Goal: Task Accomplishment & Management: Manage account settings

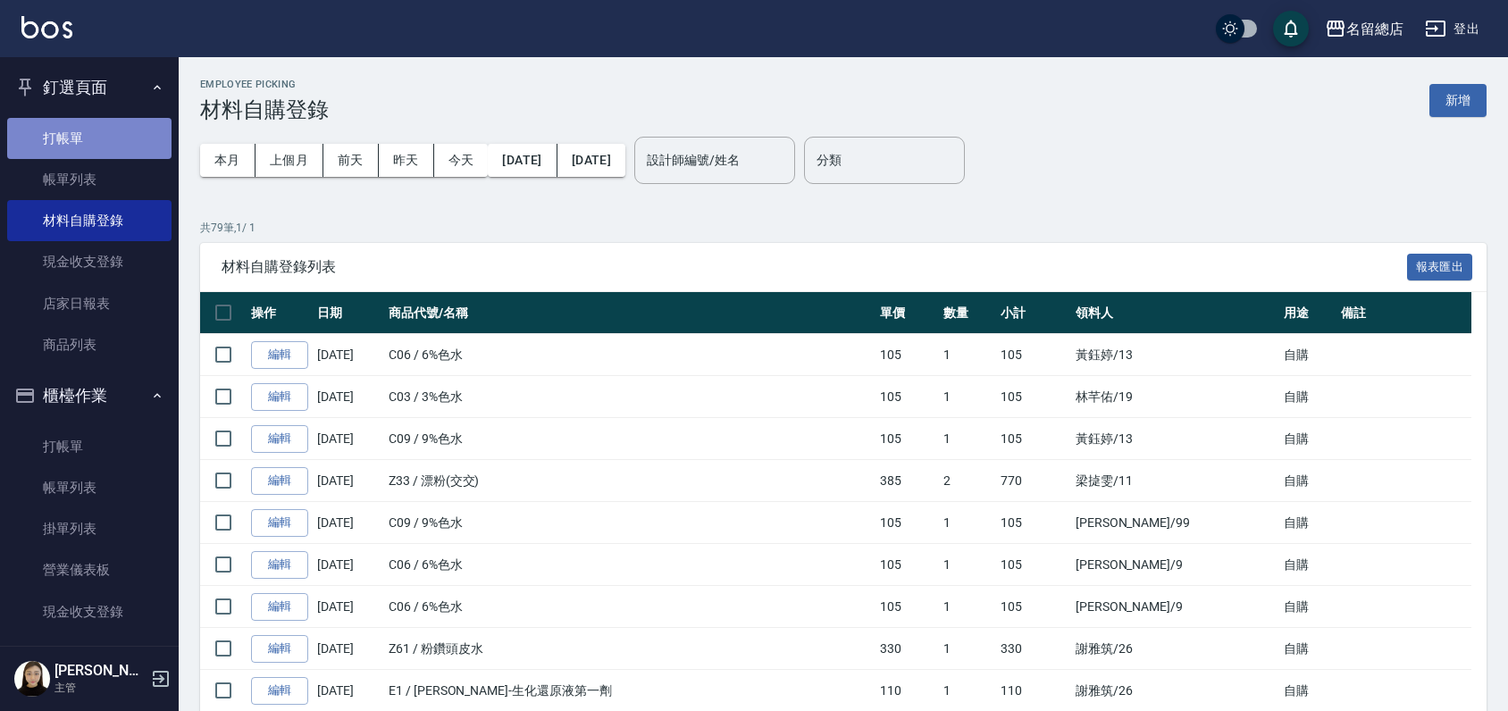
click at [110, 128] on link "打帳單" at bounding box center [89, 138] width 164 height 41
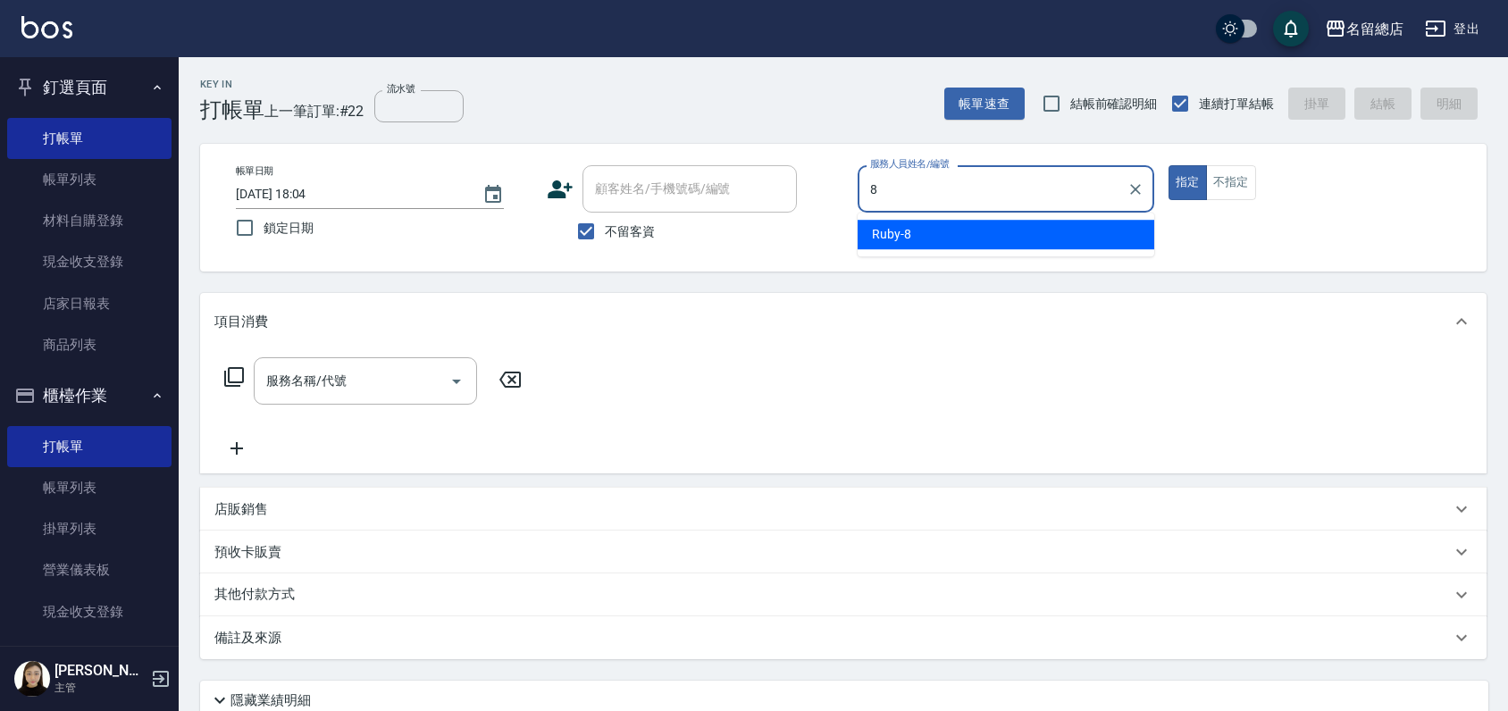
type input "8"
type button "true"
type input "Ruby-8"
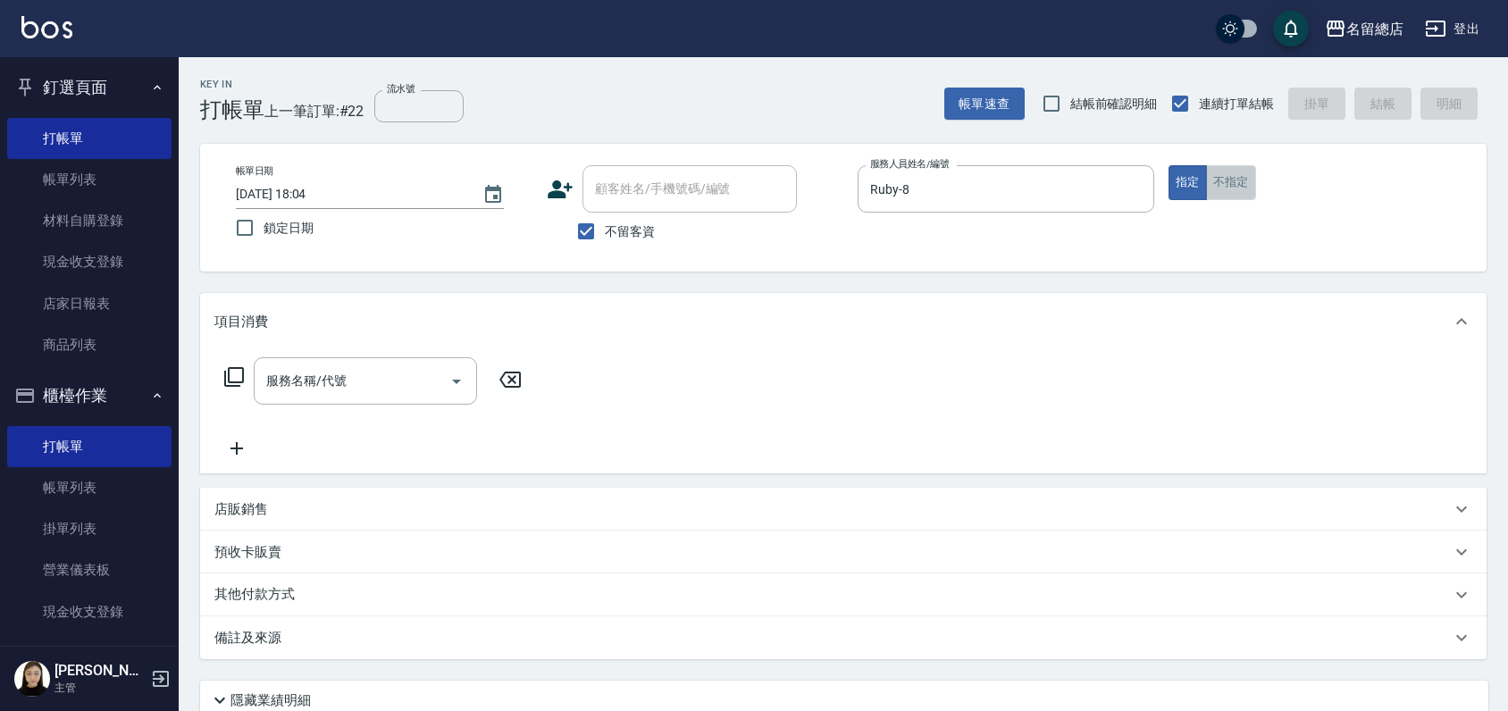
click at [1251, 192] on button "不指定" at bounding box center [1231, 182] width 50 height 35
type button "false"
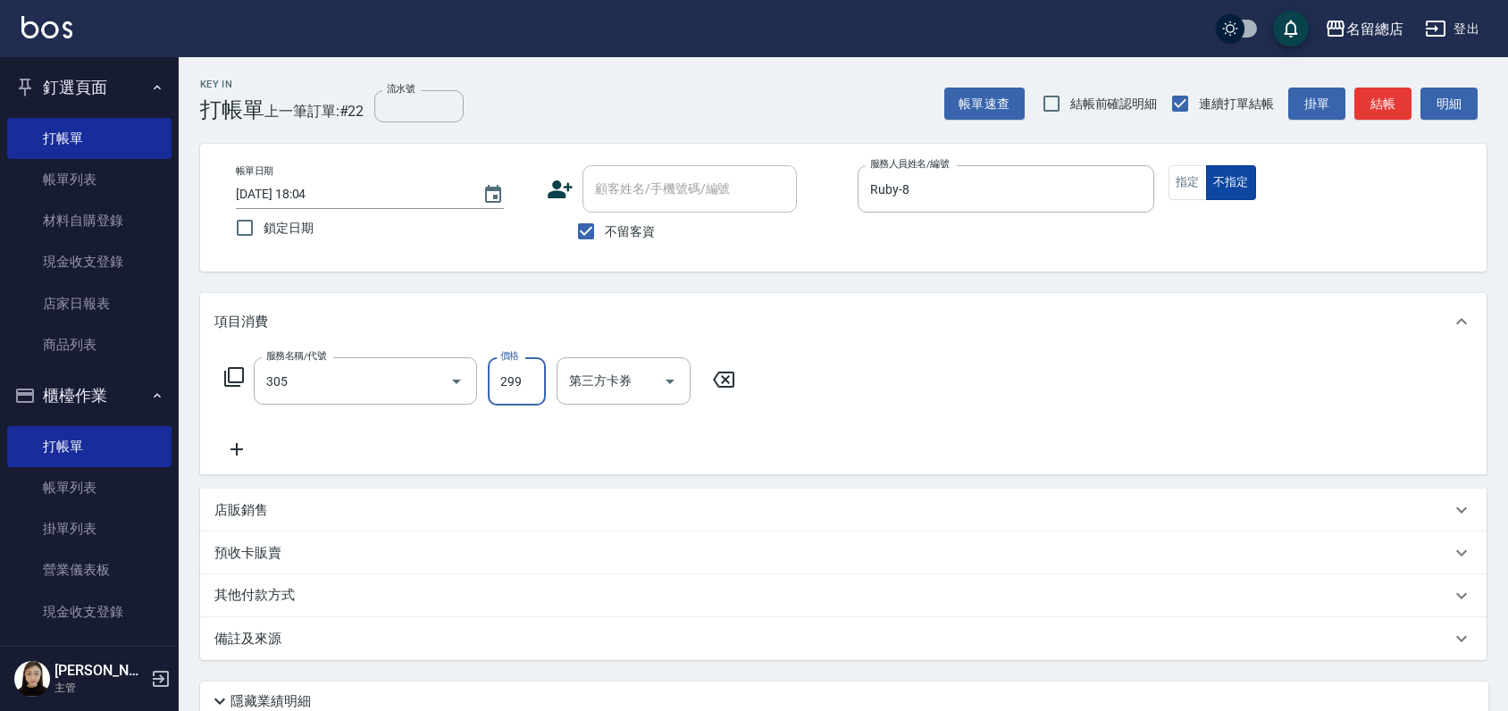
type input "剪髮(305)"
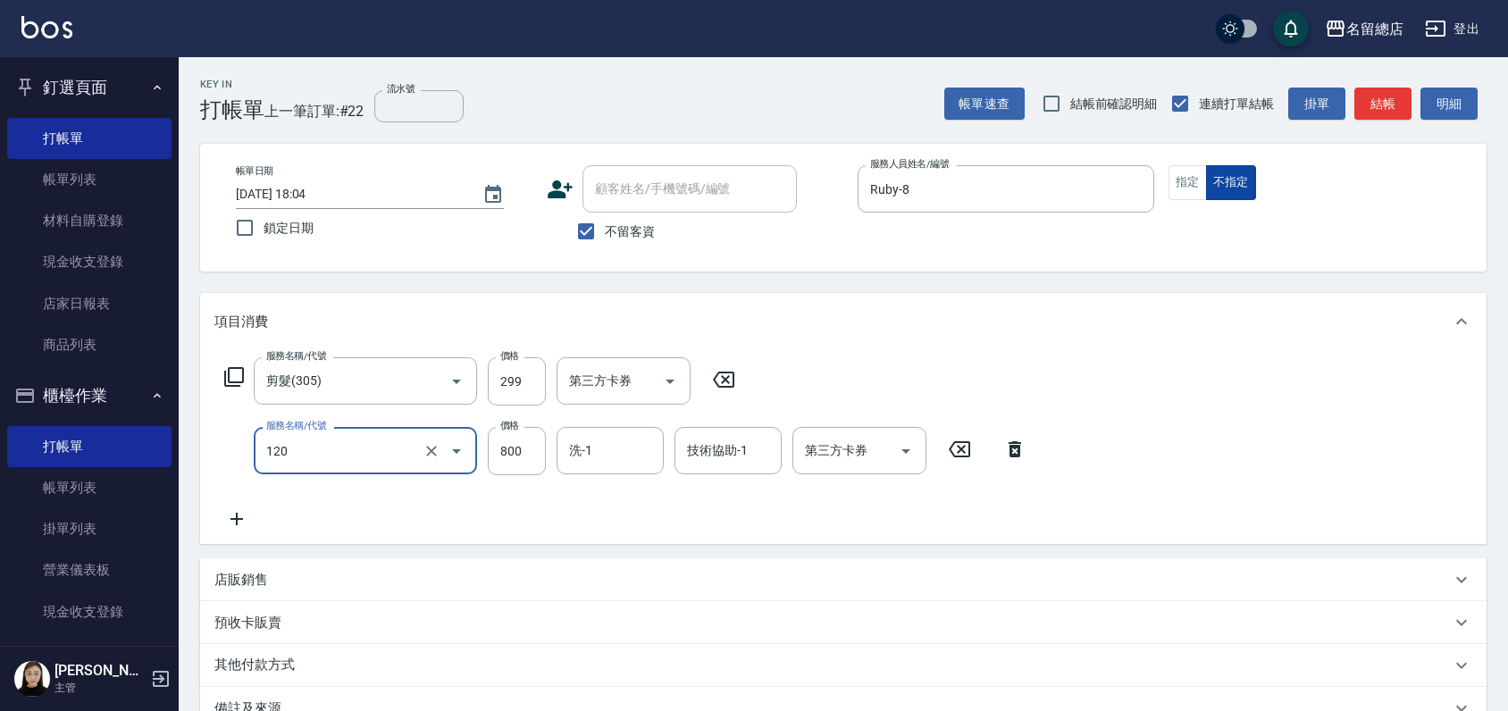
type input "自備頭皮(120)"
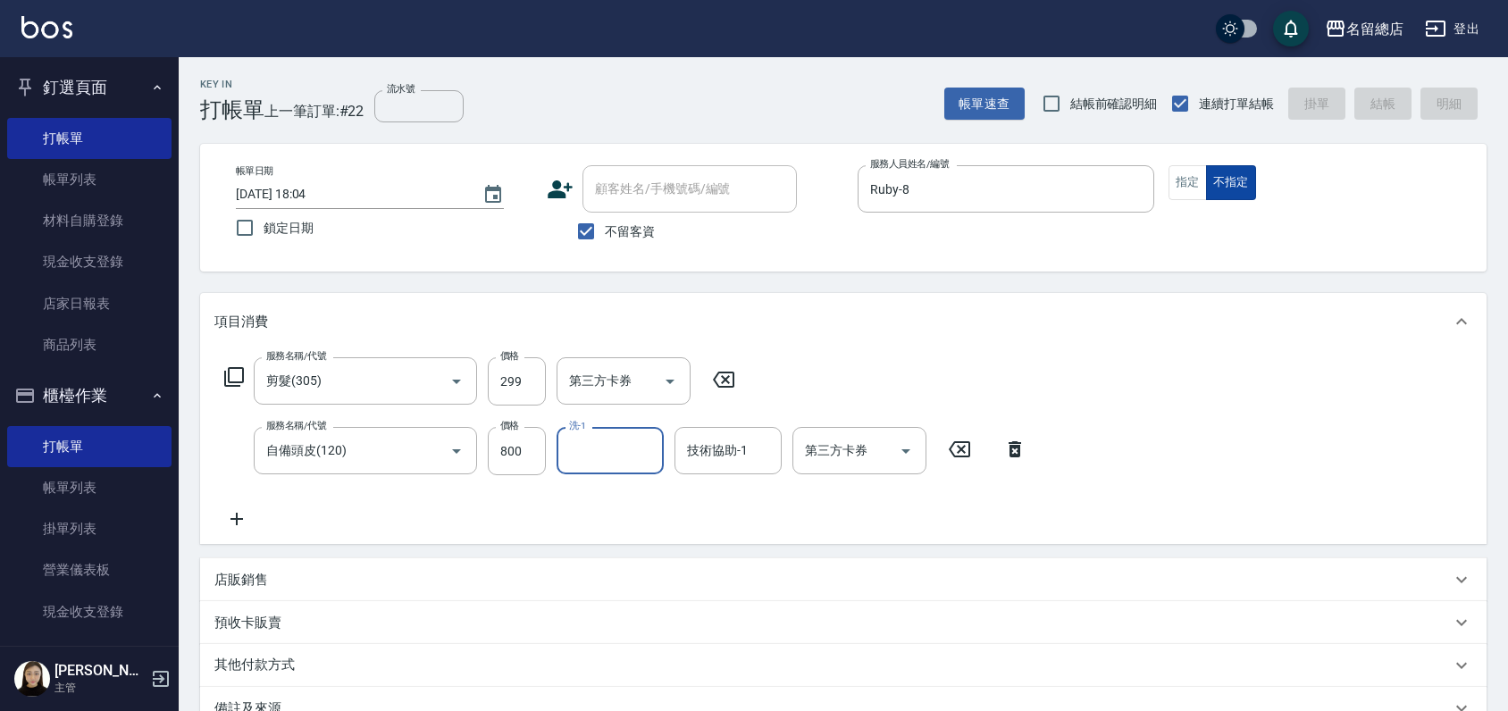
type input "[DATE] 18:17"
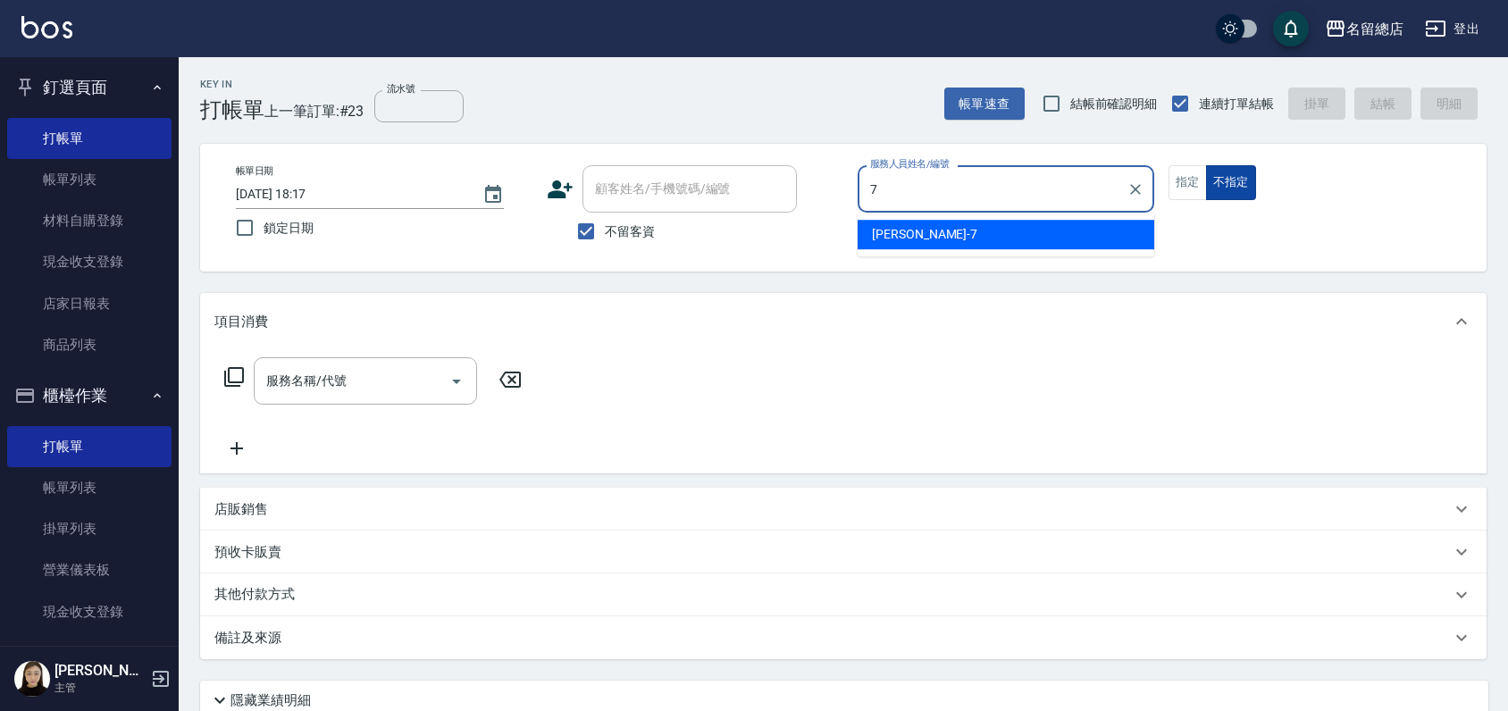
type input "Mick-7"
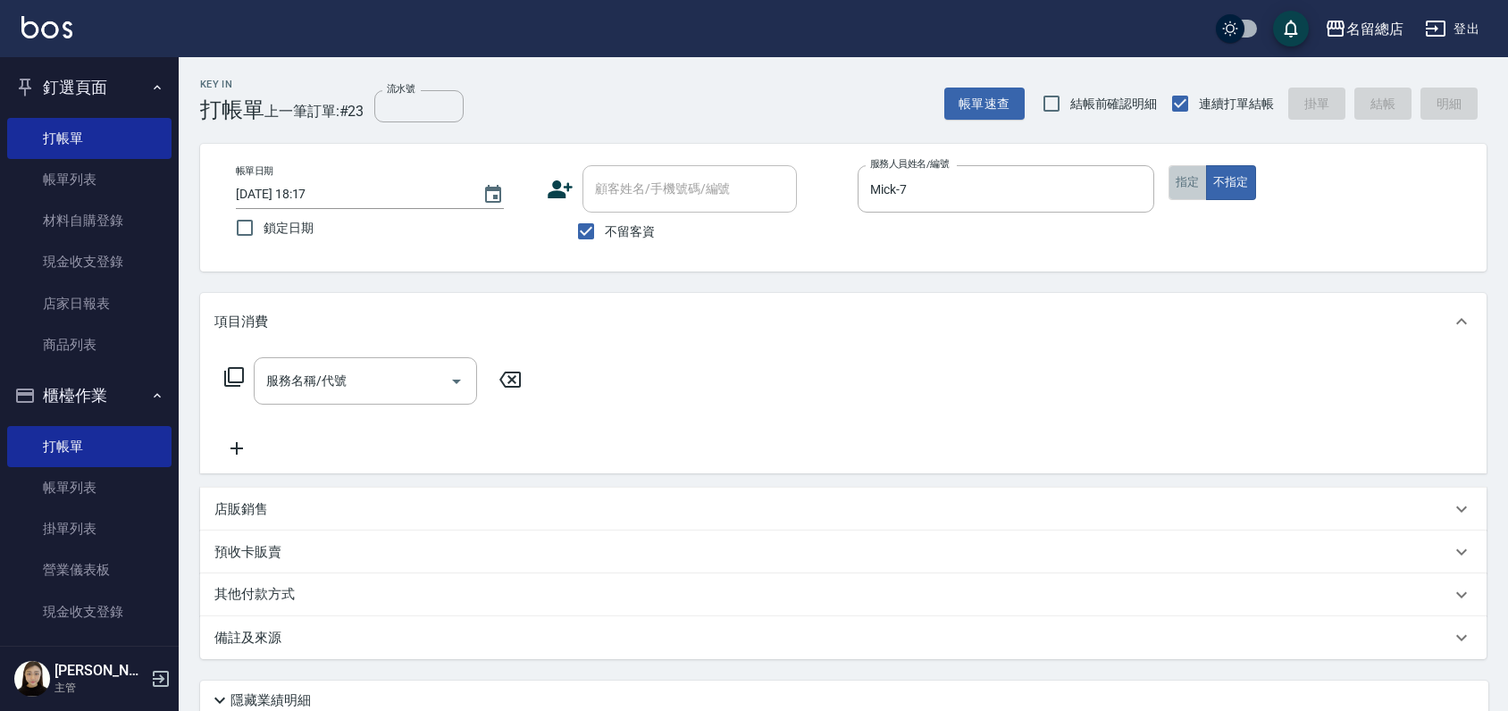
click at [1189, 179] on button "指定" at bounding box center [1188, 182] width 38 height 35
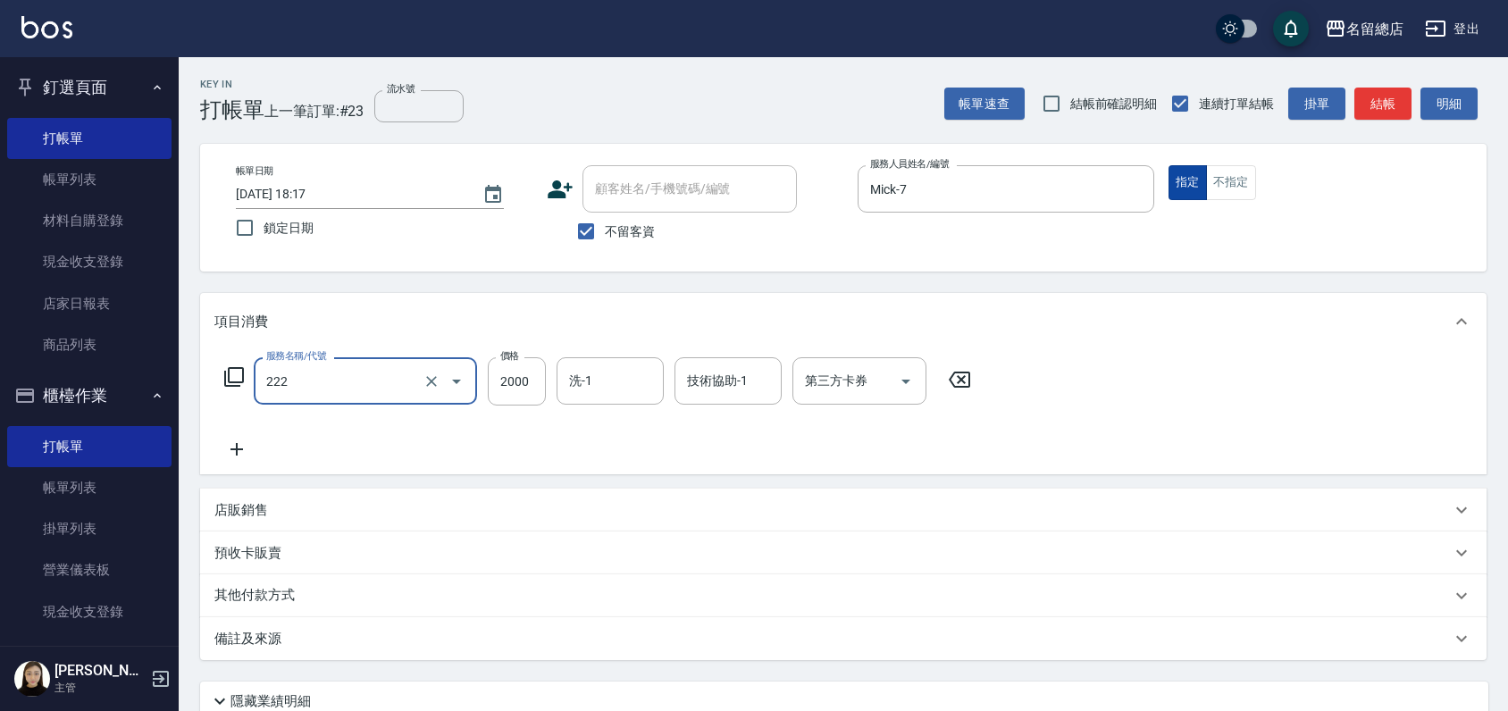
type input "燙髮2000以上(222)"
type input "1500"
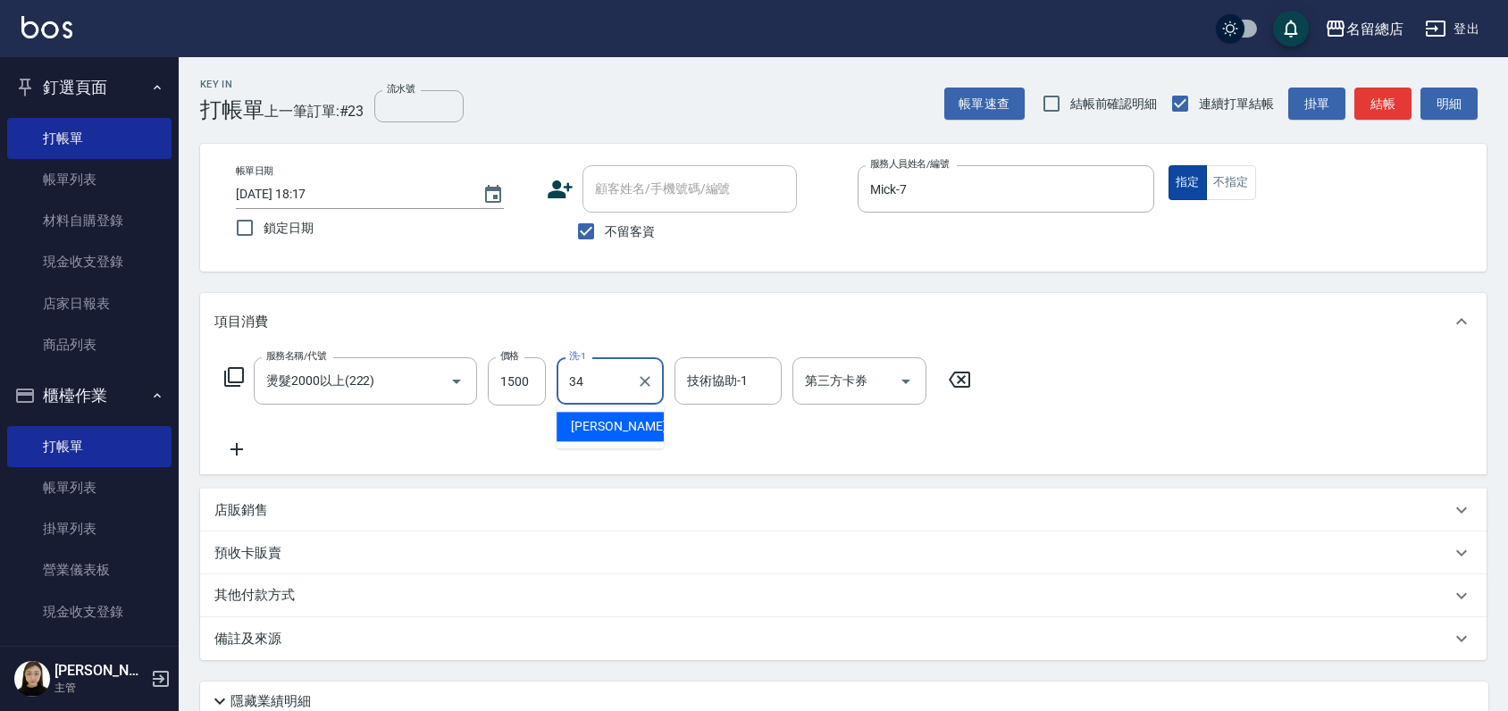
type input "[PERSON_NAME]-34"
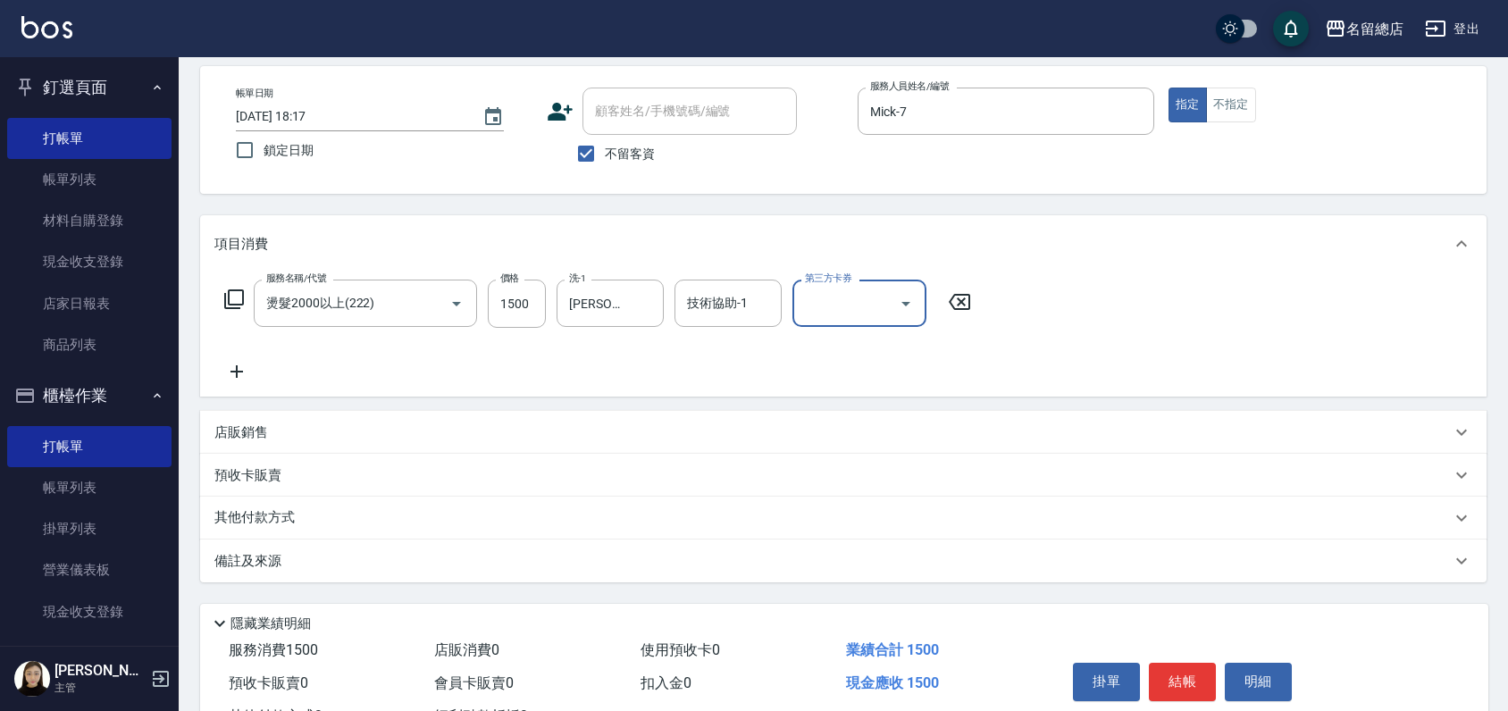
scroll to position [149, 0]
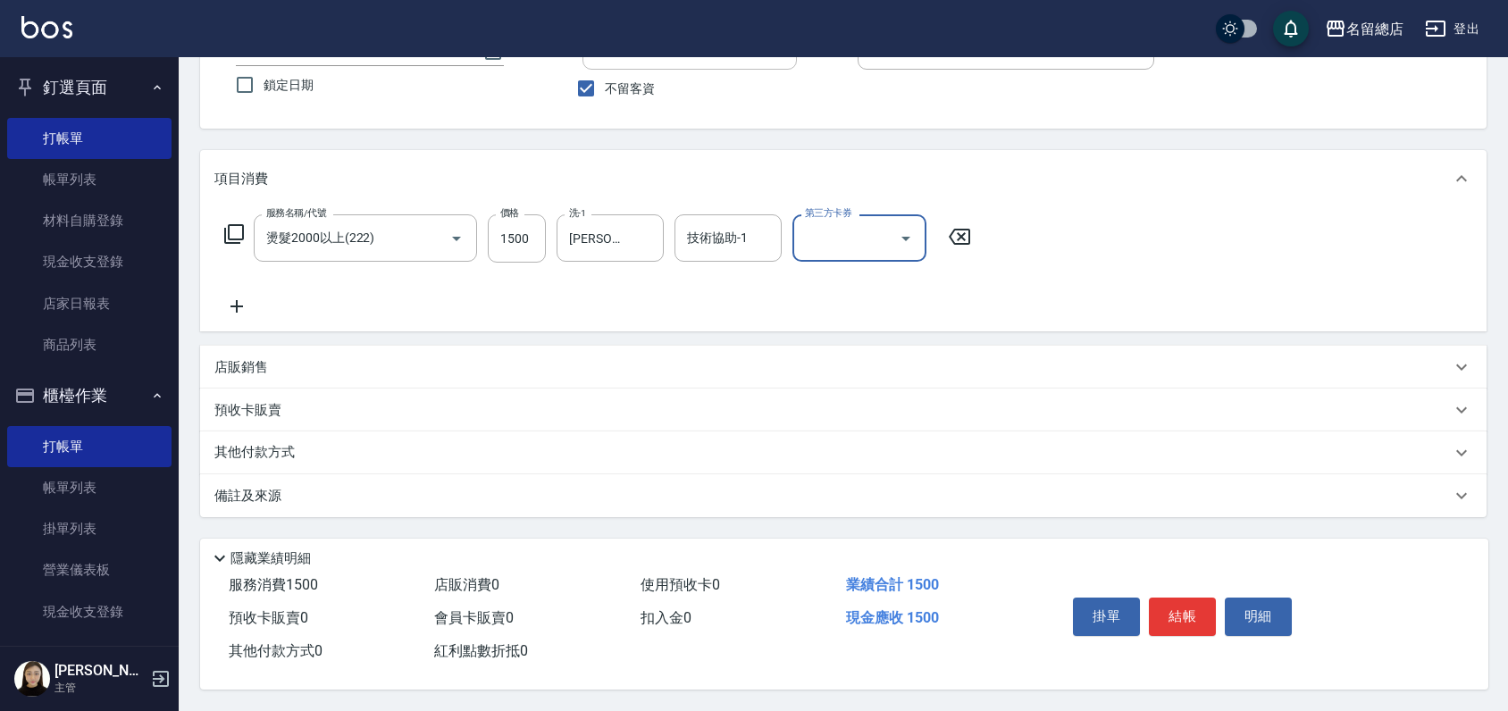
click at [285, 443] on p "其他付款方式" at bounding box center [258, 453] width 89 height 20
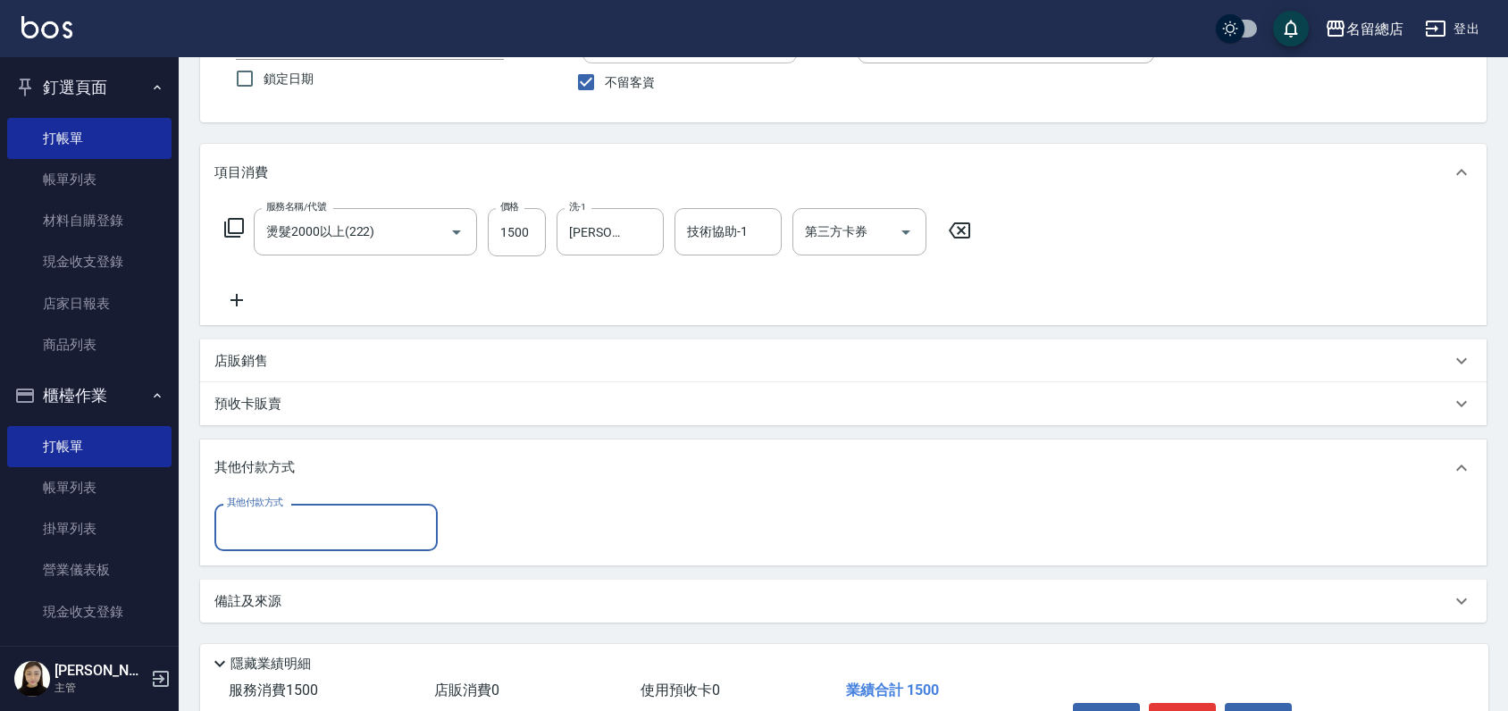
scroll to position [0, 0]
click at [279, 531] on input "其他付款方式" at bounding box center [326, 527] width 207 height 31
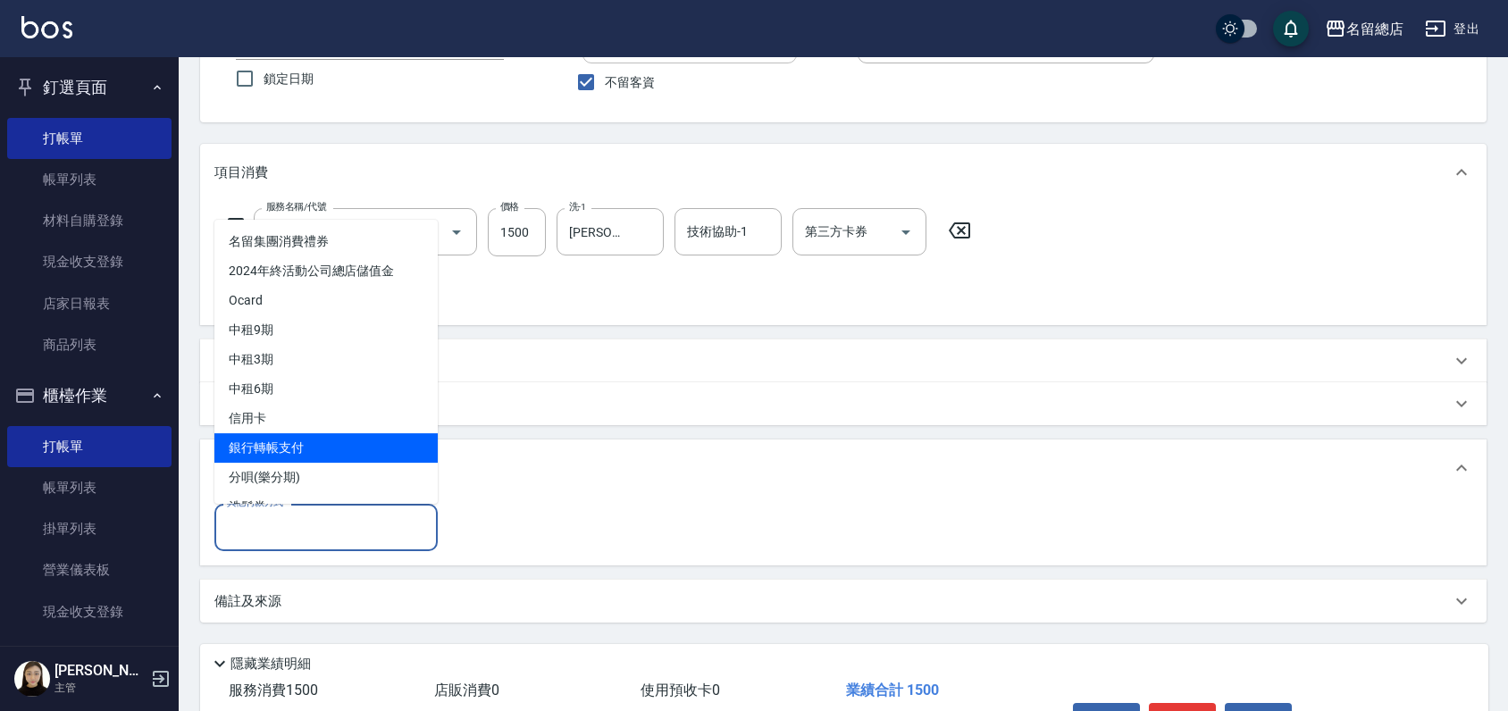
click at [270, 449] on span "銀行轉帳支付" at bounding box center [325, 447] width 223 height 29
type input "銀行轉帳支付"
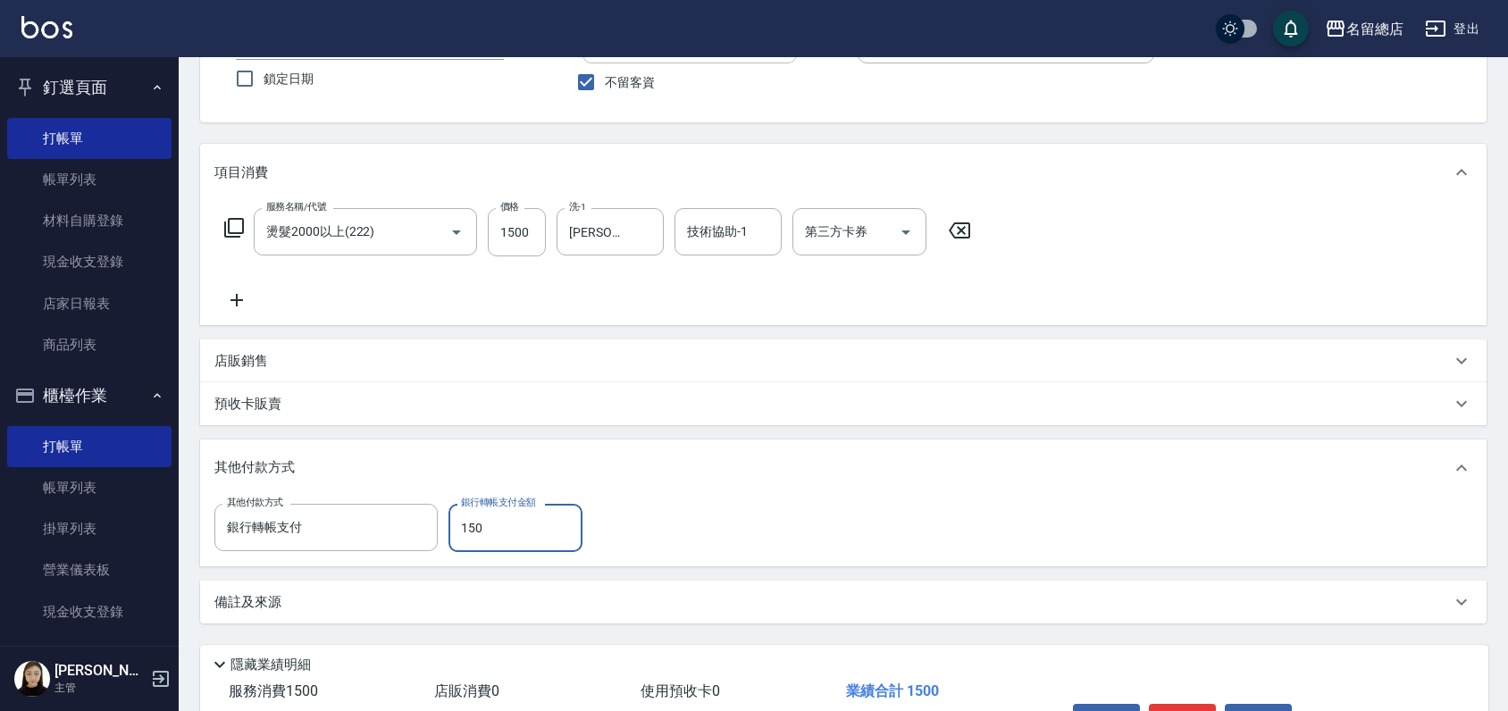
type input "1500"
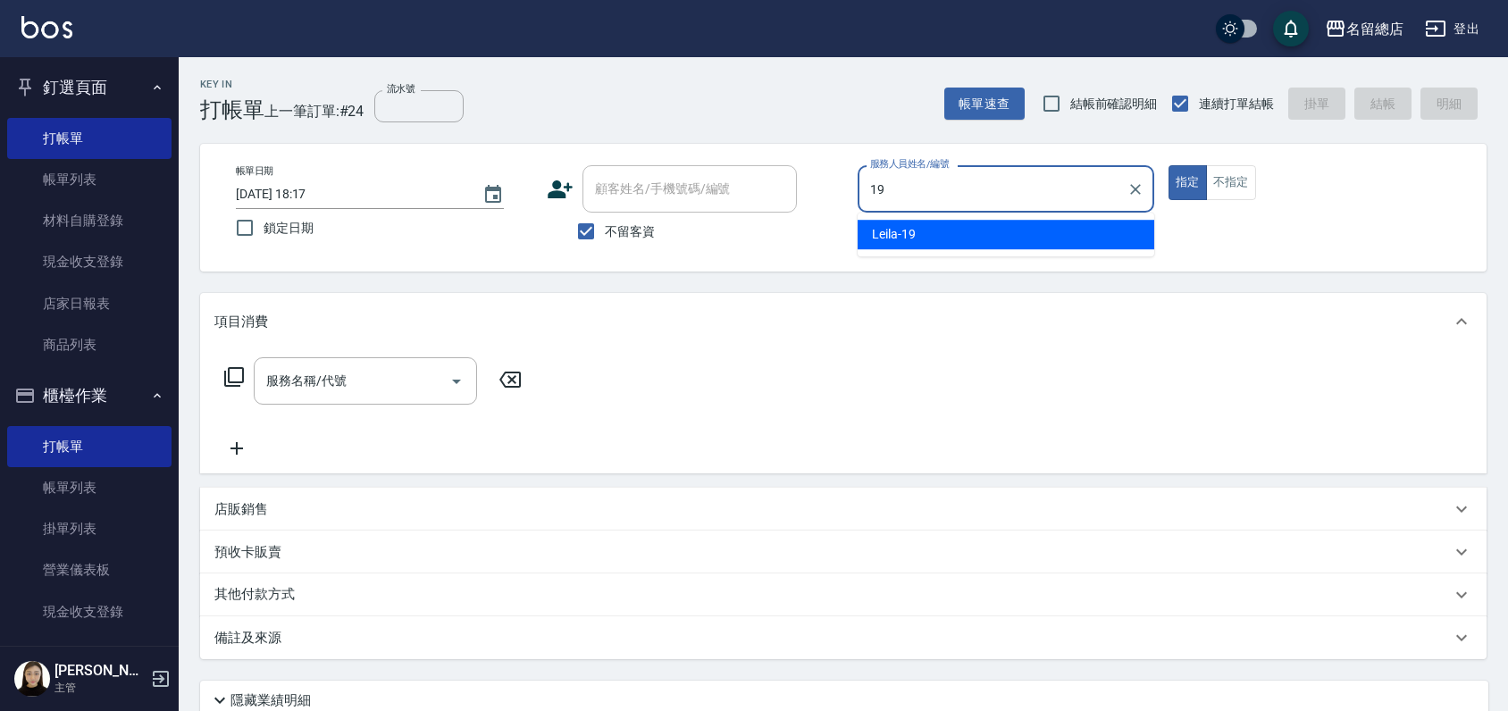
type input "Leila-19"
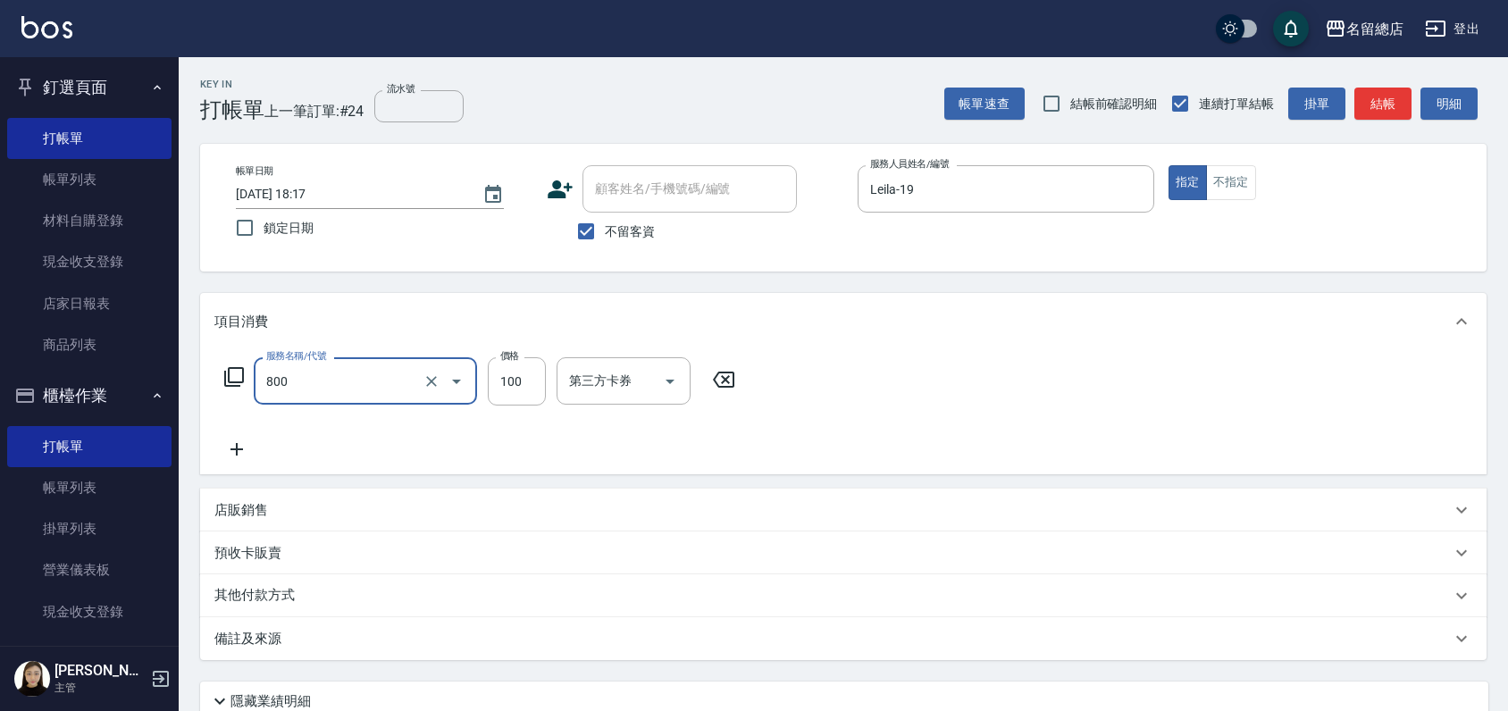
type input "梳髮(800)"
type input "500"
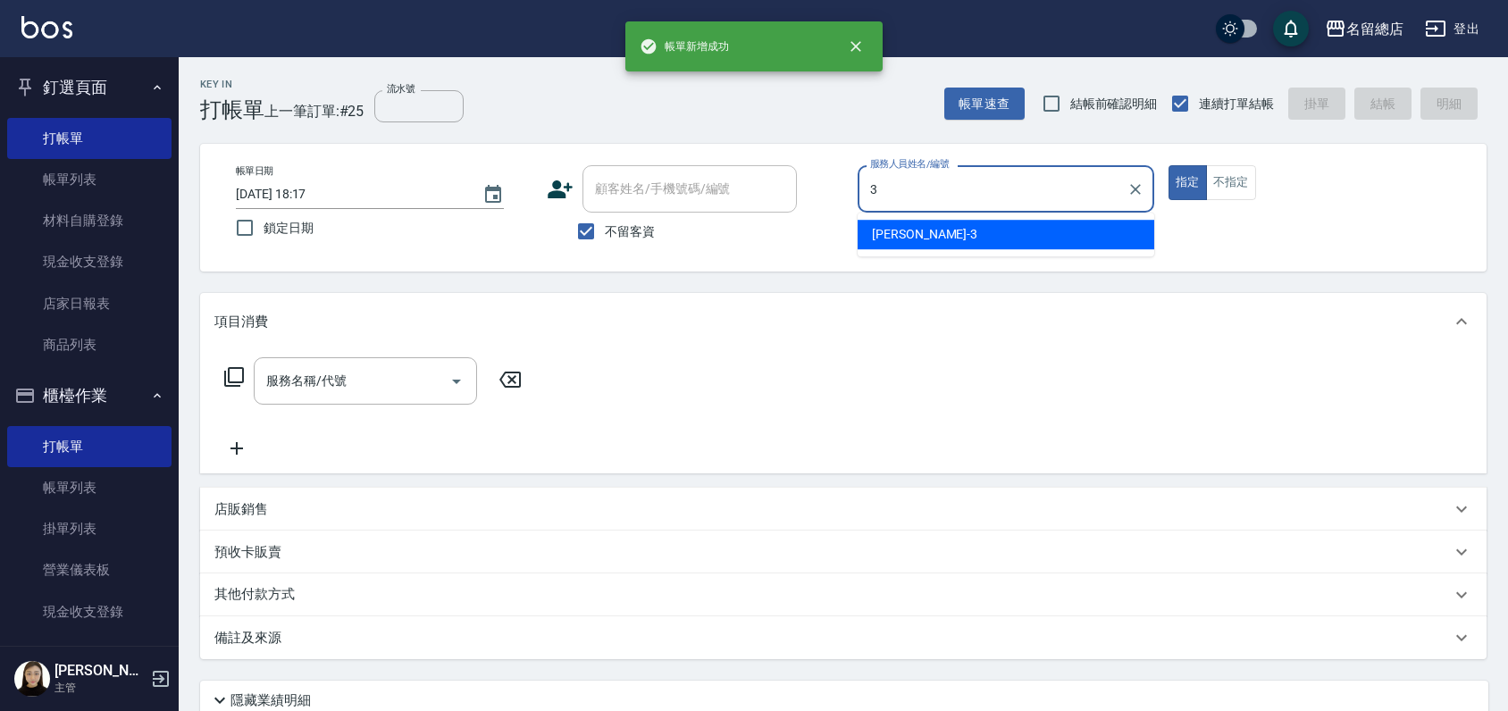
type input "芷涵-3"
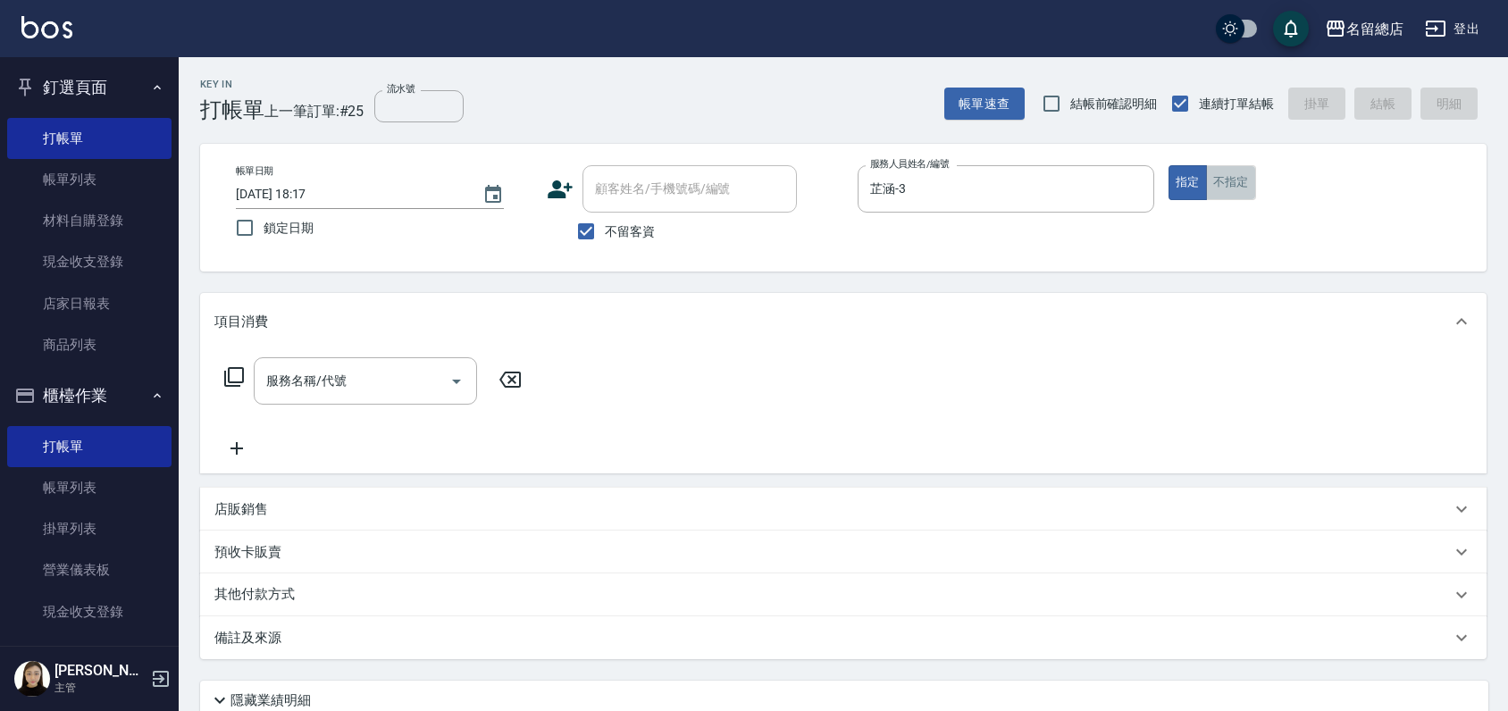
click at [1243, 178] on button "不指定" at bounding box center [1231, 182] width 50 height 35
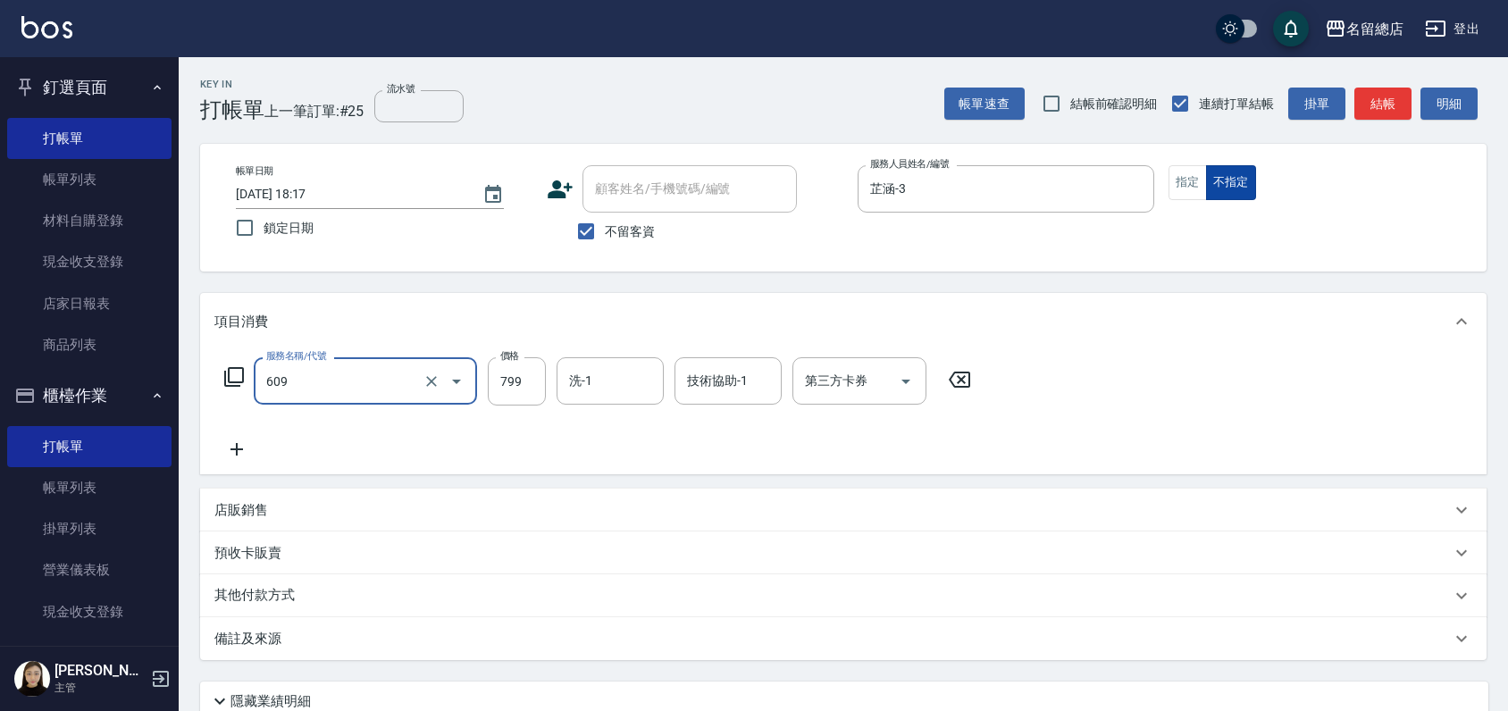
type input "精油洗(609)"
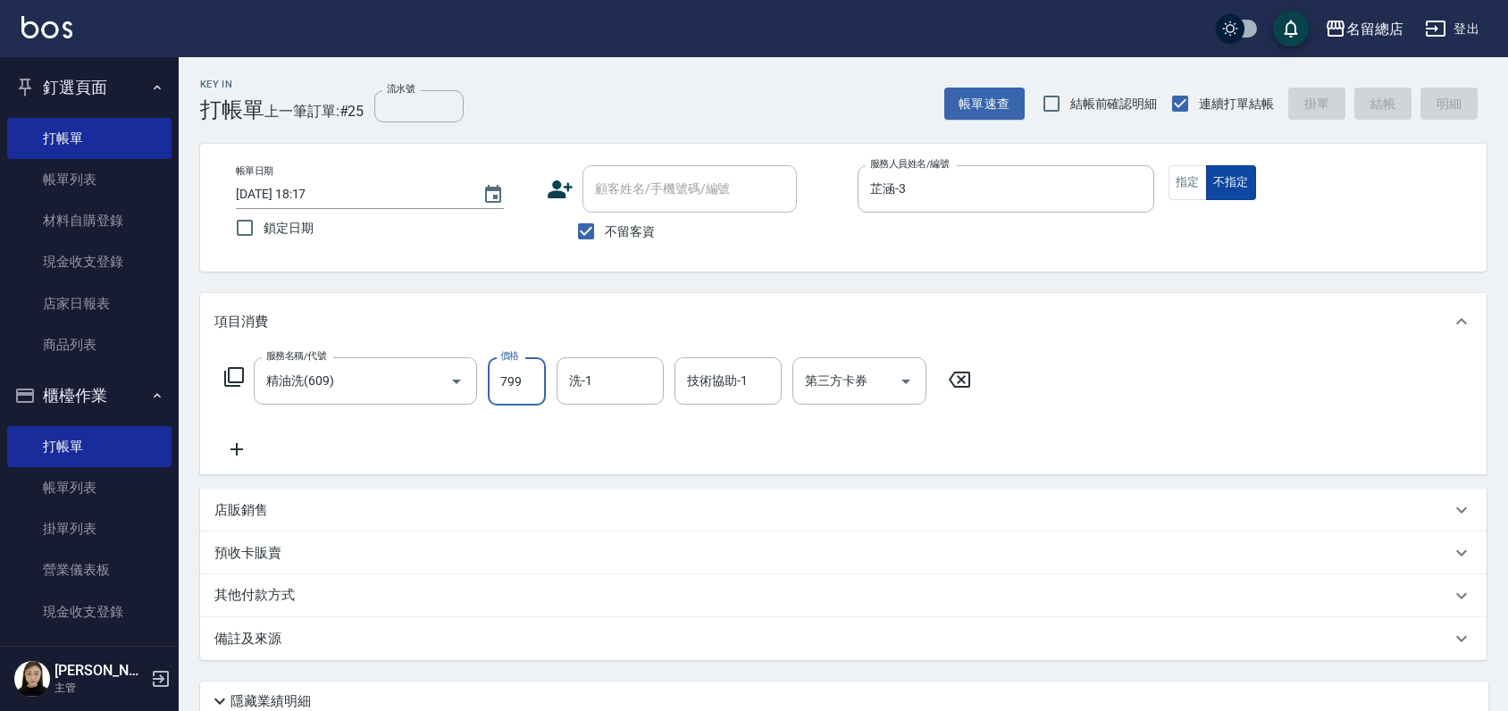
type input "[DATE] 18:18"
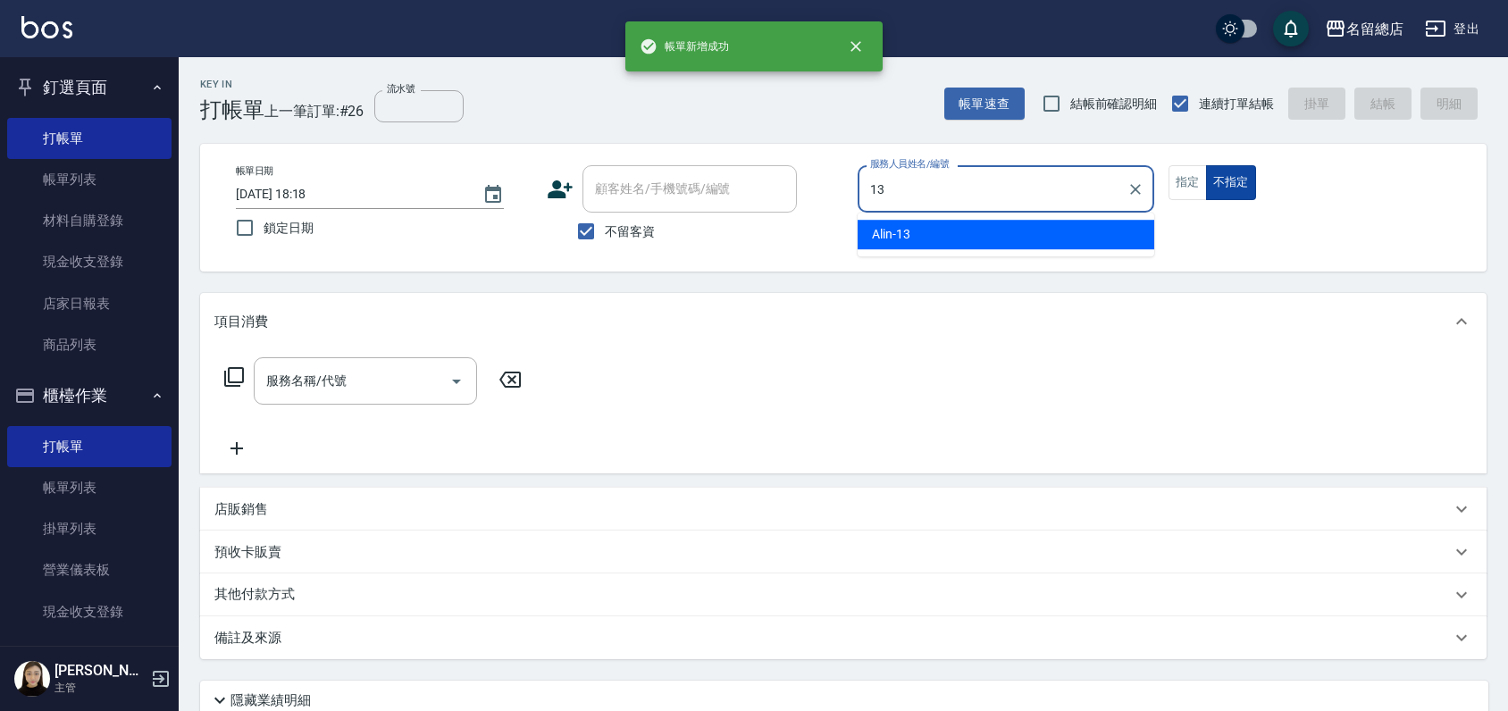
type input "Alin-13"
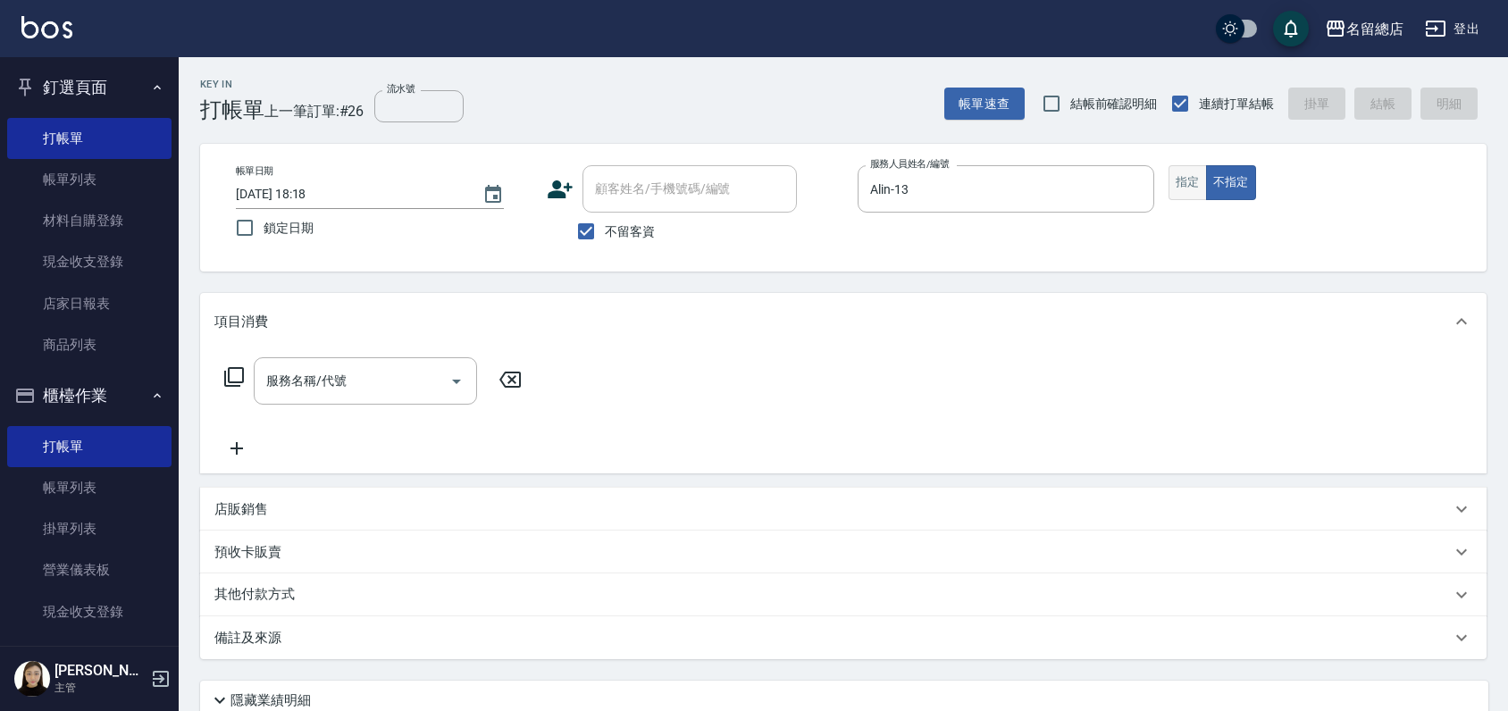
click at [1199, 179] on button "指定" at bounding box center [1188, 182] width 38 height 35
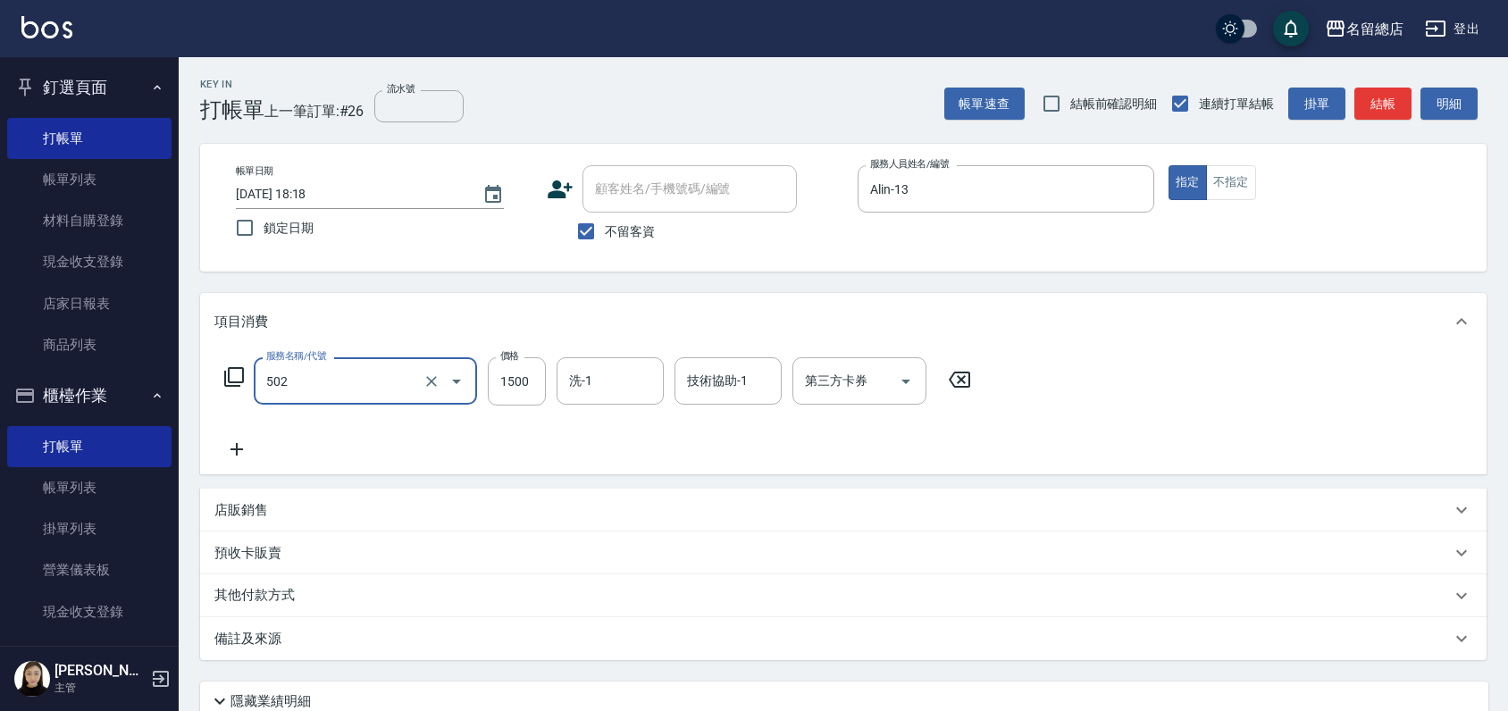
type input "染髮1500以上(502)"
type input "2000"
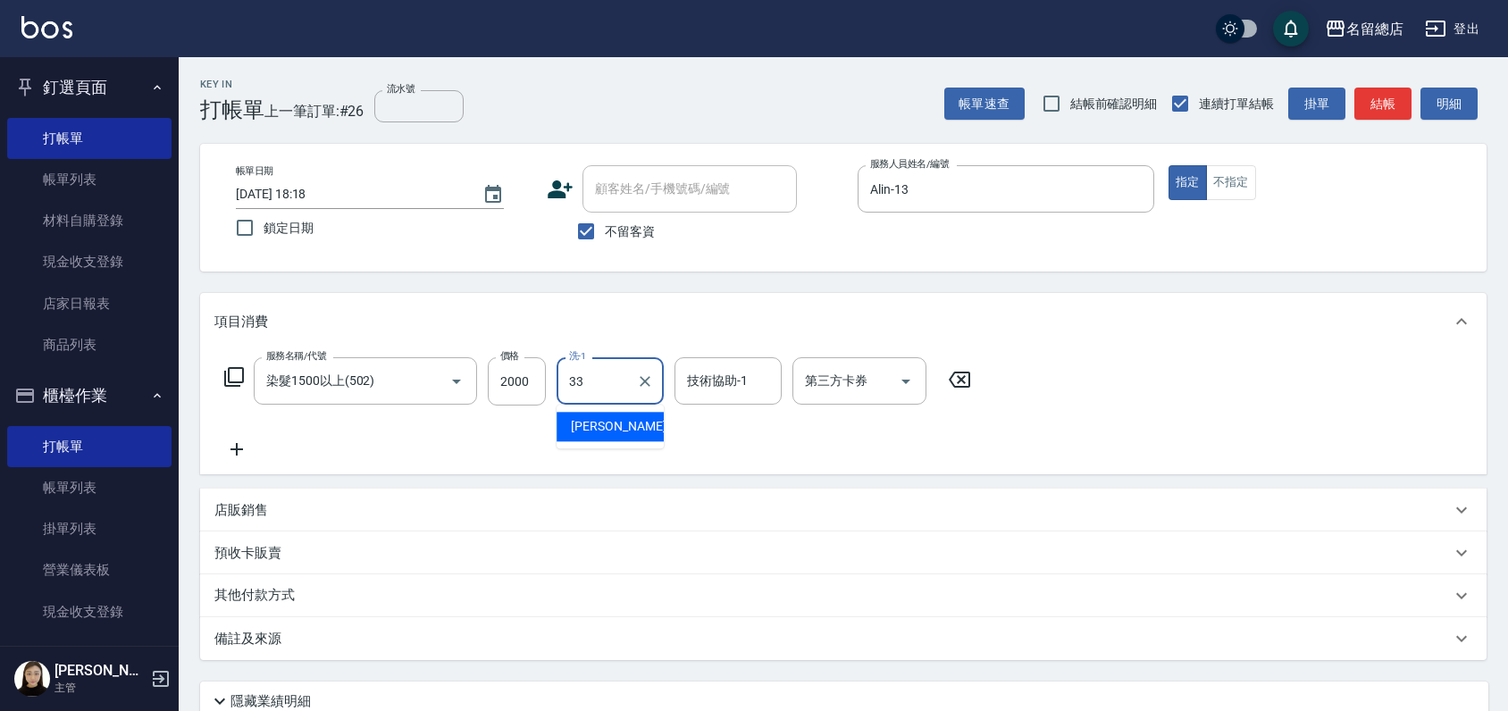
type input "[PERSON_NAME]-33"
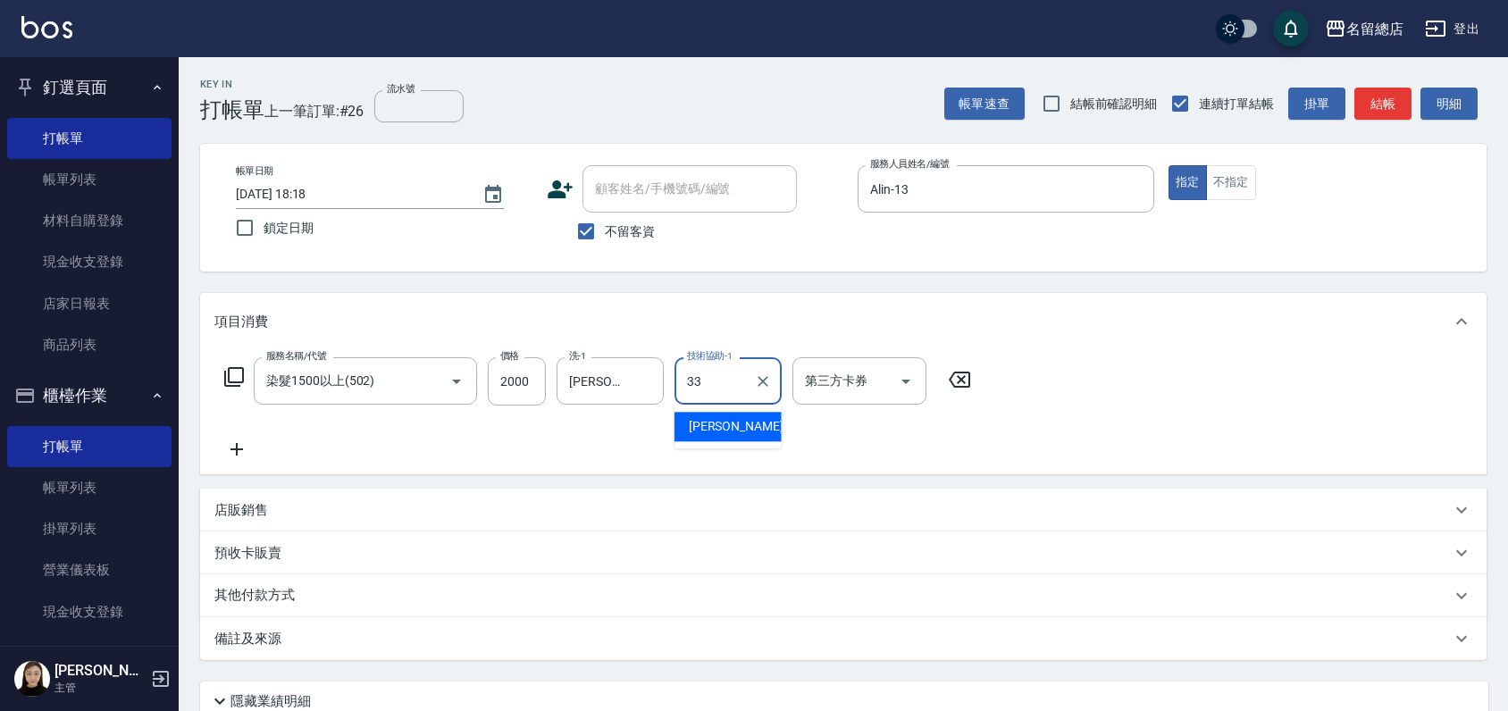
type input "[PERSON_NAME]-33"
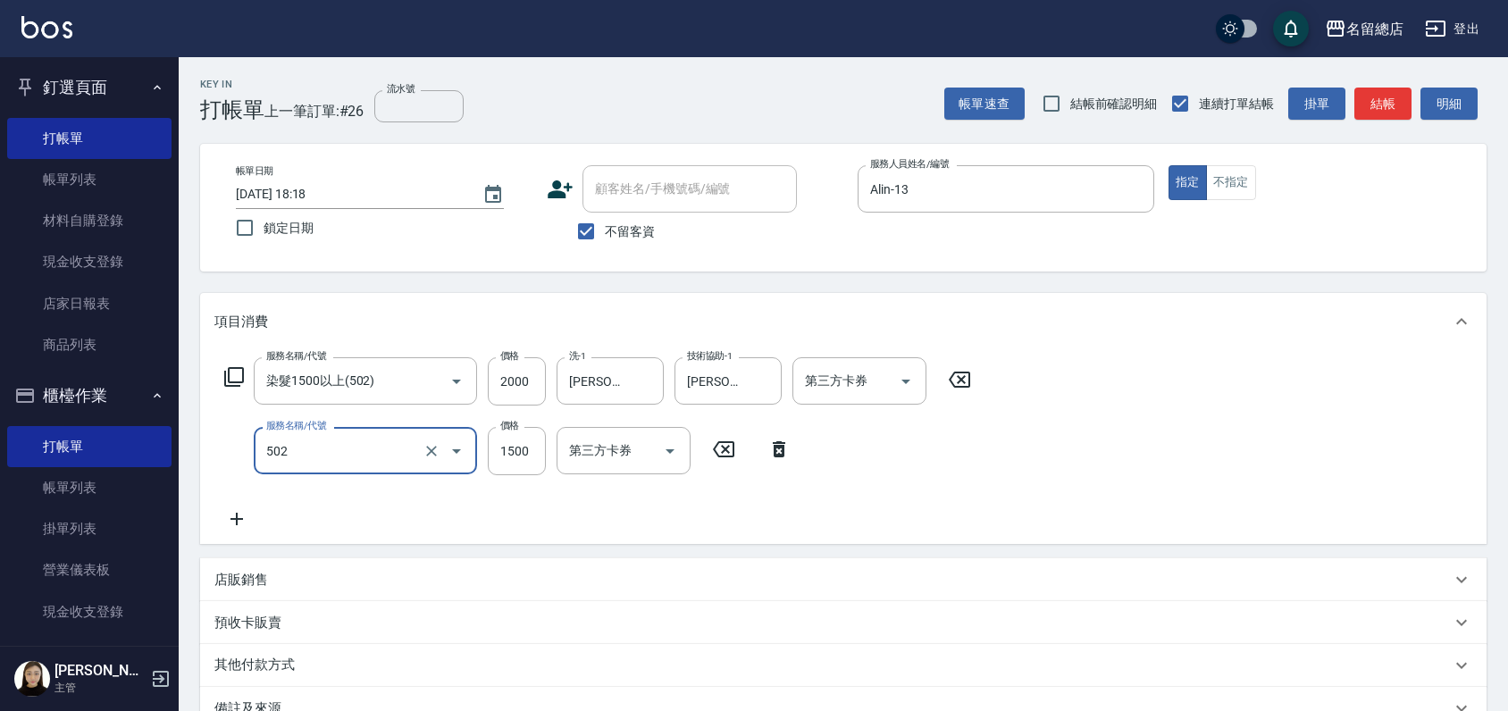
type input "染髮1500以上(502)"
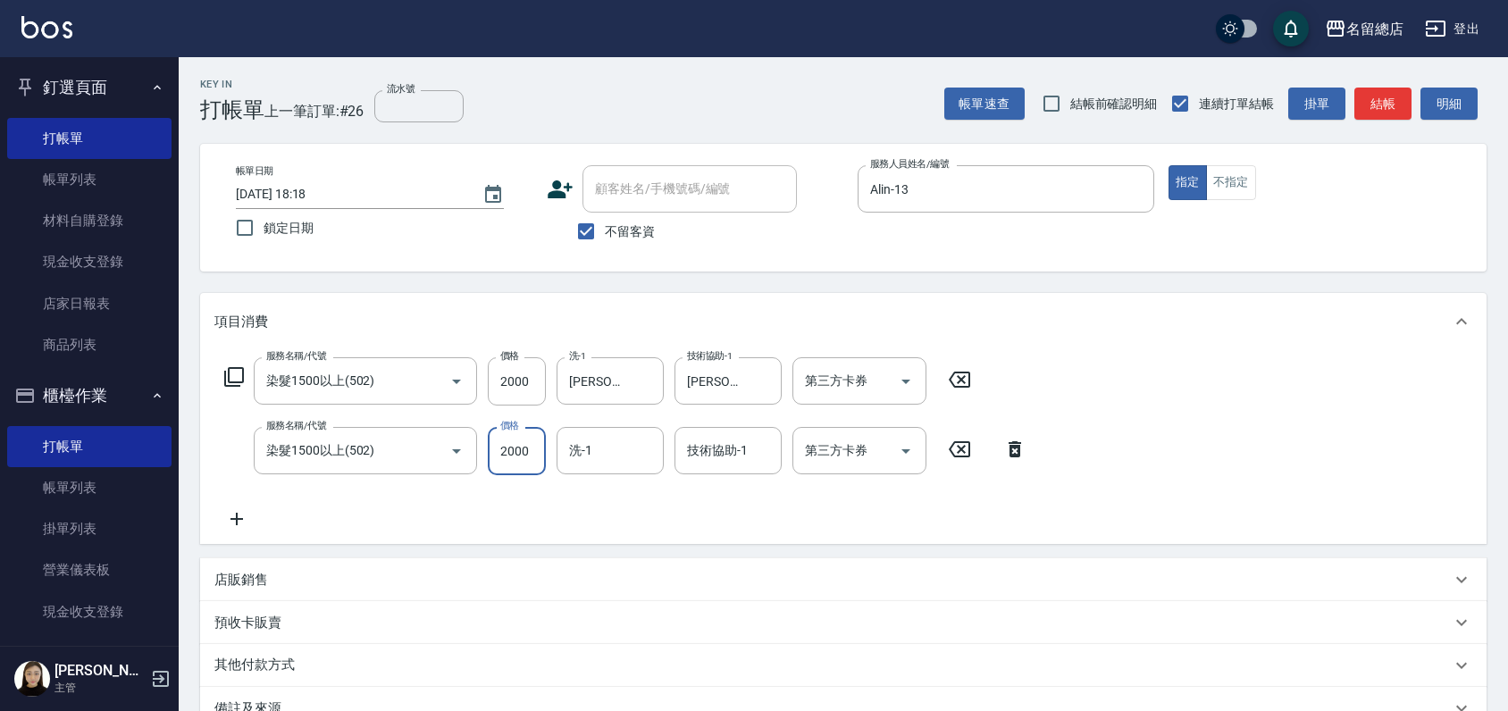
type input "2000"
type input "[PERSON_NAME]-35"
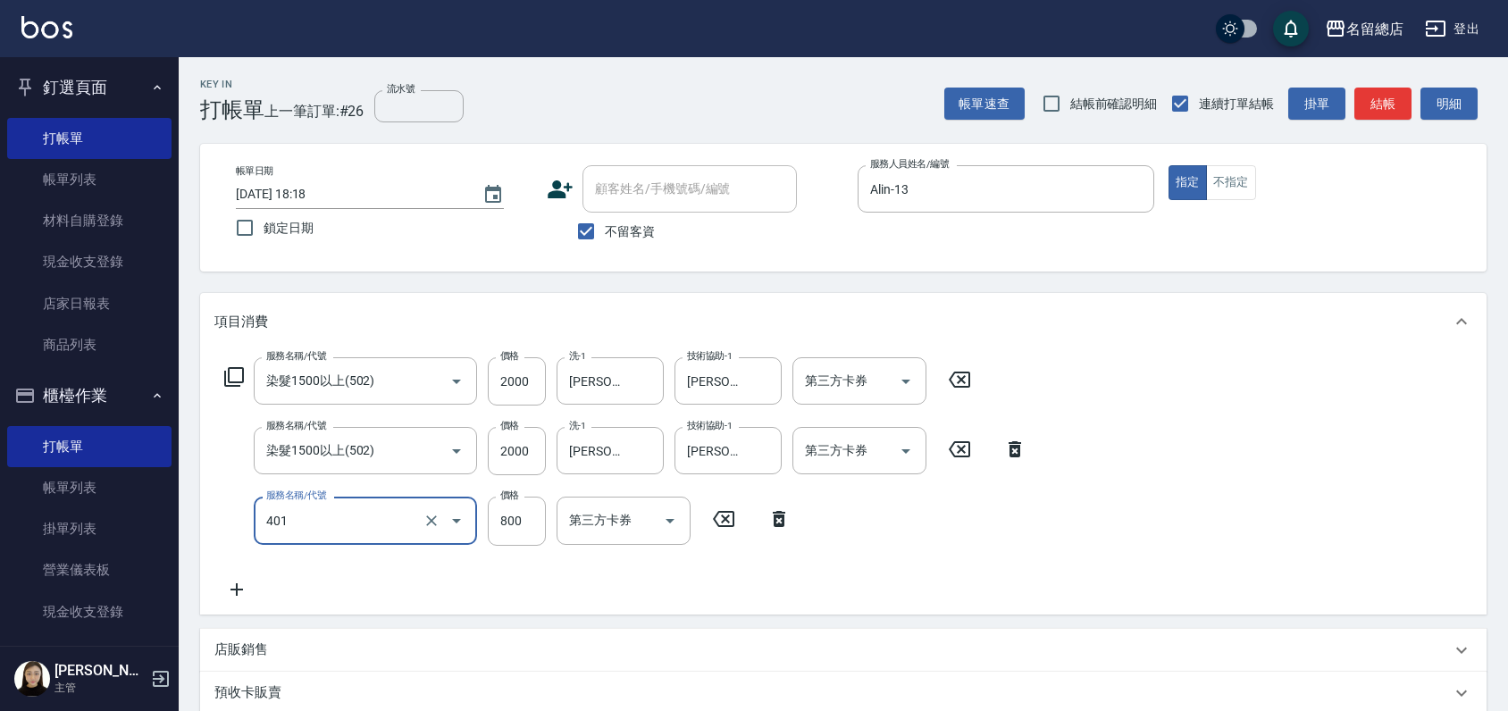
type input "自備護髮(401)"
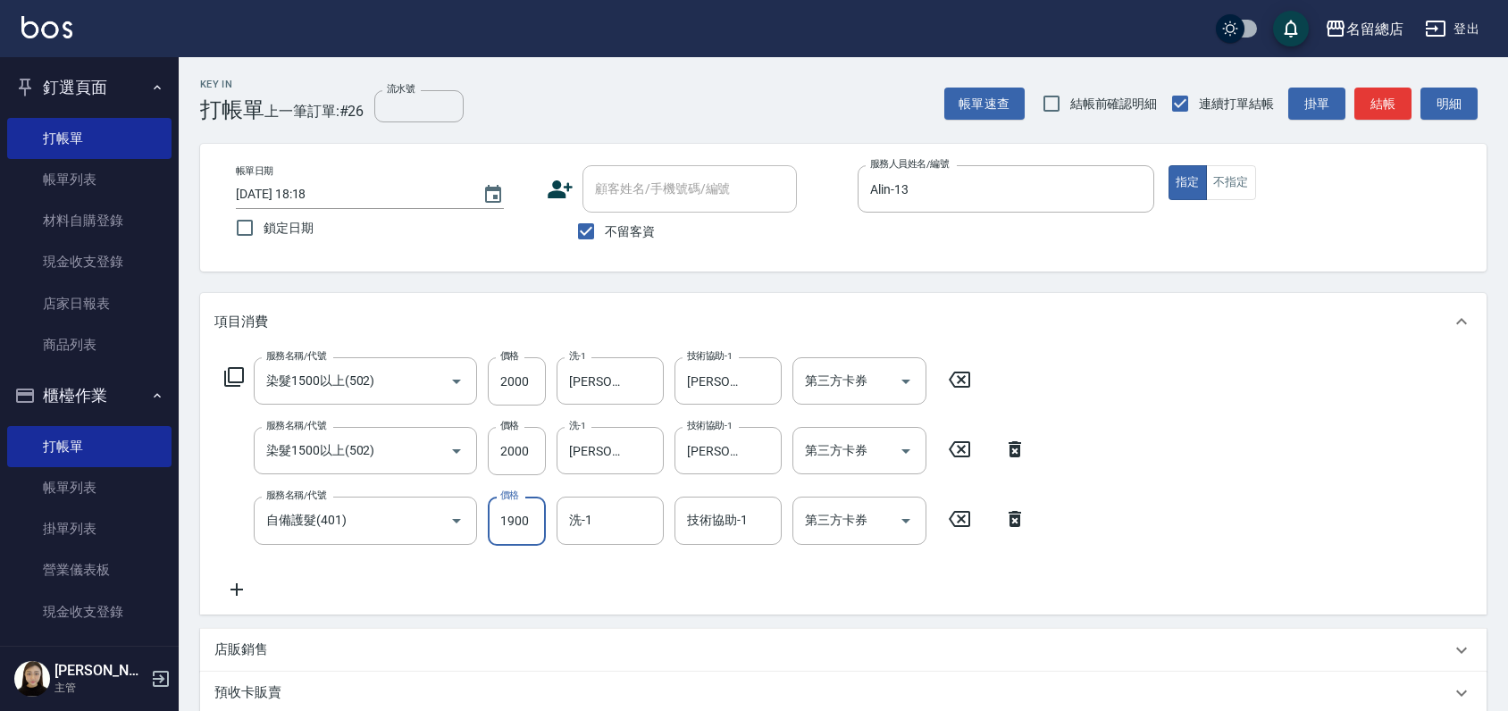
type input "1900"
type input "[PERSON_NAME]-33"
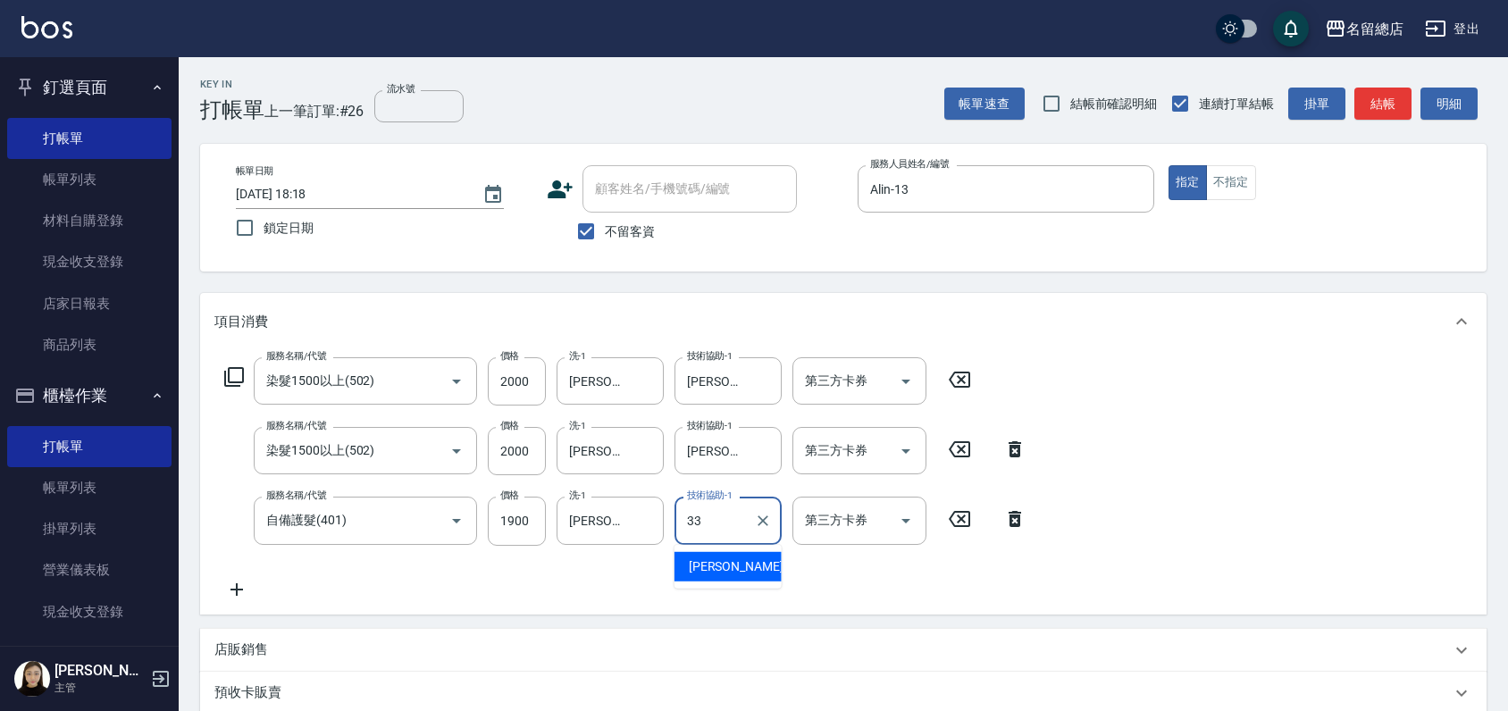
type input "[PERSON_NAME]-33"
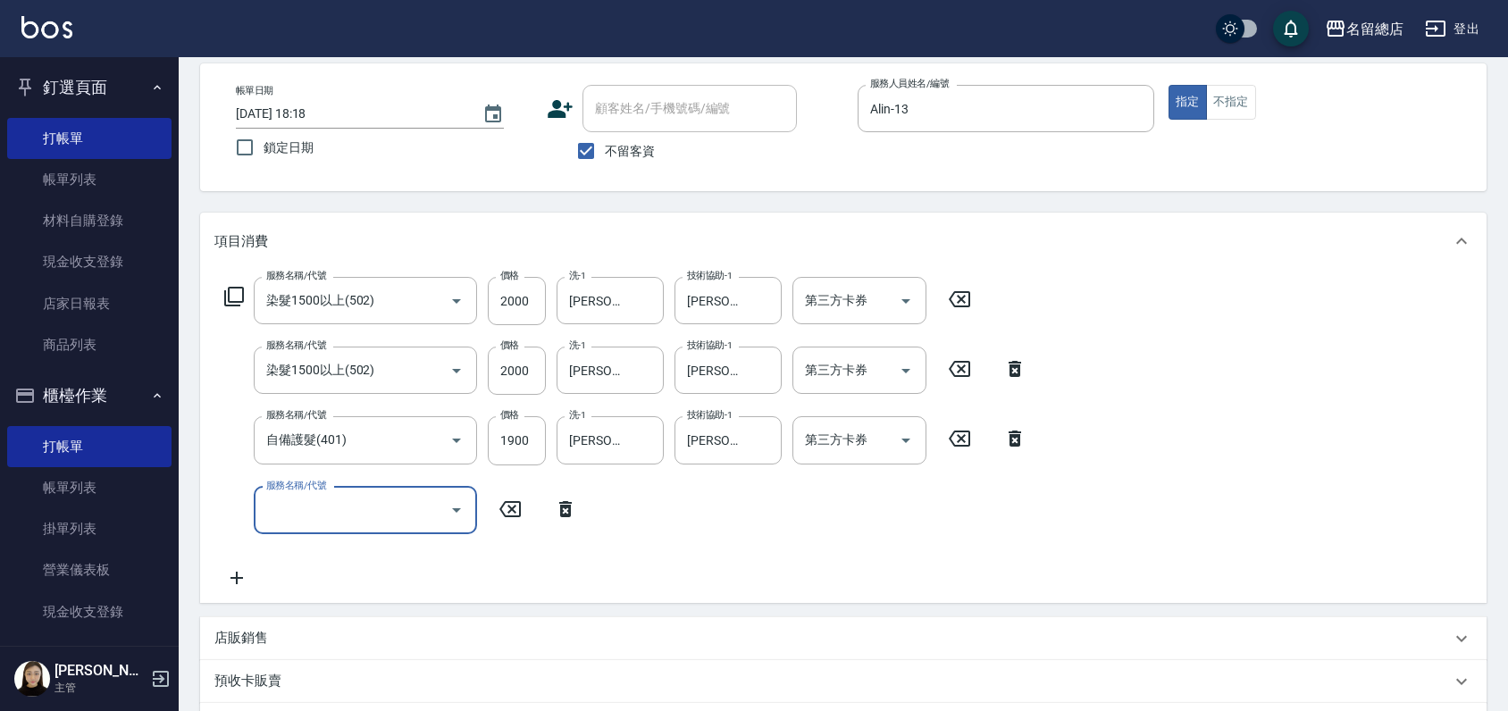
scroll to position [198, 0]
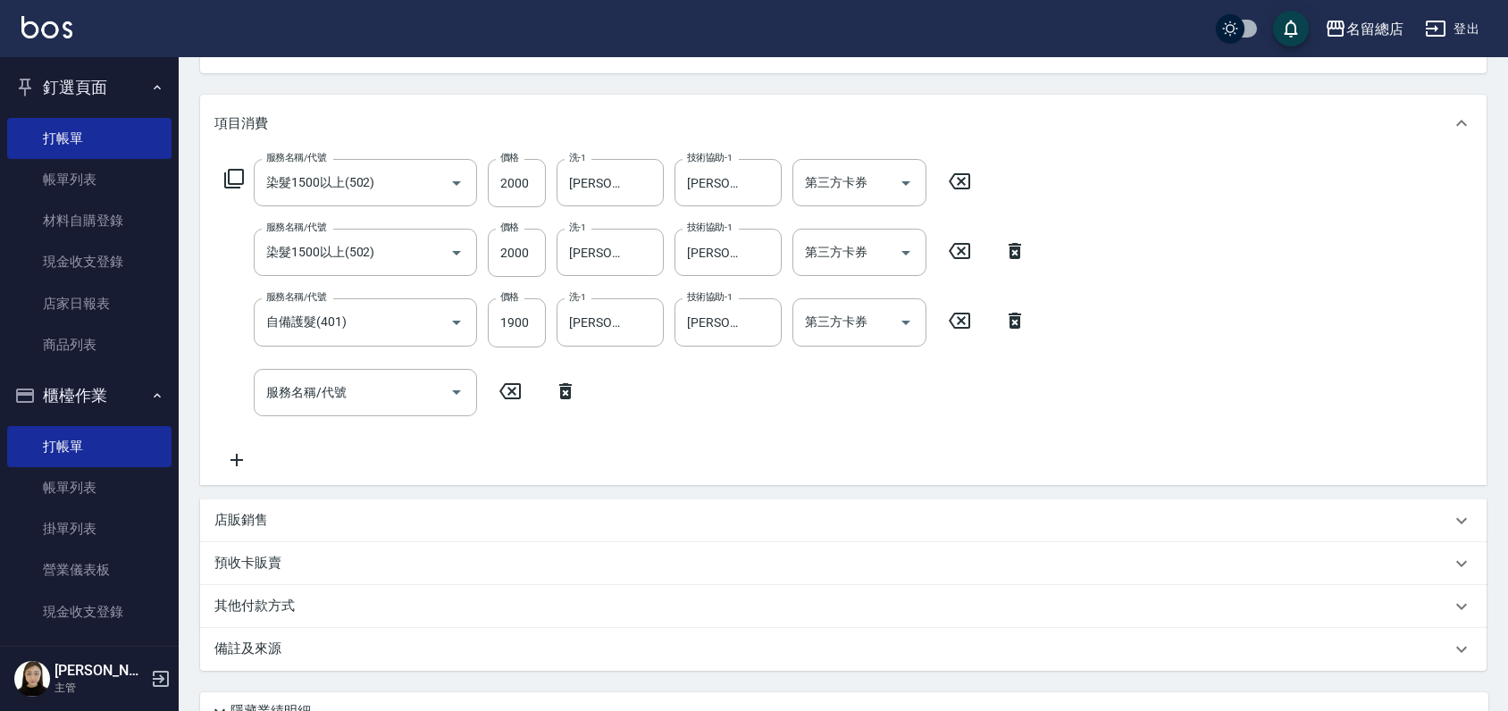
click at [273, 564] on p "預收卡販賣" at bounding box center [247, 563] width 67 height 19
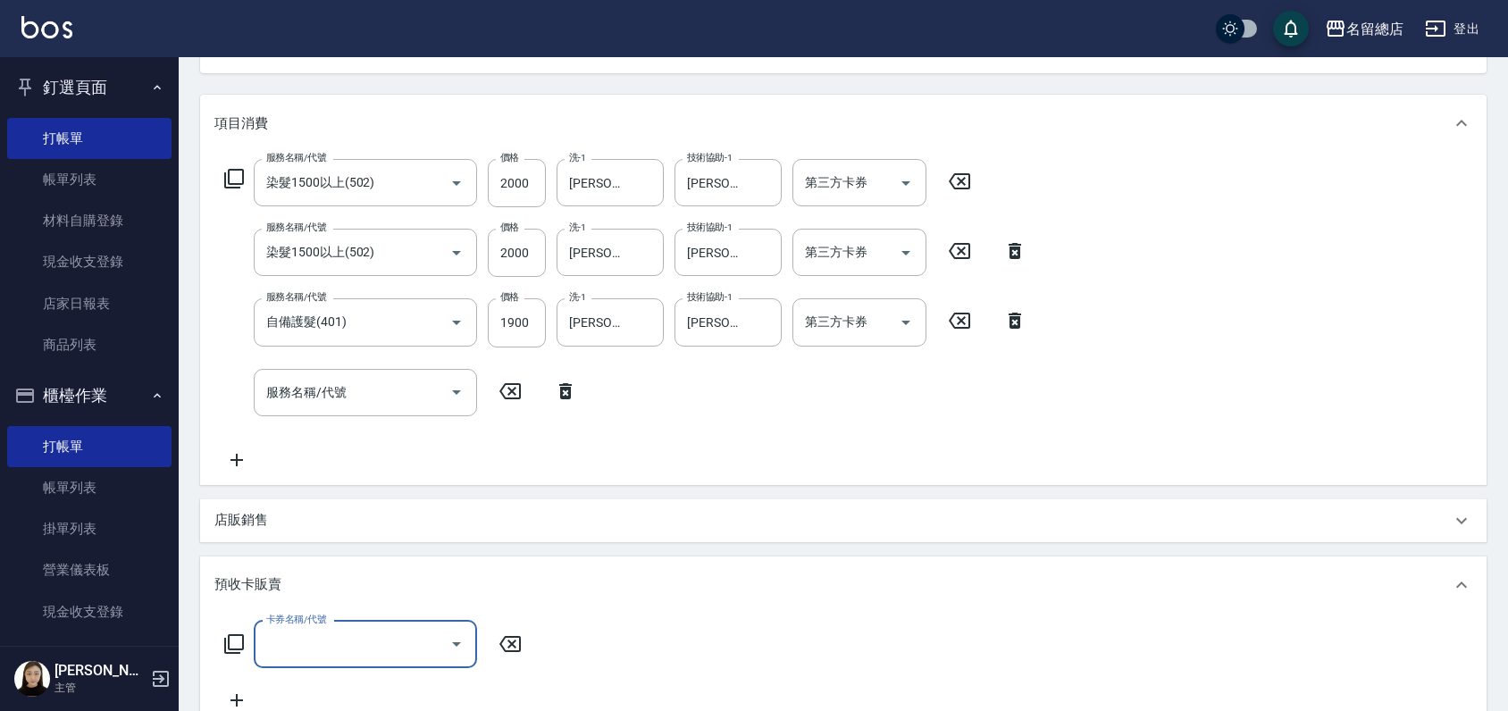
scroll to position [0, 0]
click at [281, 523] on div "店販銷售" at bounding box center [832, 520] width 1237 height 19
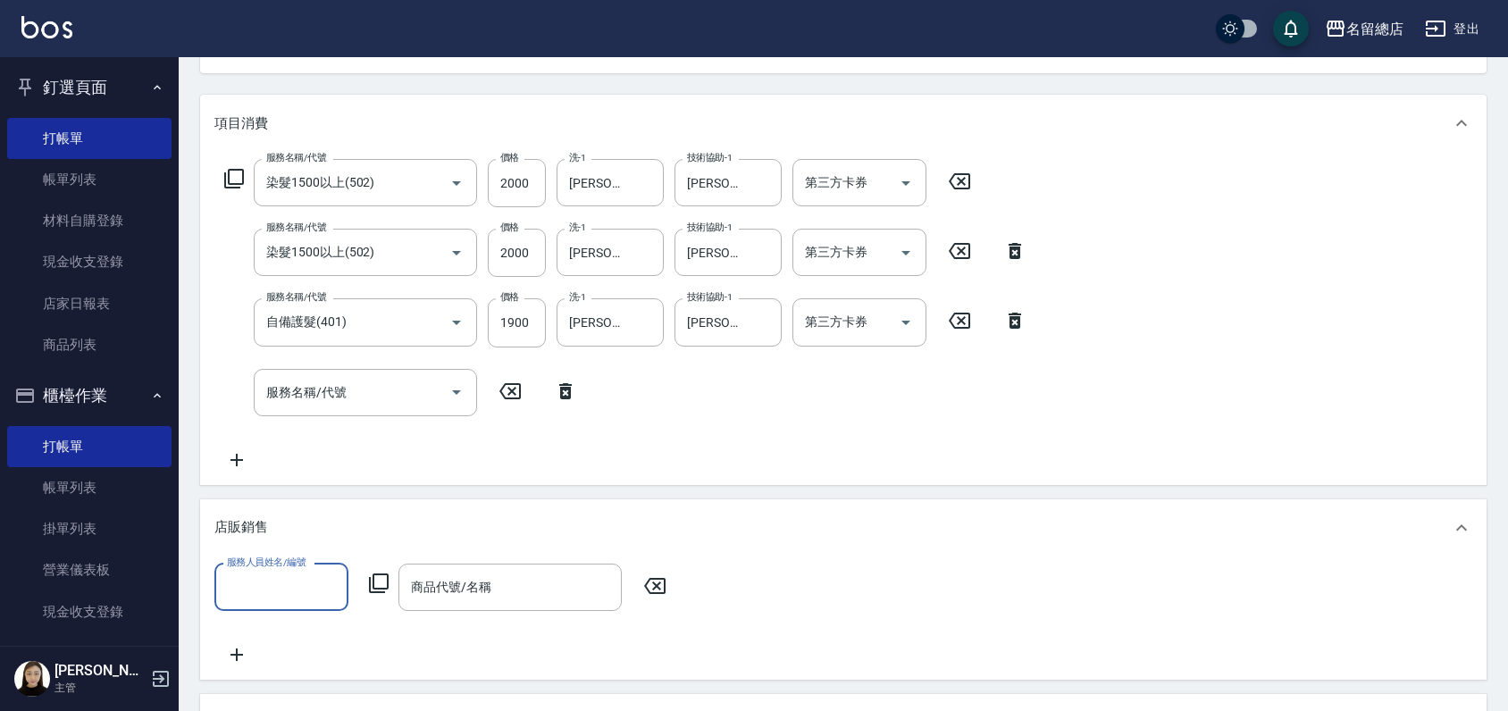
click at [262, 593] on input "服務人員姓名/編號" at bounding box center [282, 587] width 118 height 31
type input "Alin-13"
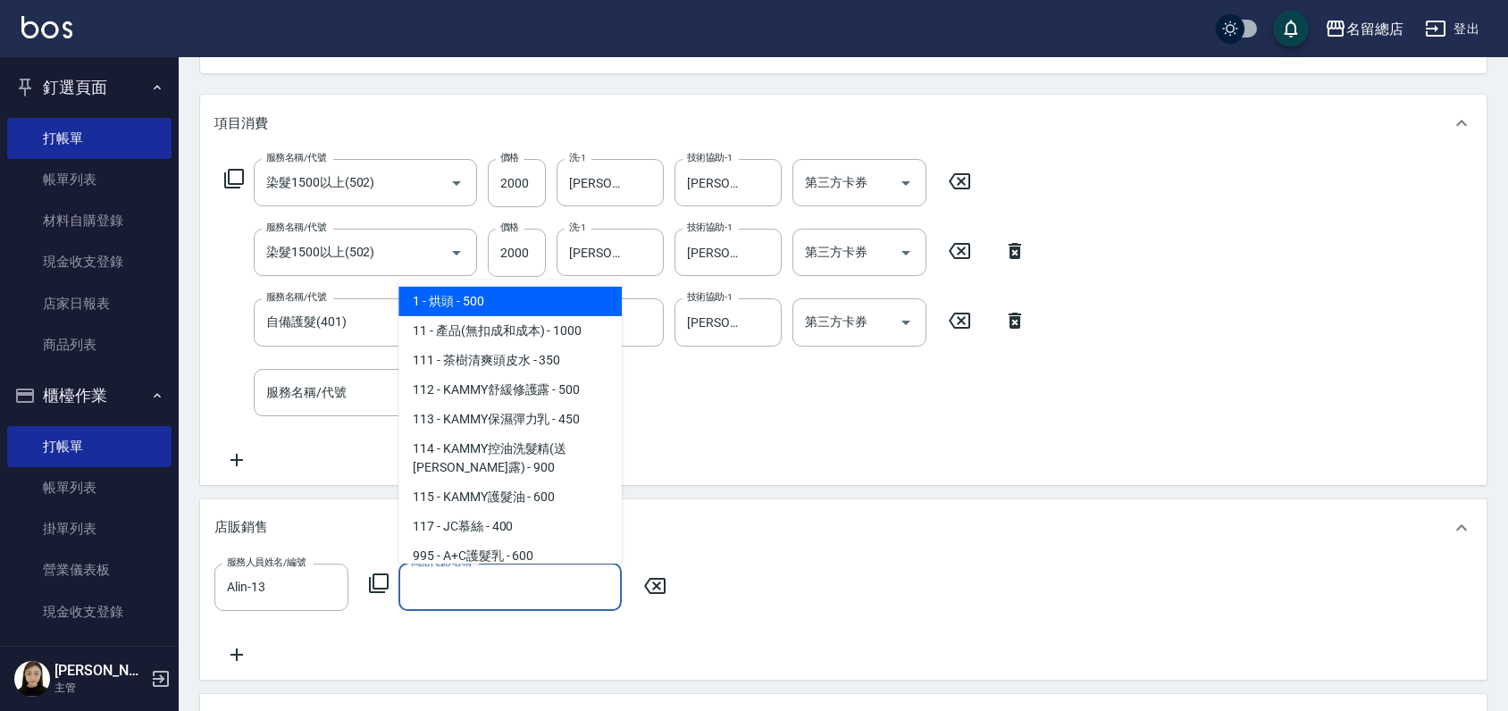
click at [483, 583] on input "商品代號/名稱" at bounding box center [510, 587] width 207 height 31
type input "R"
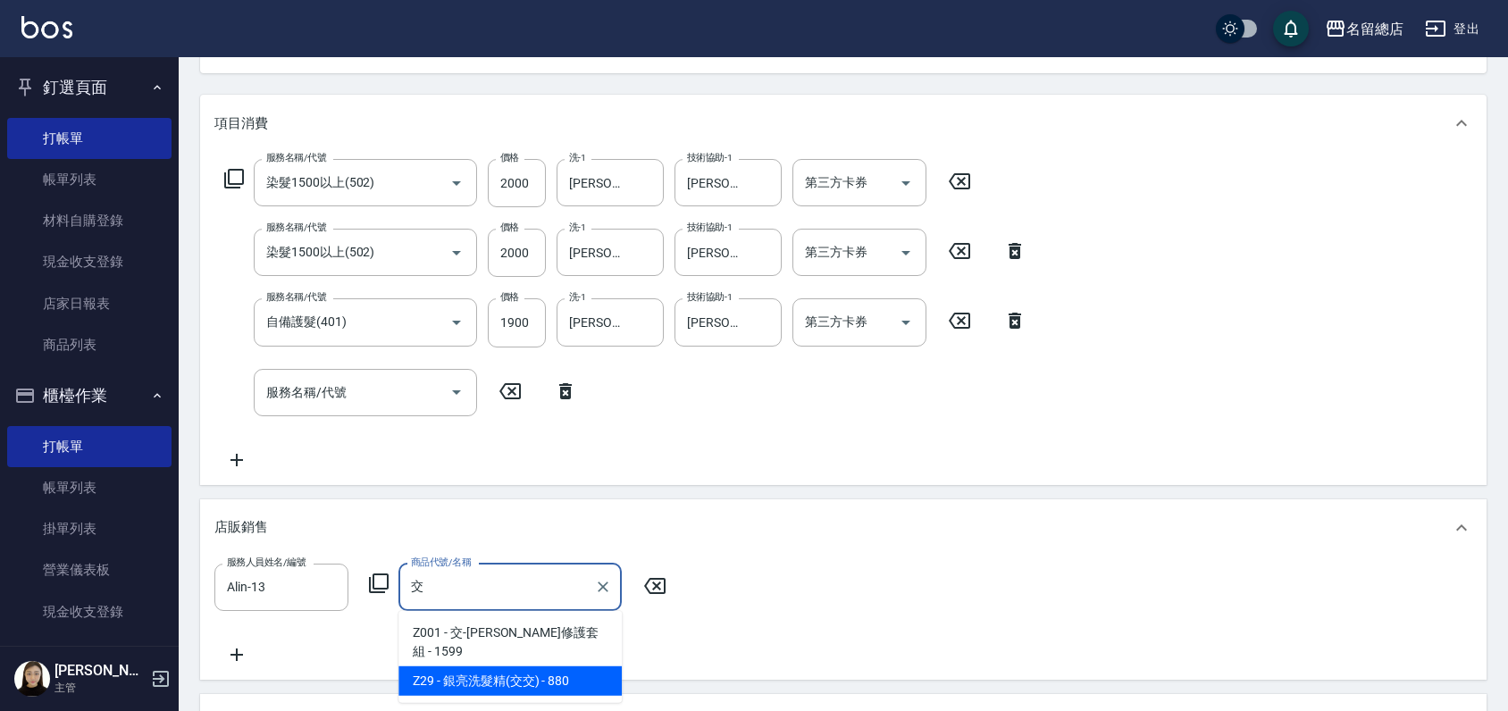
click at [598, 667] on span "Z29 - 銀亮洗髮精(交交) - 880" at bounding box center [510, 681] width 223 height 29
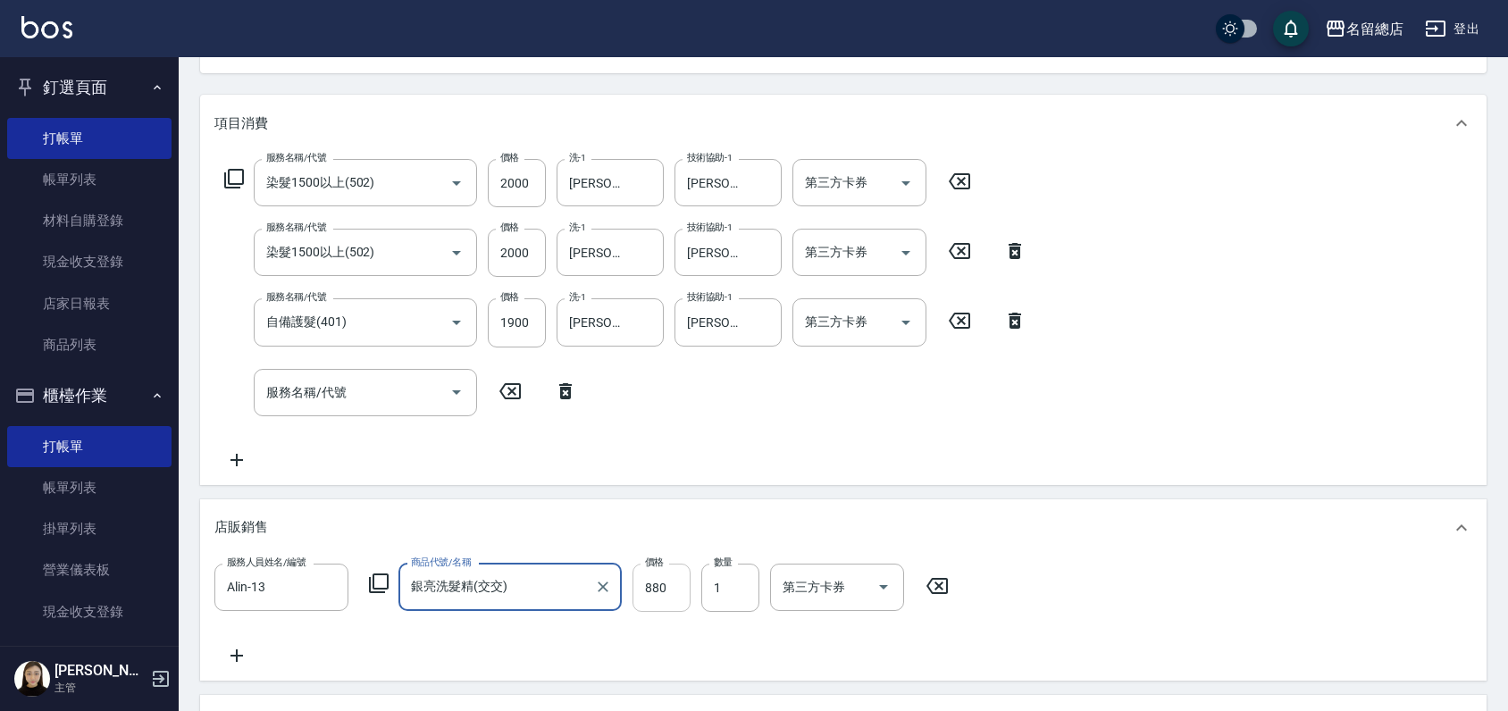
type input "銀亮洗髮精(交交)"
click at [652, 592] on input "880" at bounding box center [662, 588] width 58 height 48
type input "800"
click at [1057, 468] on div "服務名稱/代號 染髮1500以上(502) 服務名稱/代號 價格 2000 價格 洗-1 [PERSON_NAME]-33 洗-1 技術協助-1 [PERSO…" at bounding box center [843, 318] width 1287 height 333
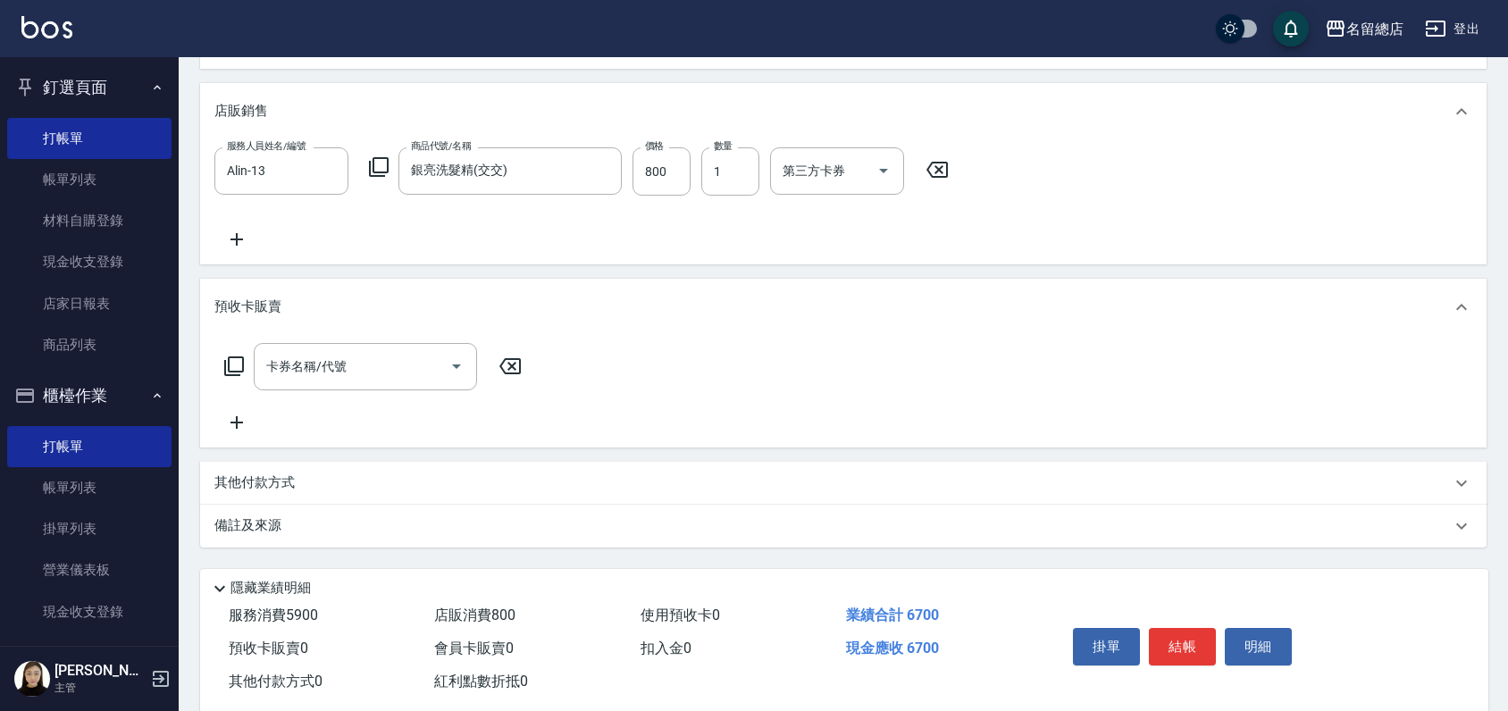
scroll to position [651, 0]
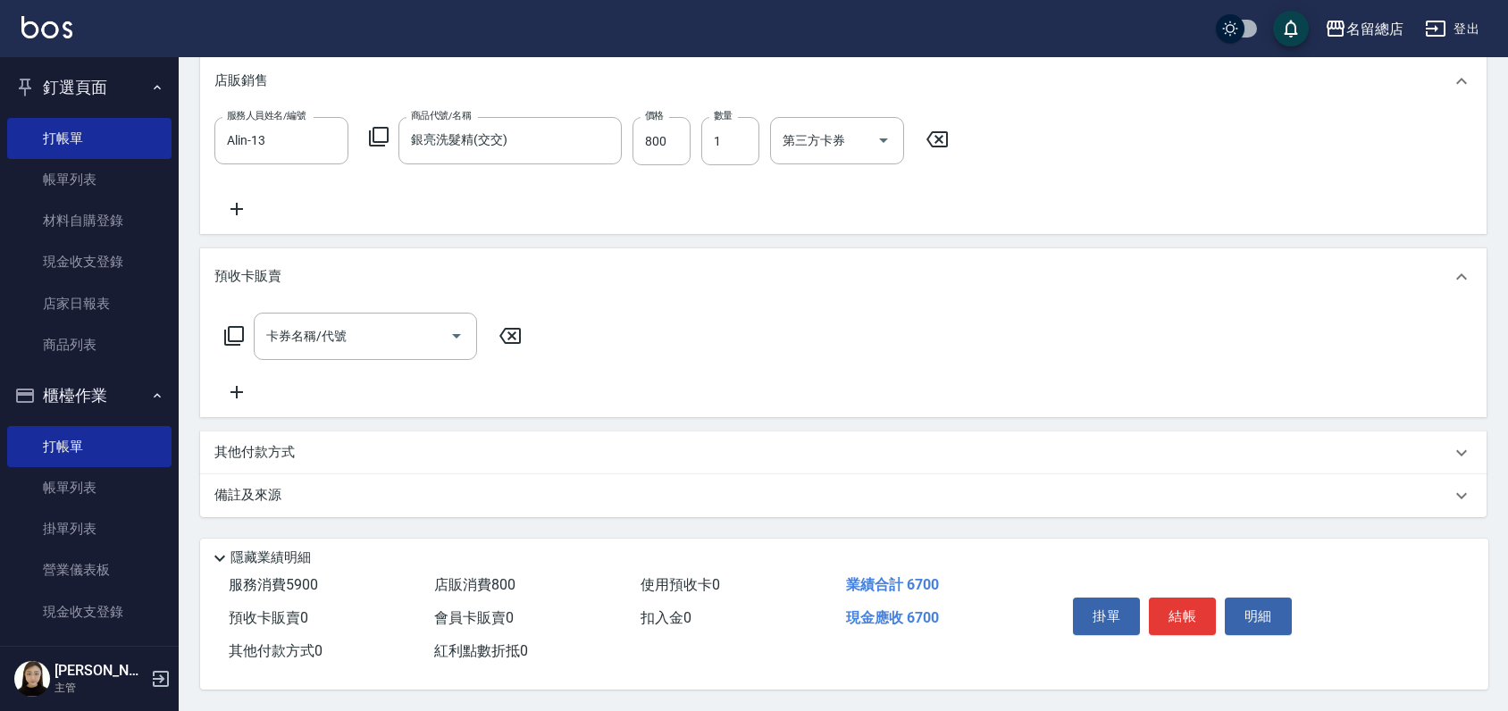
click at [274, 443] on p "其他付款方式" at bounding box center [258, 453] width 89 height 20
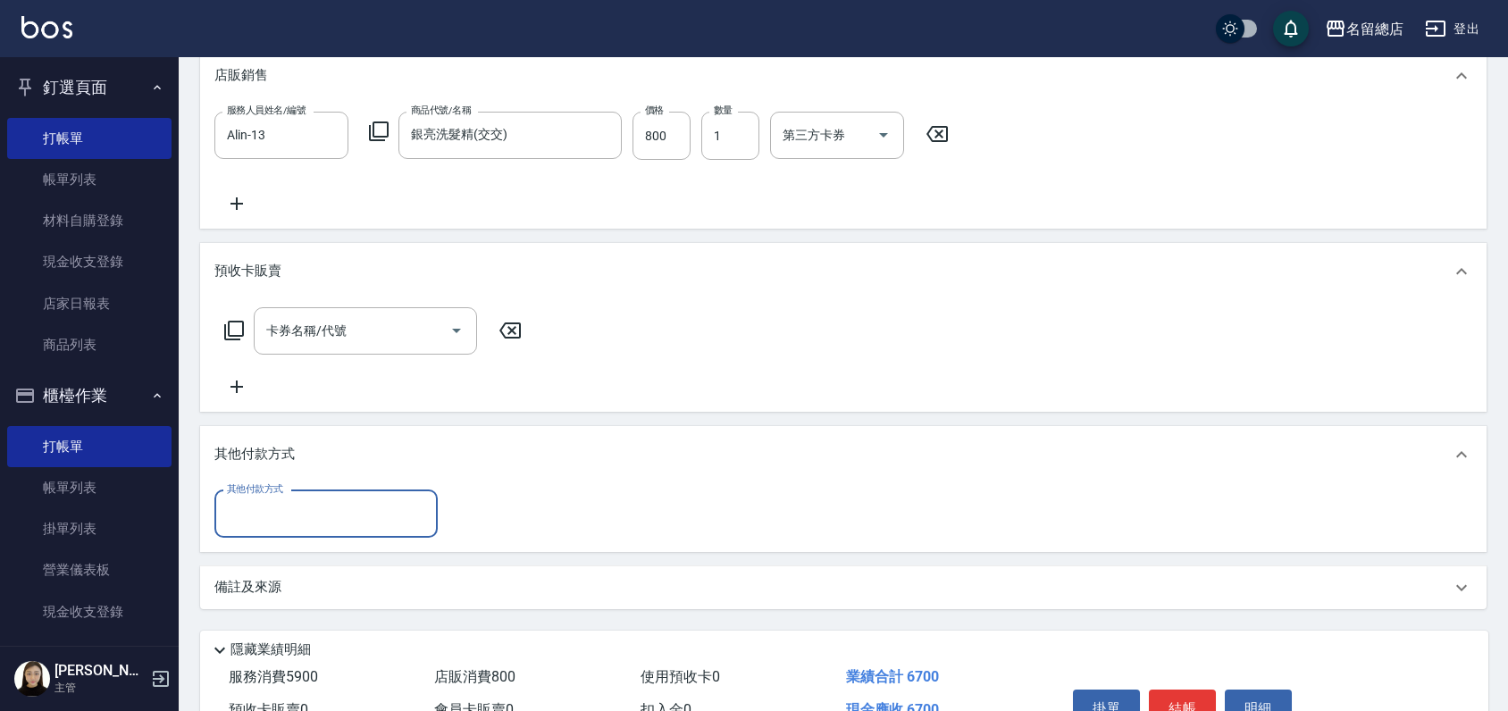
scroll to position [0, 0]
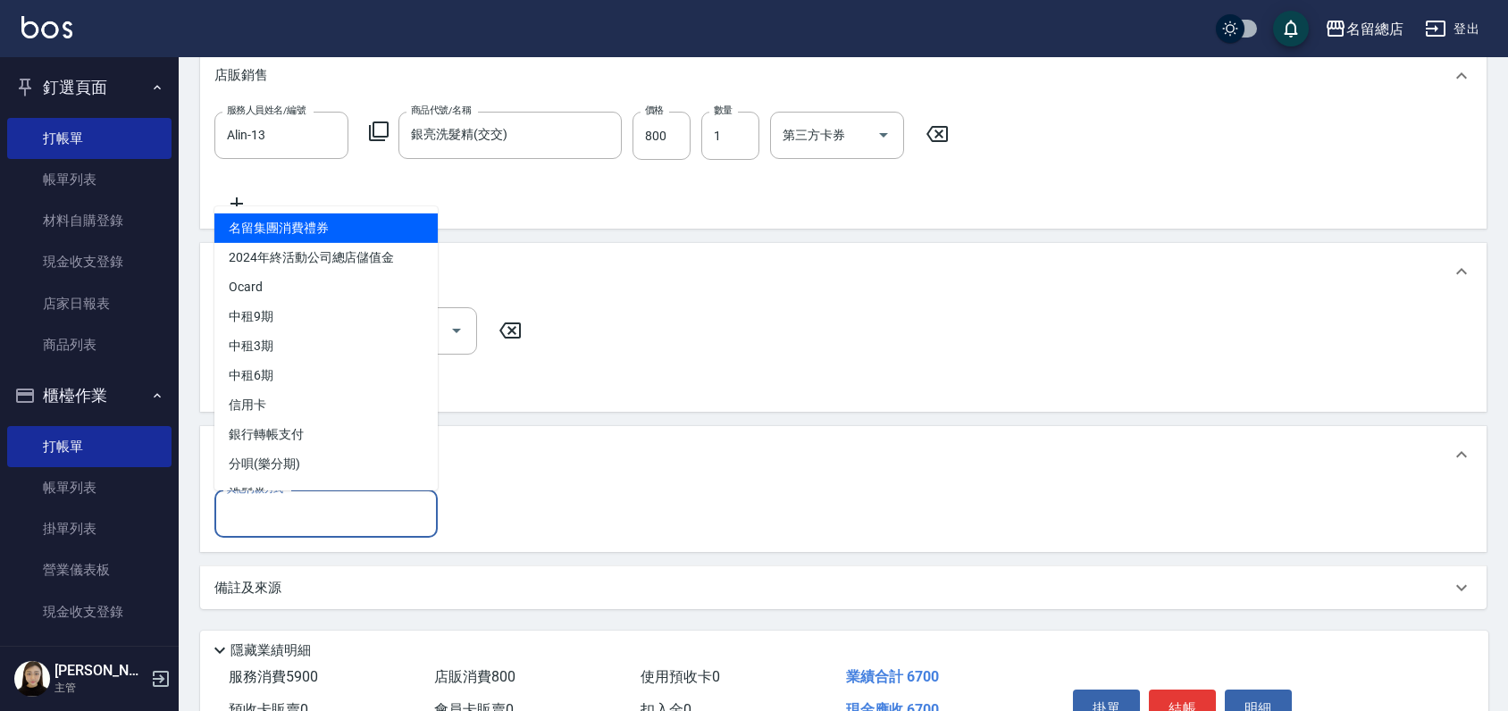
click at [284, 510] on input "其他付款方式" at bounding box center [326, 514] width 207 height 31
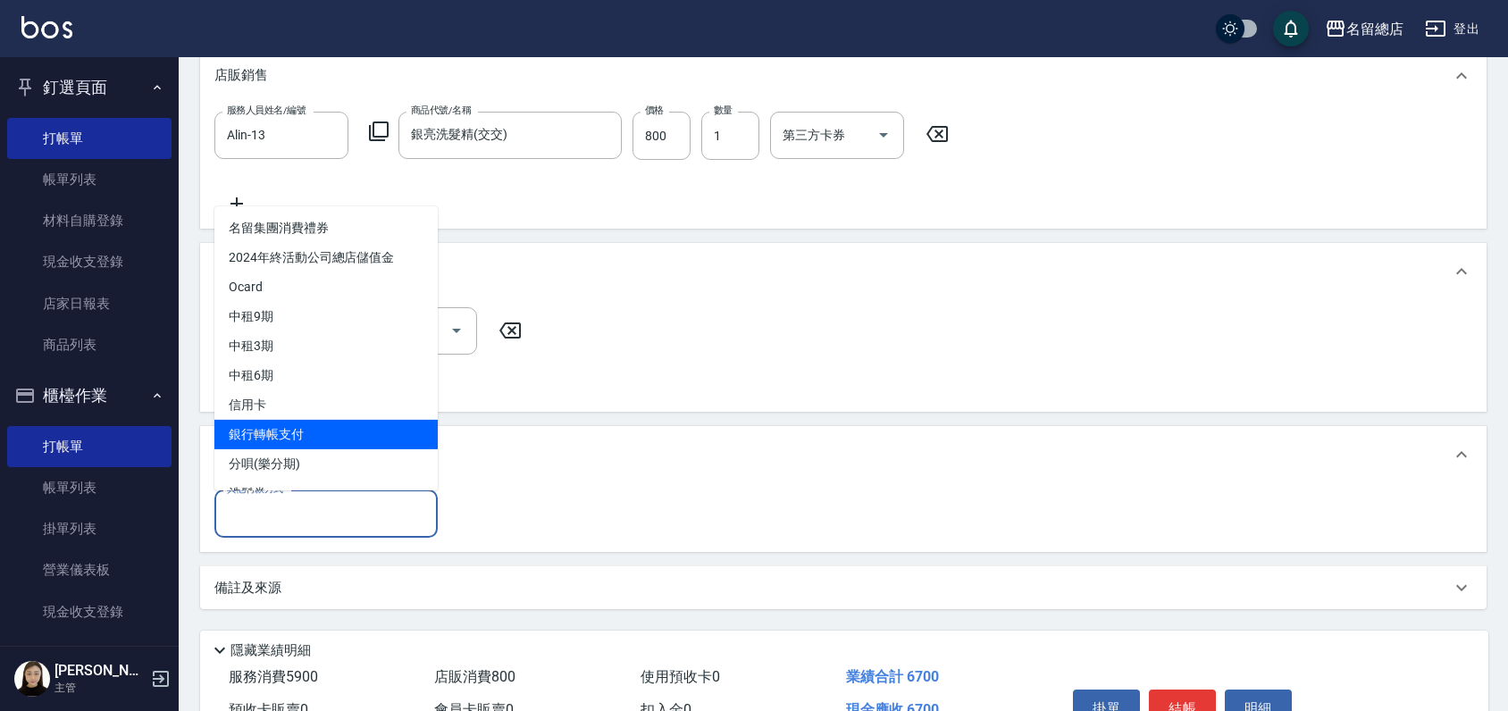
click at [281, 440] on span "銀行轉帳支付" at bounding box center [325, 433] width 223 height 29
type input "銀行轉帳支付"
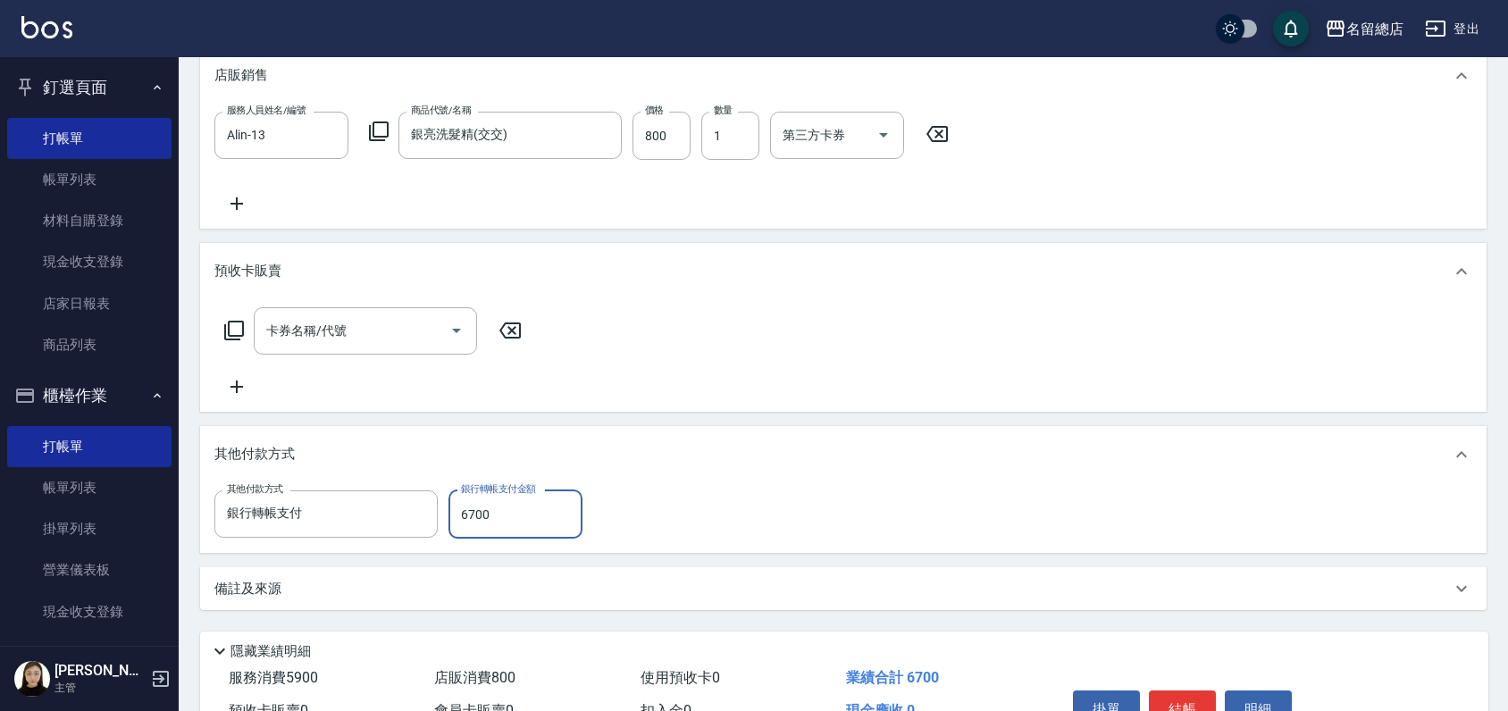
type input "6700"
type input "[DATE] 18:19"
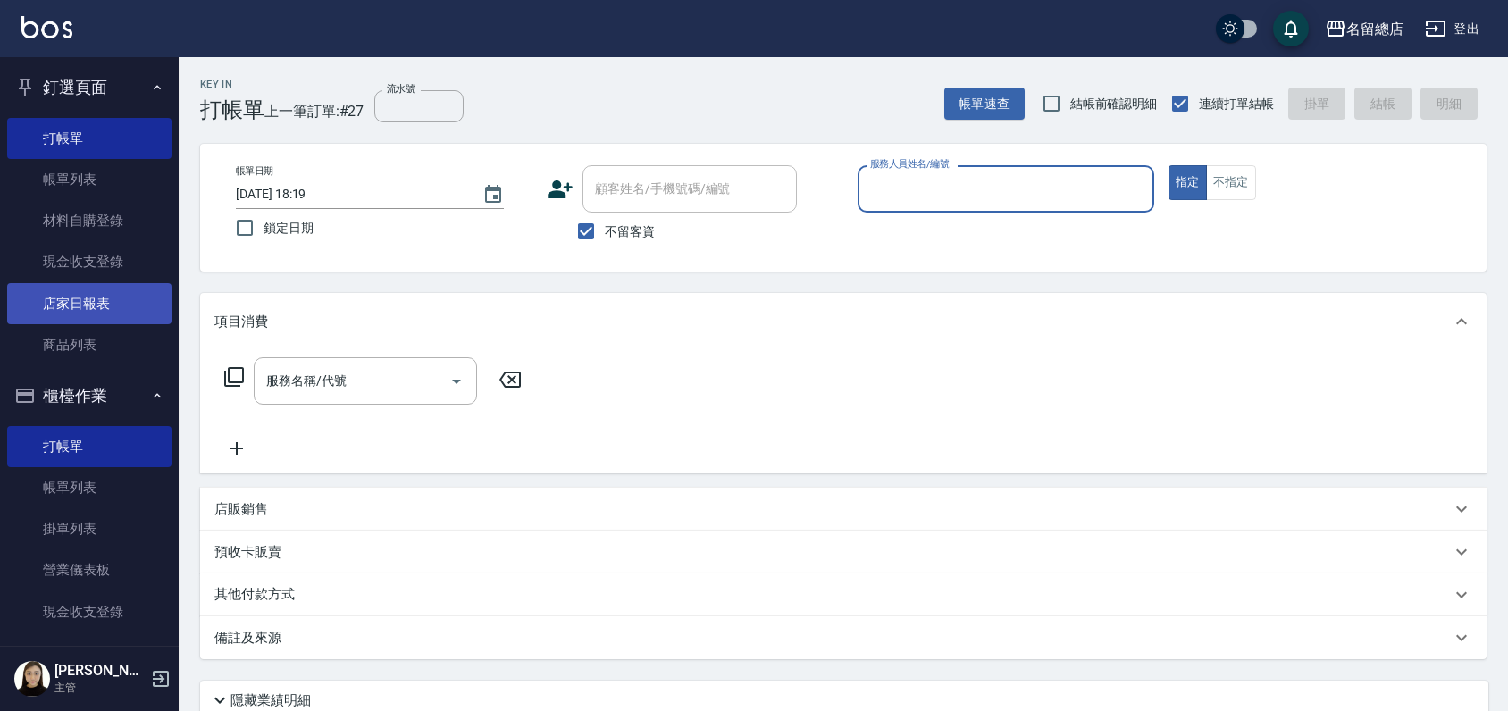
click at [94, 304] on link "店家日報表" at bounding box center [89, 303] width 164 height 41
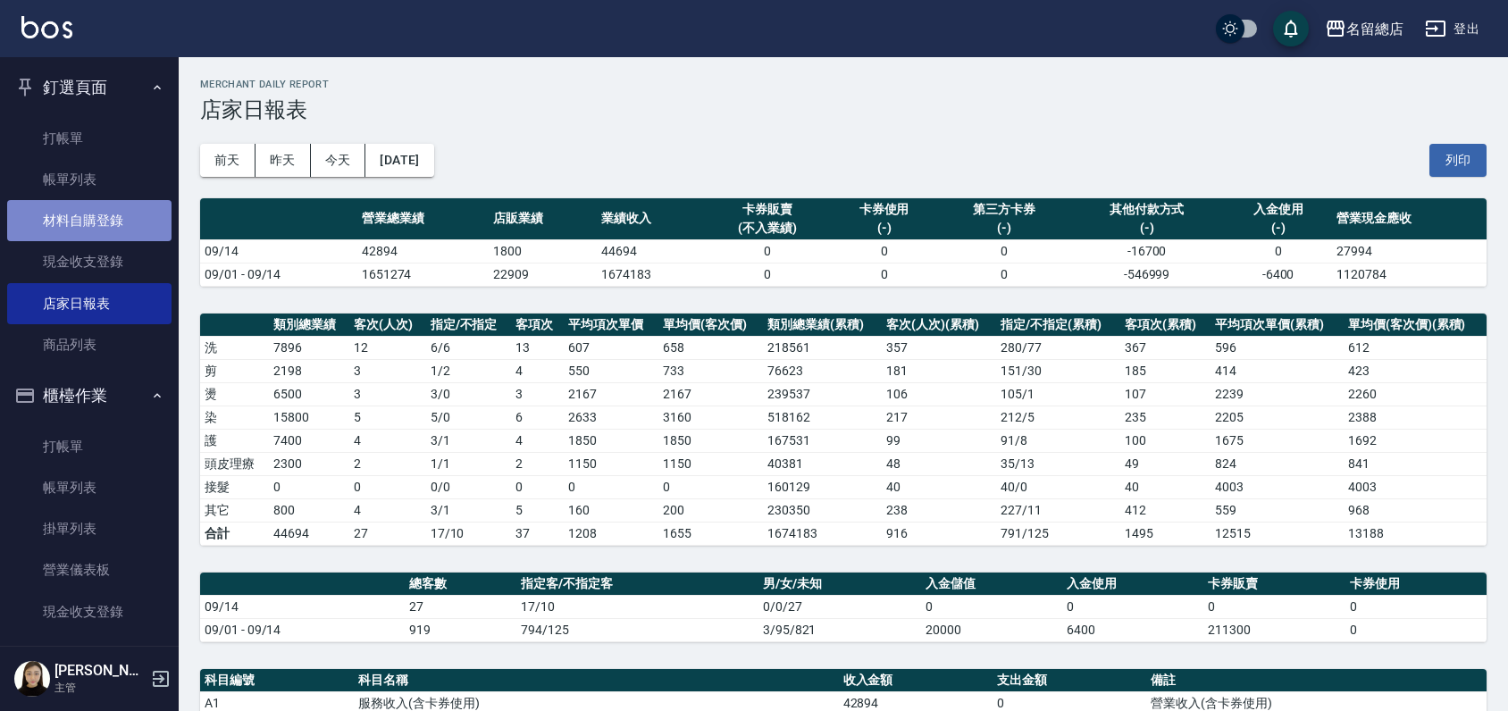
click at [115, 221] on link "材料自購登錄" at bounding box center [89, 220] width 164 height 41
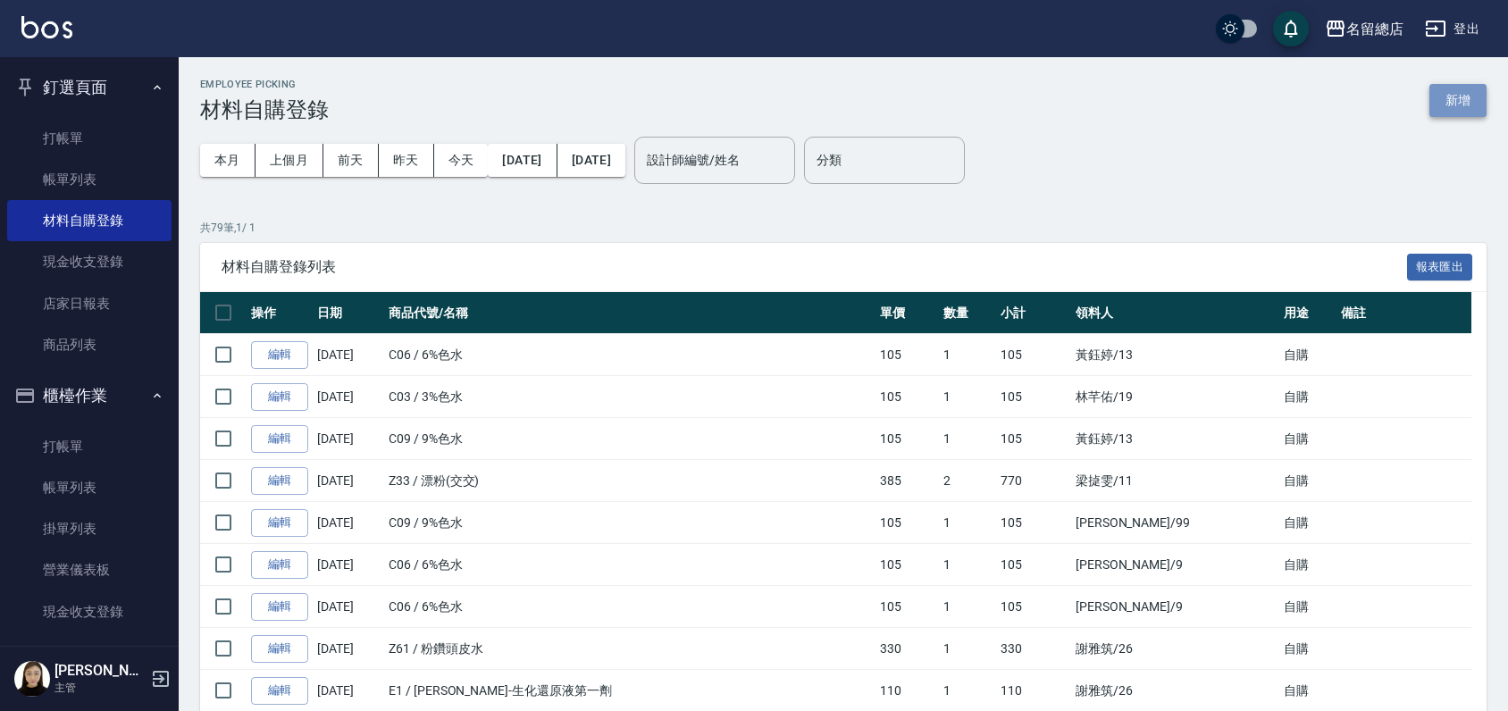
click at [1444, 107] on button "新增" at bounding box center [1458, 100] width 57 height 33
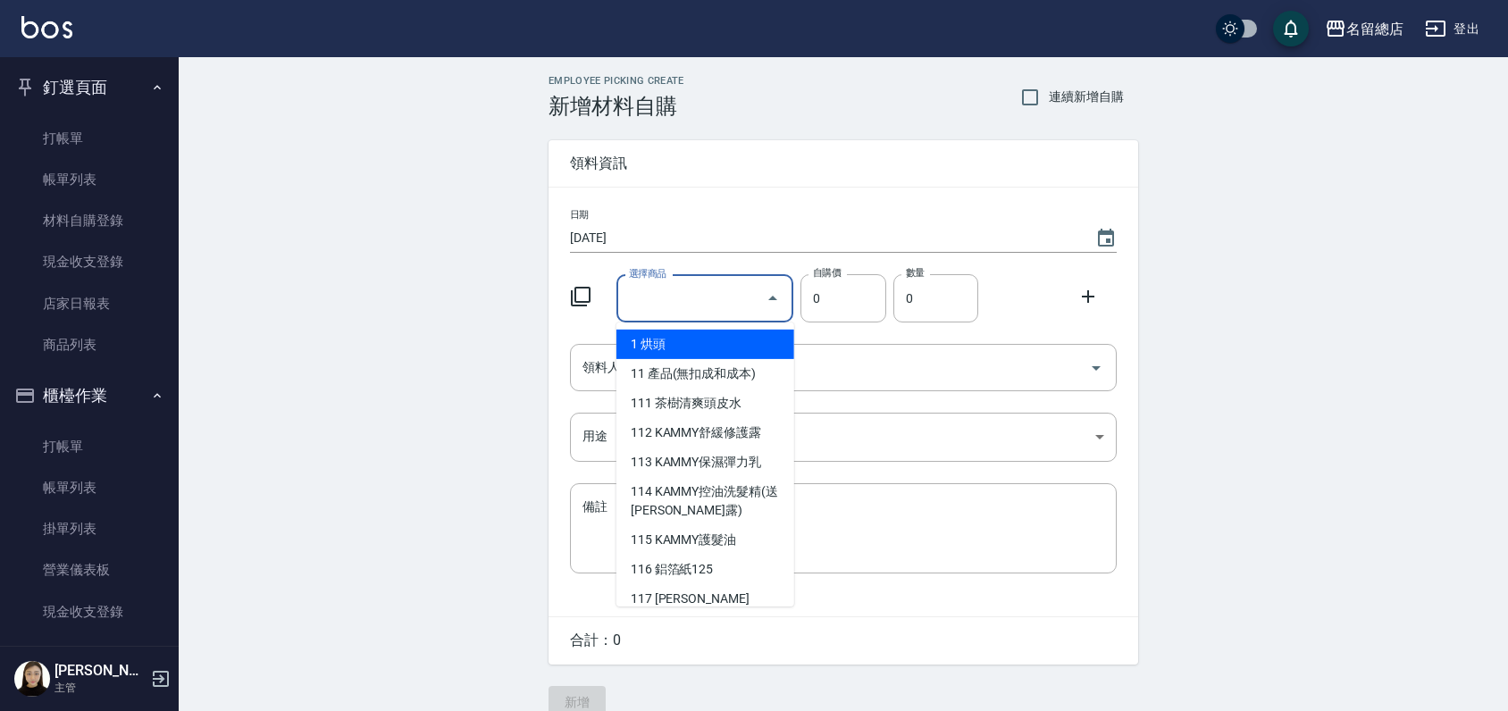
click at [708, 301] on input "選擇商品" at bounding box center [692, 298] width 135 height 31
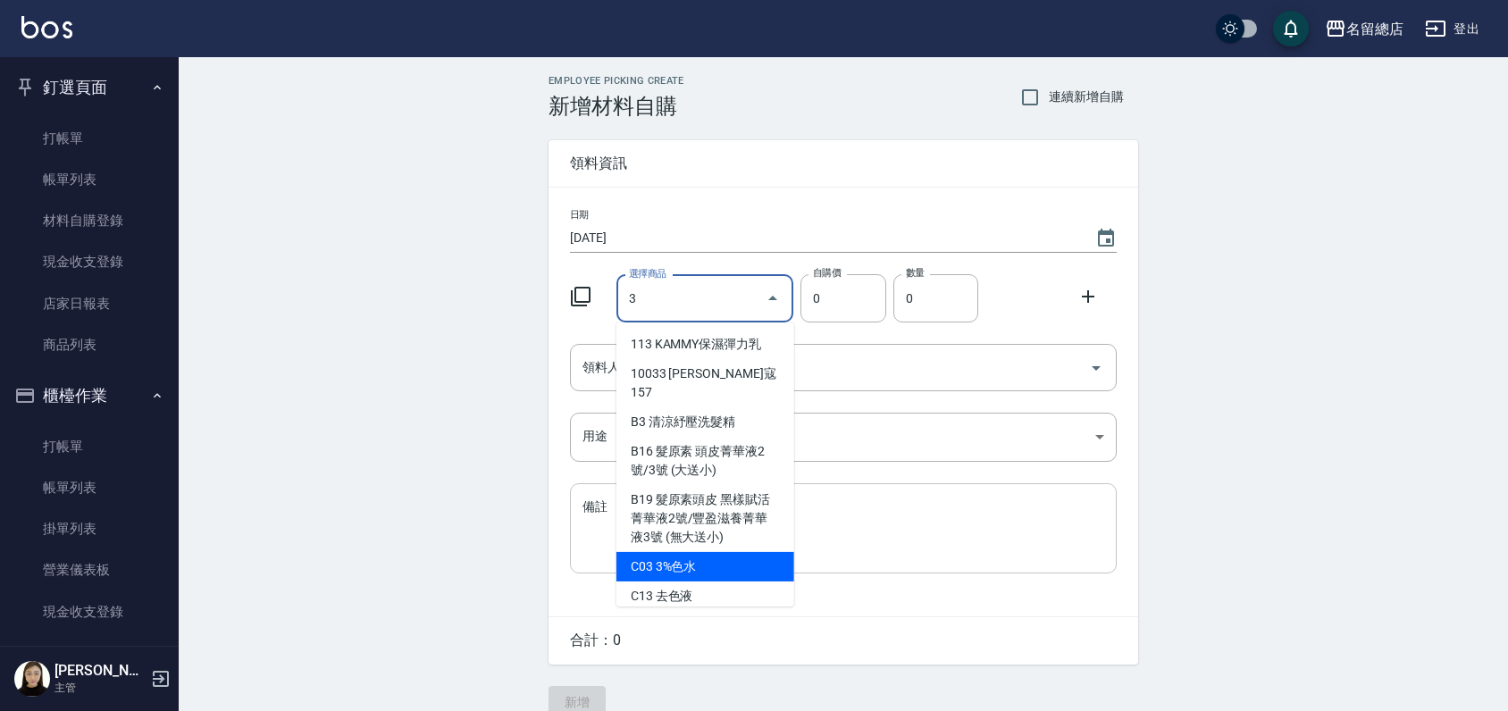
click at [737, 556] on li "C03 3%色水" at bounding box center [706, 566] width 178 height 29
type input "3%色水"
type input "105"
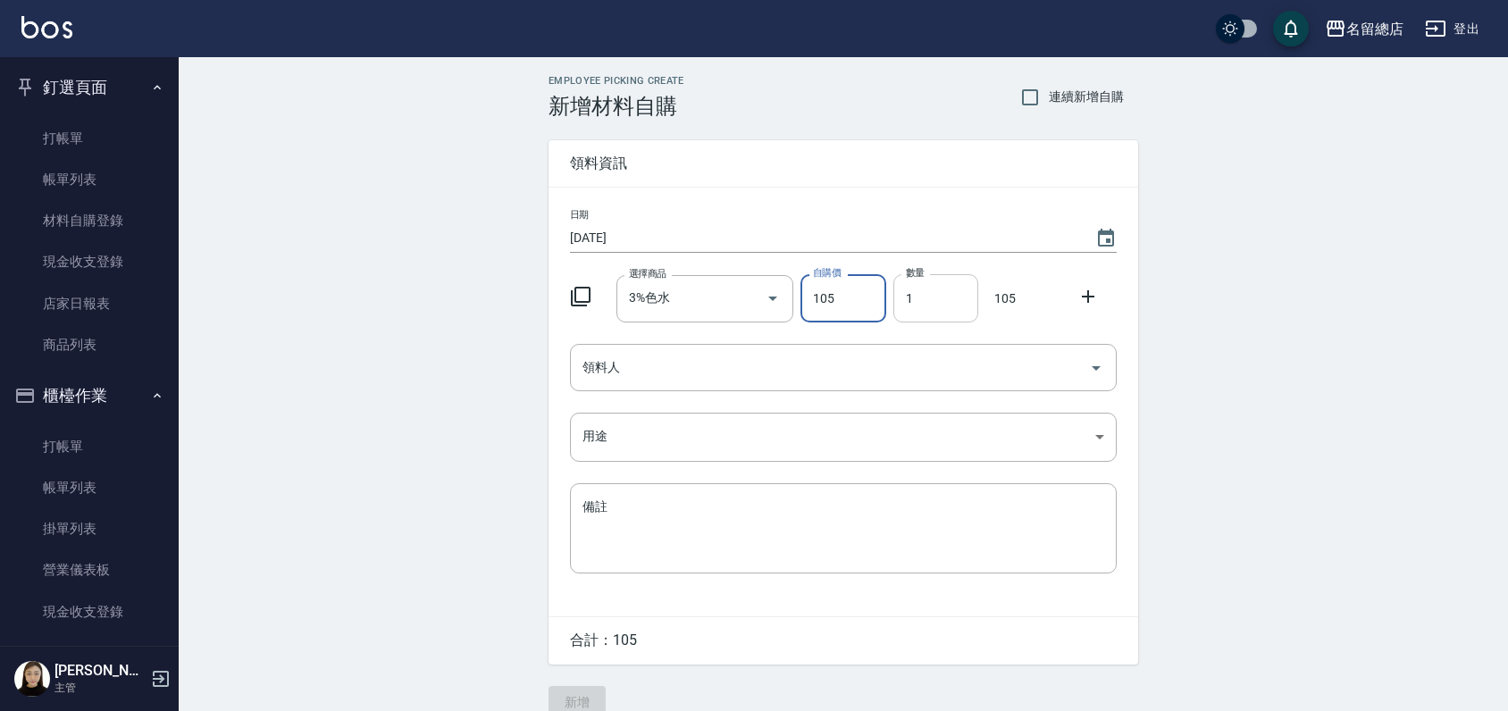
click at [937, 306] on input "1" at bounding box center [936, 298] width 85 height 48
type input "02"
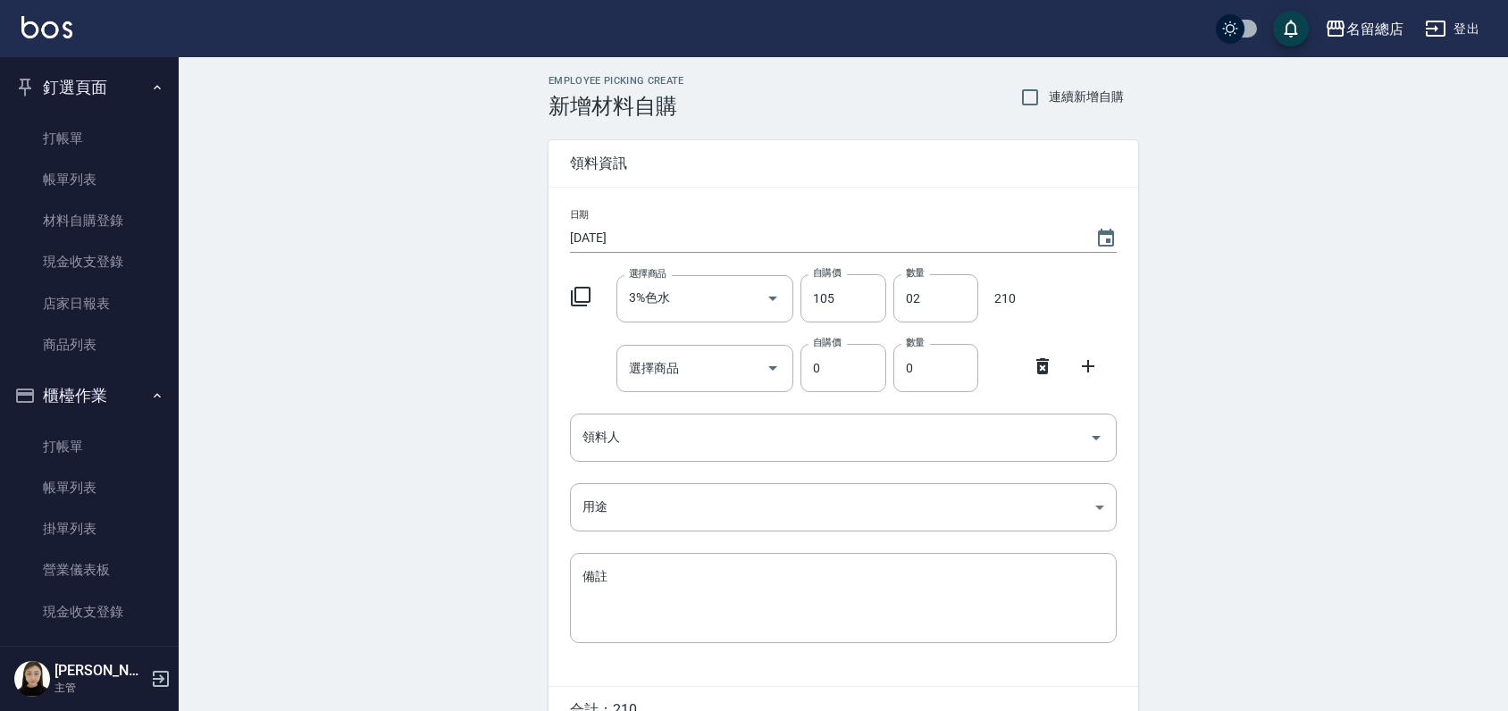
click at [1037, 365] on icon at bounding box center [1042, 366] width 21 height 21
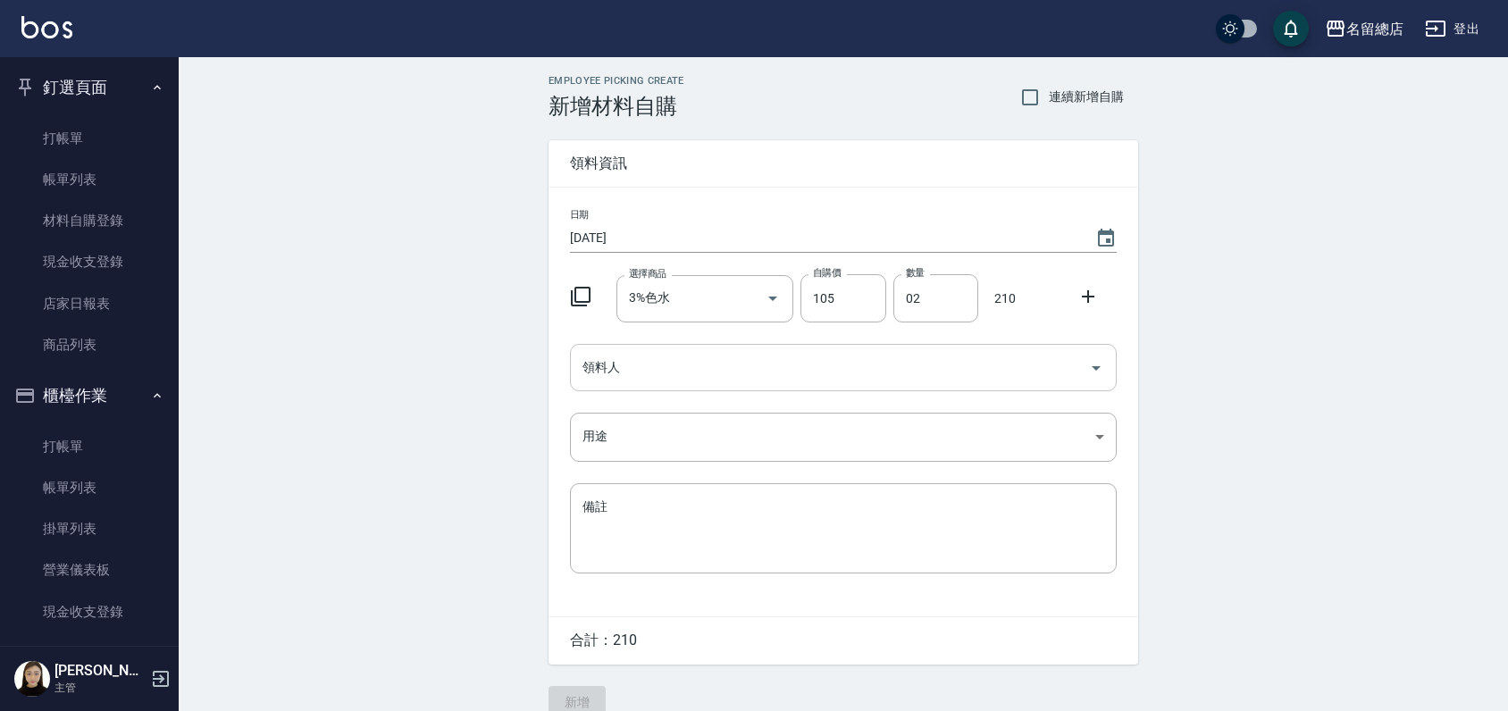
click at [802, 367] on input "領料人" at bounding box center [830, 367] width 504 height 31
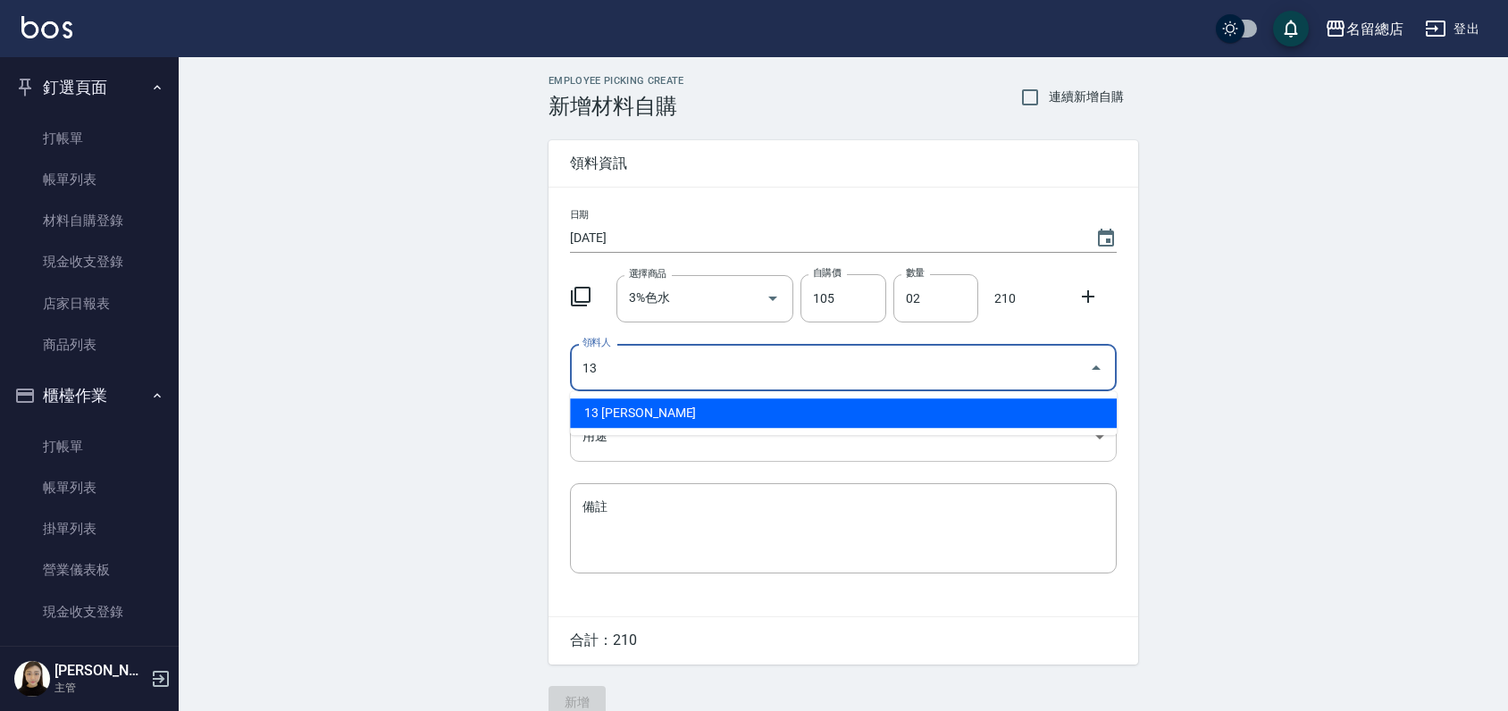
click at [836, 421] on li "13 [PERSON_NAME]" at bounding box center [843, 413] width 547 height 29
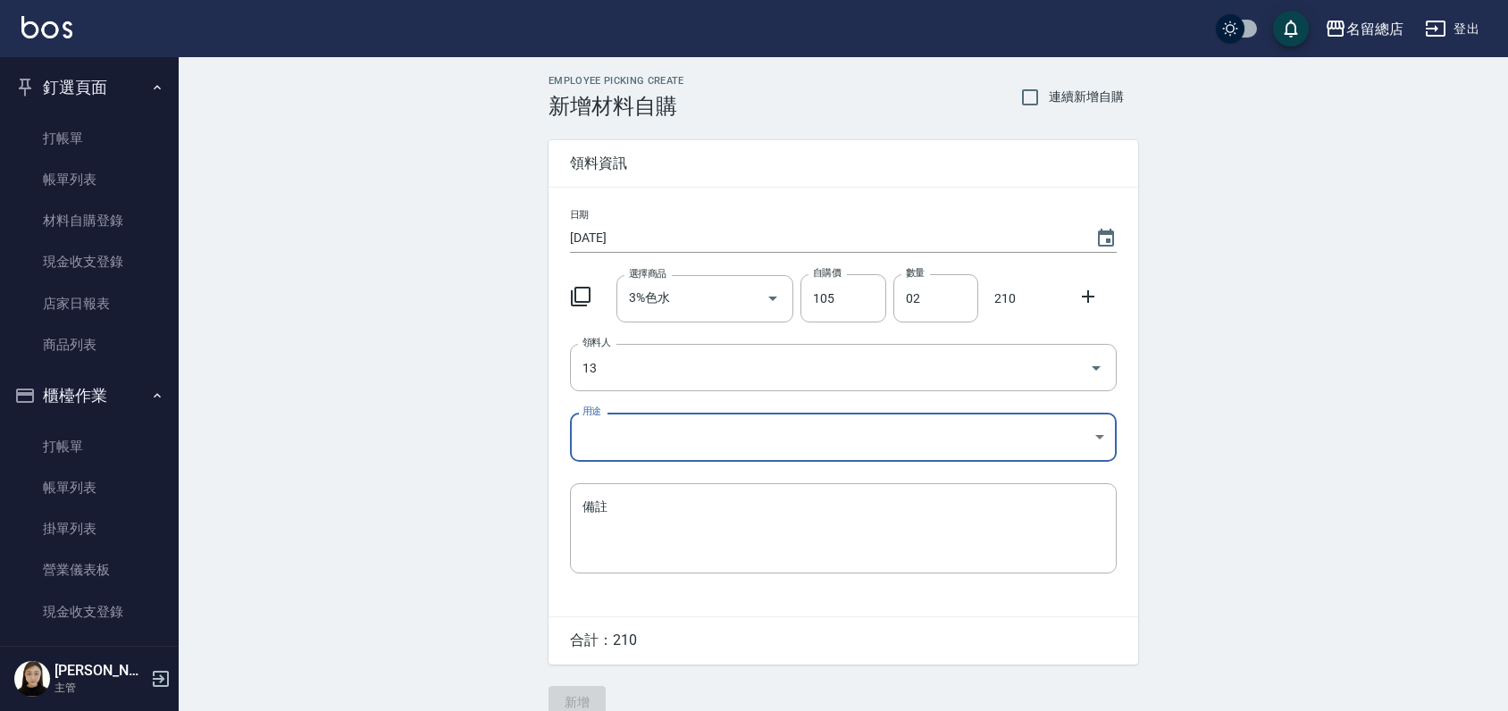
type input "13 [PERSON_NAME]"
click at [769, 439] on body "名留總店 登出 釘選頁面 打帳單 帳單列表 材料自購登錄 現金收支登錄 店家日報表 商品列表 櫃檯作業 打帳單 帳單列表 掛單列表 營業儀表板 現金收支登錄 …" at bounding box center [758, 368] width 1517 height 736
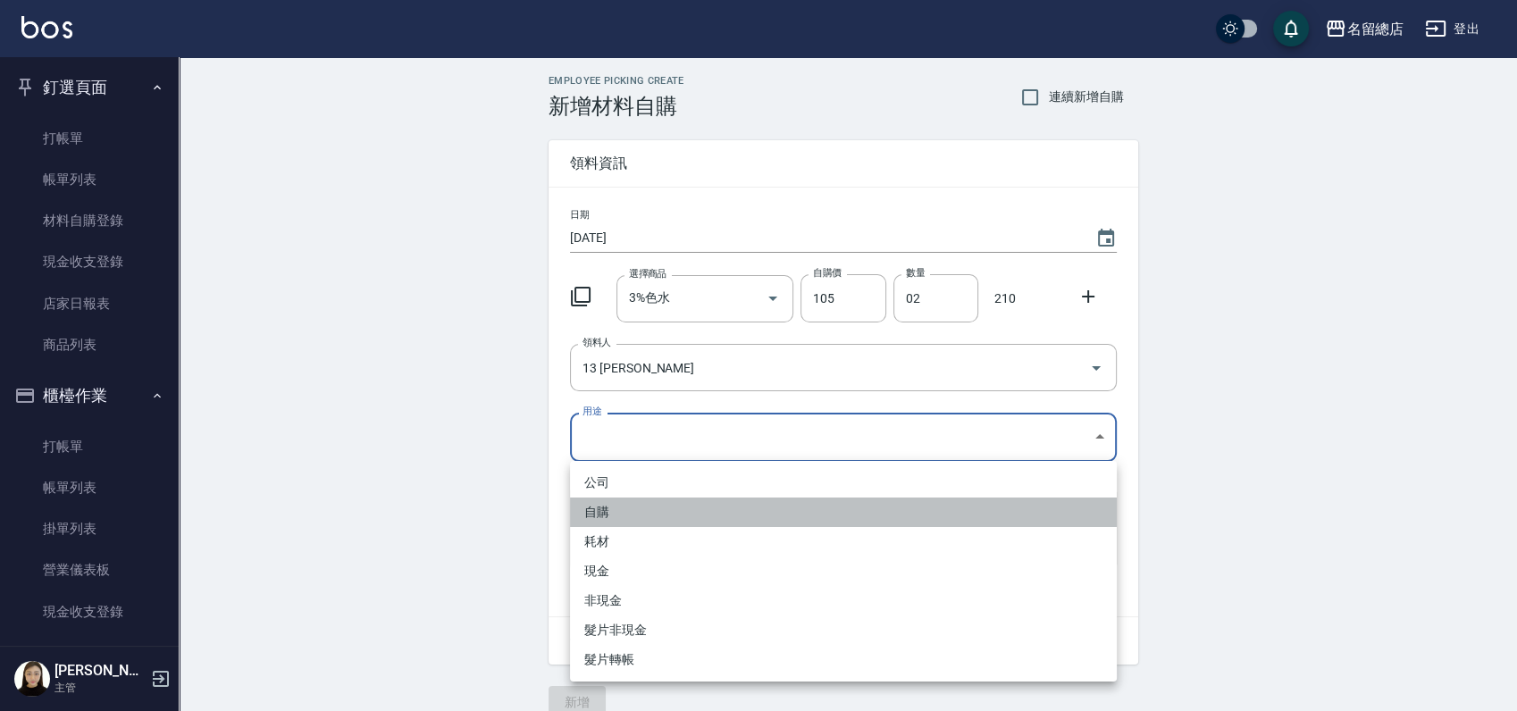
click at [629, 500] on li "自購" at bounding box center [843, 512] width 547 height 29
type input "自購"
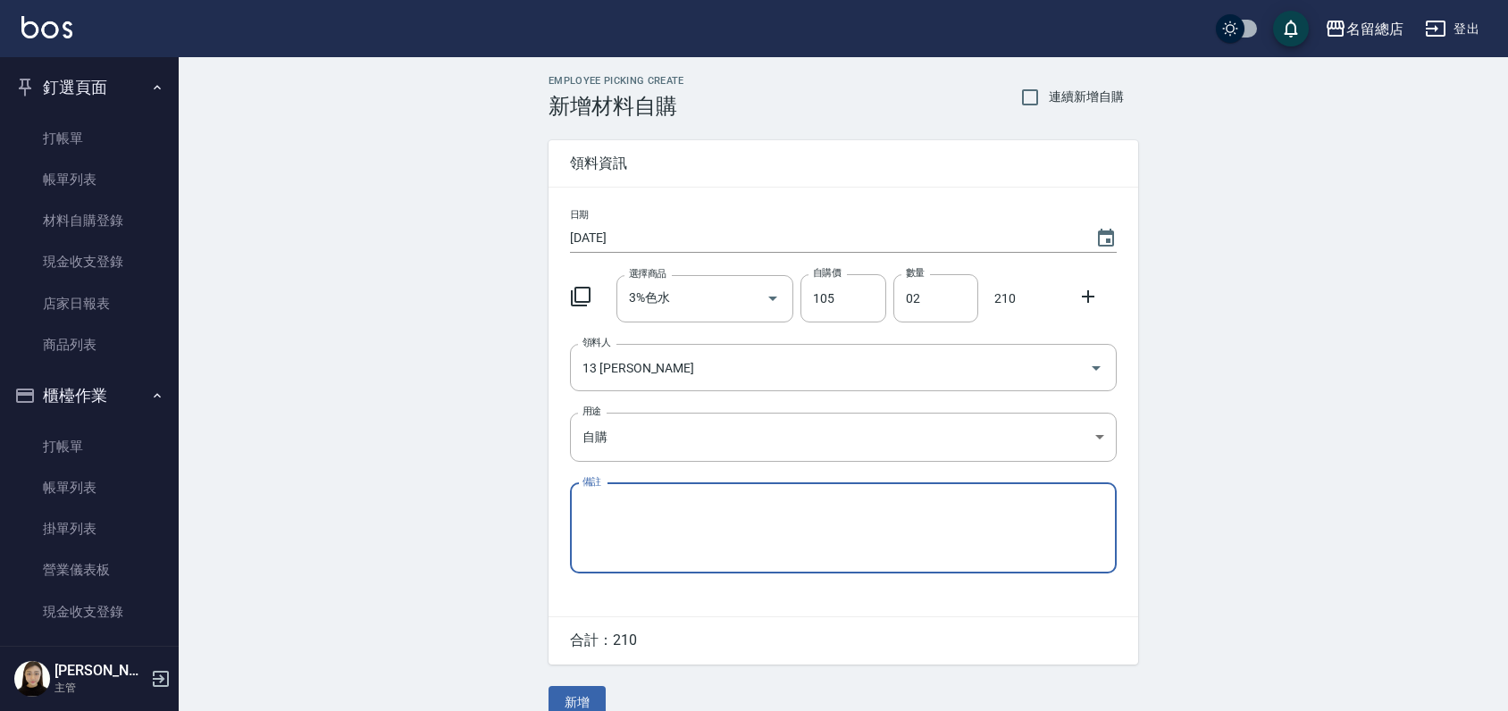
scroll to position [27, 0]
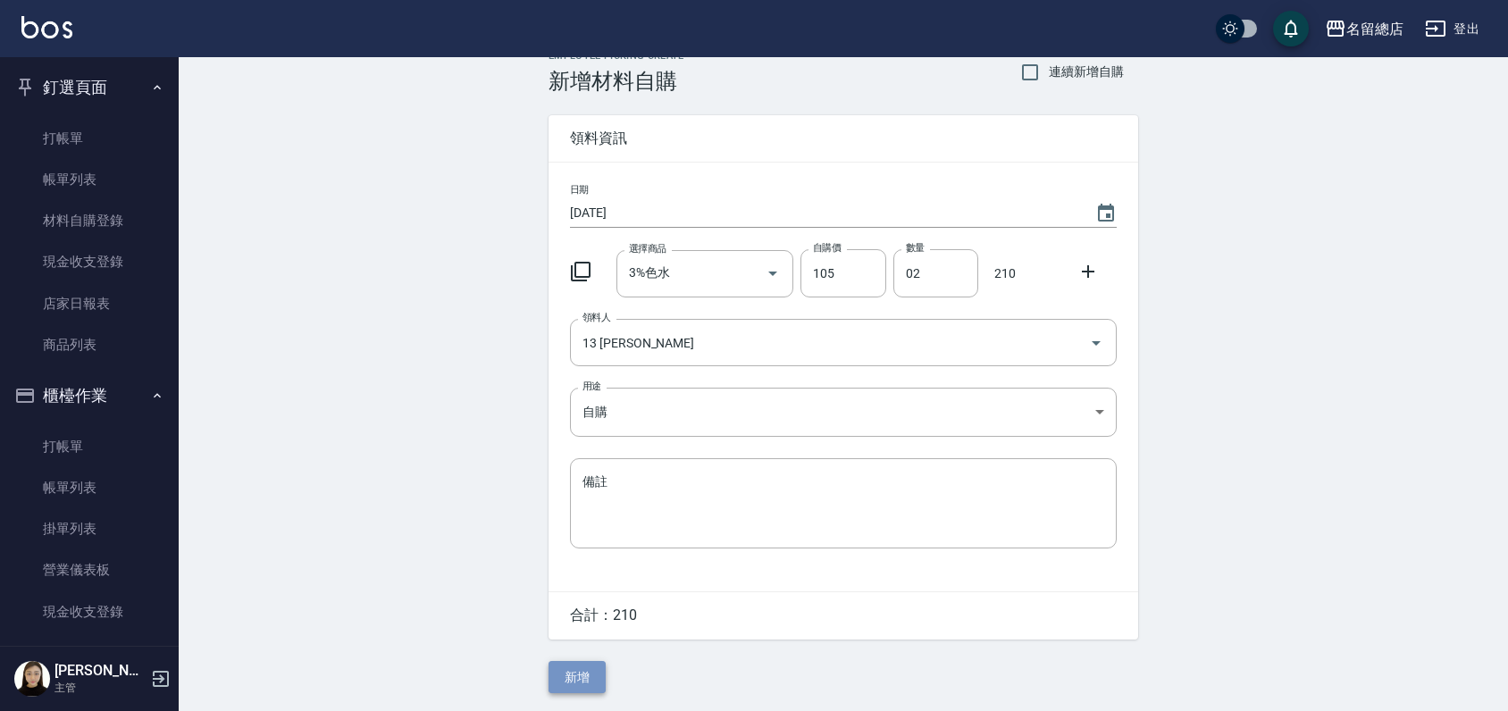
click at [550, 664] on button "新增" at bounding box center [577, 677] width 57 height 33
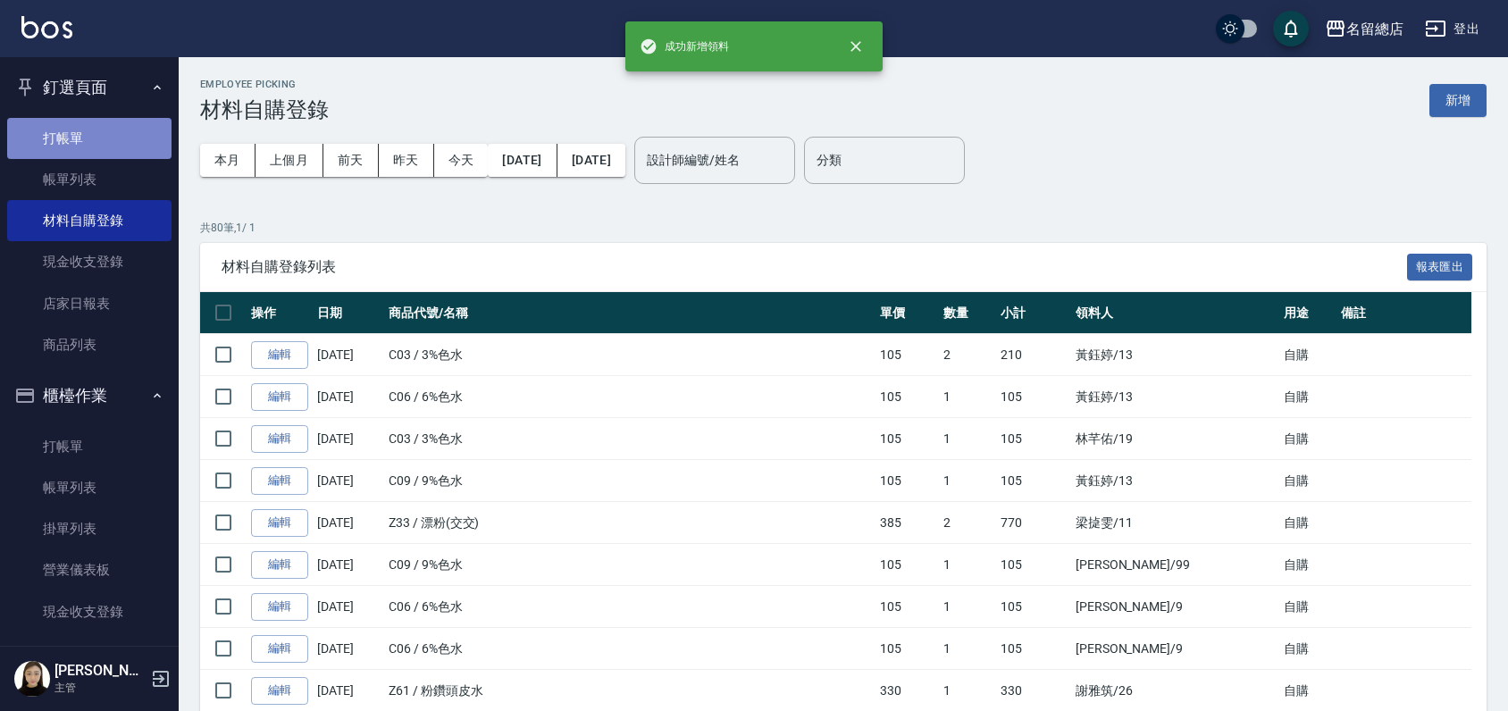
click at [137, 126] on link "打帳單" at bounding box center [89, 138] width 164 height 41
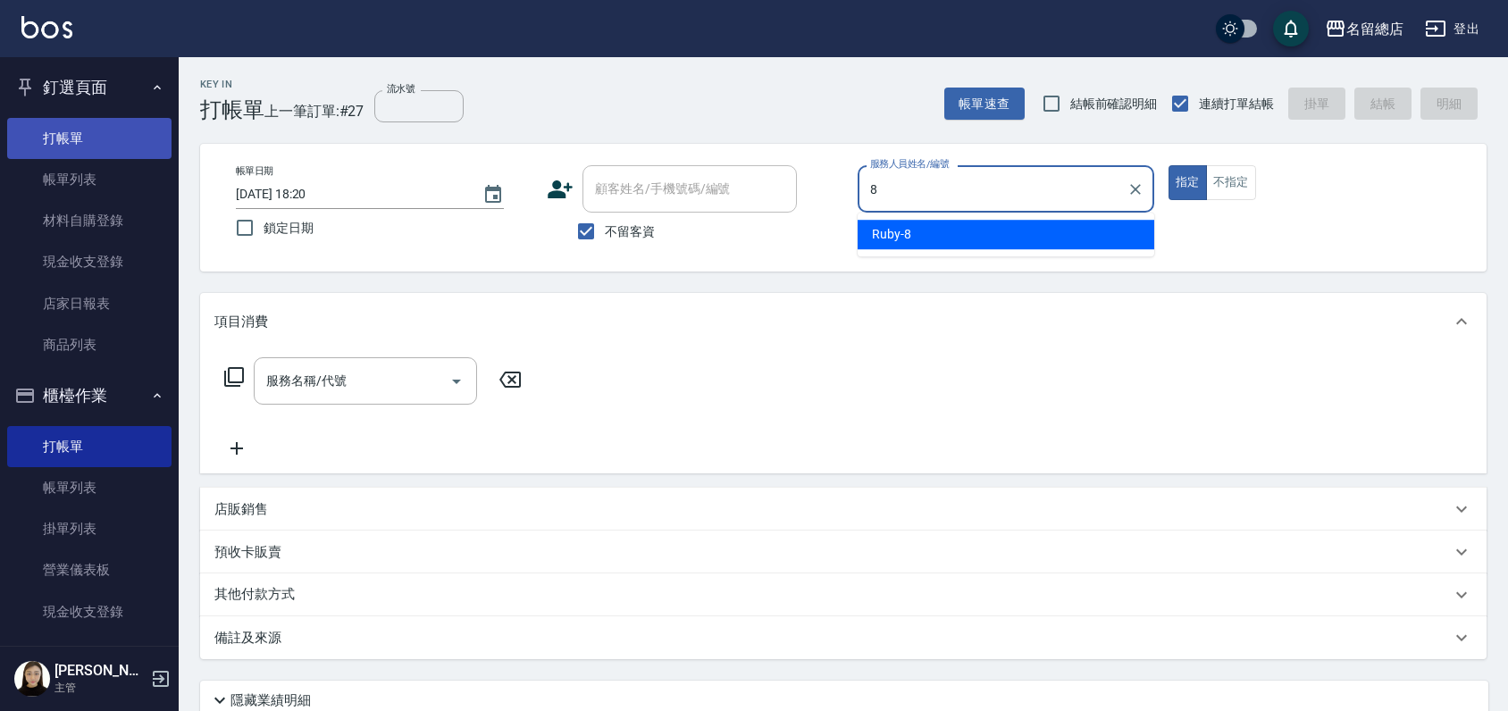
type input "Ruby-8"
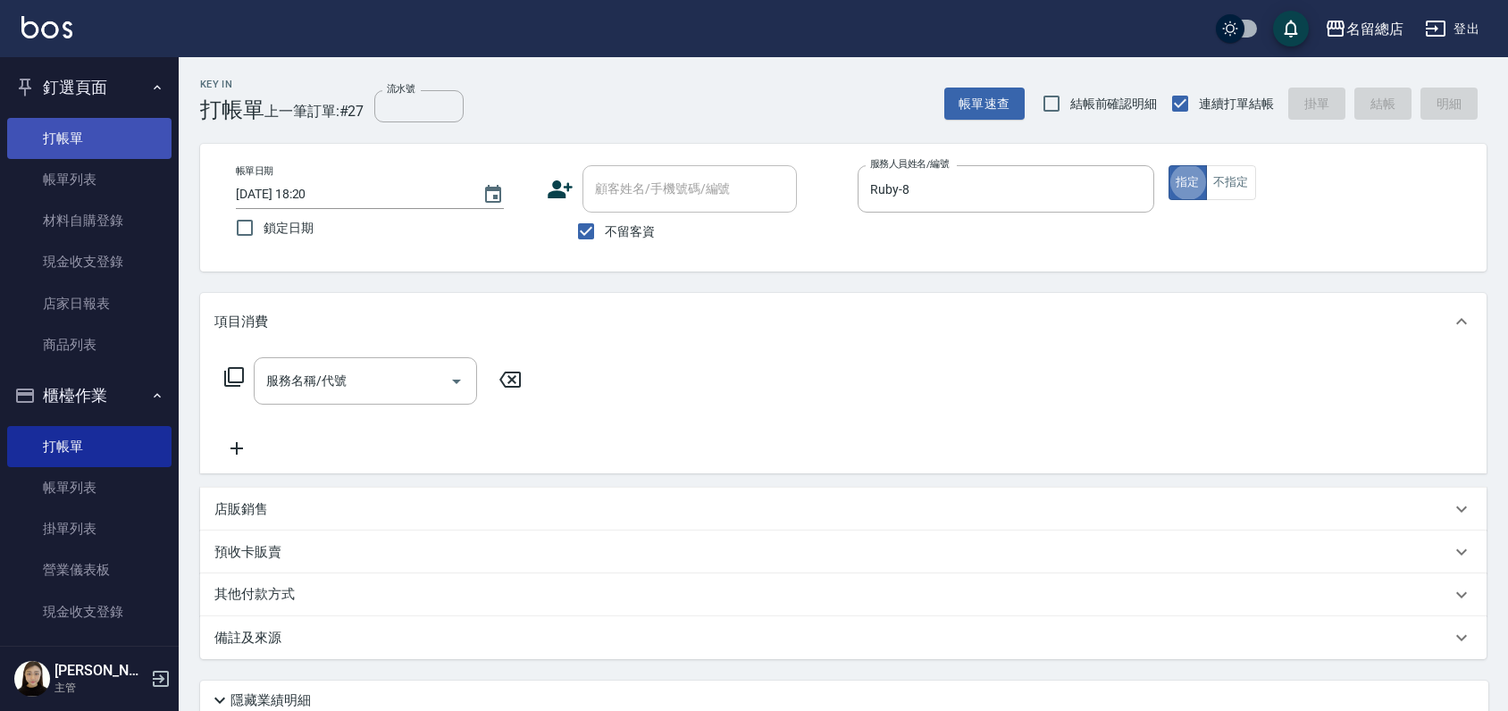
type button "true"
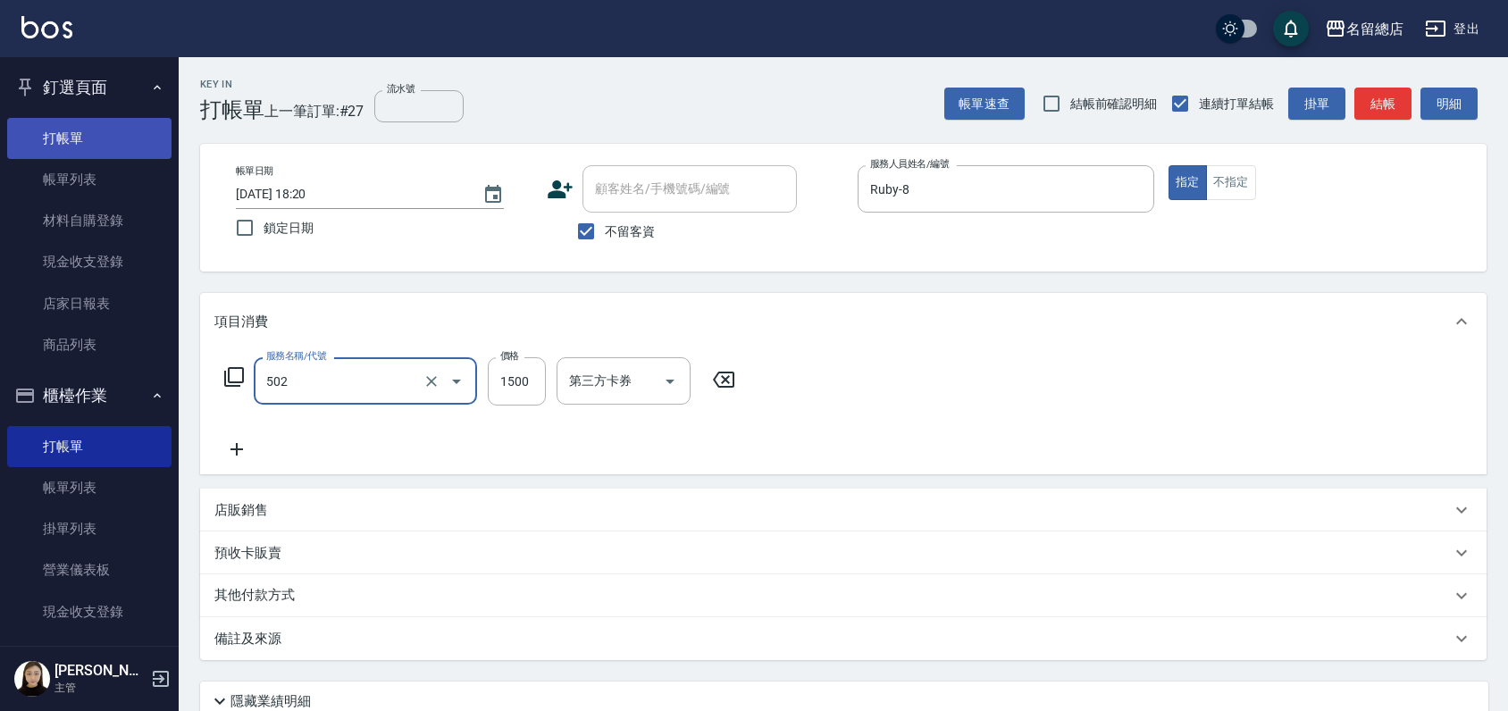
type input "染髮1500以上(502)"
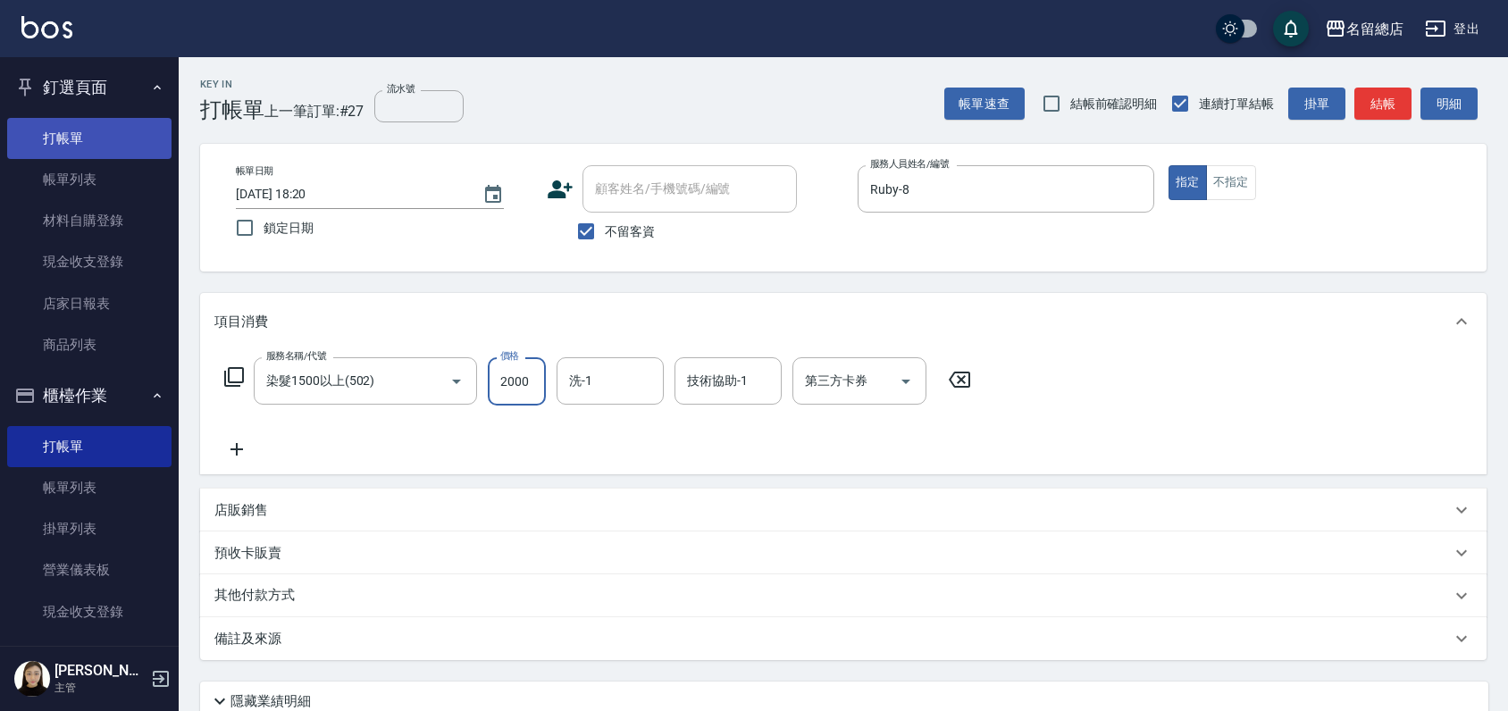
type input "2000"
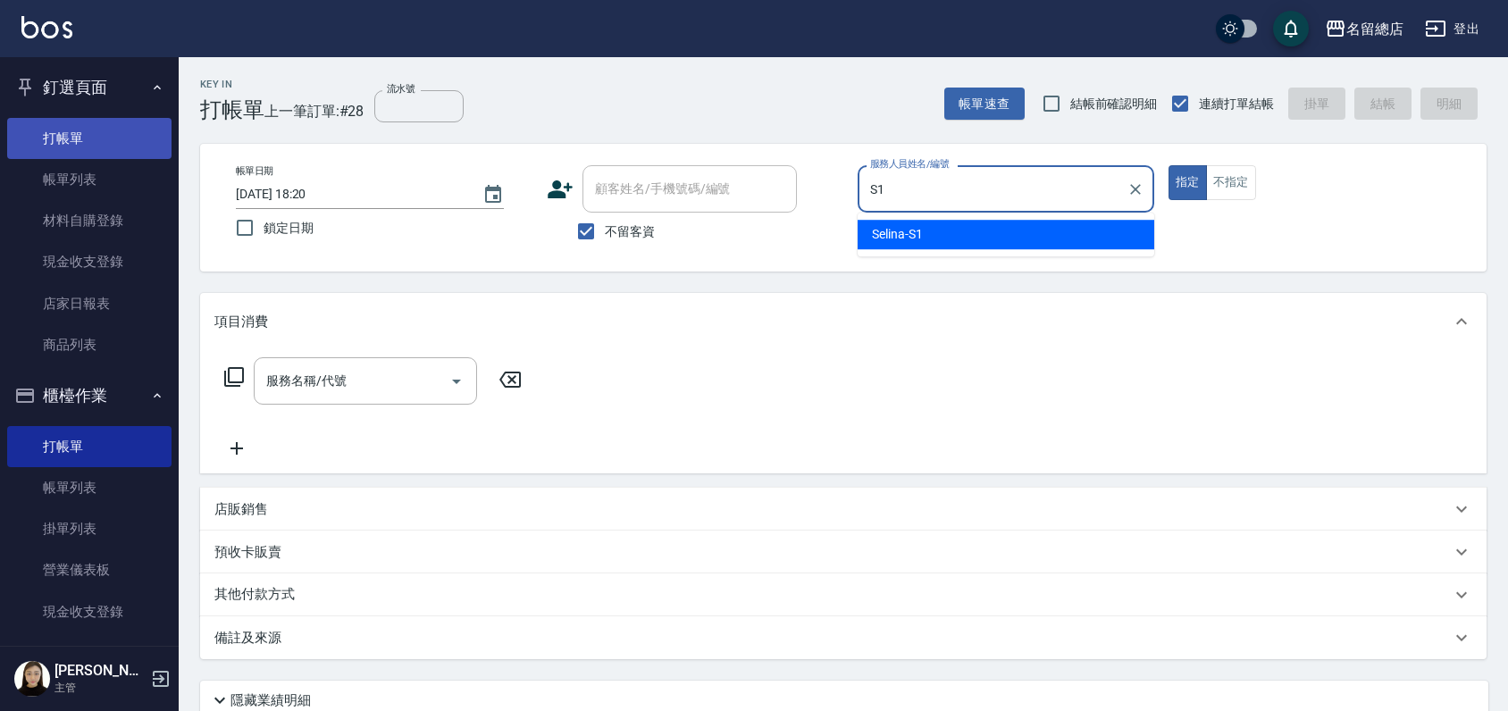
type input "Selina-S1"
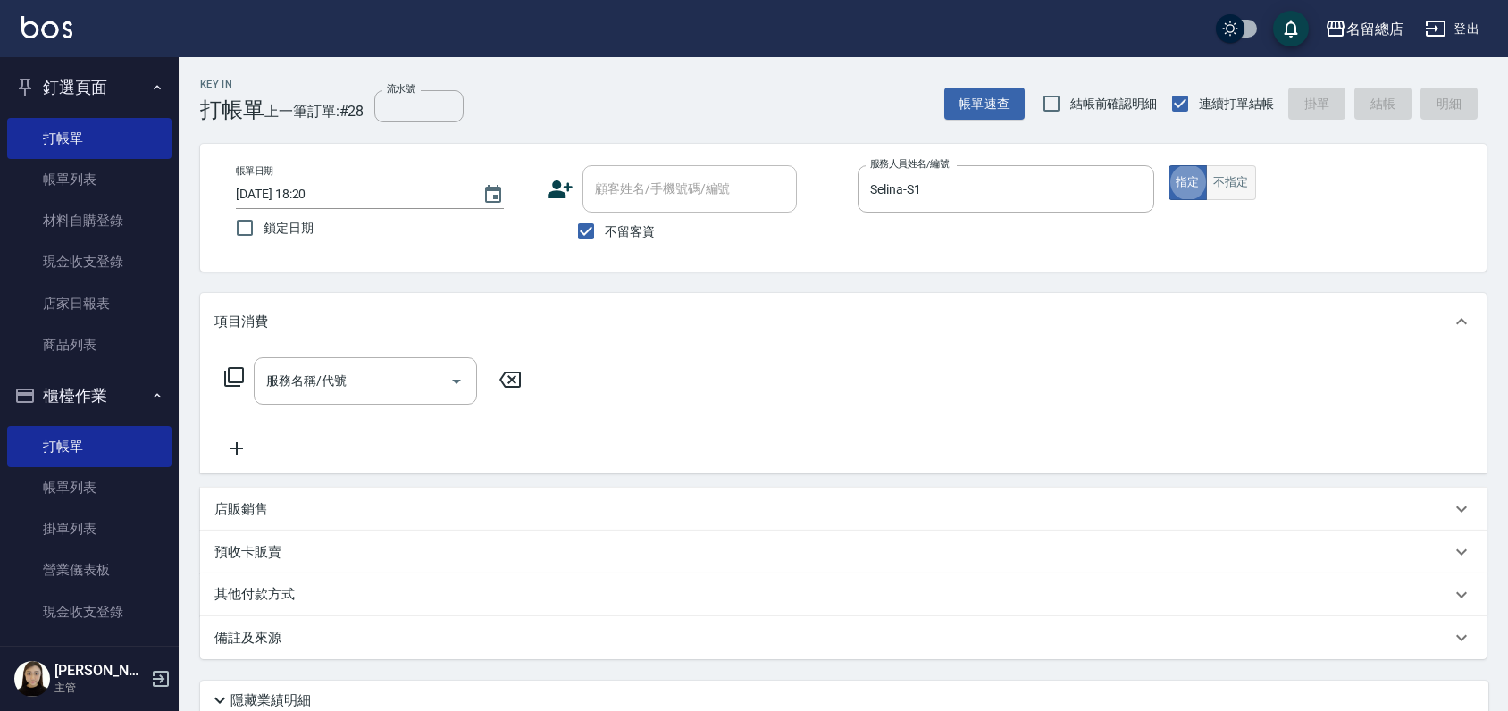
click at [1243, 189] on button "不指定" at bounding box center [1231, 182] width 50 height 35
type button "false"
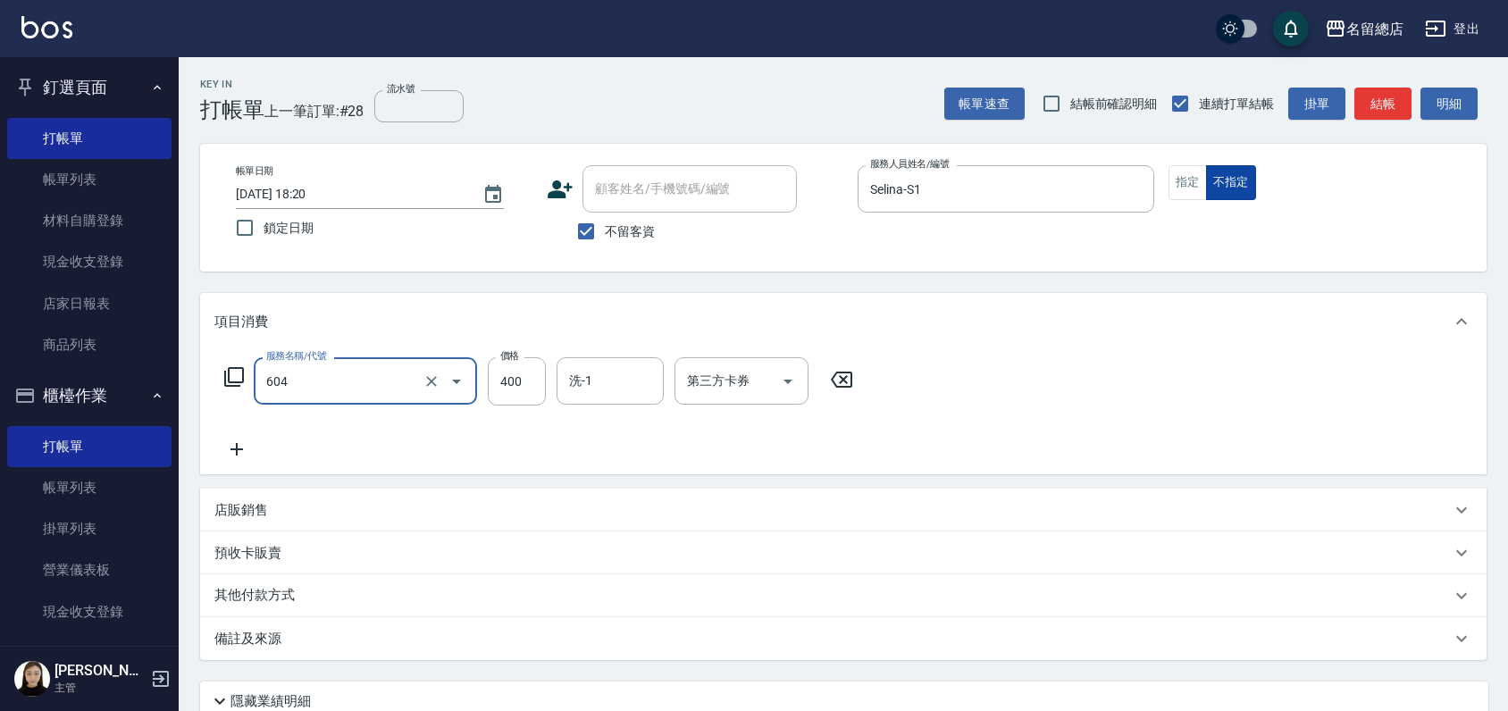
type input "健康洗髮(604)"
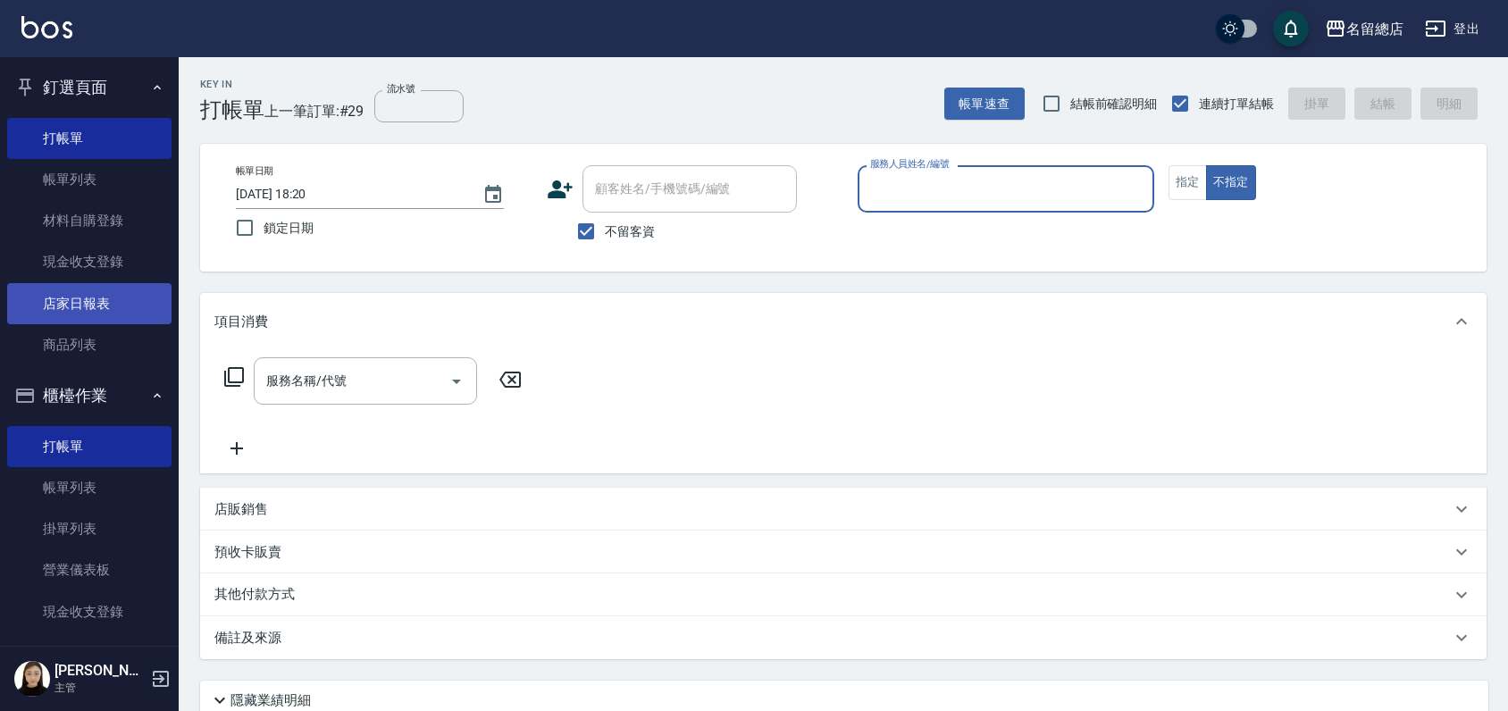
click at [88, 307] on link "店家日報表" at bounding box center [89, 303] width 164 height 41
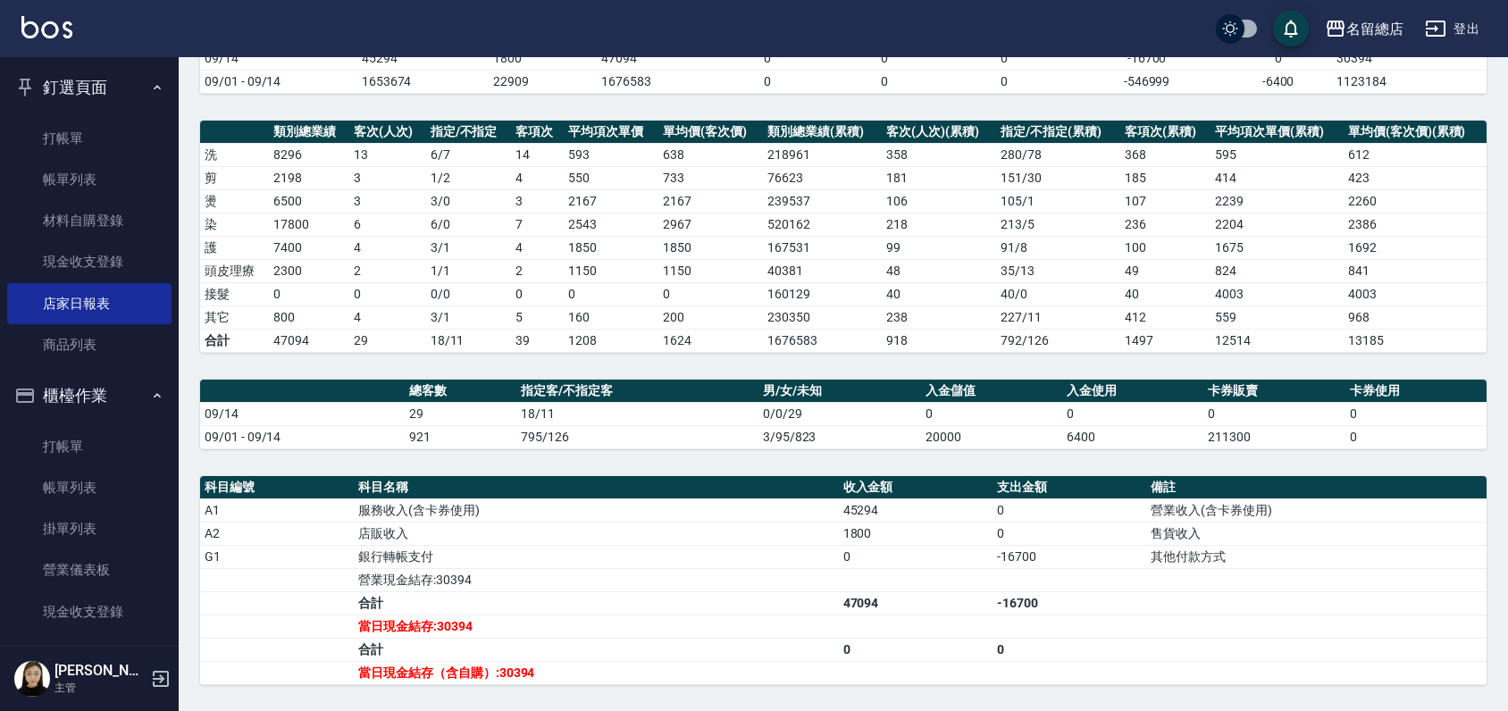
scroll to position [496, 0]
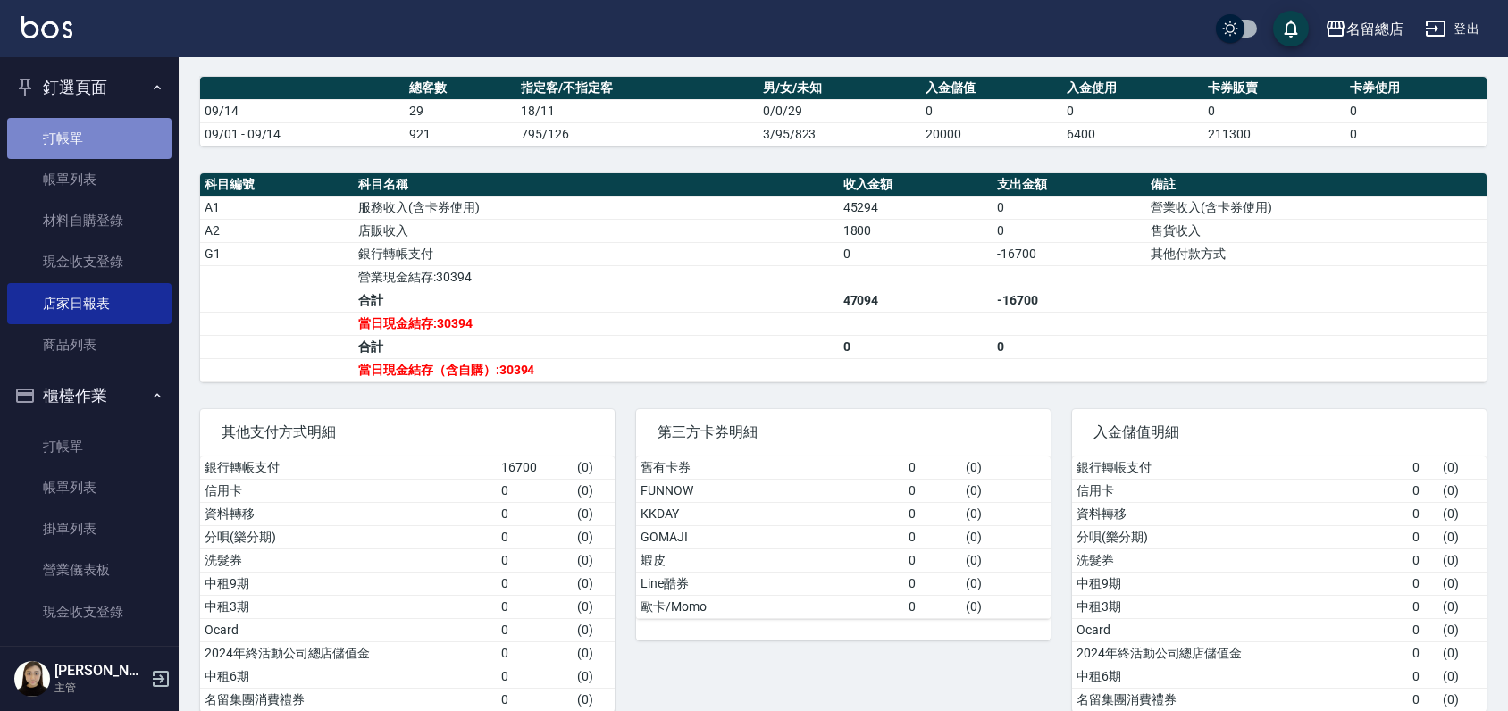
click at [90, 143] on link "打帳單" at bounding box center [89, 138] width 164 height 41
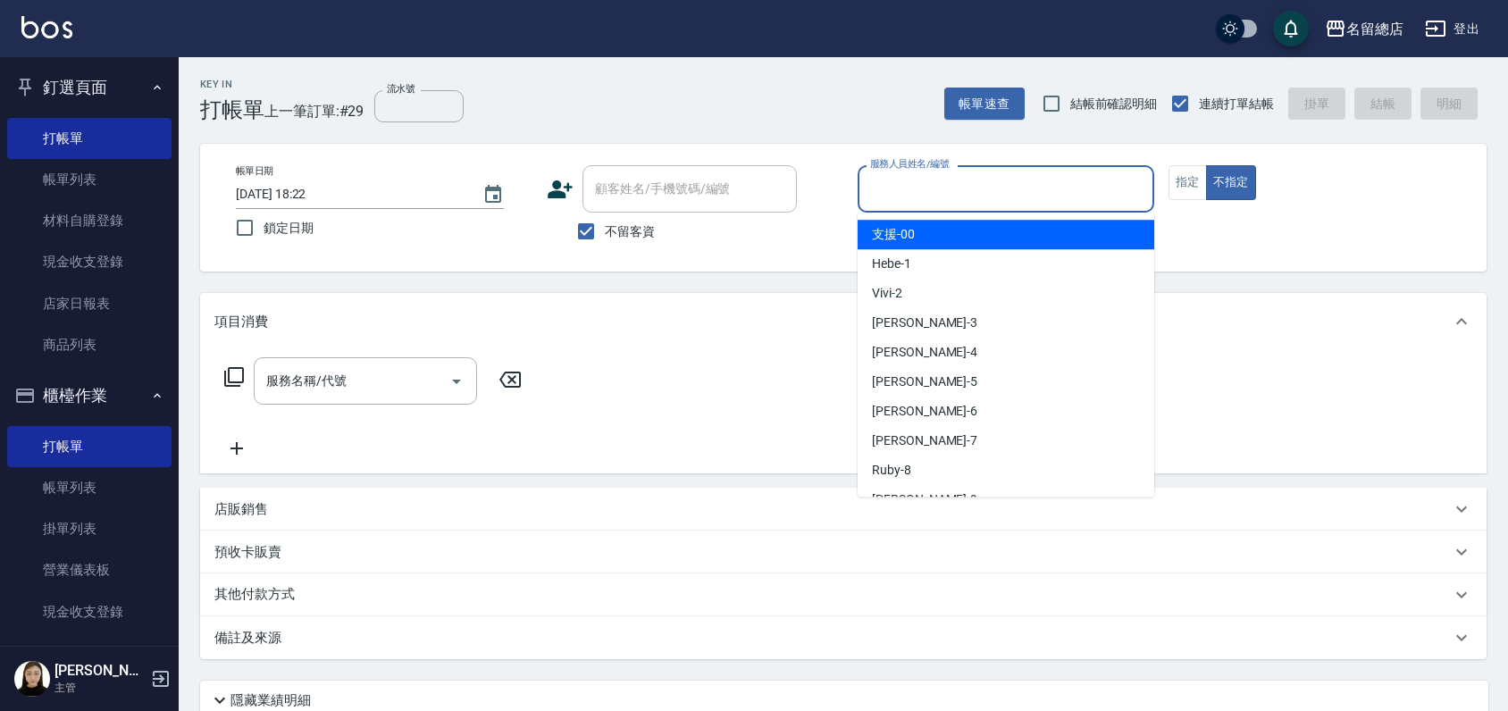
click at [937, 190] on input "服務人員姓名/編號" at bounding box center [1006, 188] width 281 height 31
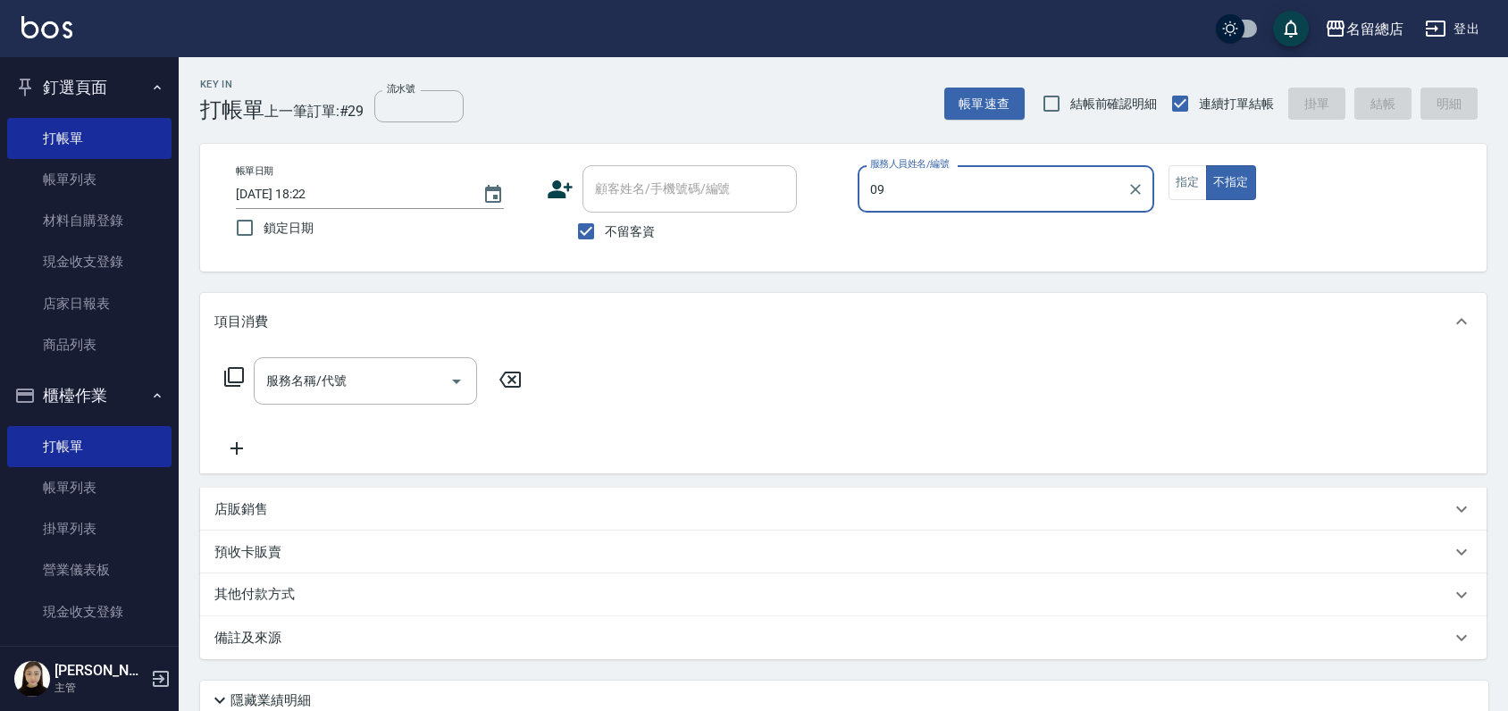
type input "0"
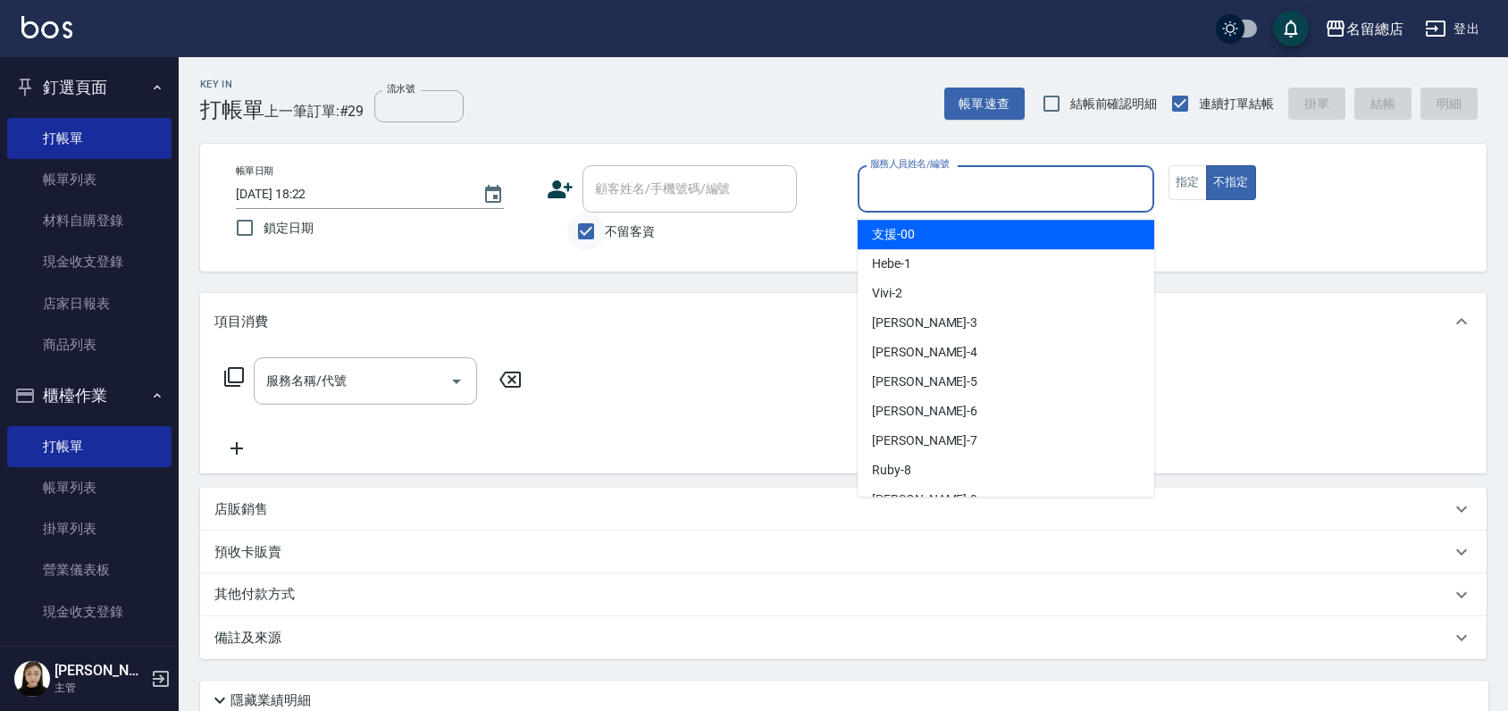
click at [592, 235] on input "不留客資" at bounding box center [586, 232] width 38 height 38
checkbox input "false"
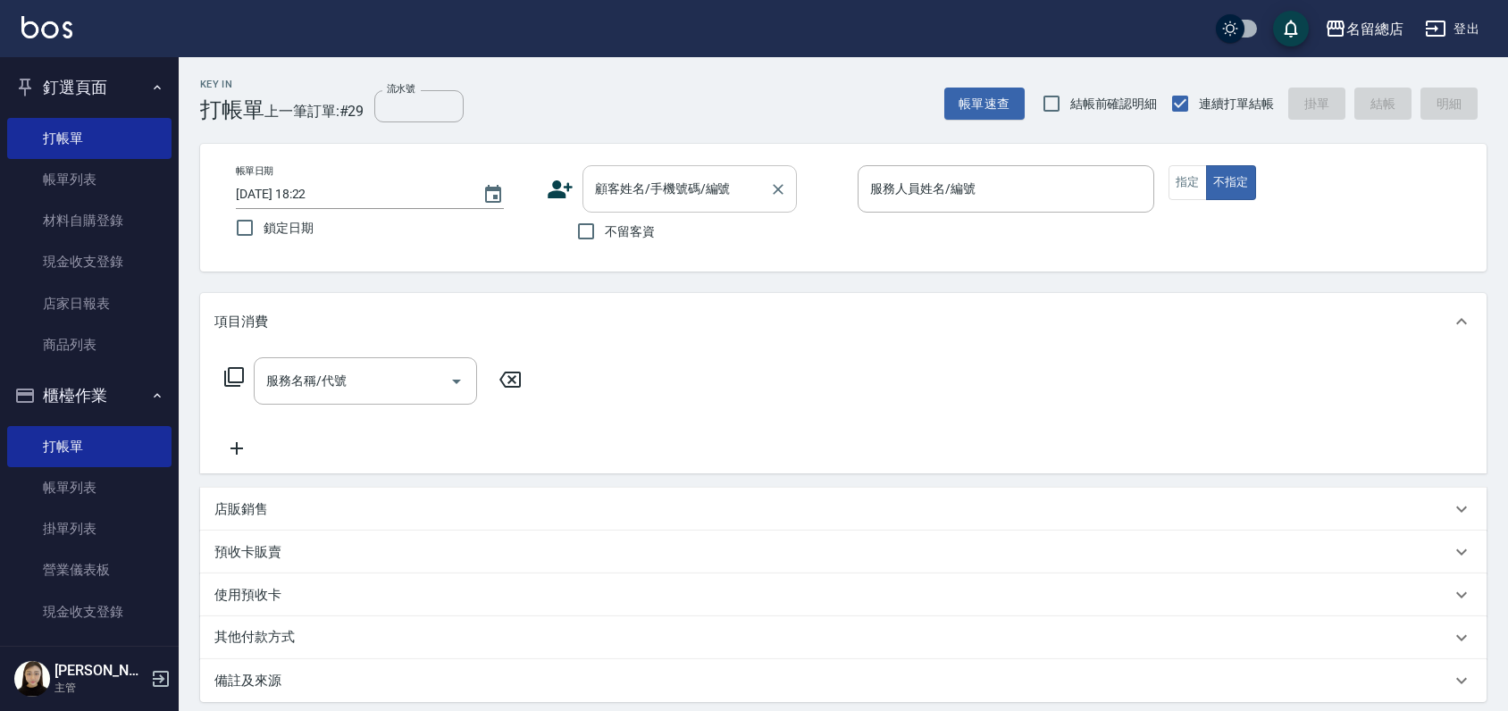
click at [618, 188] on input "顧客姓名/手機號碼/編號" at bounding box center [677, 188] width 172 height 31
click at [701, 245] on li "[PERSON_NAME]92/1/14/0912065733/null" at bounding box center [690, 234] width 214 height 29
type input "[PERSON_NAME]92/1/14/0912065733/null"
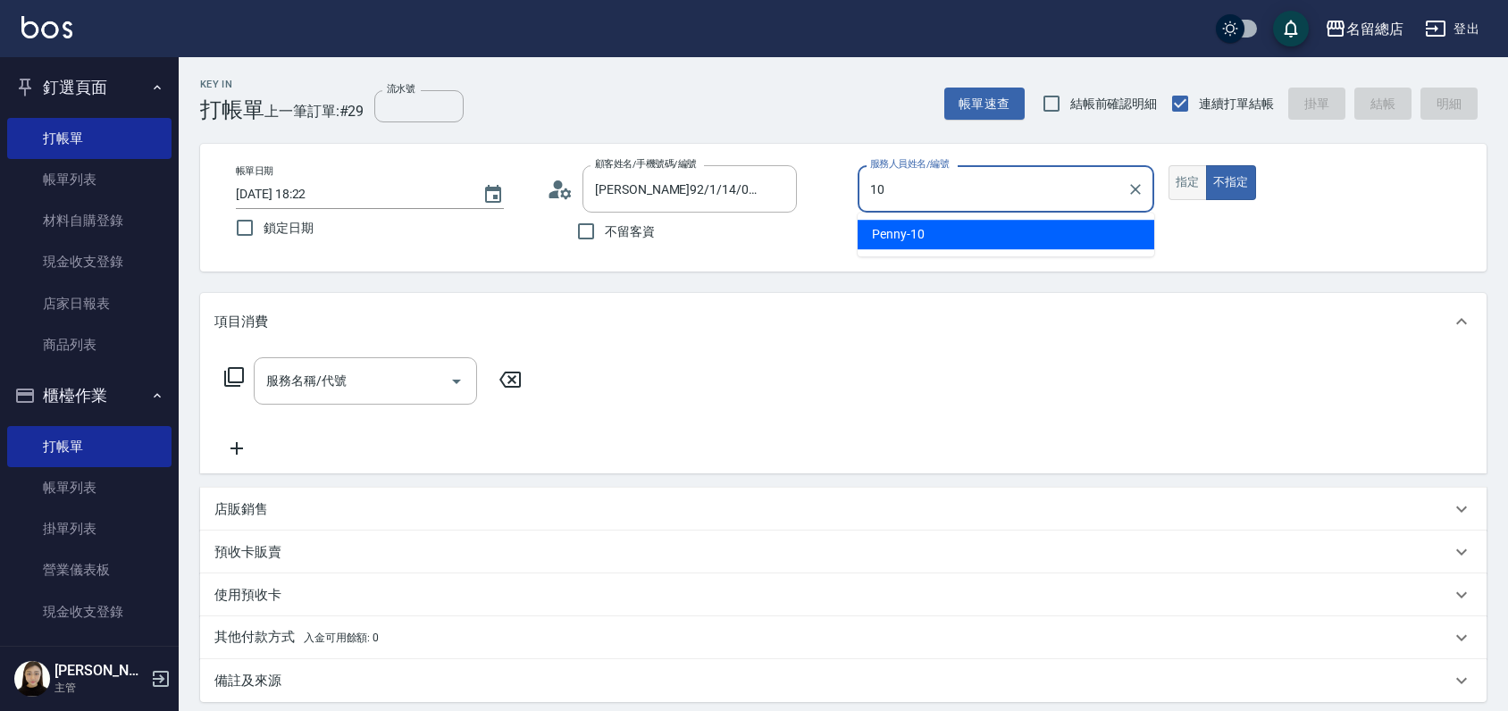
type input "10"
click at [1190, 176] on button "指定" at bounding box center [1188, 182] width 38 height 35
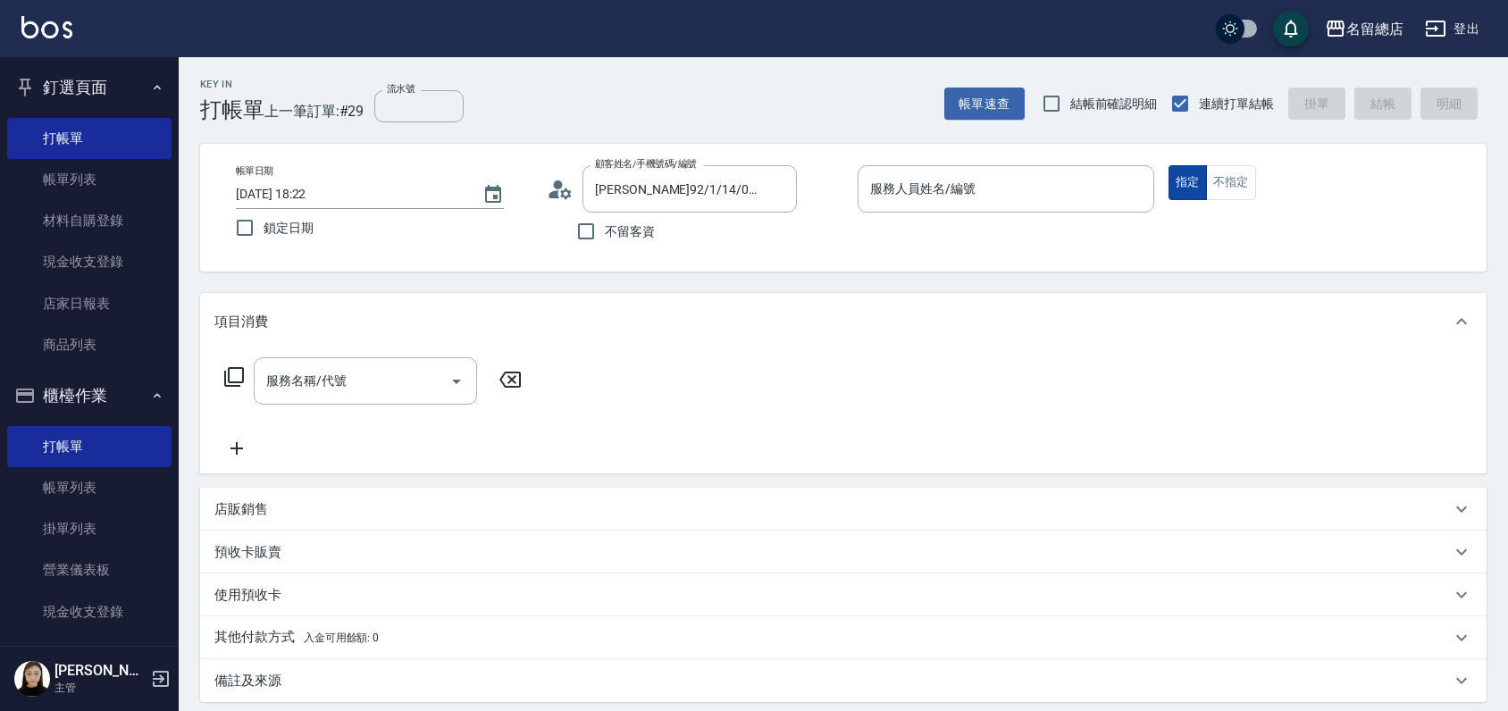
type button "true"
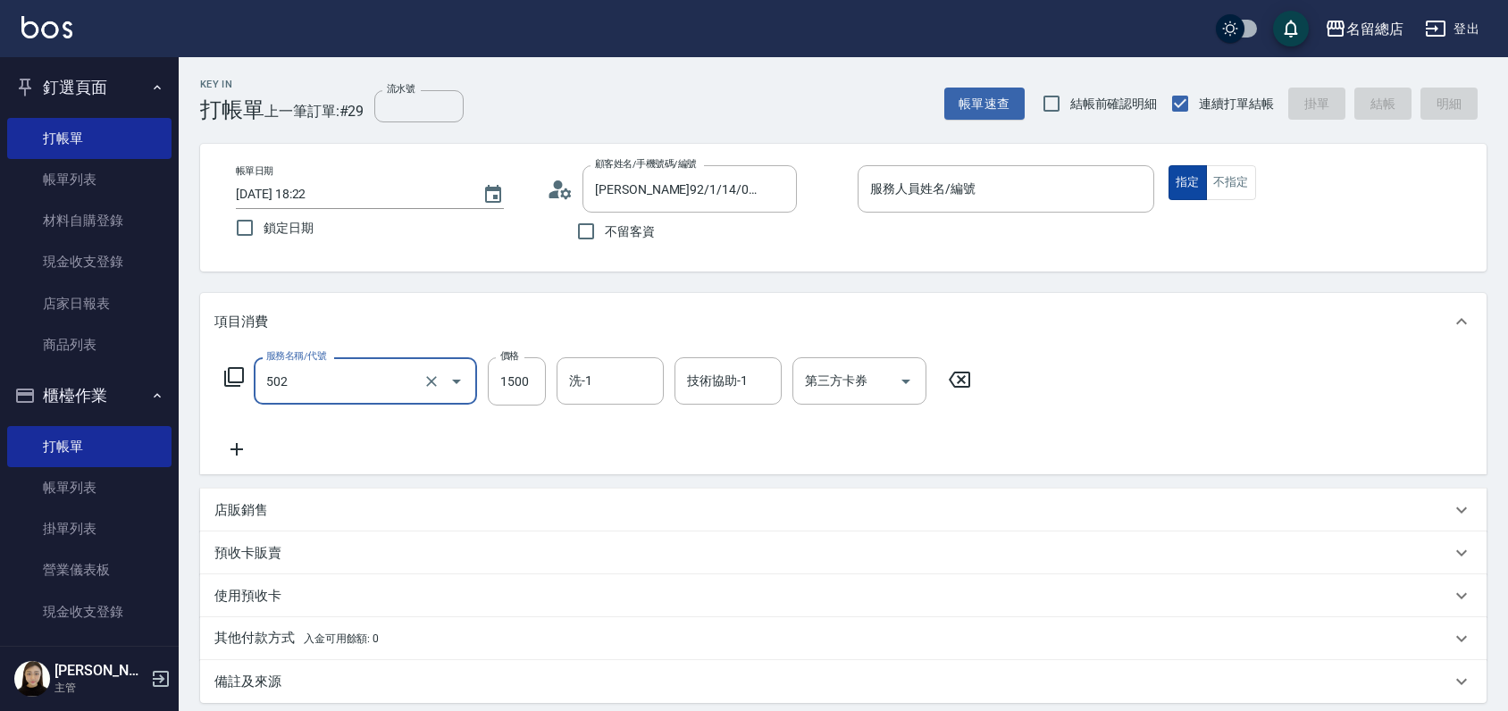
type input "染髮1500以上(502)"
type input "2000"
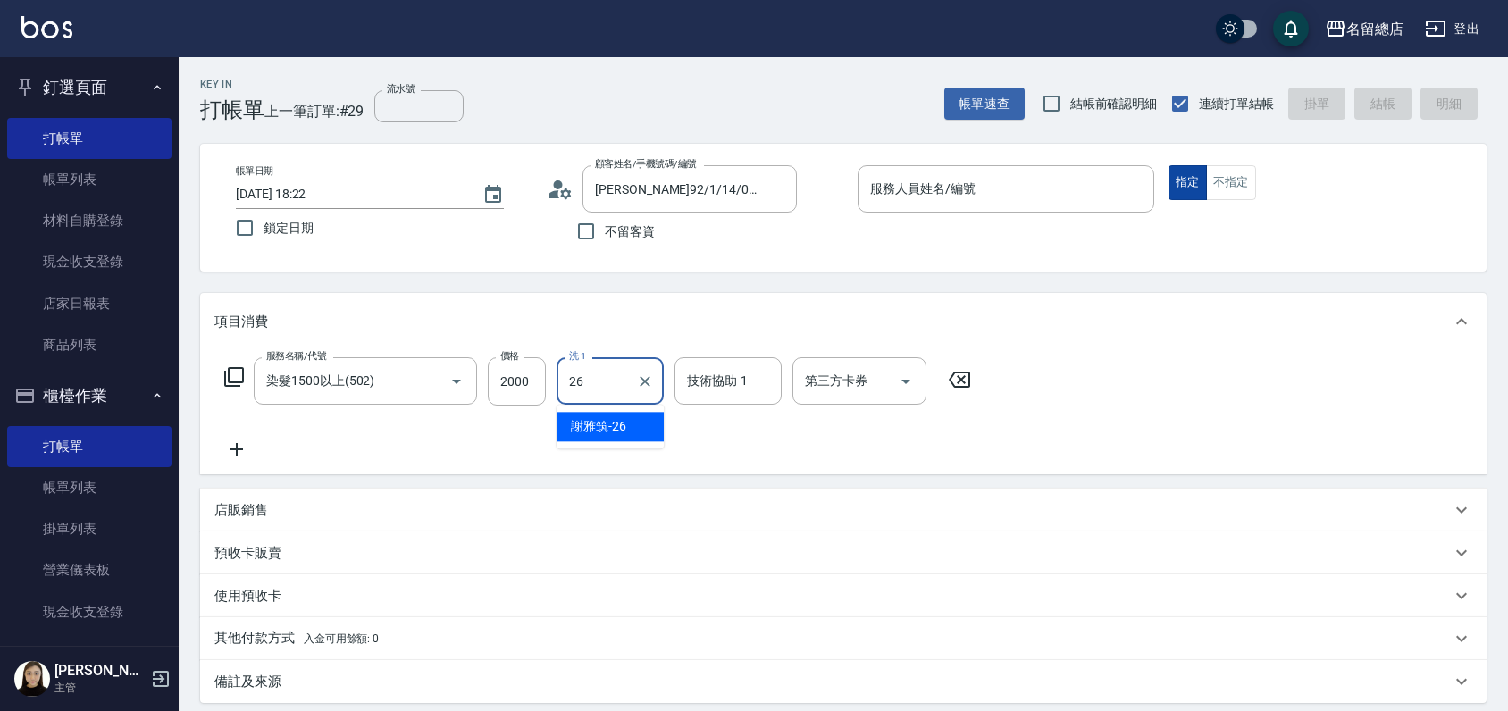
type input "[PERSON_NAME]-26"
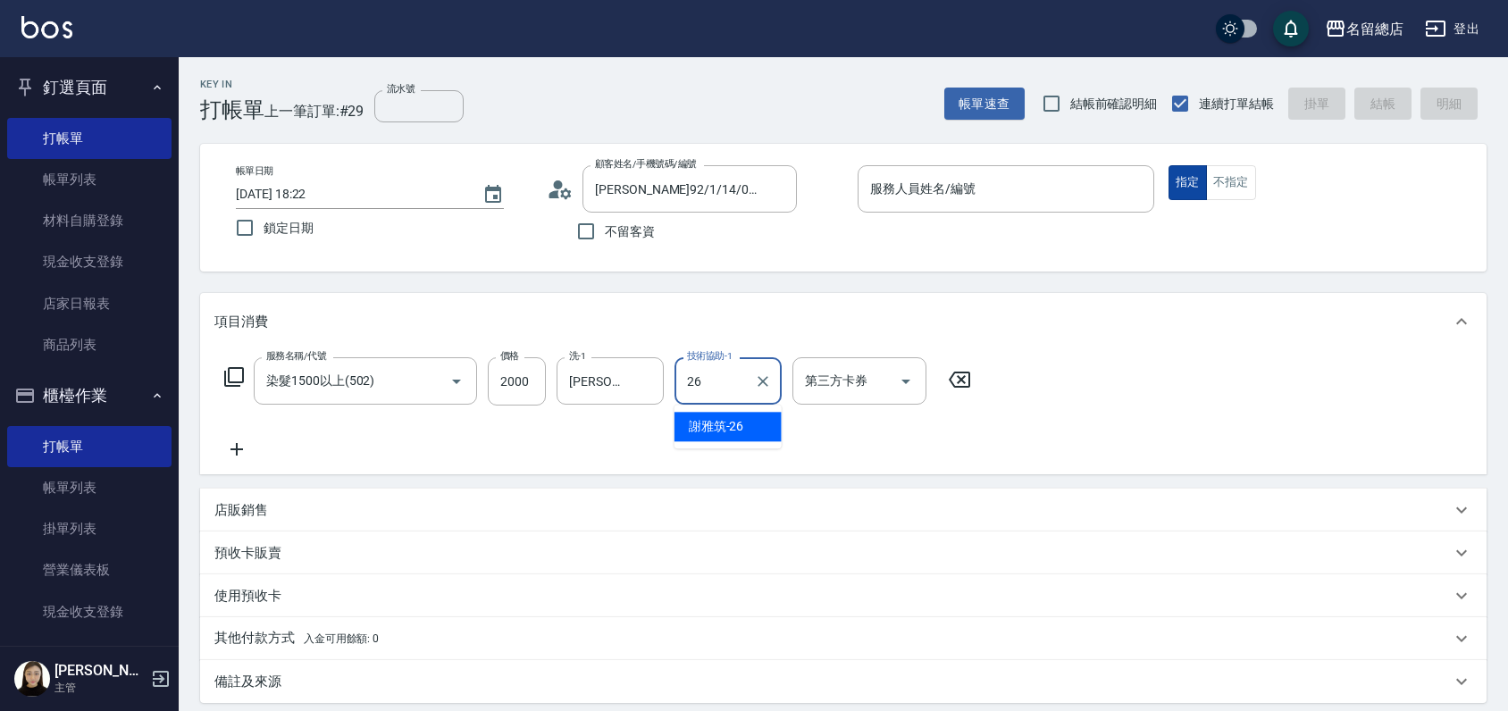
type input "[PERSON_NAME]-26"
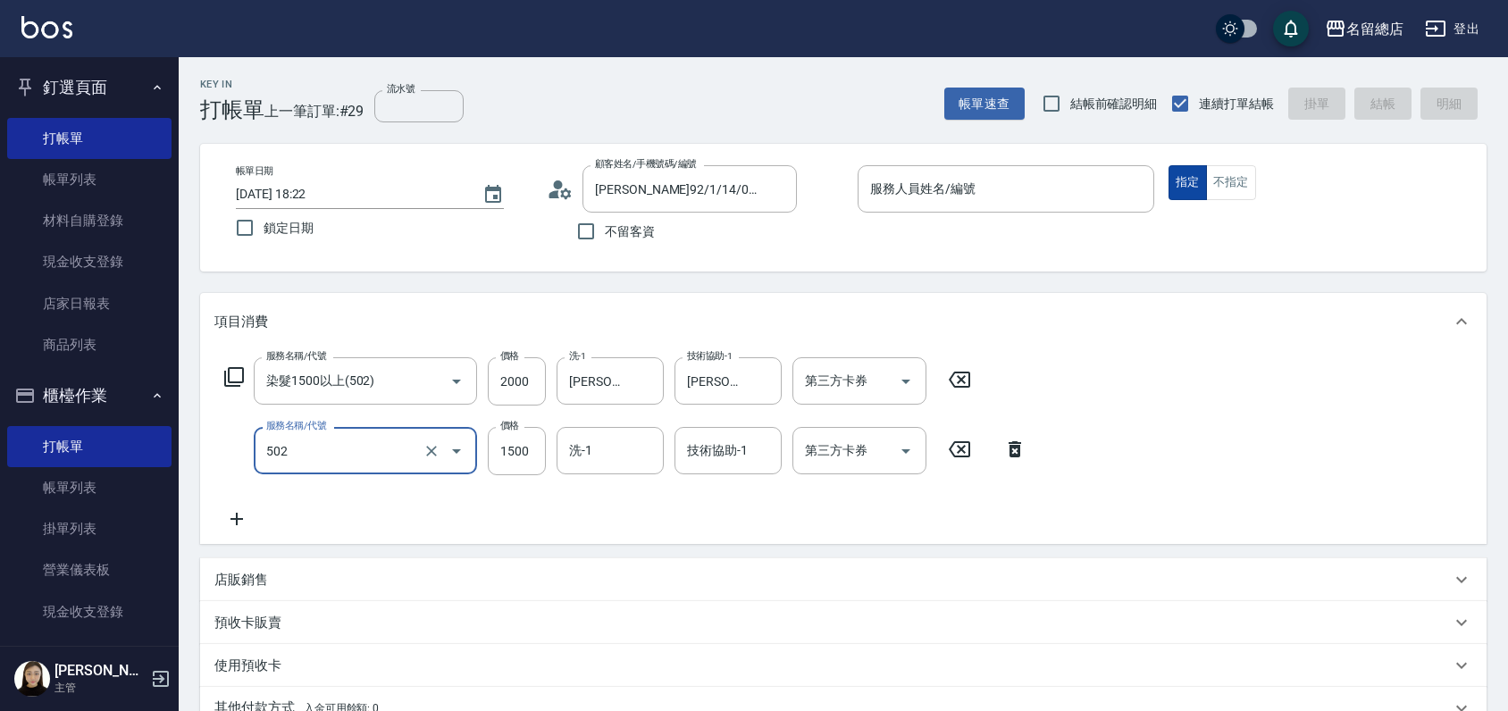
type input "染髮1500以上(502)"
type input "2000"
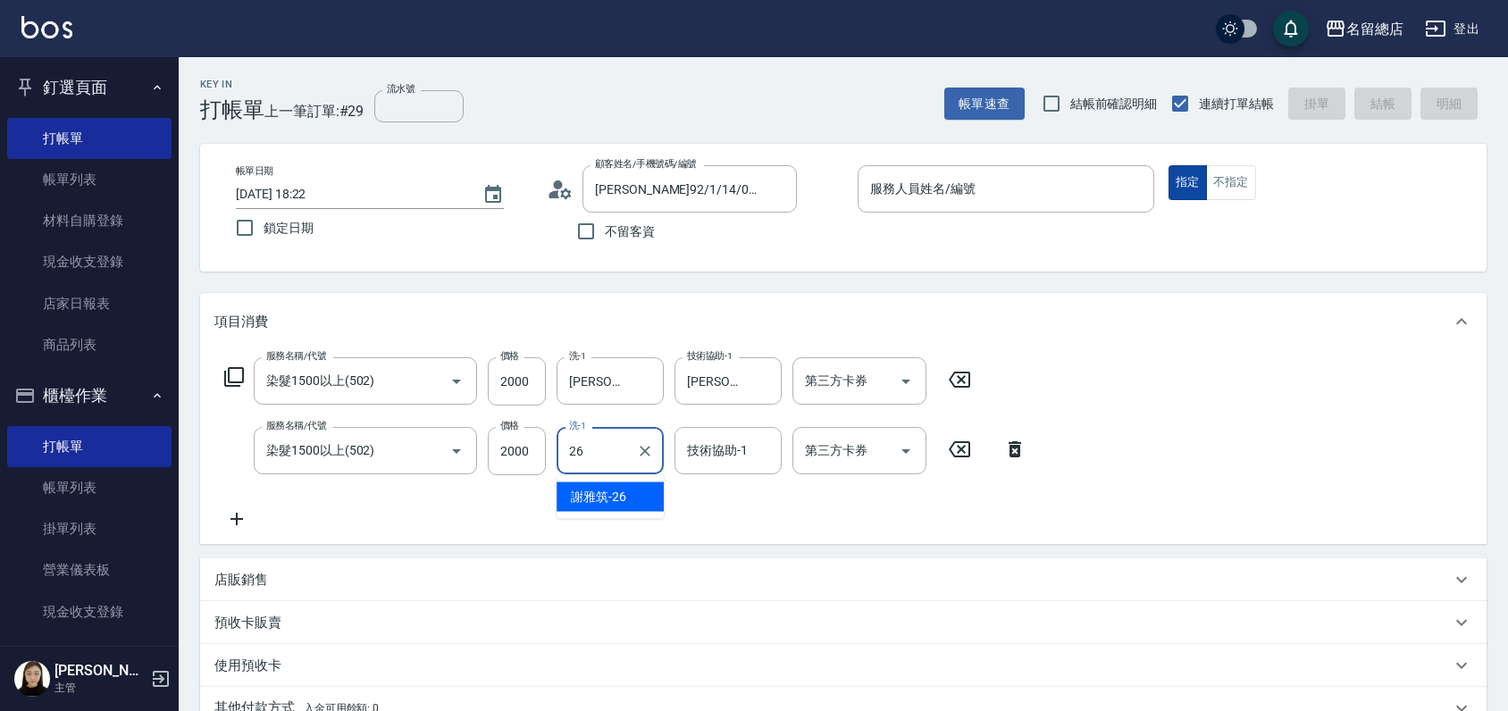
type input "[PERSON_NAME]-26"
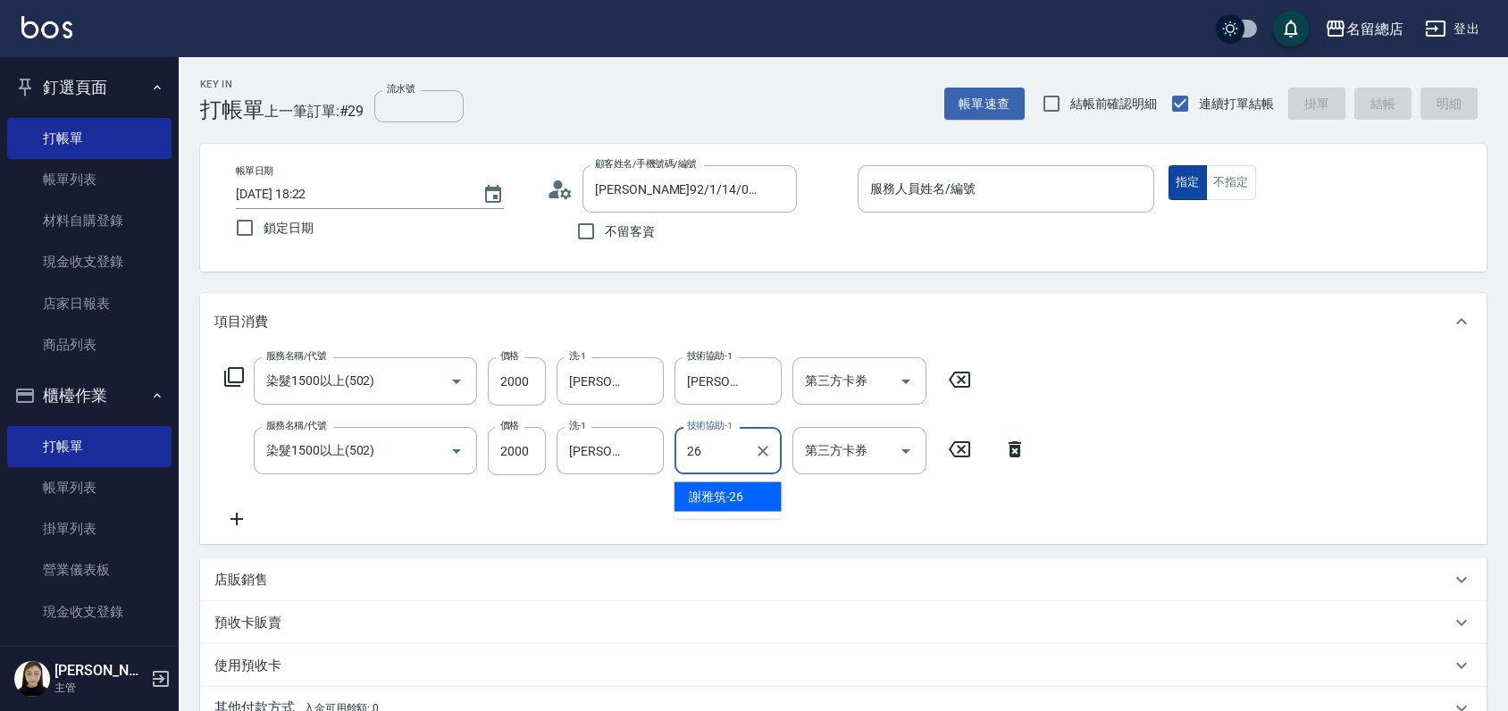
type input "[PERSON_NAME]-26"
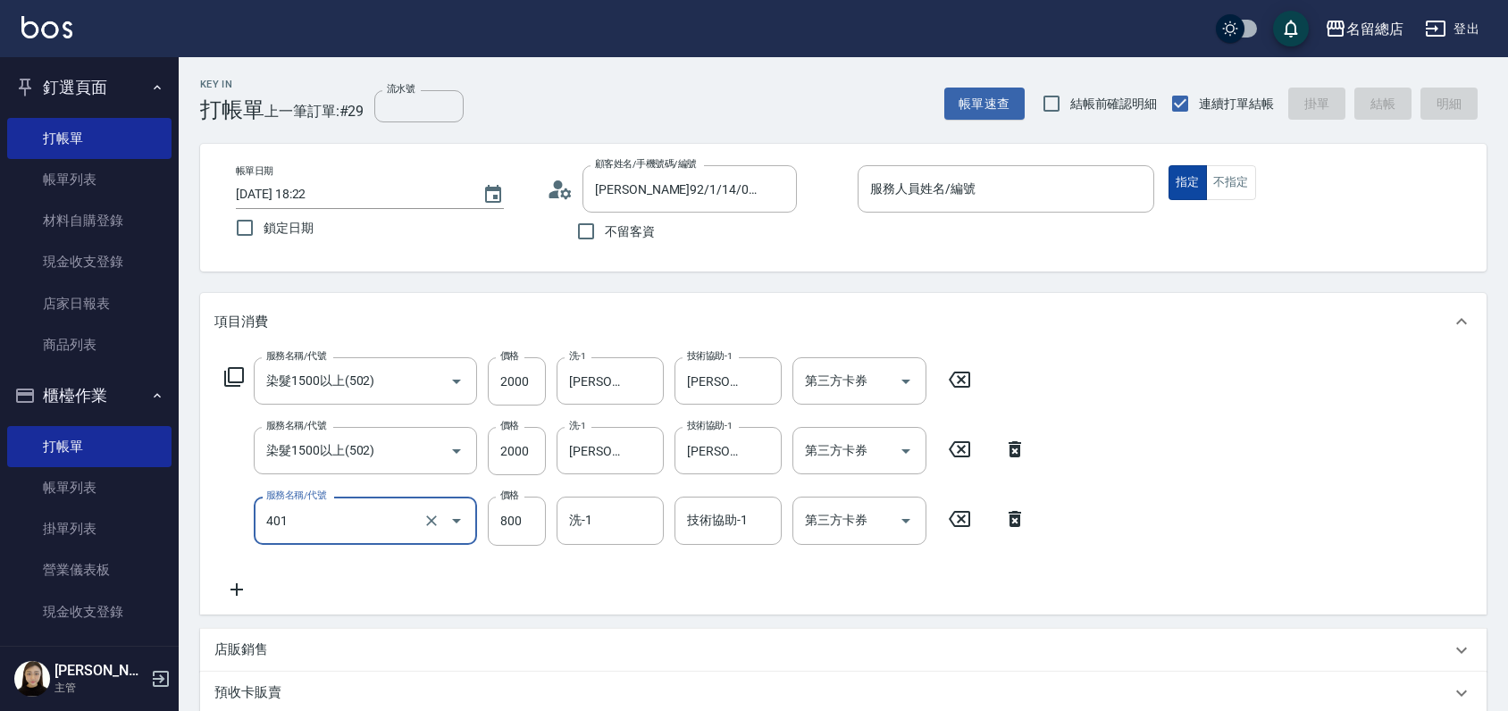
type input "自備護髮(401)"
type input "1299"
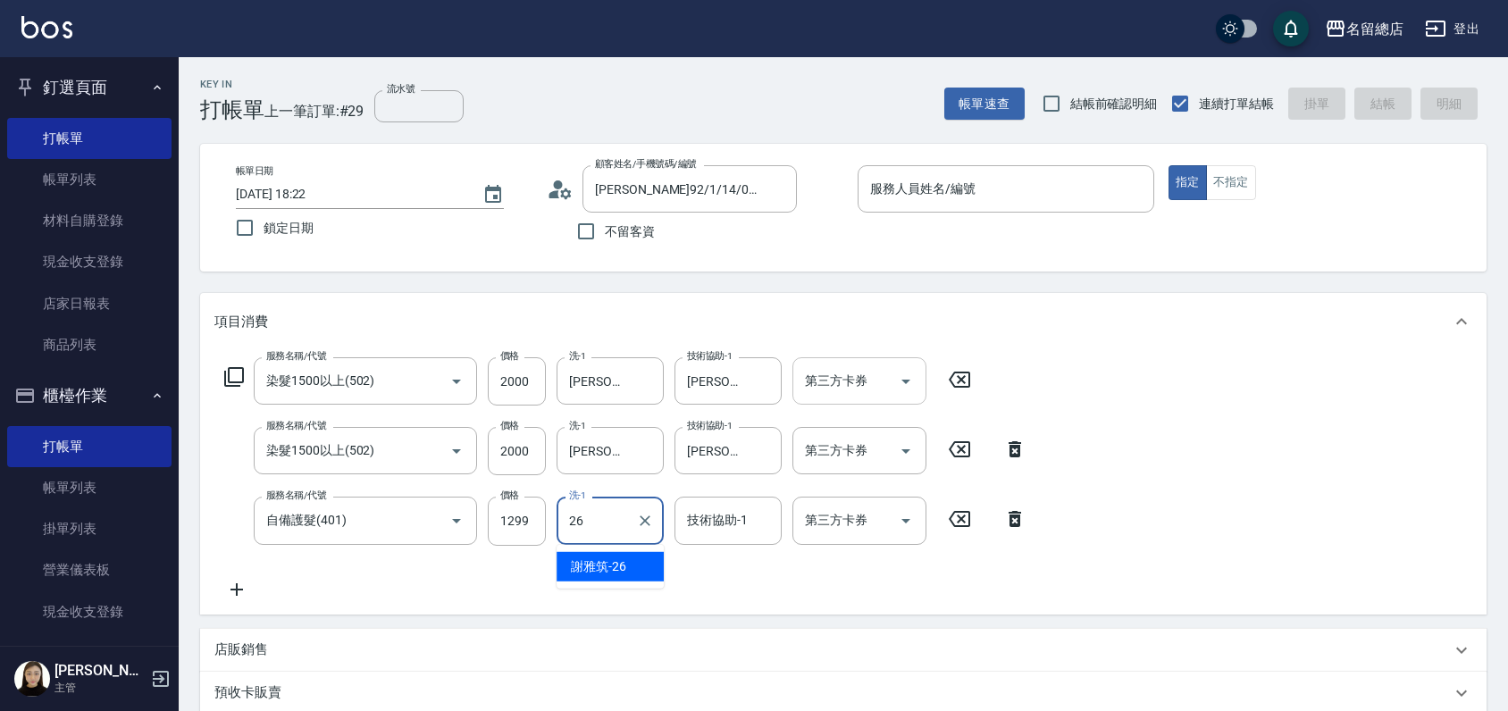
type input "[PERSON_NAME]-26"
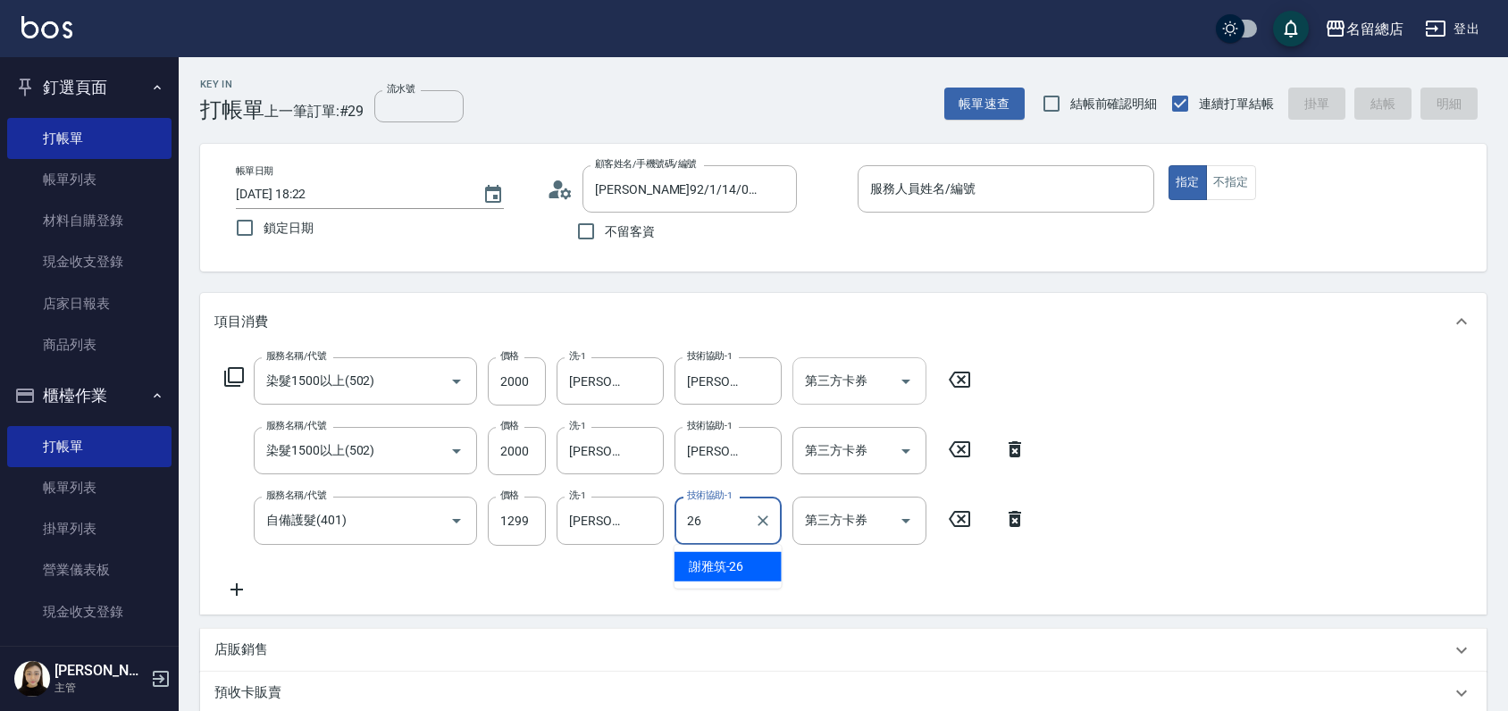
type input "[PERSON_NAME]-26"
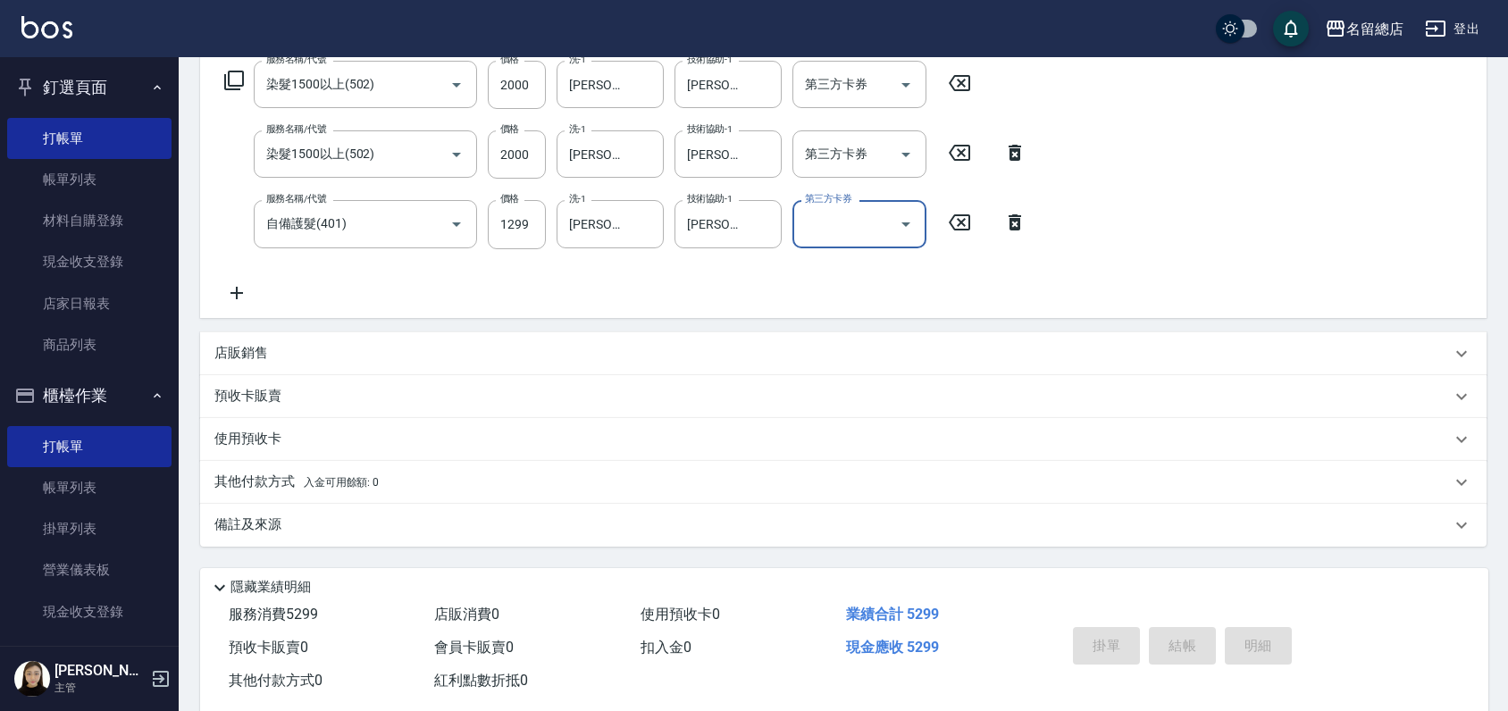
scroll to position [298, 0]
click at [243, 468] on div "其他付款方式 入金可用餘額: 0" at bounding box center [843, 481] width 1287 height 43
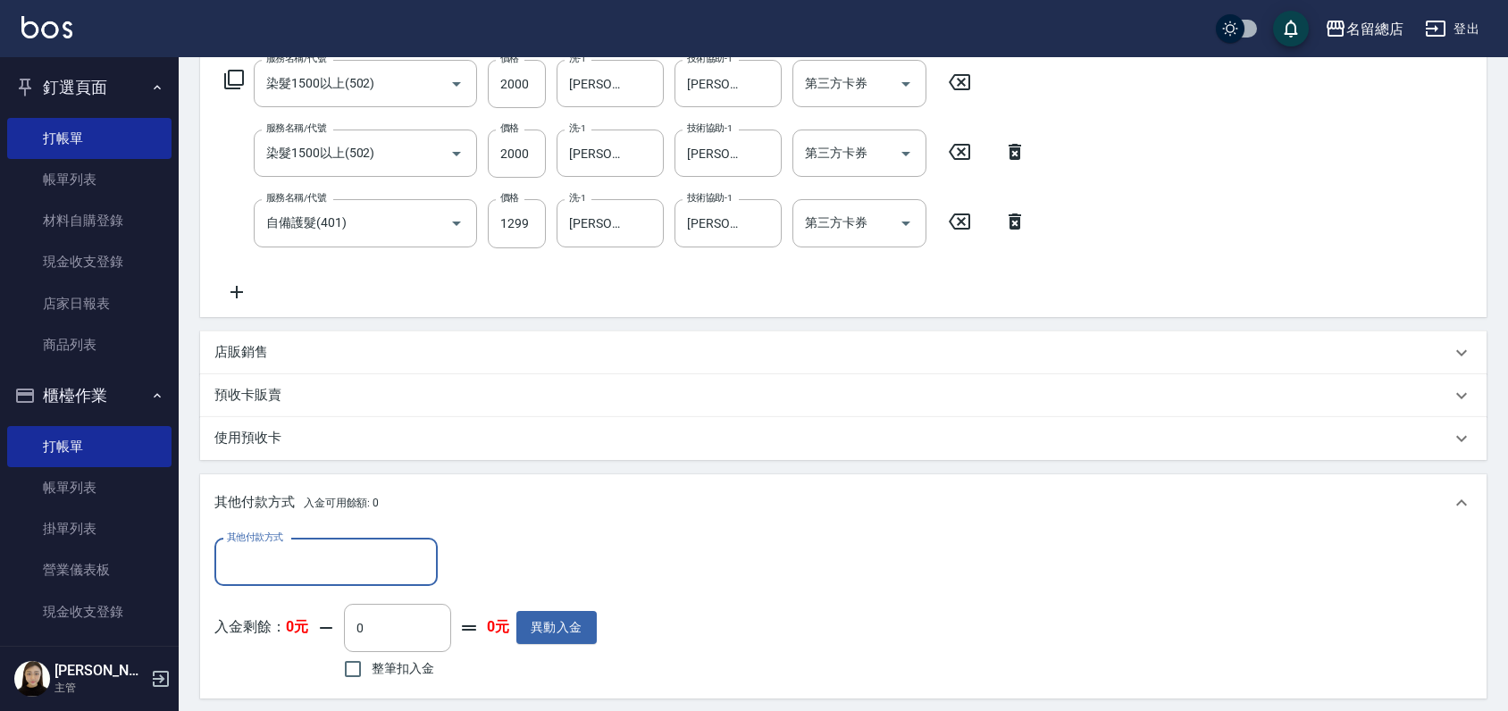
scroll to position [0, 0]
click at [285, 571] on input "其他付款方式" at bounding box center [326, 562] width 207 height 31
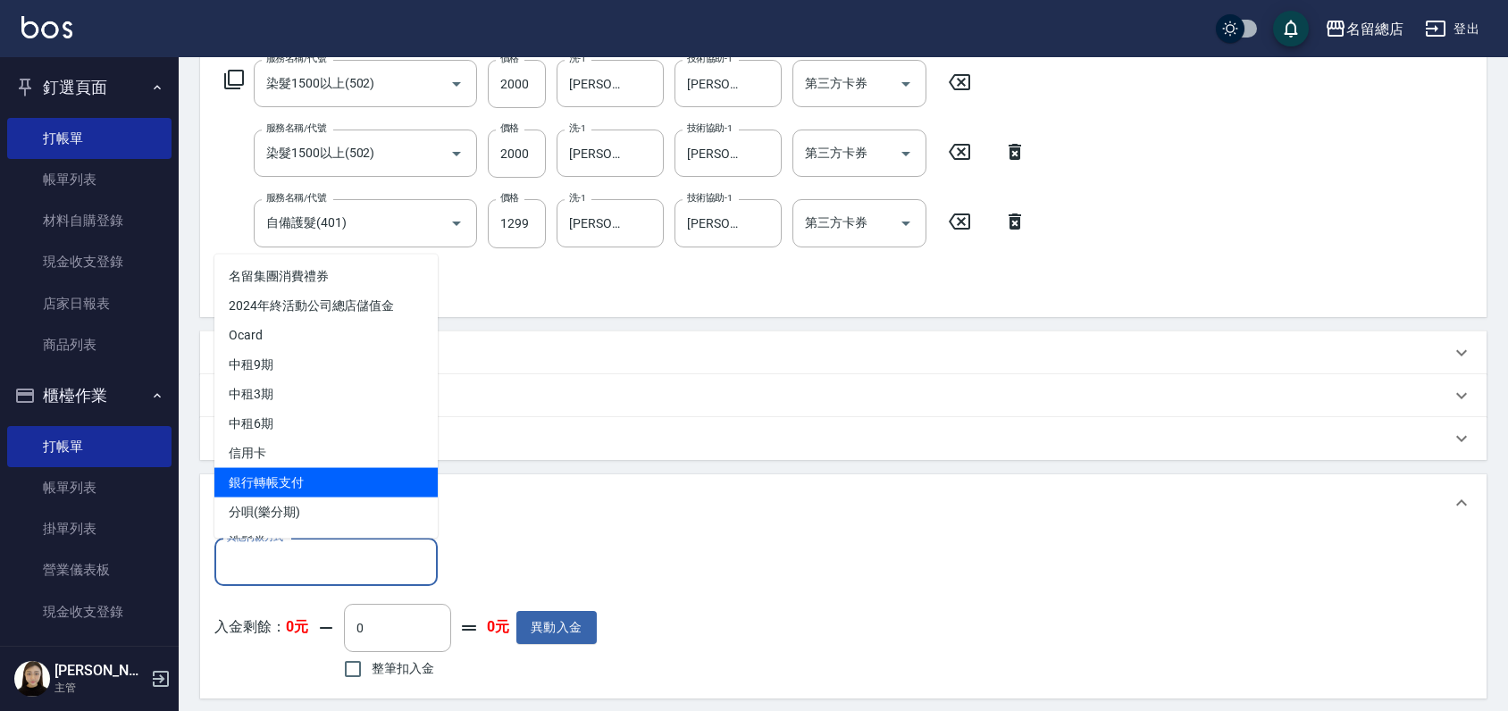
click at [287, 490] on span "銀行轉帳支付" at bounding box center [325, 481] width 223 height 29
type input "銀行轉帳支付"
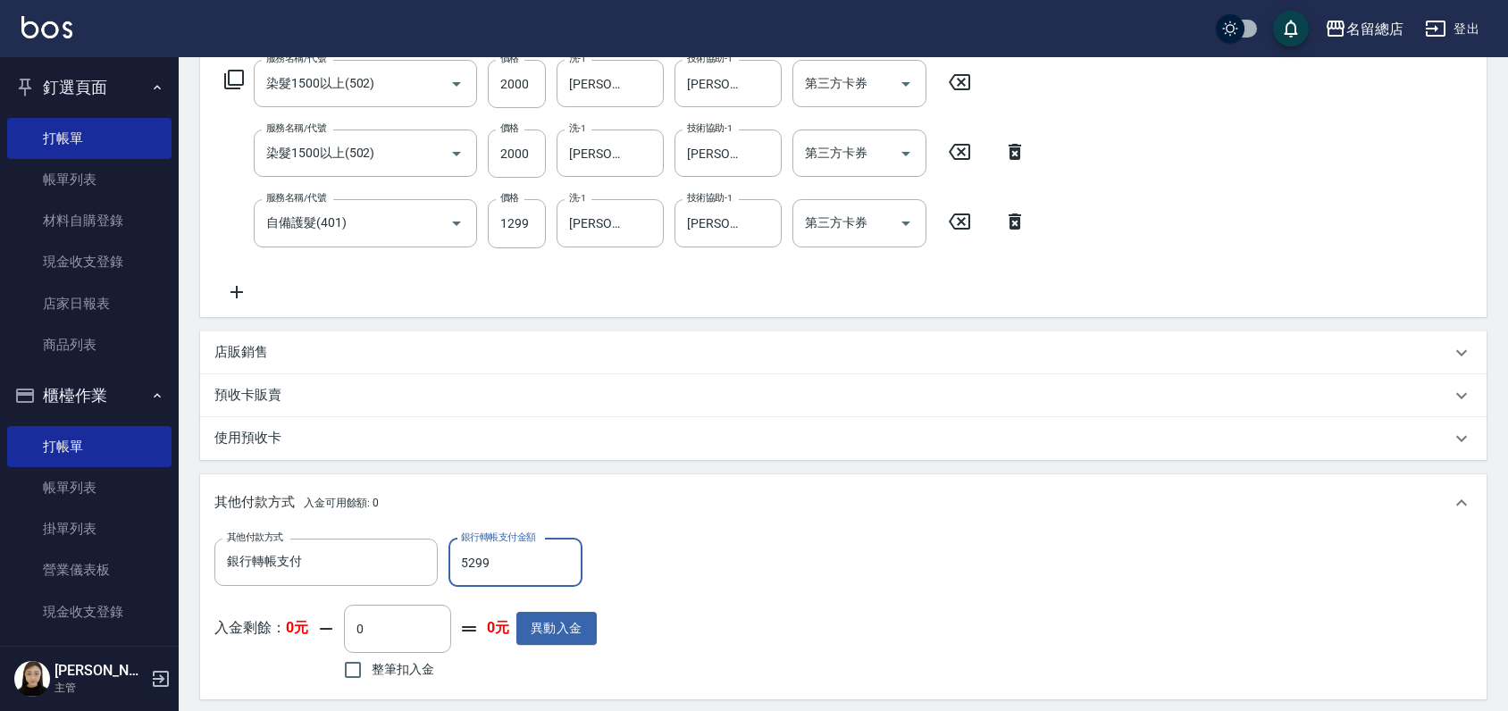
type input "5299"
click at [675, 412] on div "預收卡販賣" at bounding box center [843, 395] width 1287 height 43
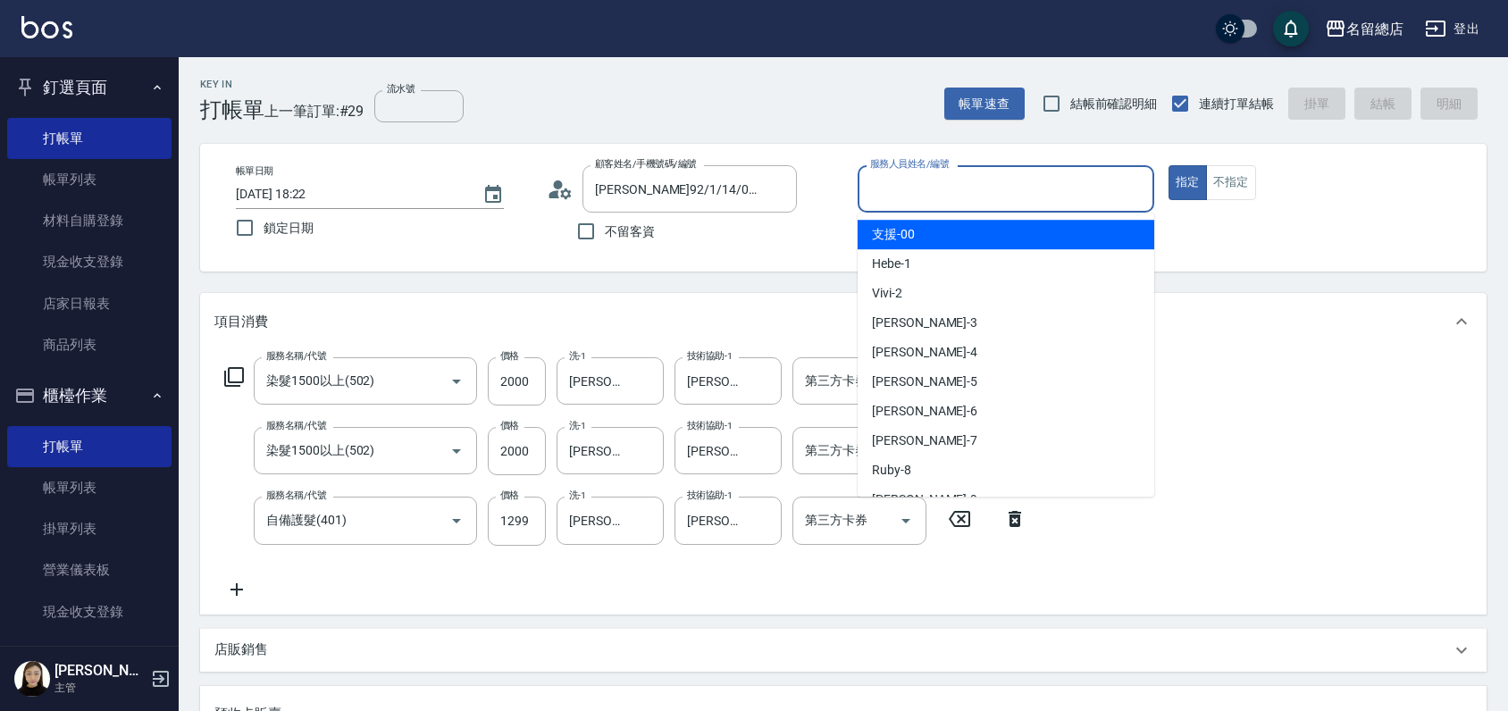
click at [929, 191] on input "服務人員姓名/編號" at bounding box center [1006, 188] width 281 height 31
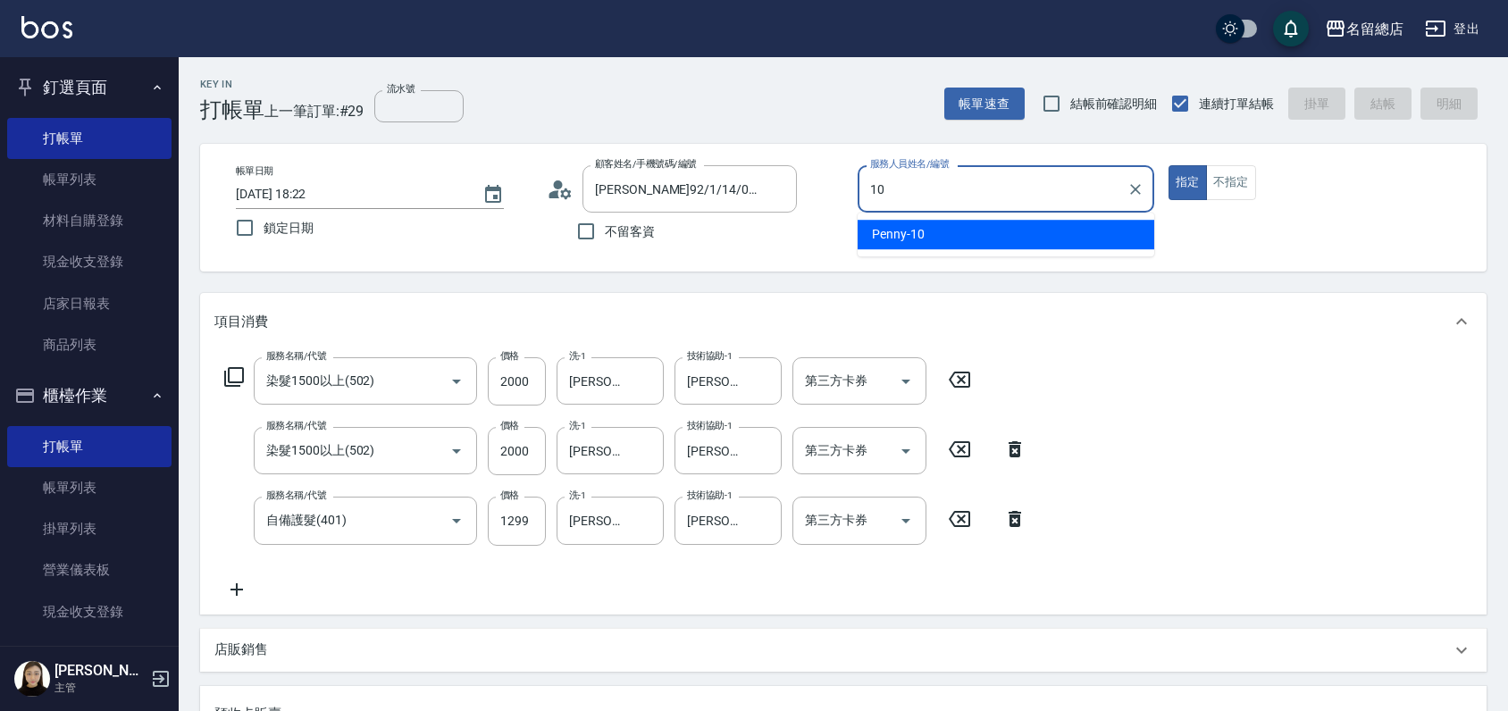
type input "Penny-10"
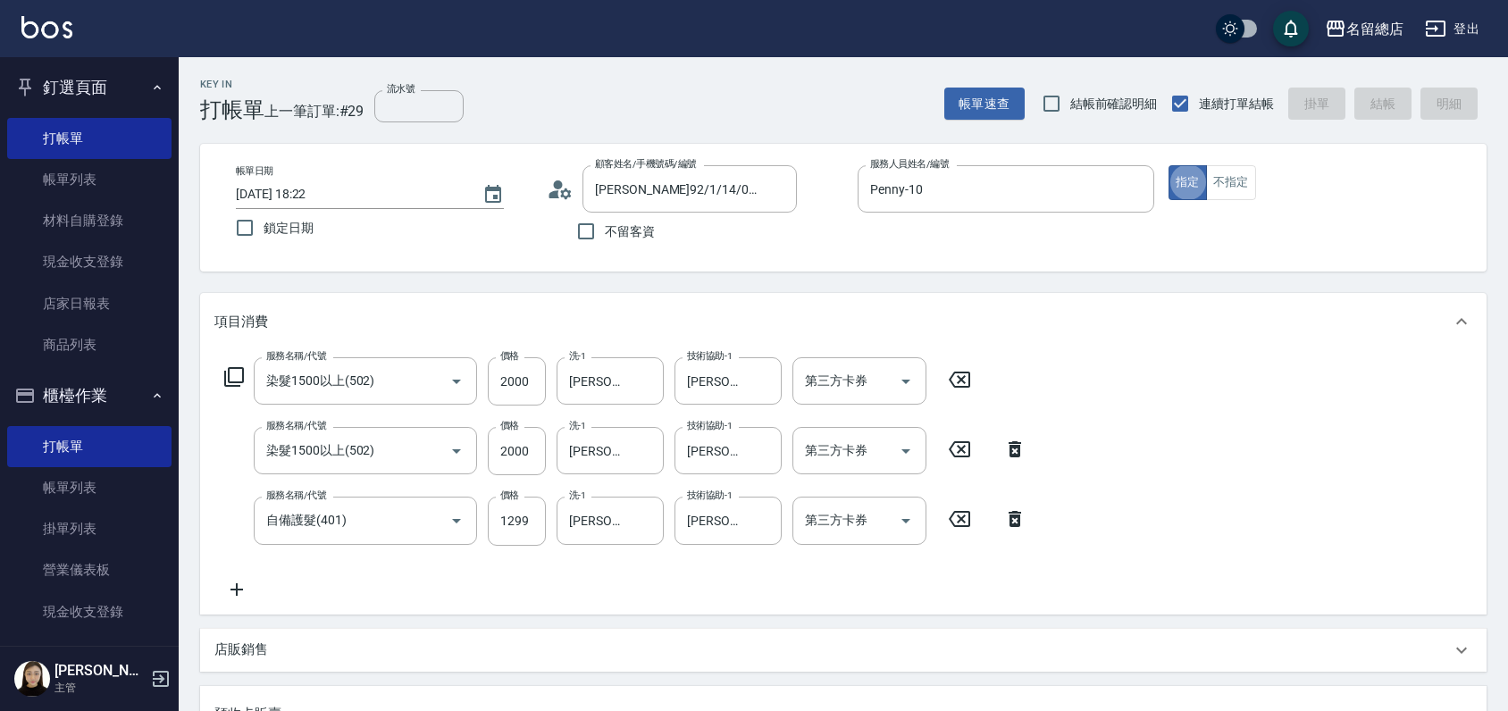
type input "[DATE] 18:29"
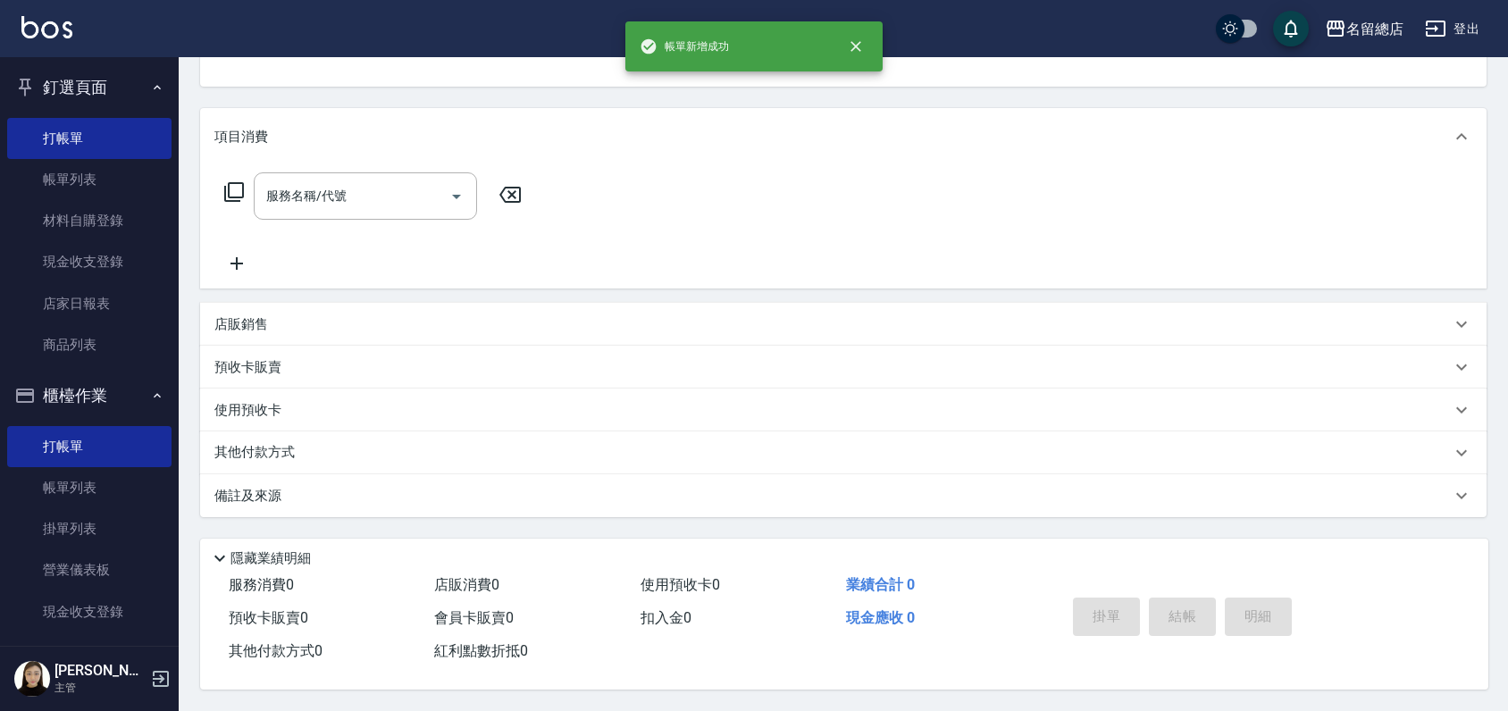
scroll to position [191, 0]
click at [114, 185] on link "帳單列表" at bounding box center [89, 179] width 164 height 41
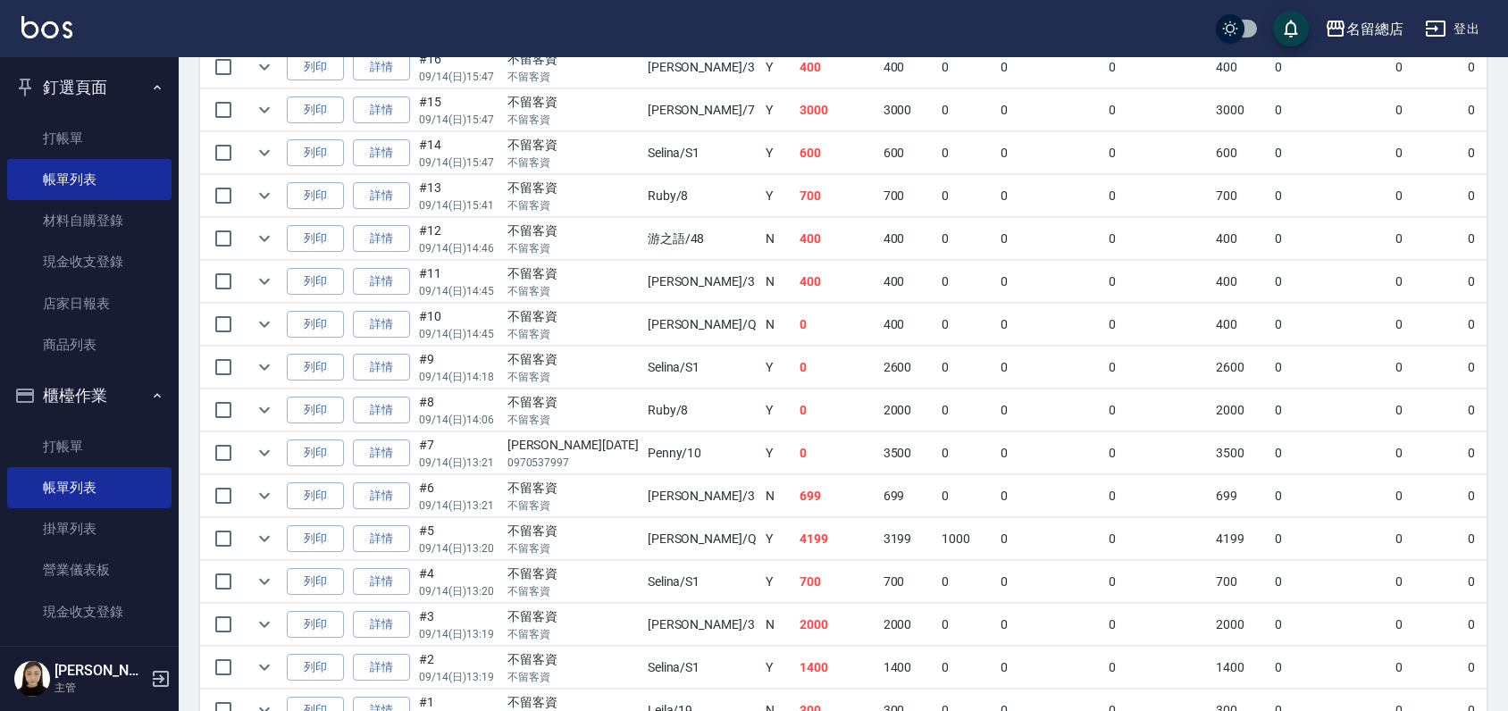
scroll to position [1191, 0]
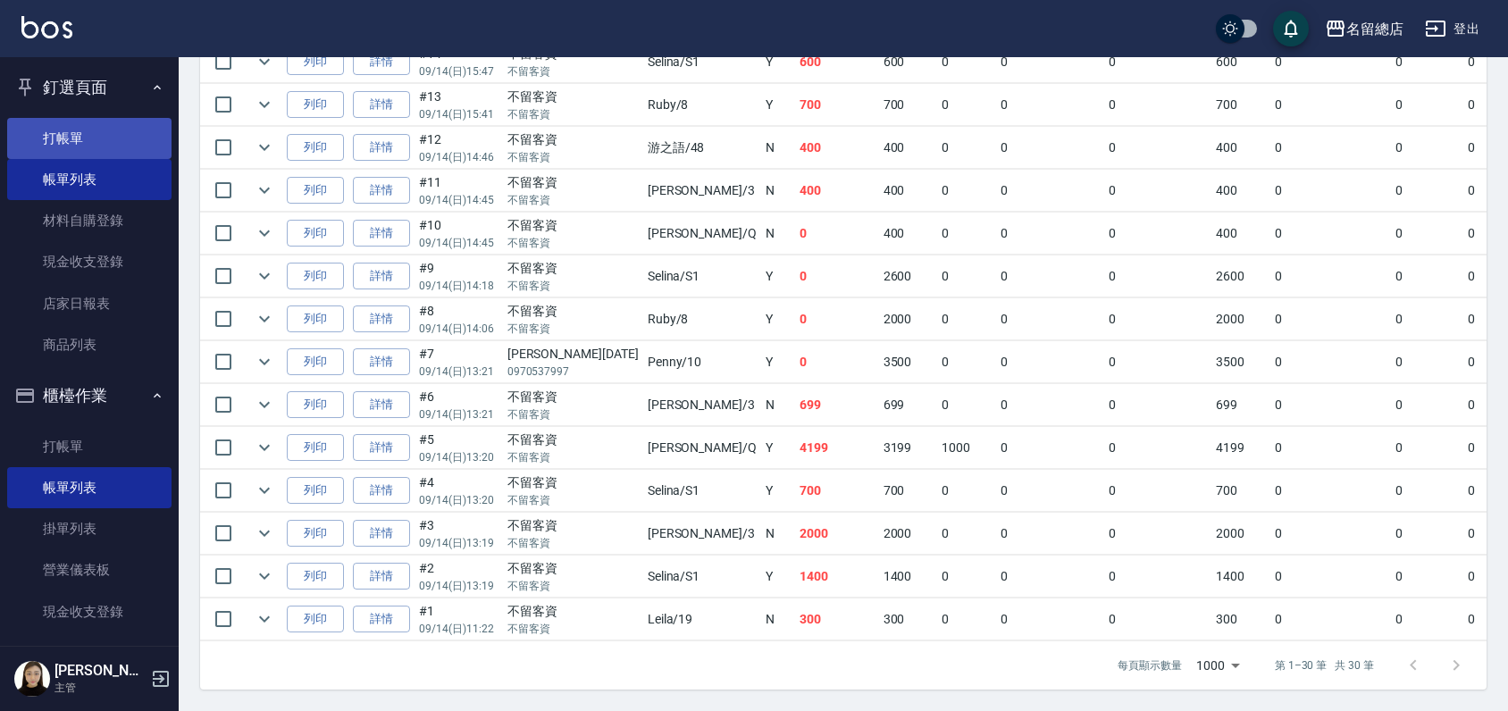
click at [97, 118] on link "打帳單" at bounding box center [89, 138] width 164 height 41
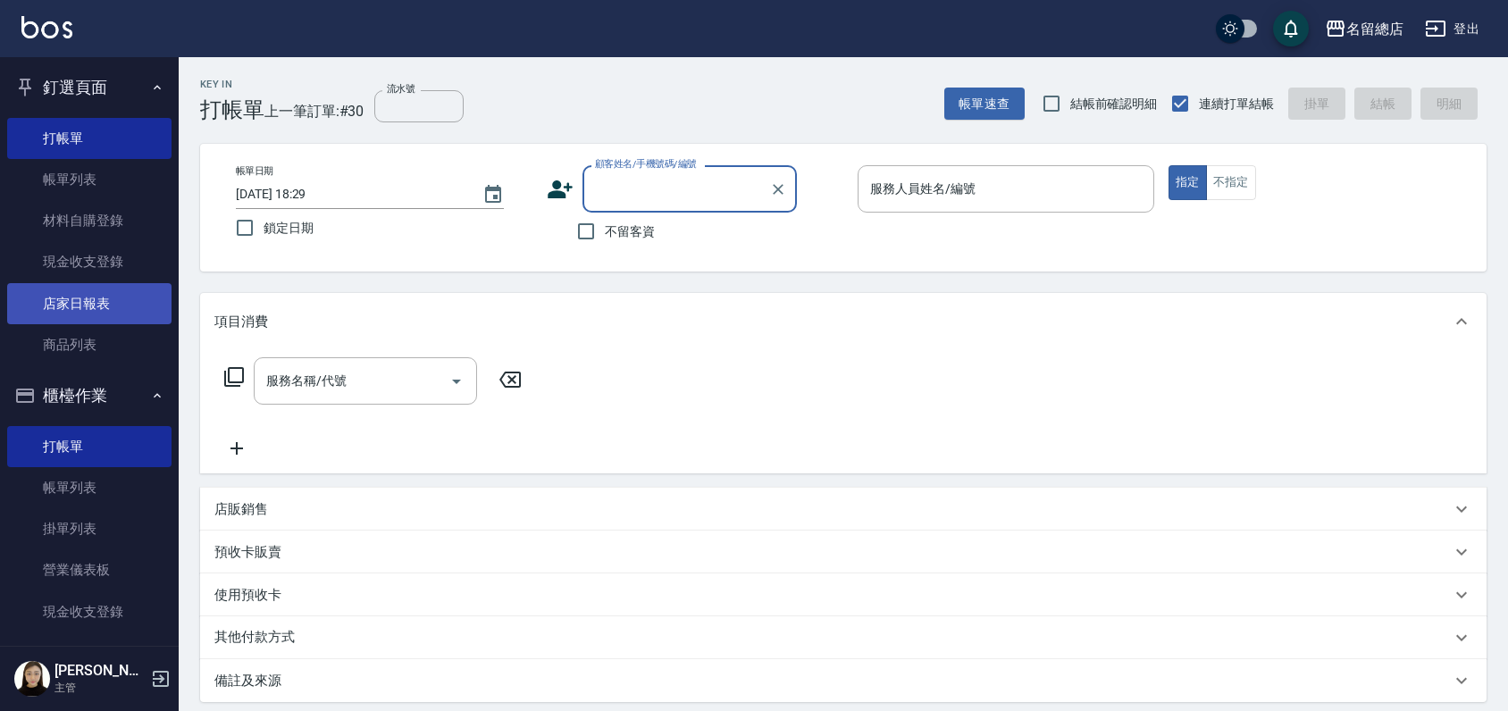
click at [112, 307] on link "店家日報表" at bounding box center [89, 303] width 164 height 41
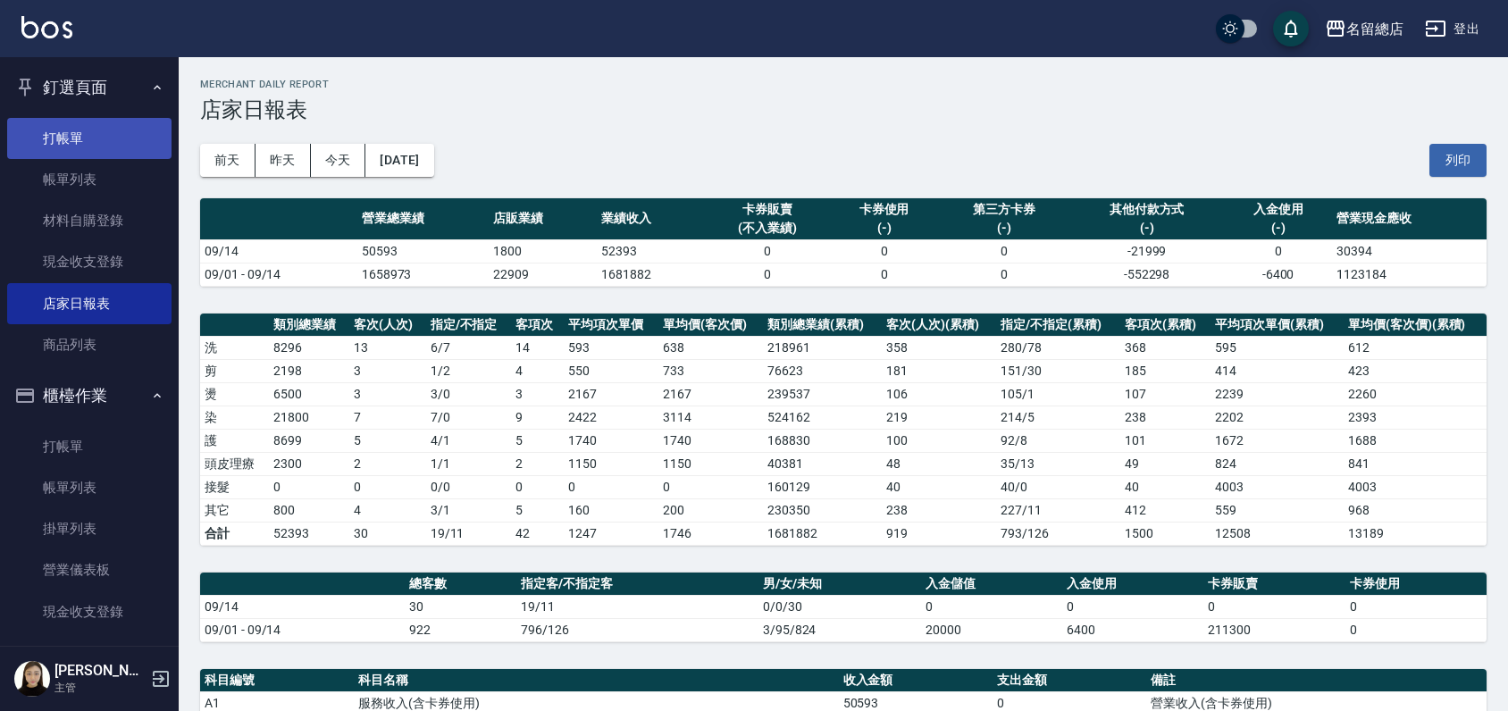
click at [70, 140] on link "打帳單" at bounding box center [89, 138] width 164 height 41
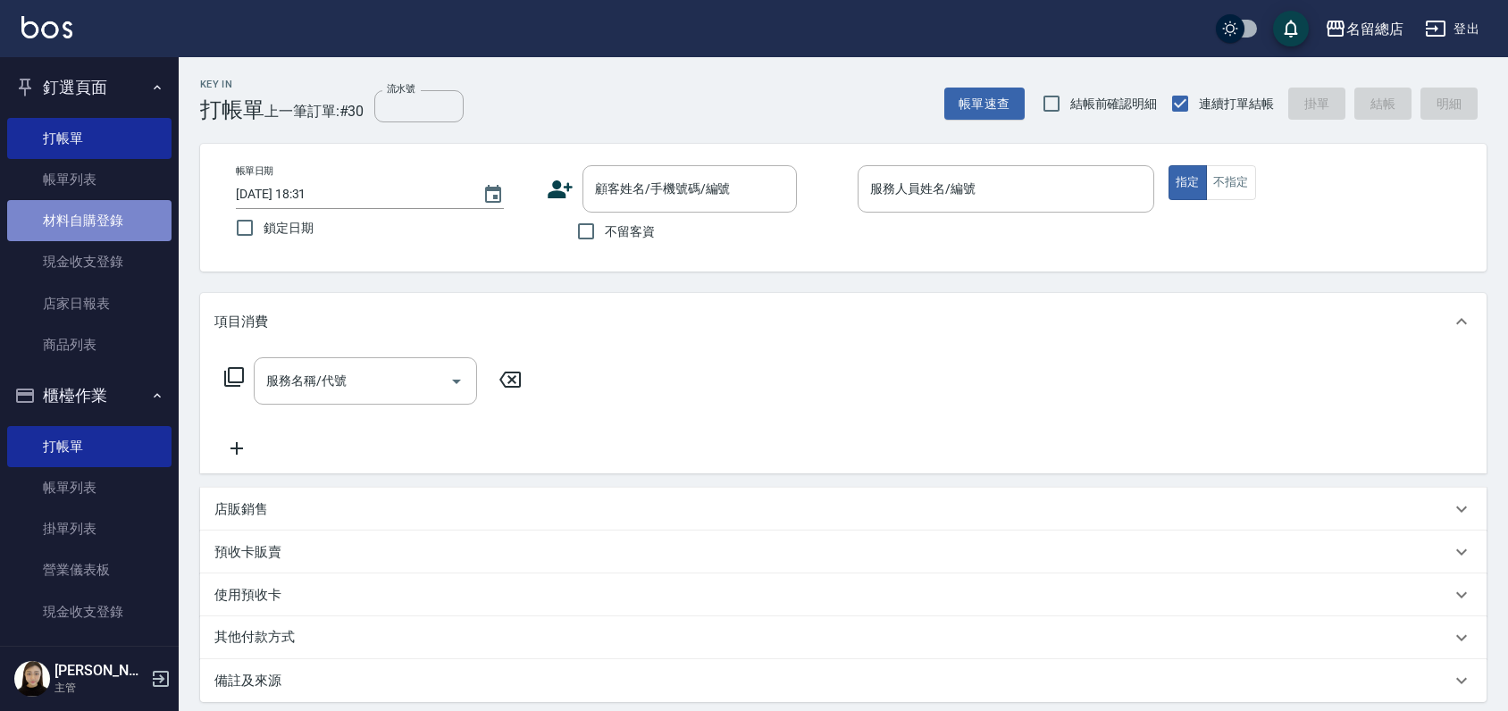
click at [96, 238] on link "材料自購登錄" at bounding box center [89, 220] width 164 height 41
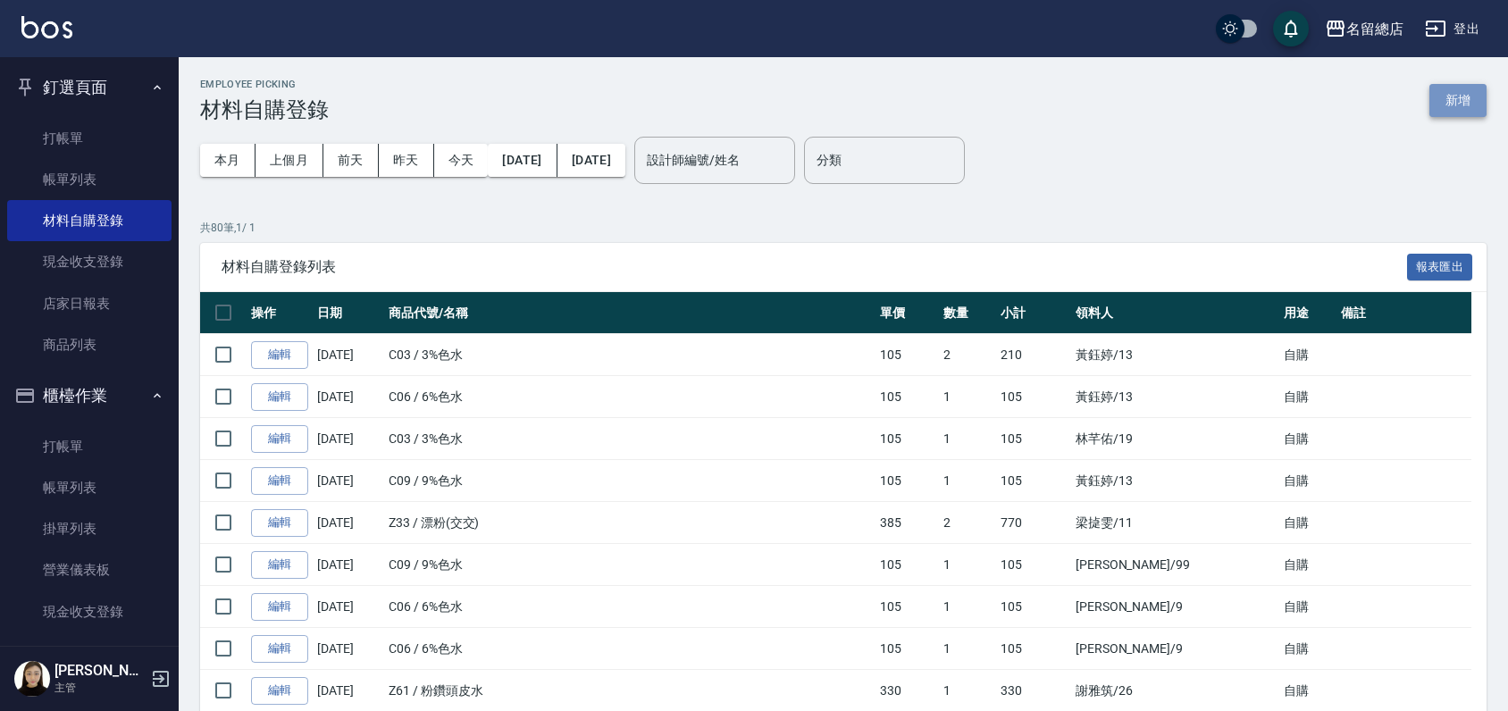
click at [1477, 94] on button "新增" at bounding box center [1458, 100] width 57 height 33
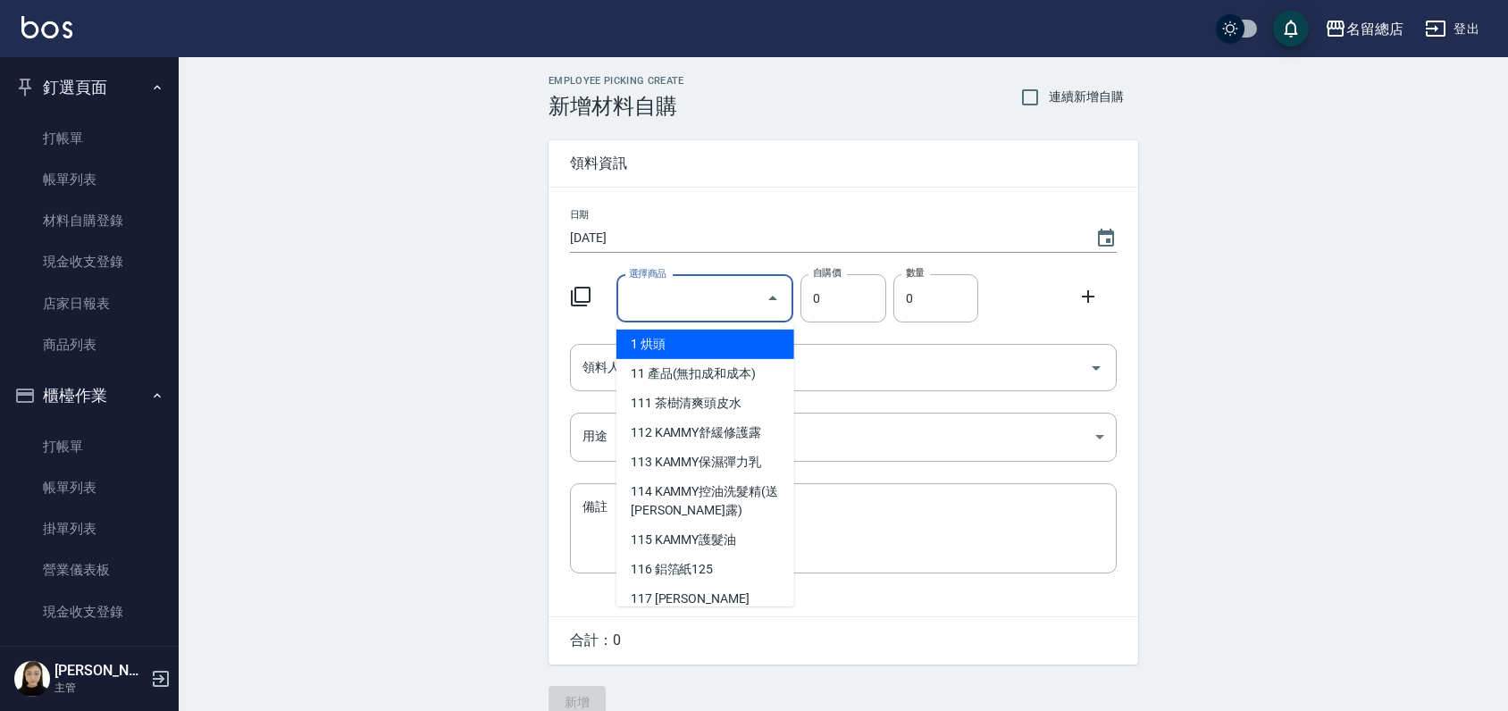
click at [693, 284] on input "選擇商品" at bounding box center [692, 298] width 135 height 31
type input "G"
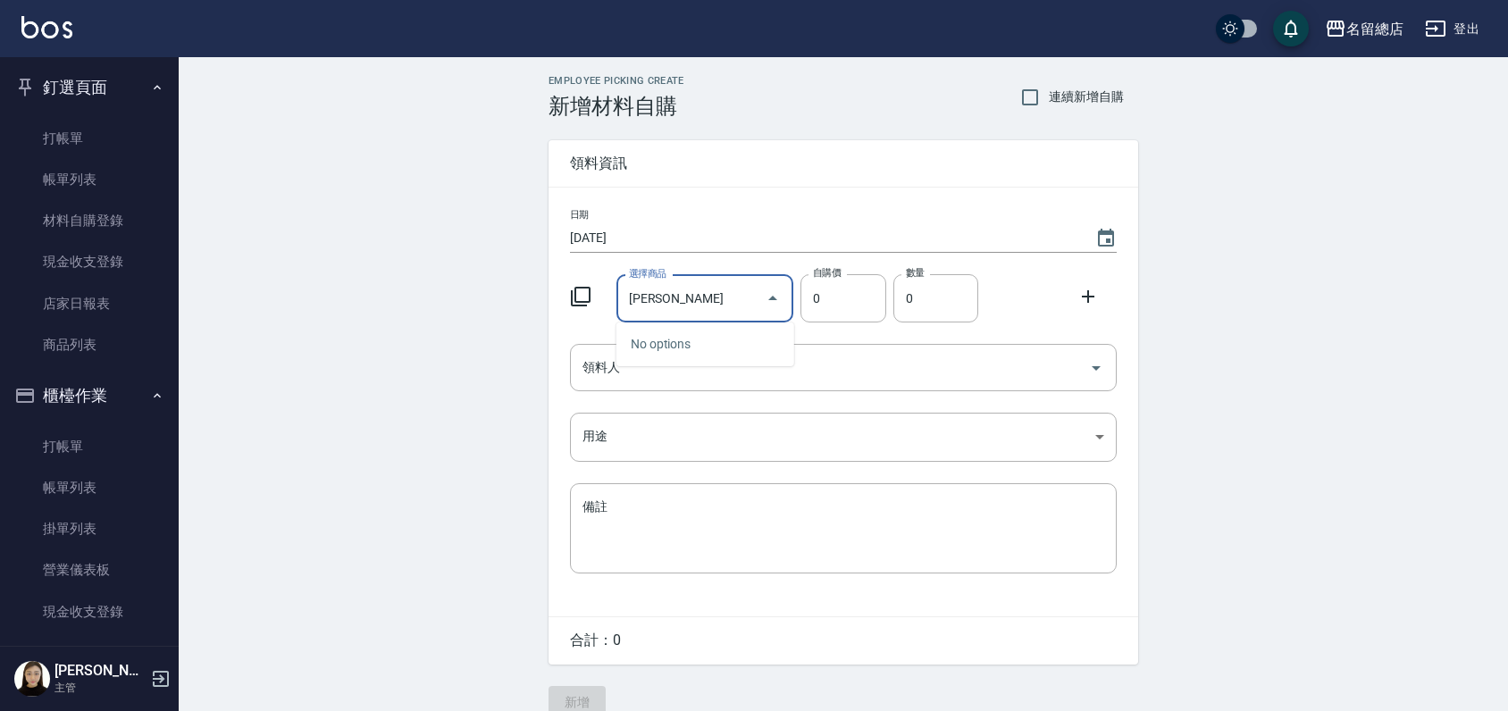
type input "G"
click at [661, 346] on li "K009 手套" at bounding box center [706, 344] width 178 height 29
type input "手套"
type input "20"
type input "1"
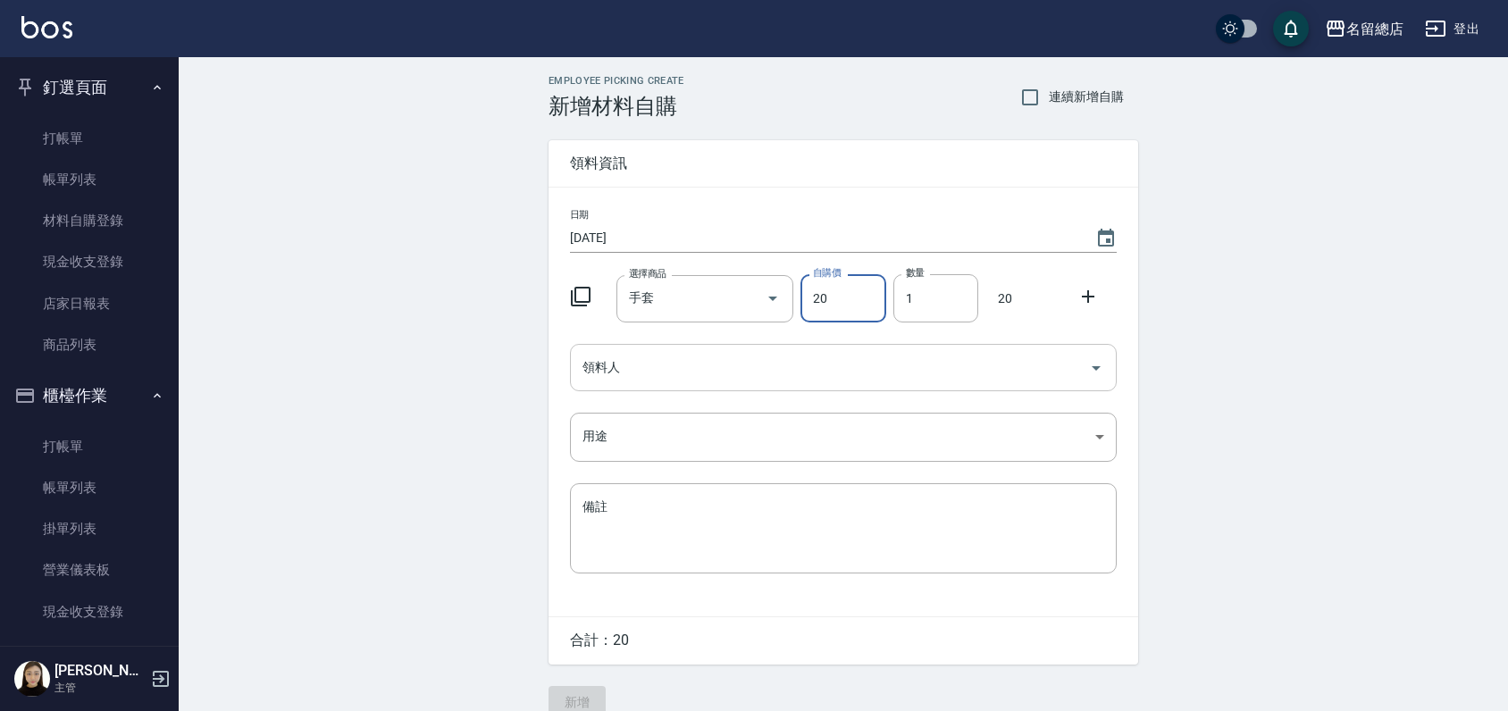
click at [672, 365] on input "領料人" at bounding box center [830, 367] width 504 height 31
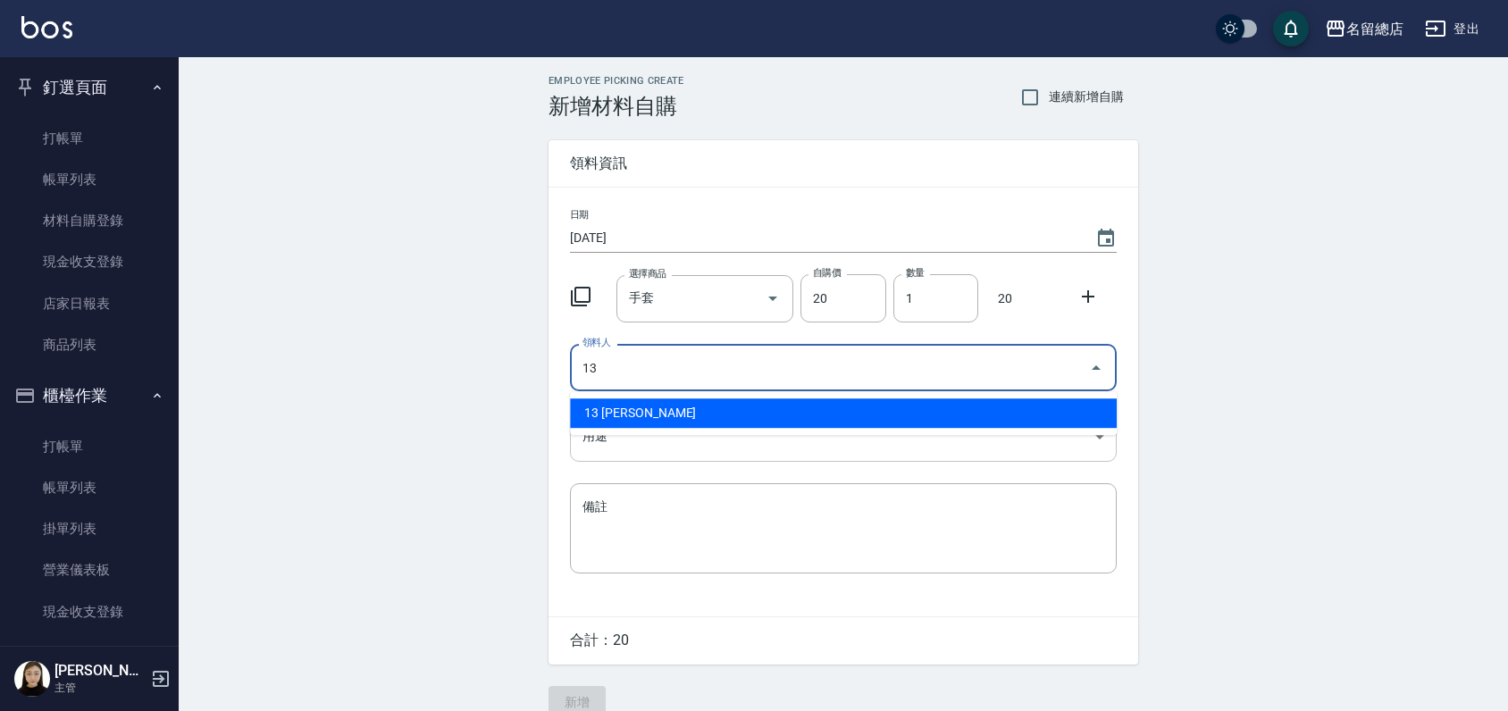
click at [912, 416] on li "13 [PERSON_NAME]" at bounding box center [843, 413] width 547 height 29
type input "13 [PERSON_NAME]"
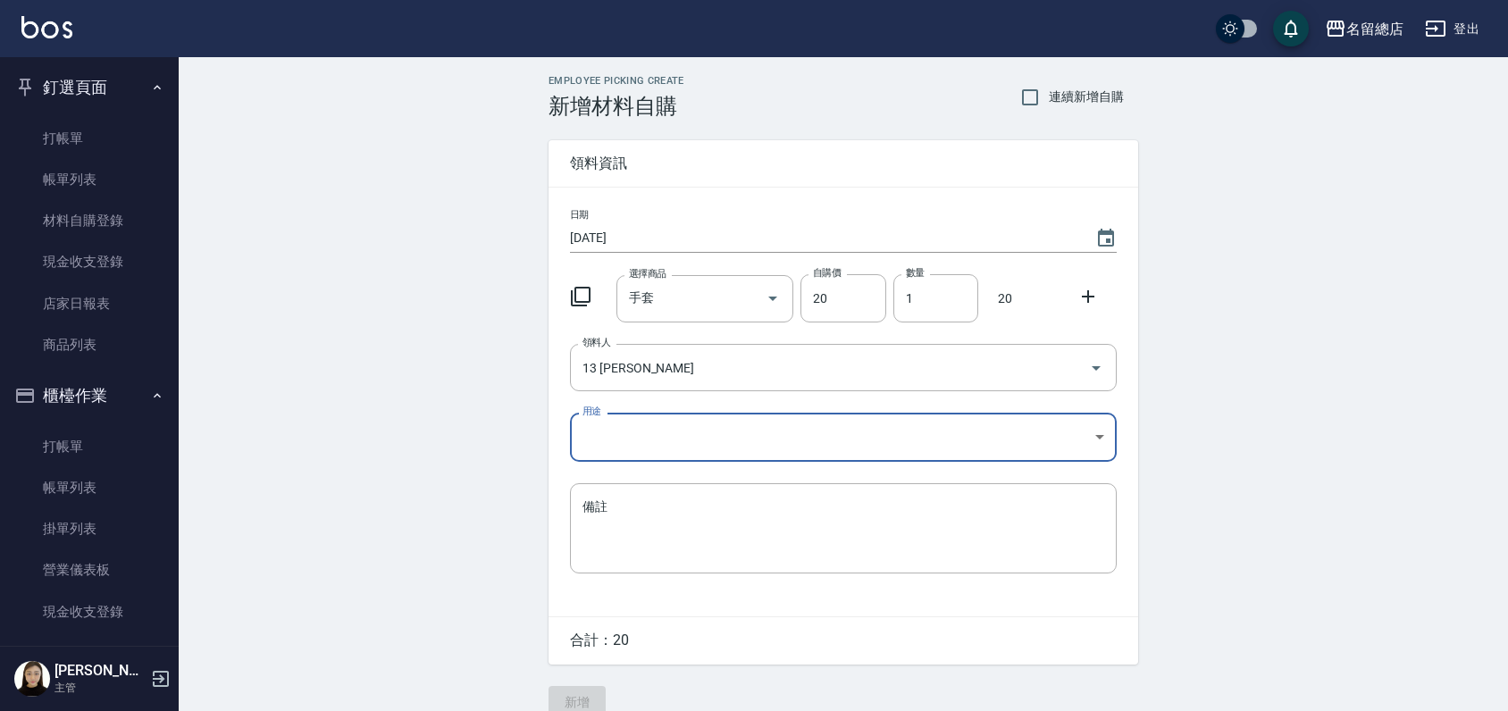
click at [872, 431] on body "名留總店 登出 釘選頁面 打帳單 帳單列表 材料自購登錄 現金收支登錄 店家日報表 商品列表 櫃檯作業 打帳單 帳單列表 掛單列表 營業儀表板 現金收支登錄 …" at bounding box center [754, 368] width 1508 height 736
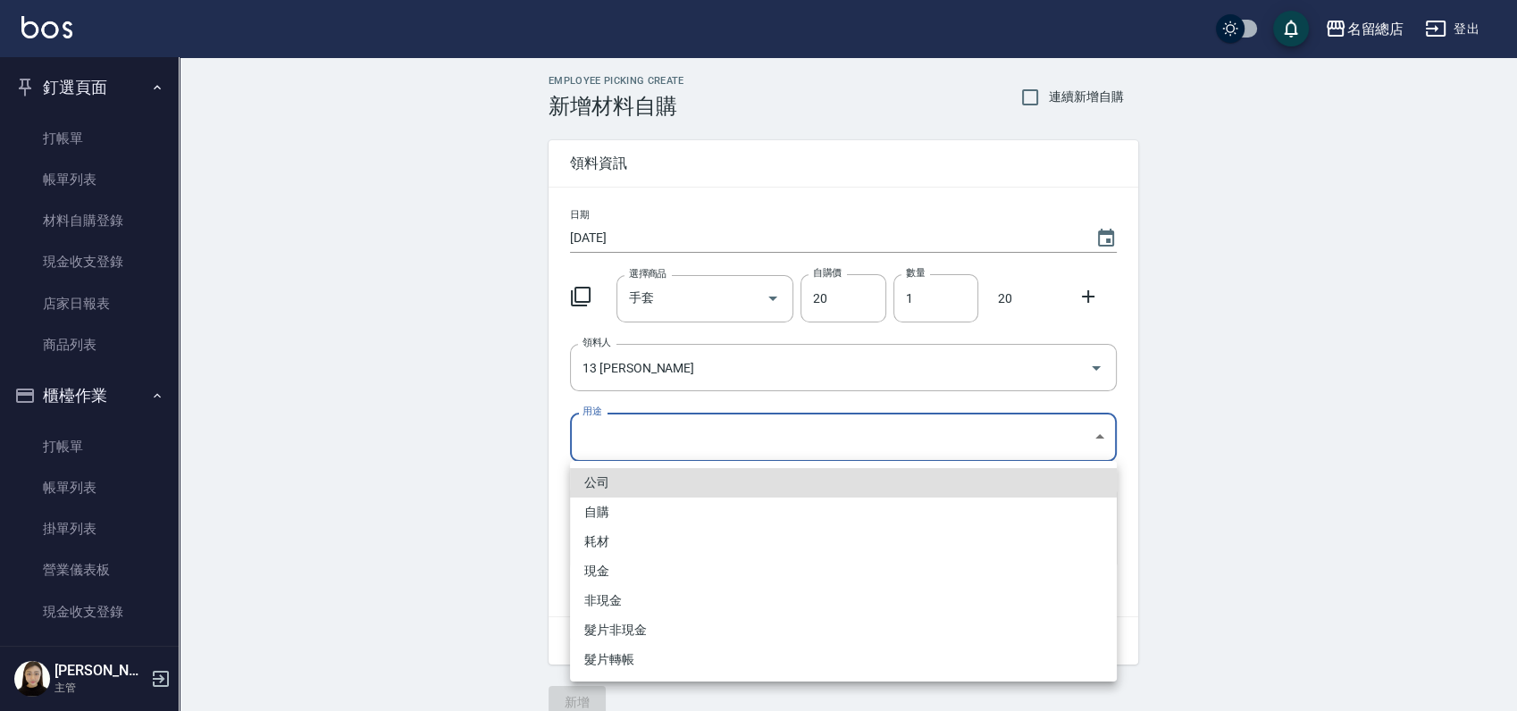
click at [634, 508] on li "自購" at bounding box center [843, 512] width 547 height 29
type input "自購"
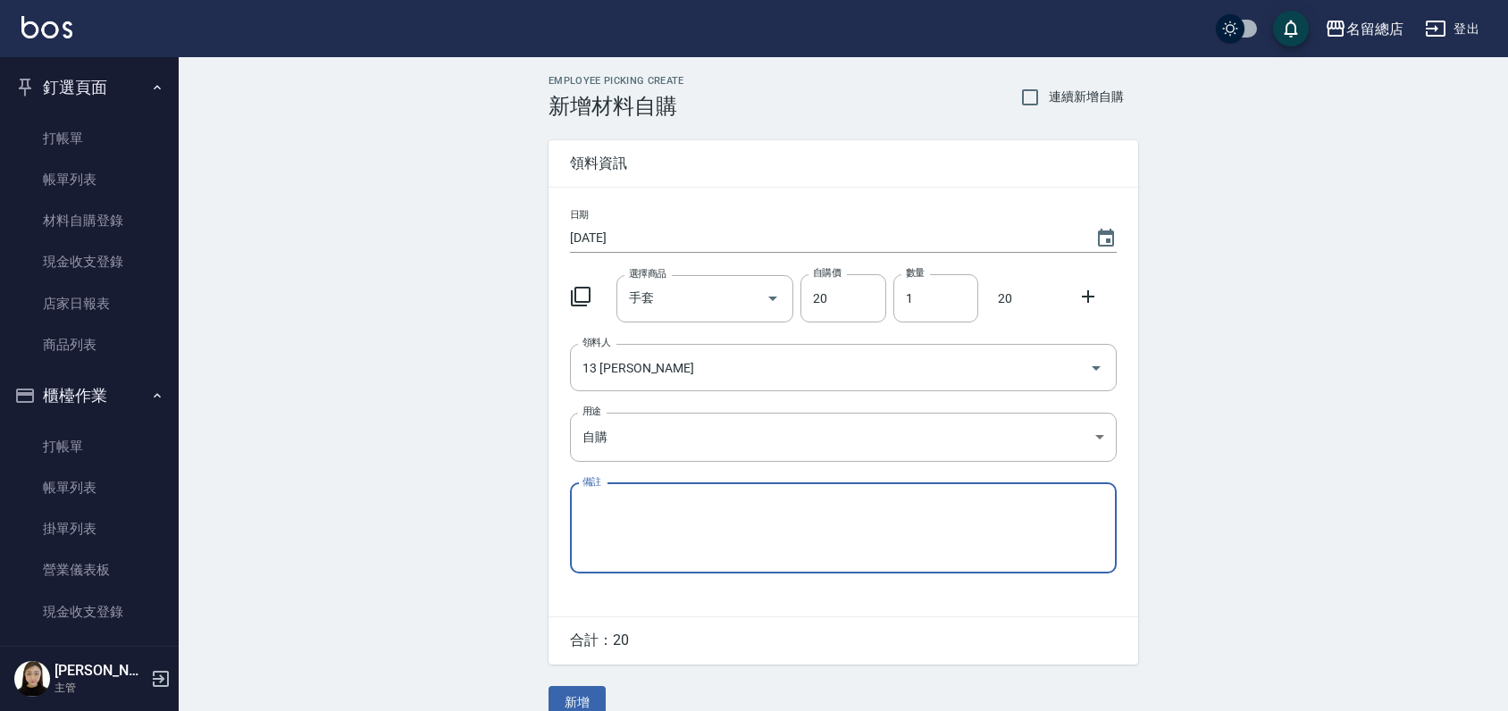
scroll to position [27, 0]
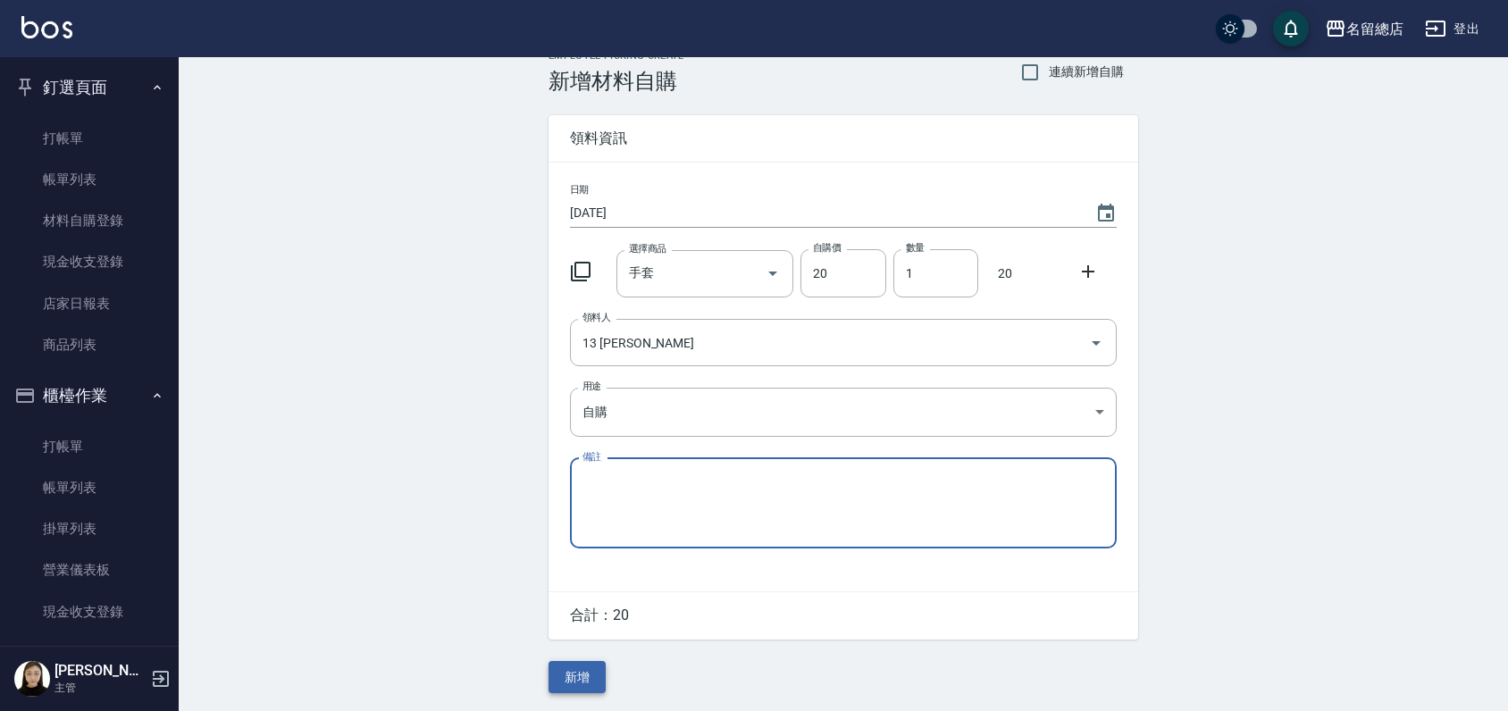
click at [598, 673] on button "新增" at bounding box center [577, 677] width 57 height 33
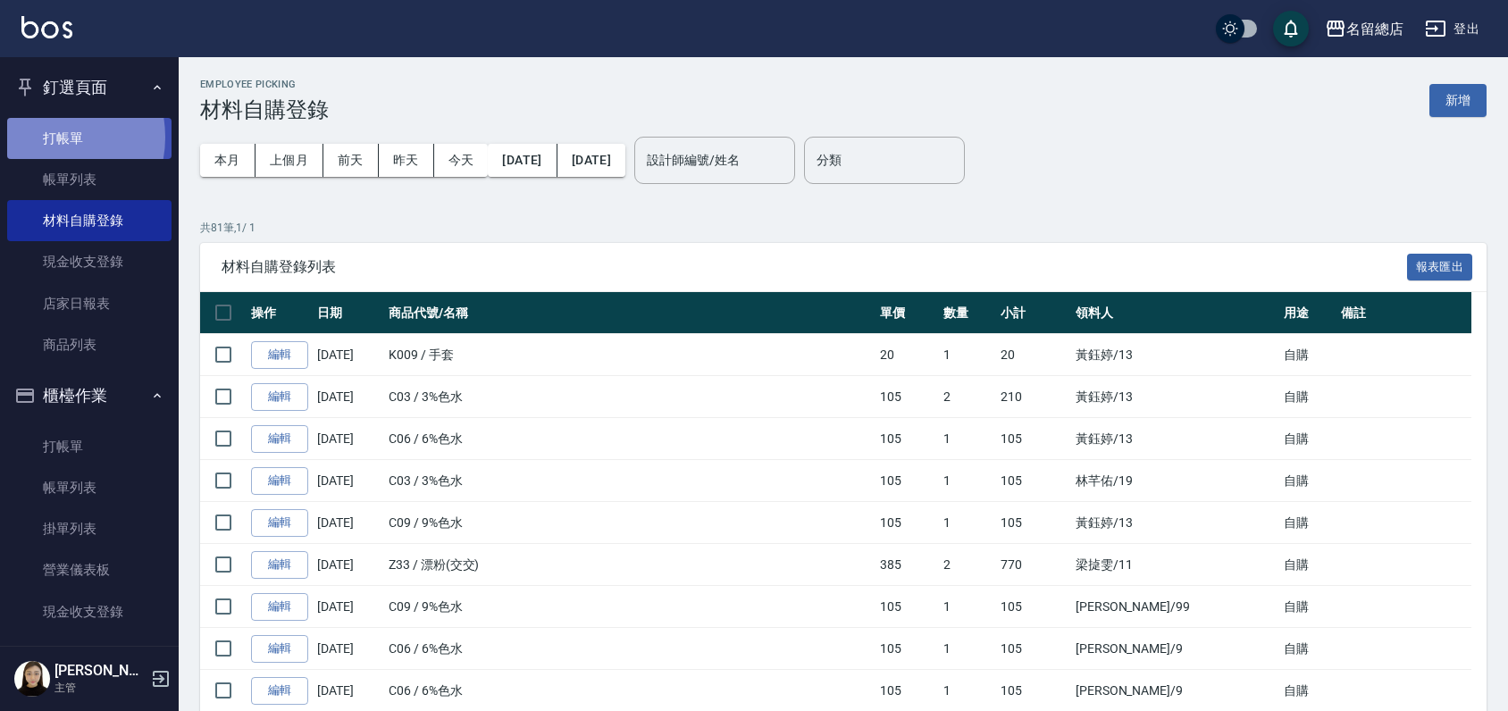
click at [47, 137] on link "打帳單" at bounding box center [89, 138] width 164 height 41
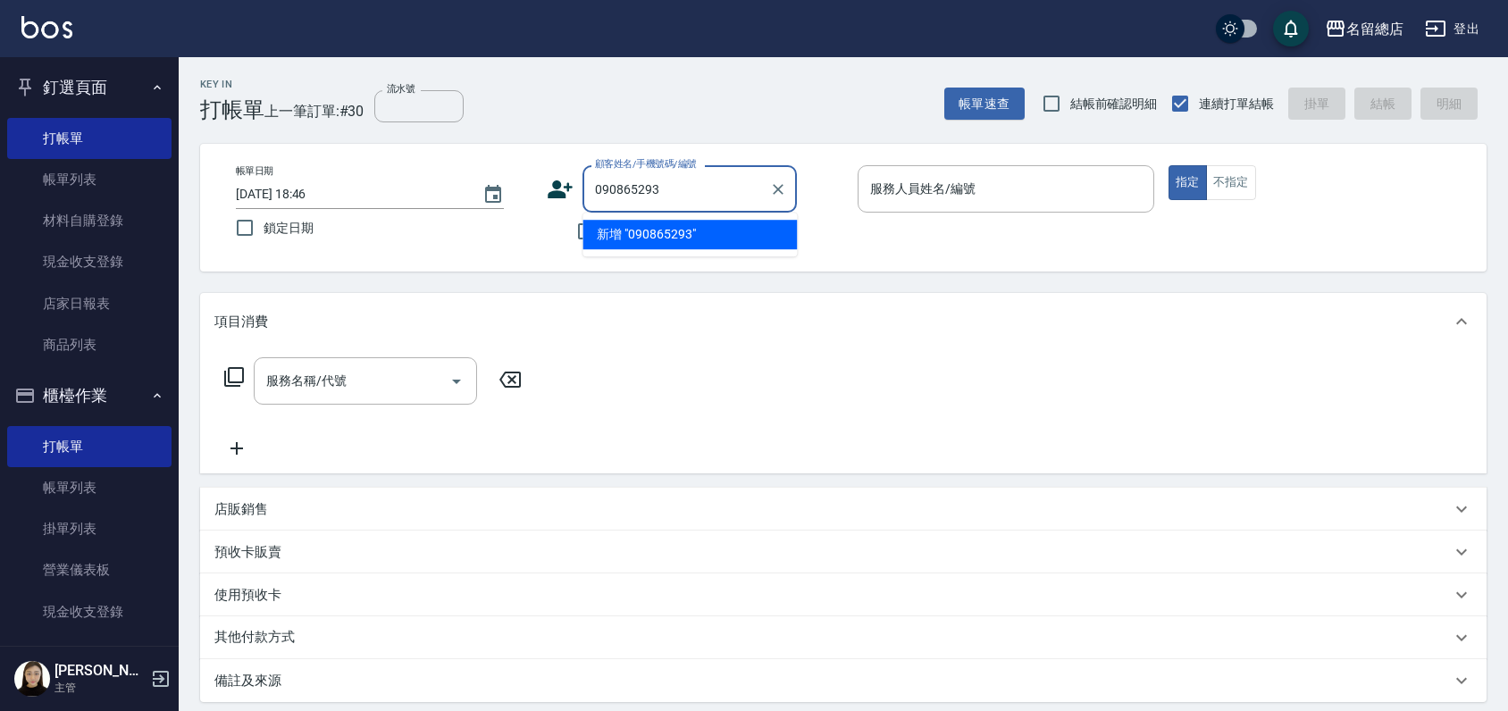
type input "0908652938"
click at [779, 181] on icon "Clear" at bounding box center [778, 190] width 18 height 18
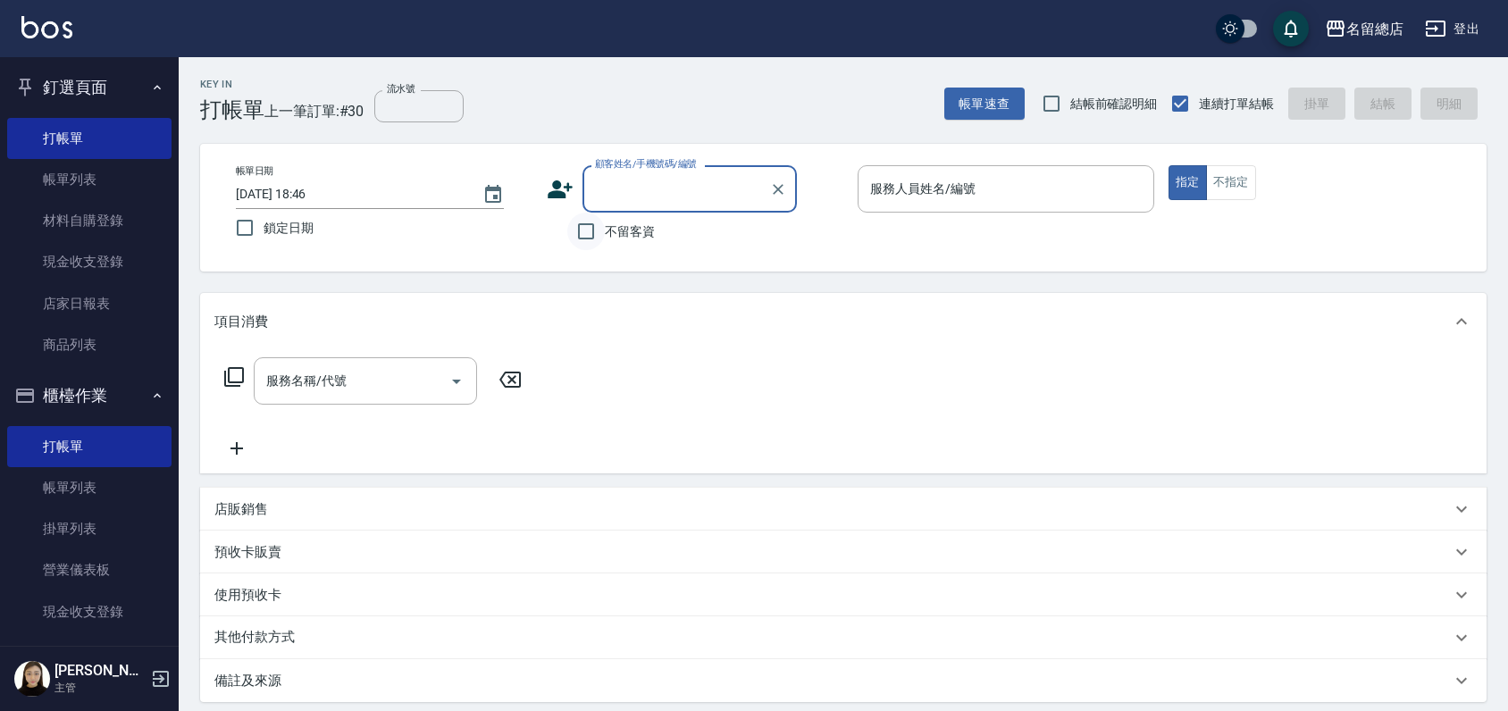
click at [583, 236] on input "不留客資" at bounding box center [586, 232] width 38 height 38
checkbox input "true"
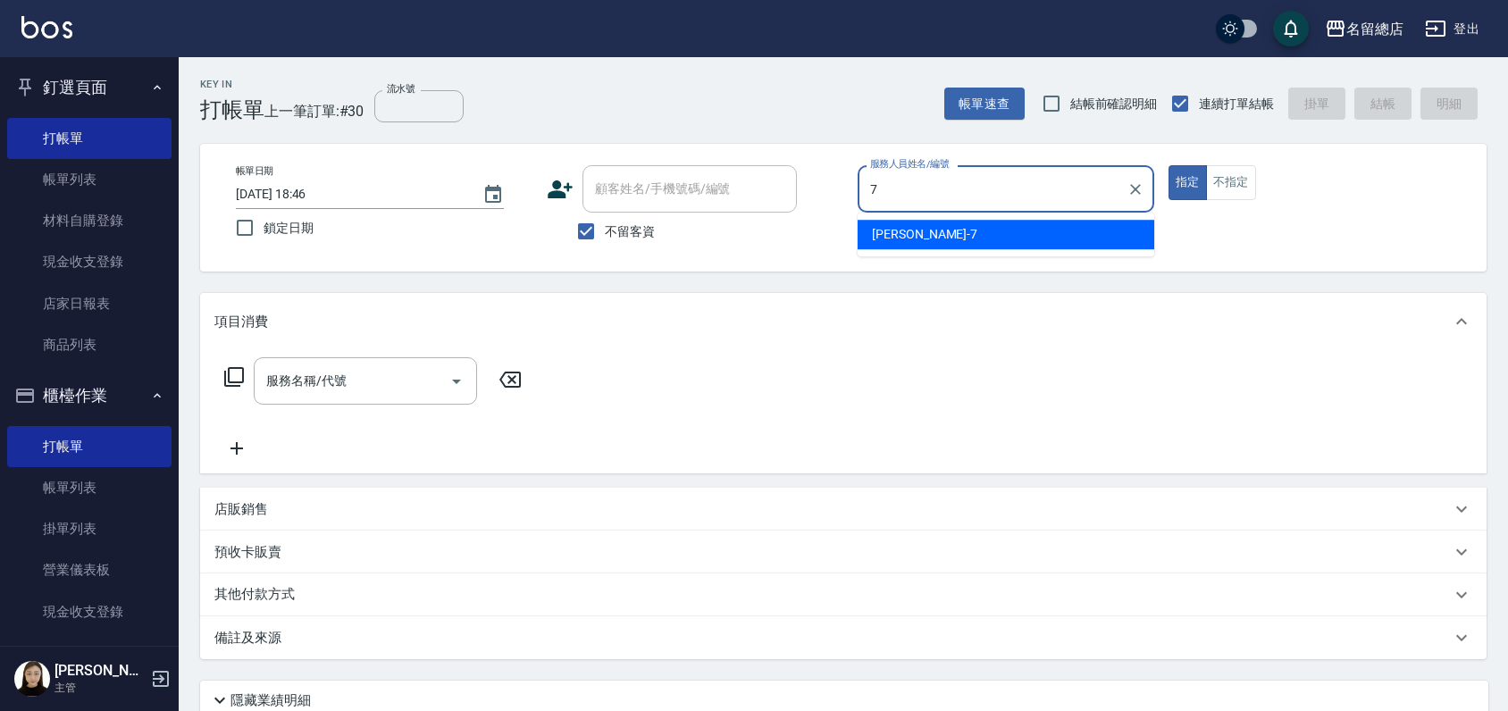
type input "Mick-7"
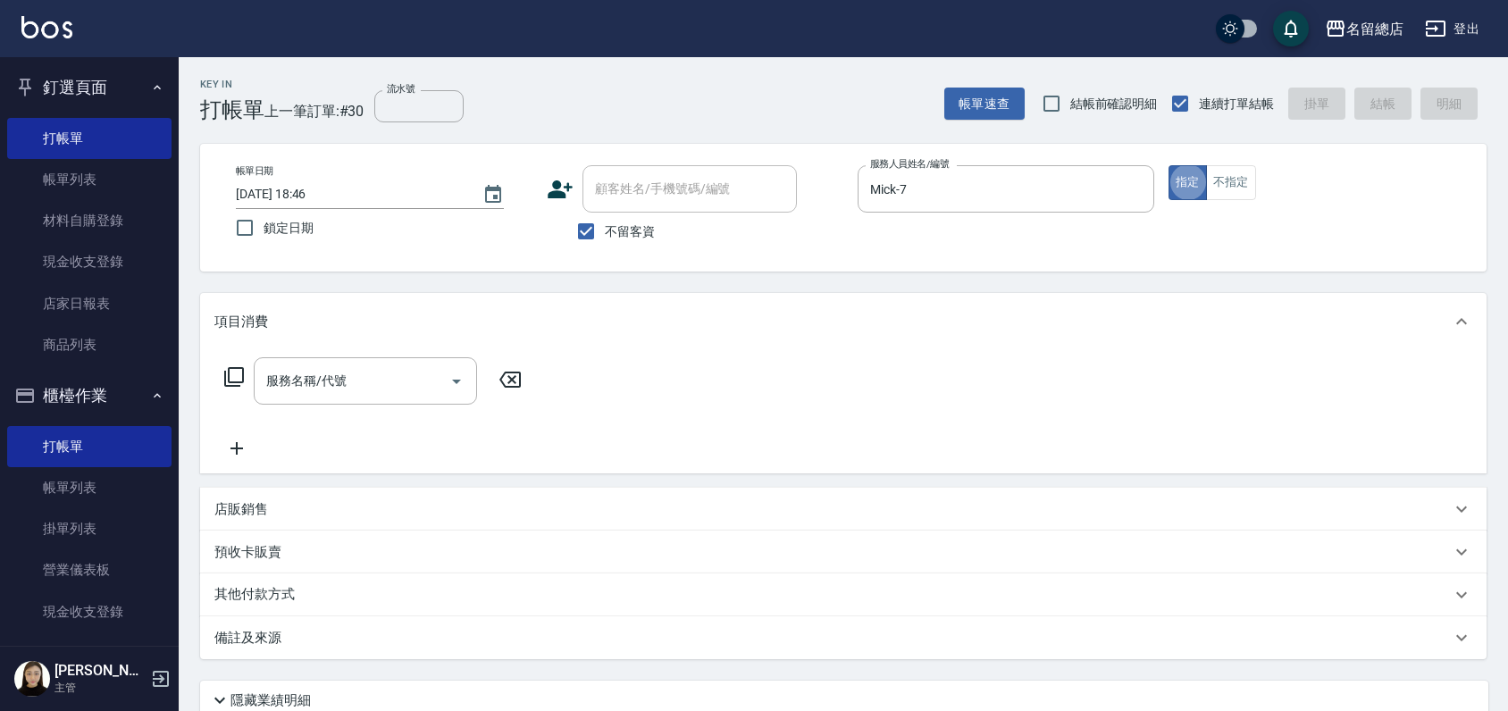
type button "true"
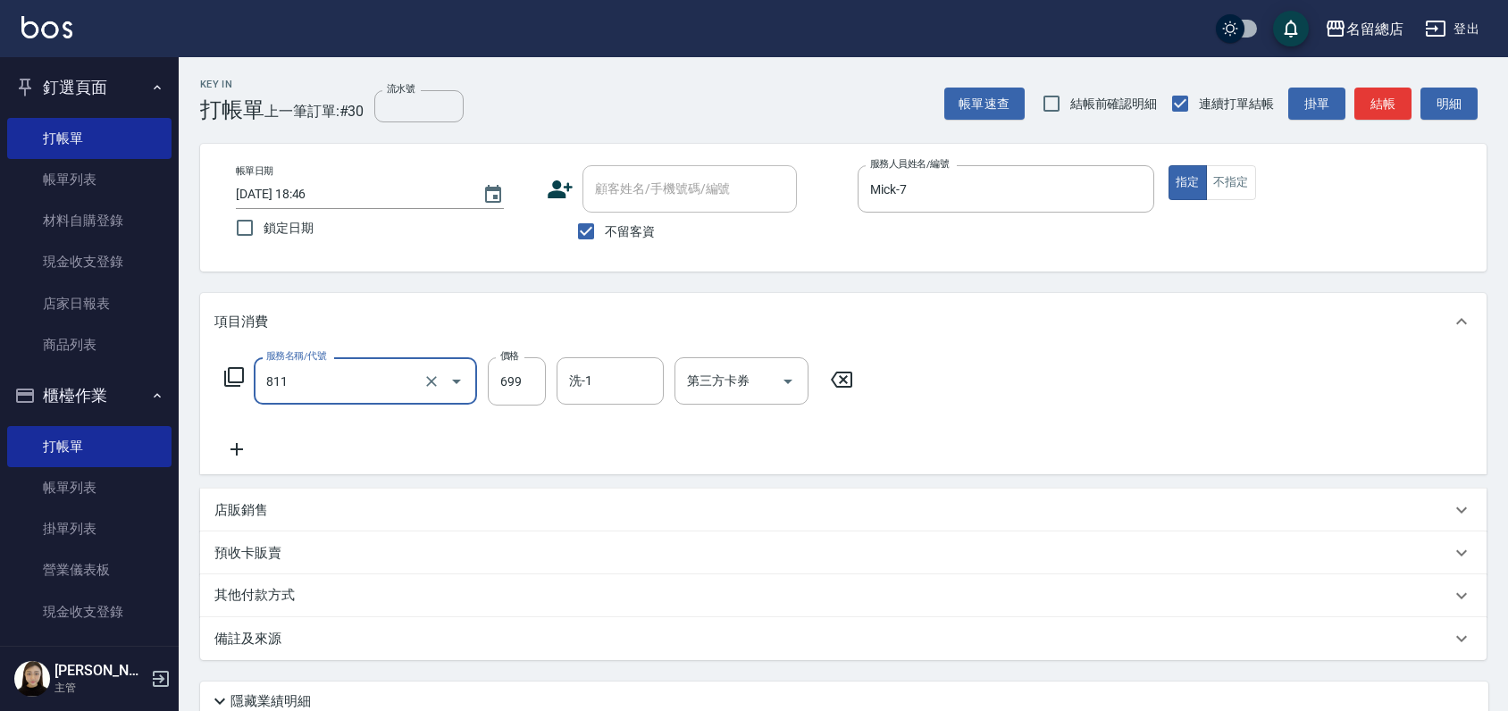
type input "洗+剪(811)"
type input "700"
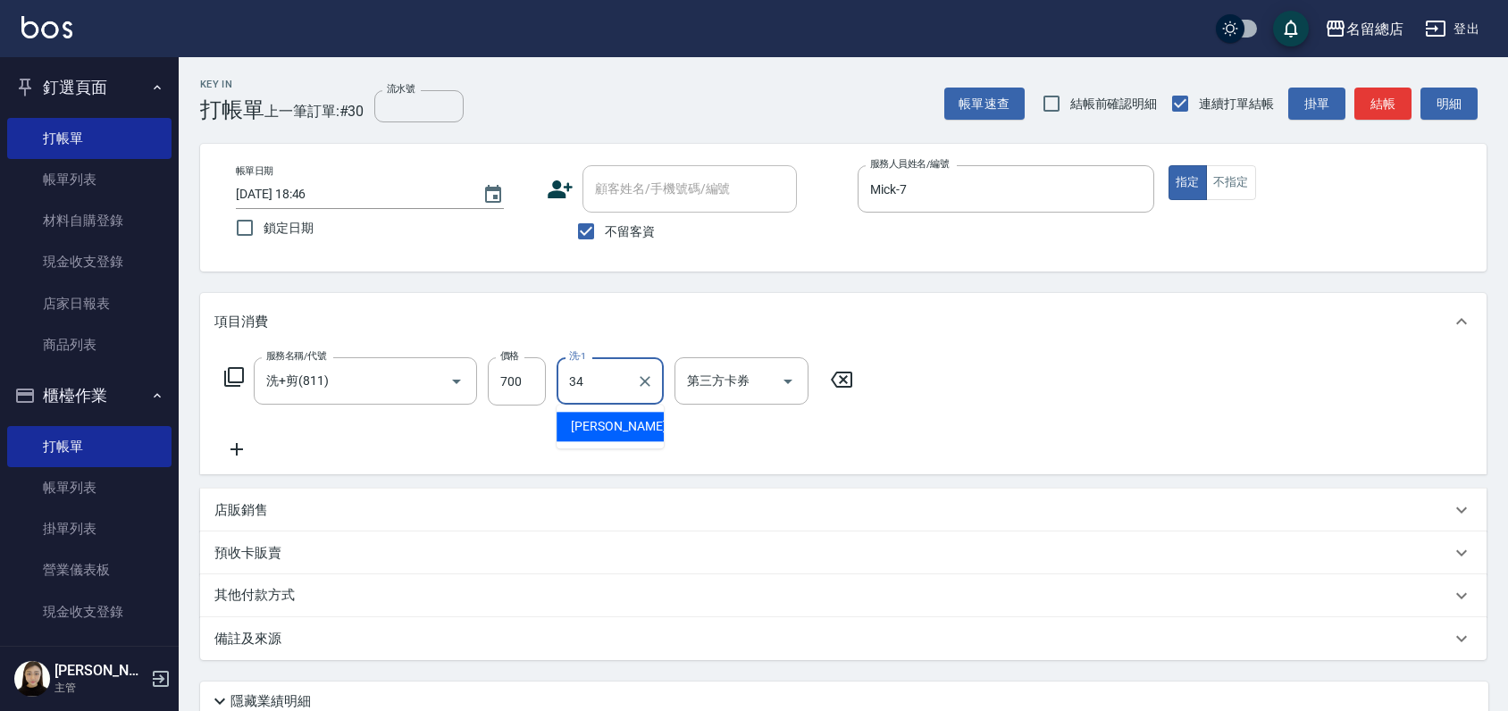
type input "[PERSON_NAME]-34"
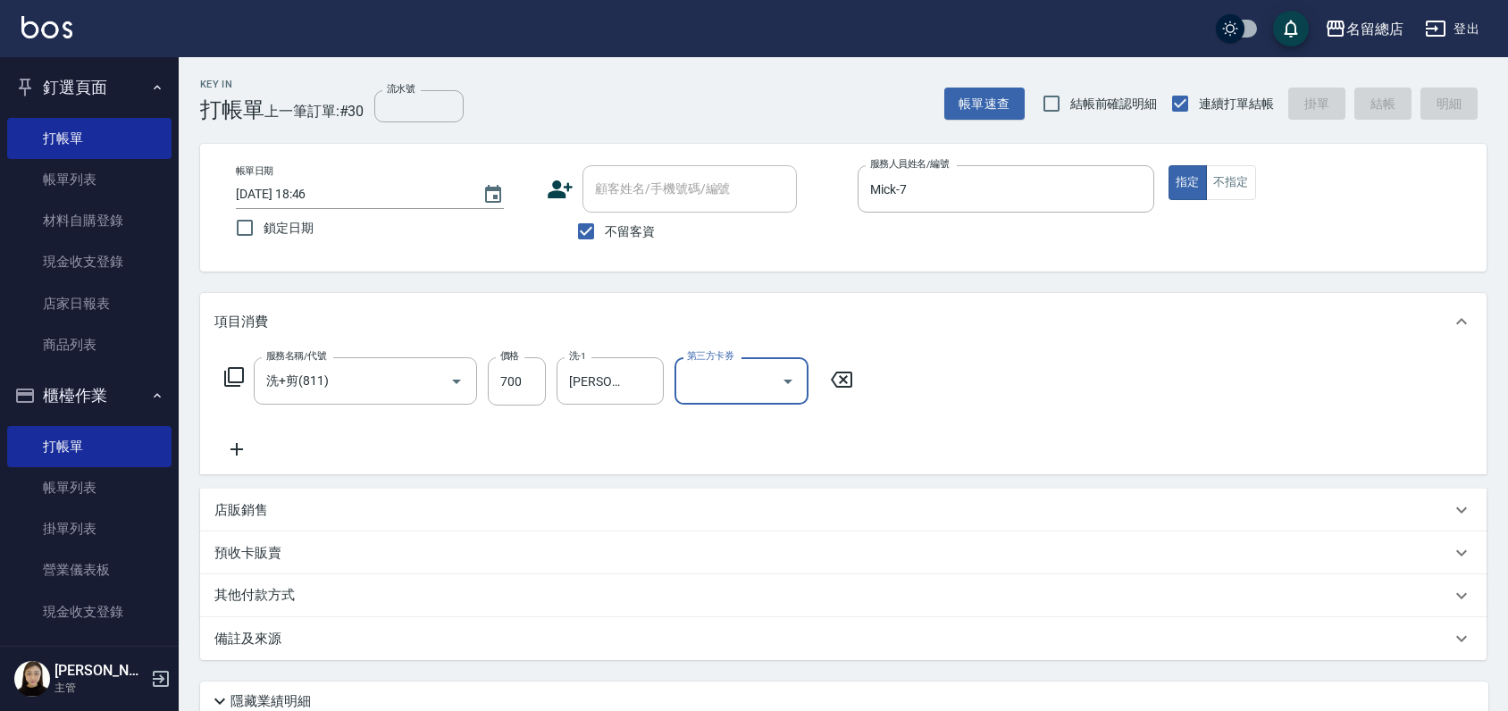
type input "[DATE] 19:14"
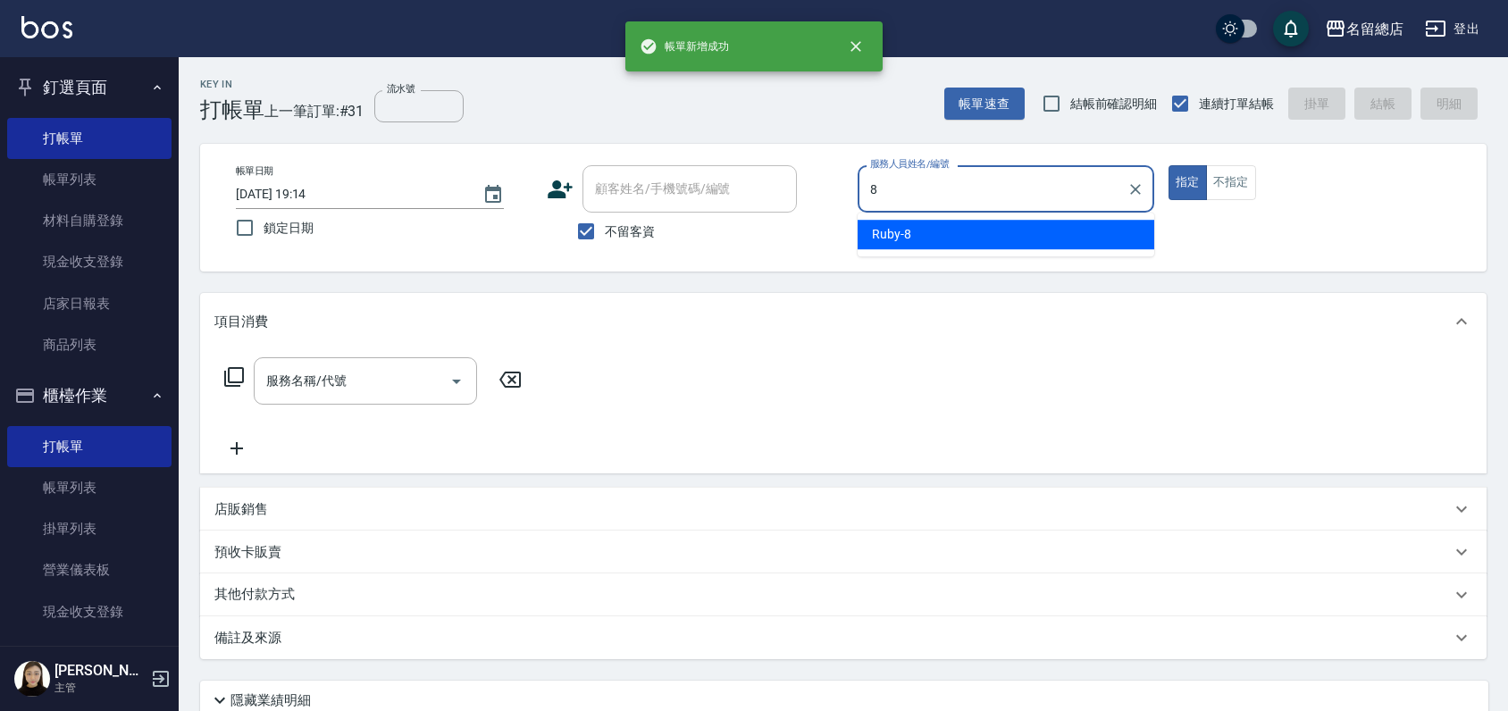
type input "Ruby-8"
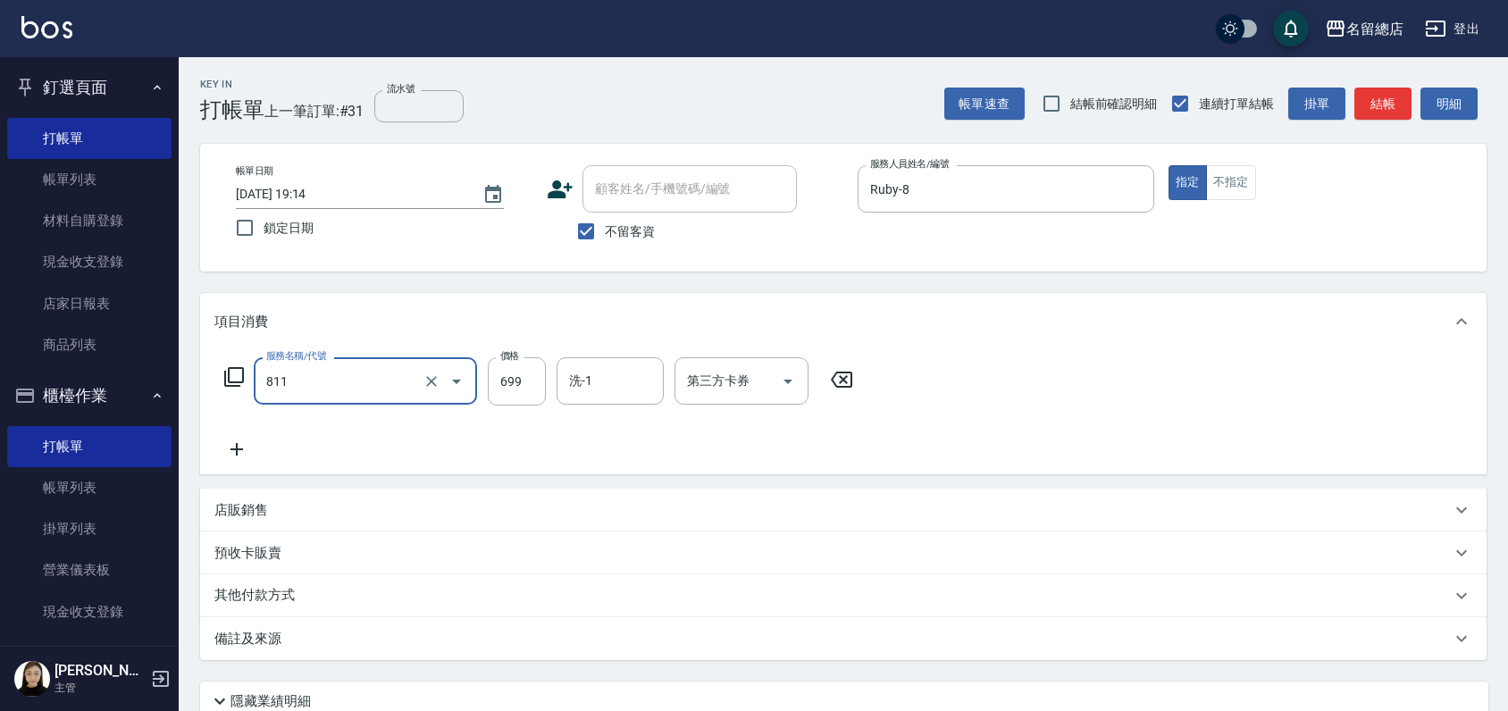
type input "洗+剪(811)"
type input "700"
type input "421"
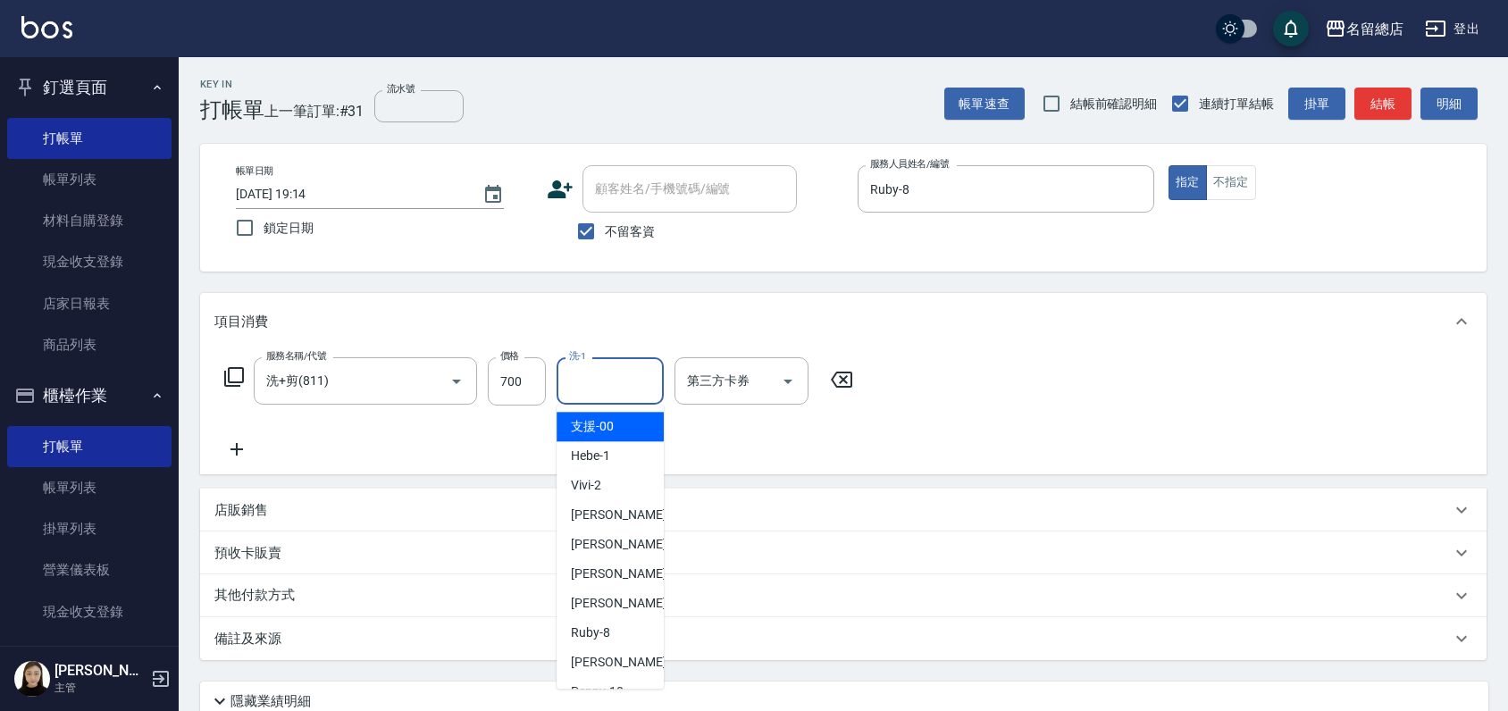
click at [607, 368] on input "洗-1" at bounding box center [610, 380] width 91 height 31
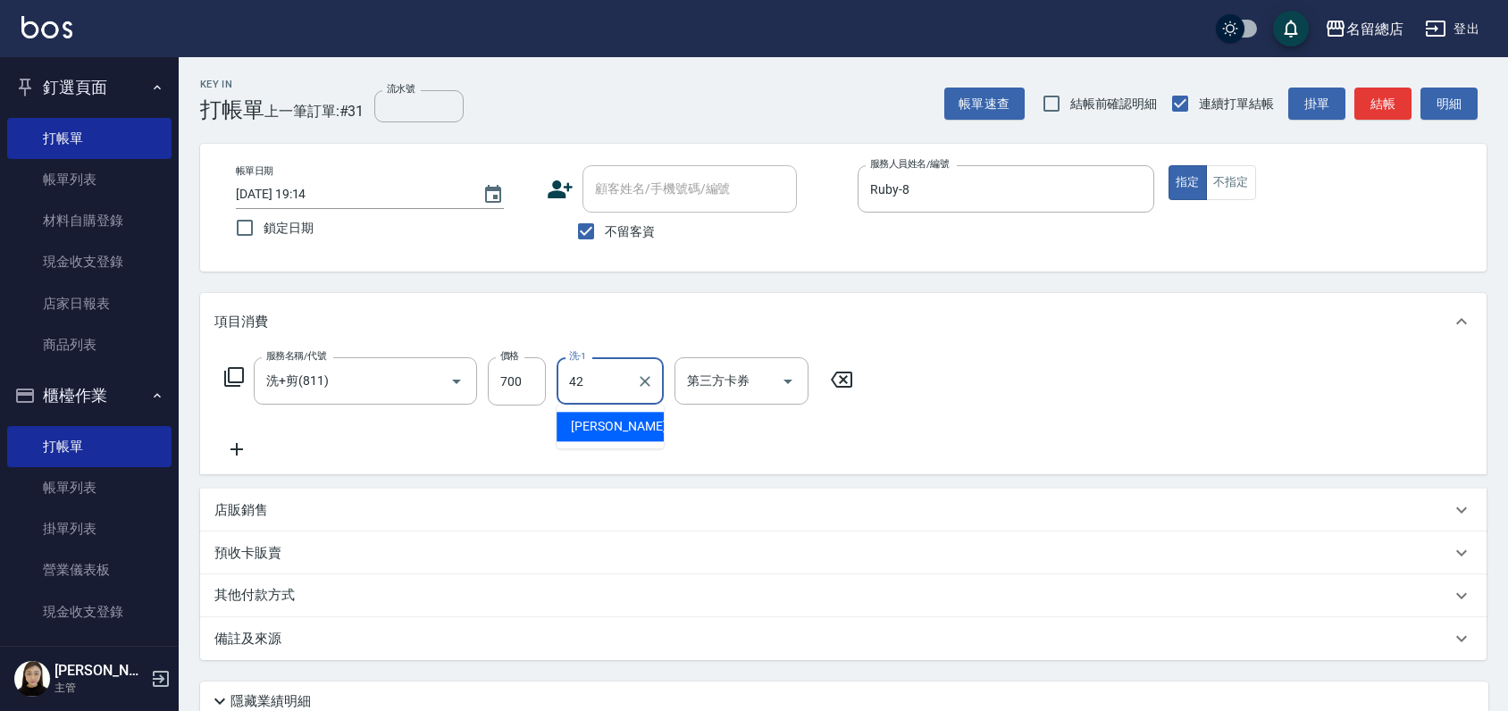
type input "[PERSON_NAME]-42"
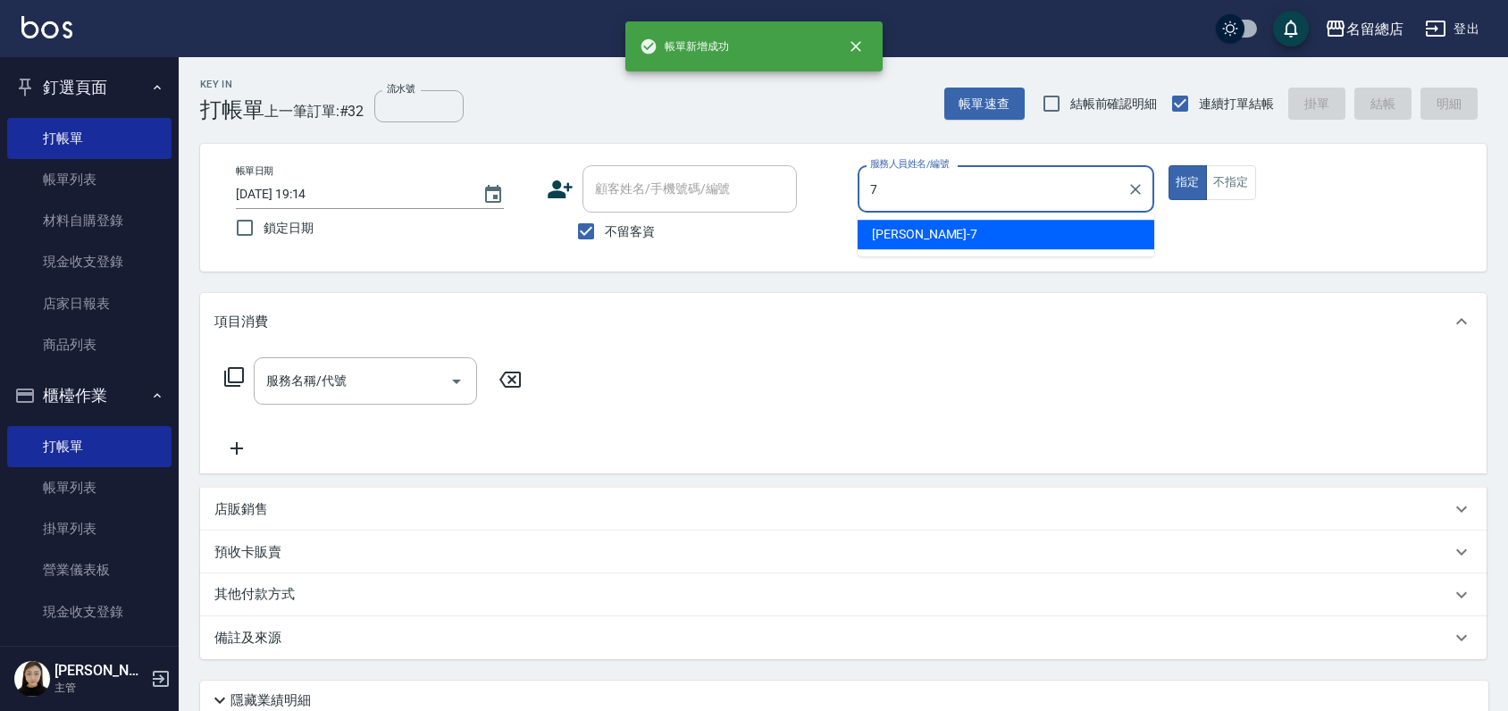
type input "Mick-7"
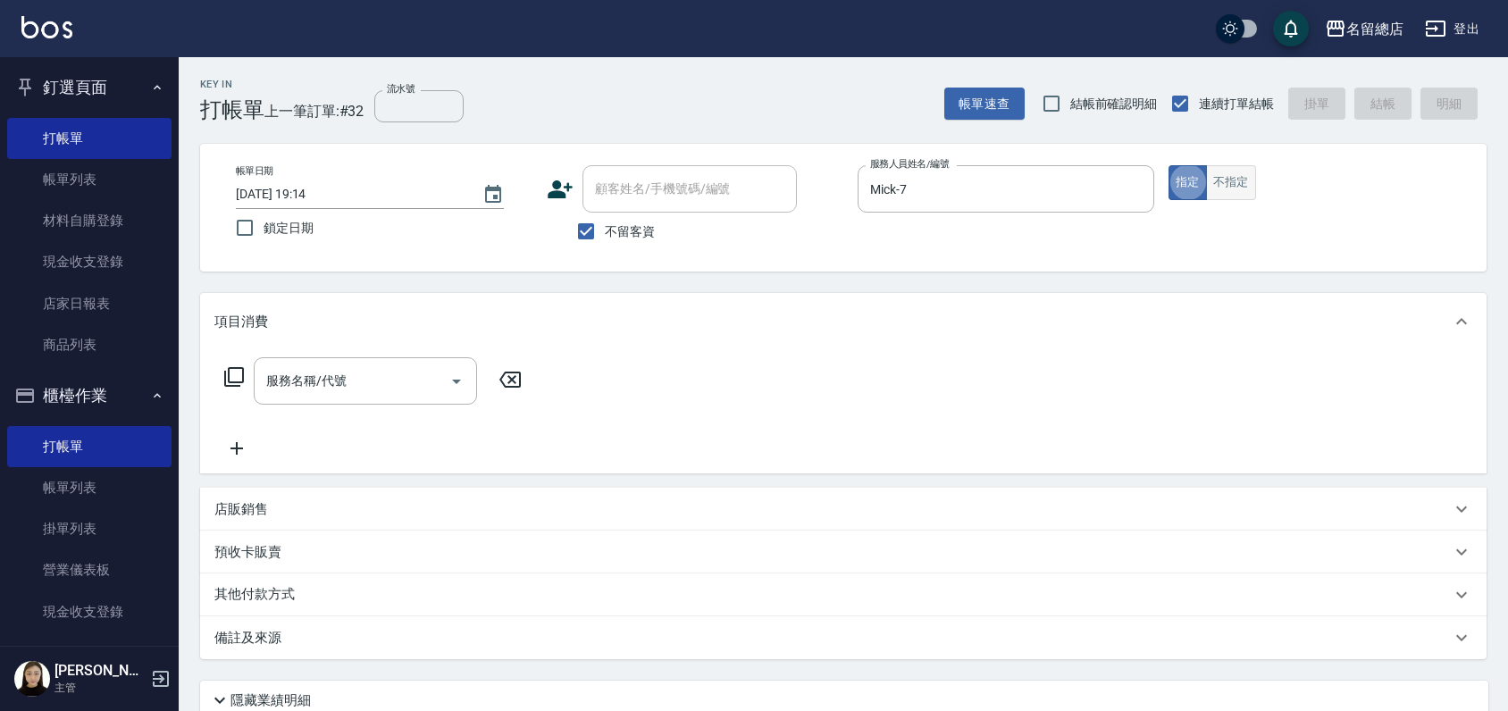
click at [1249, 171] on button "不指定" at bounding box center [1231, 182] width 50 height 35
type button "false"
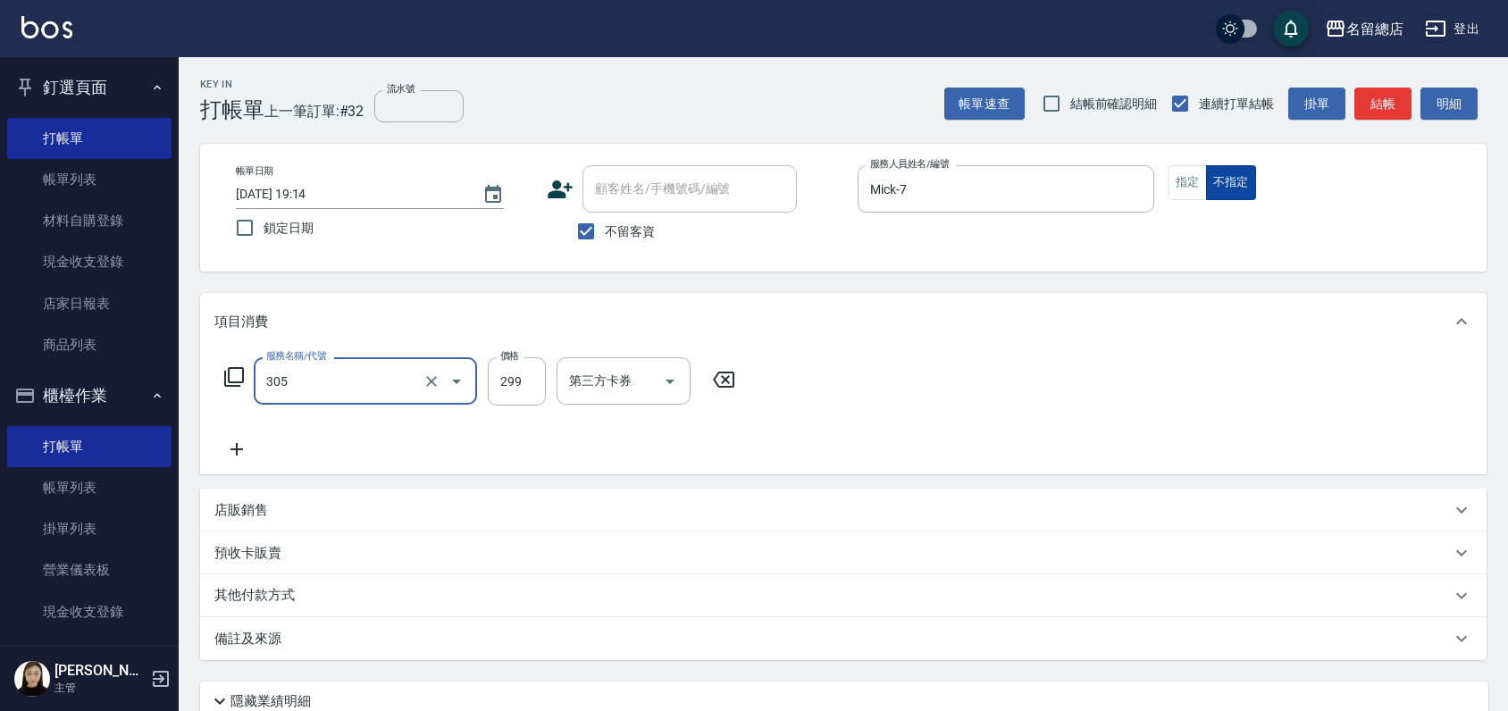
type input "剪髮(305)"
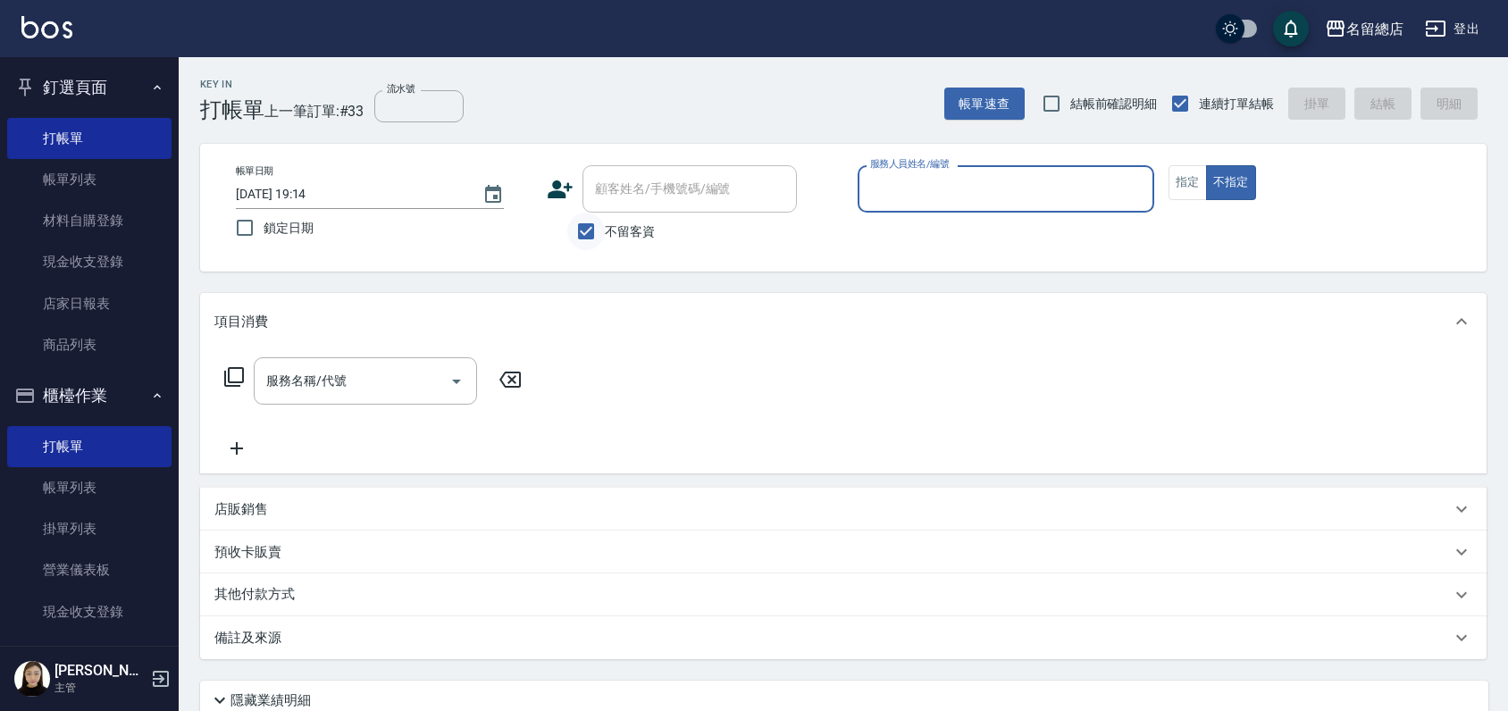
click at [574, 223] on input "不留客資" at bounding box center [586, 232] width 38 height 38
checkbox input "false"
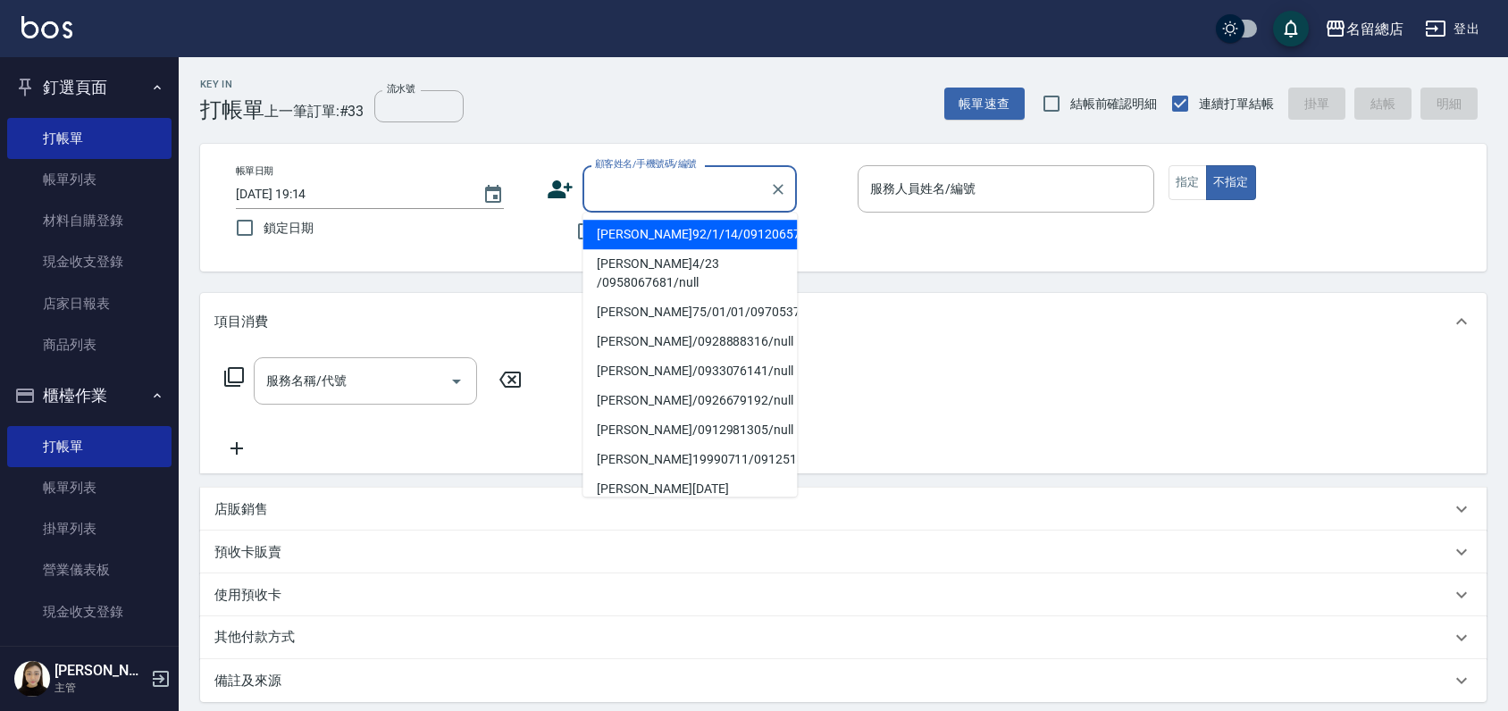
click at [650, 193] on input "顧客姓名/手機號碼/編號" at bounding box center [677, 188] width 172 height 31
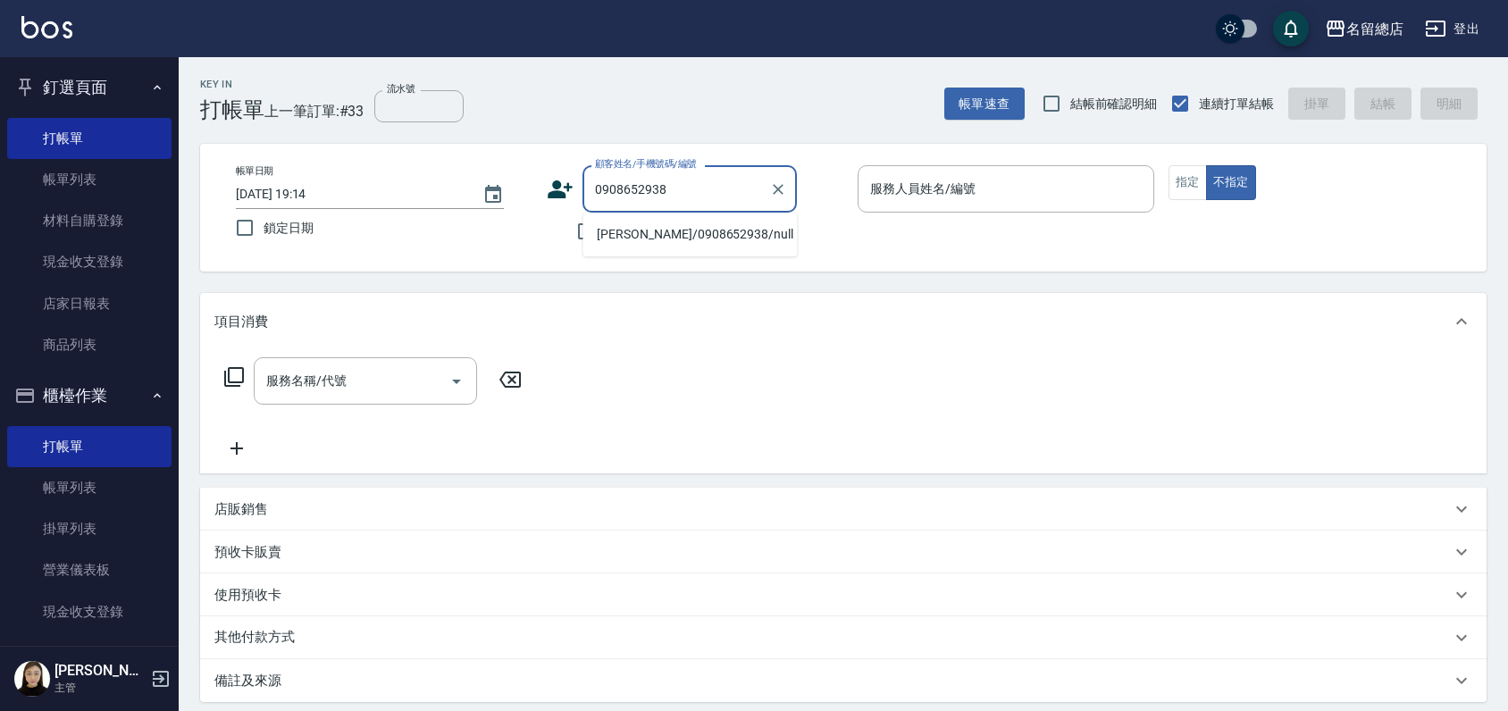
click at [657, 231] on li "[PERSON_NAME]/0908652938/null" at bounding box center [690, 234] width 214 height 29
type input "[PERSON_NAME]/0908652938/null"
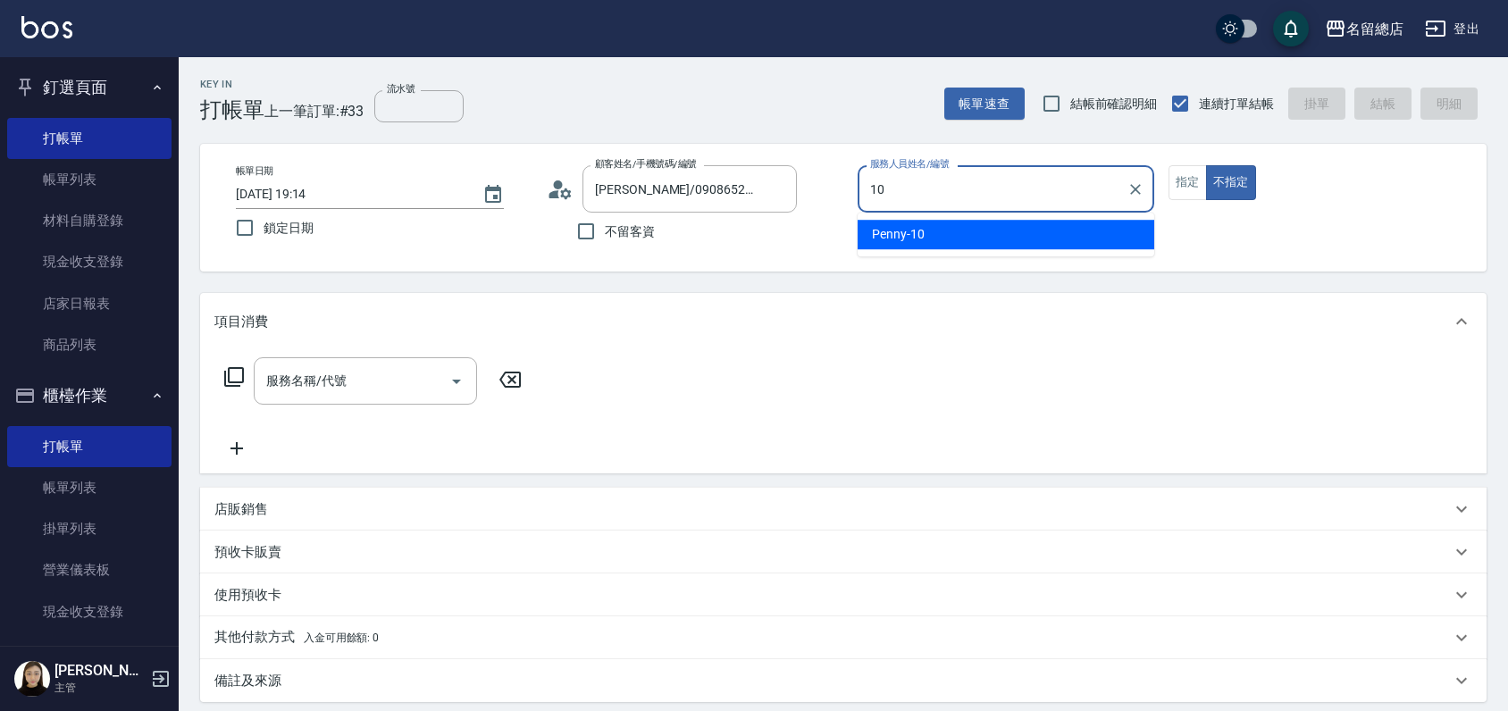
type input "Penny-10"
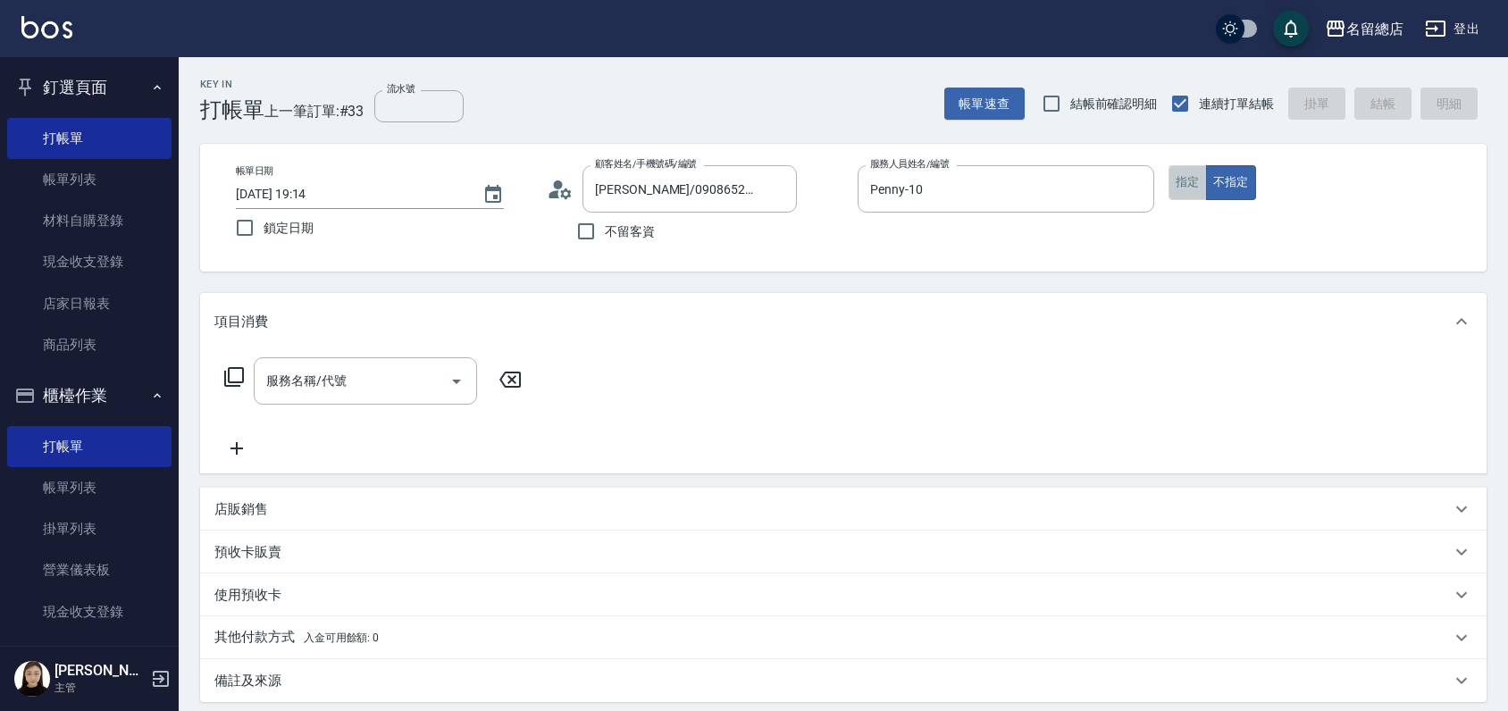
click at [1197, 182] on button "指定" at bounding box center [1188, 182] width 38 height 35
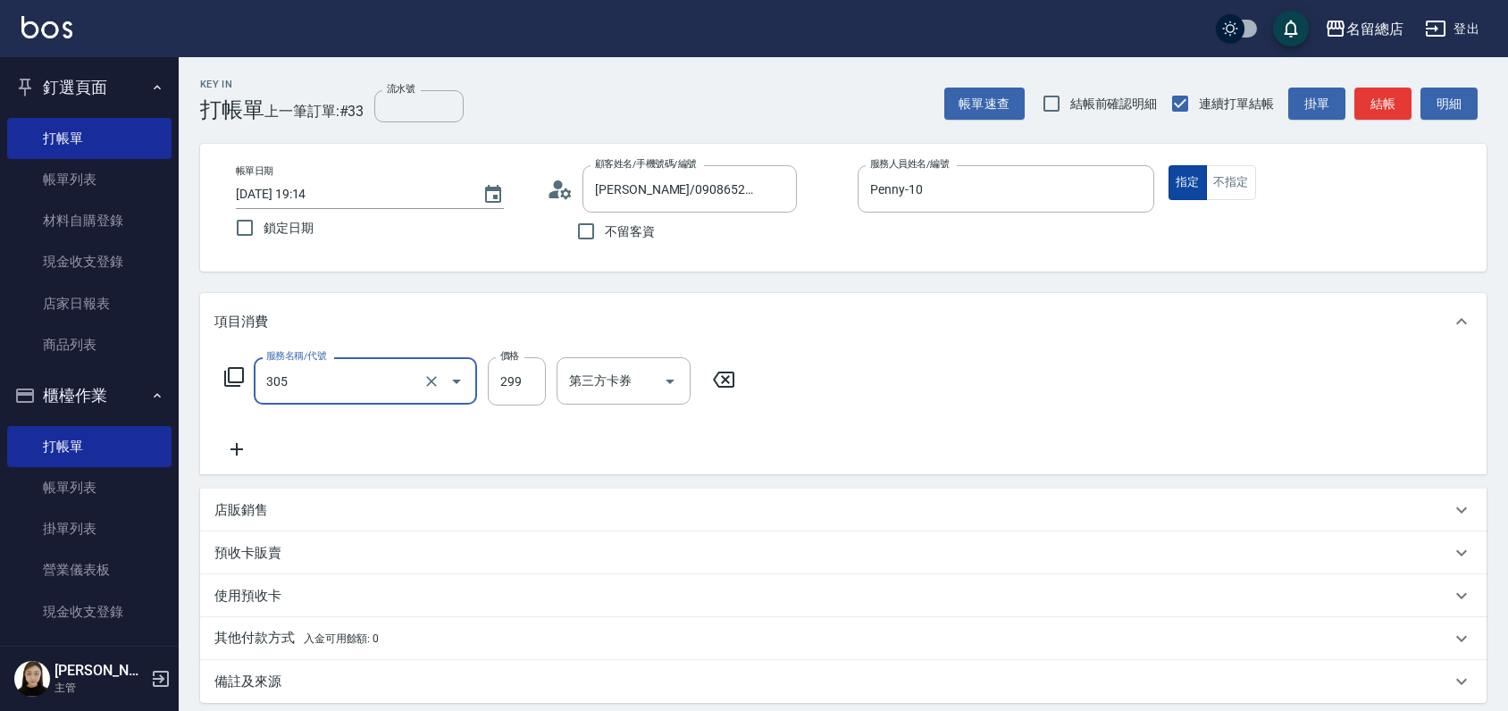
type input "剪髮(305)"
type input "500"
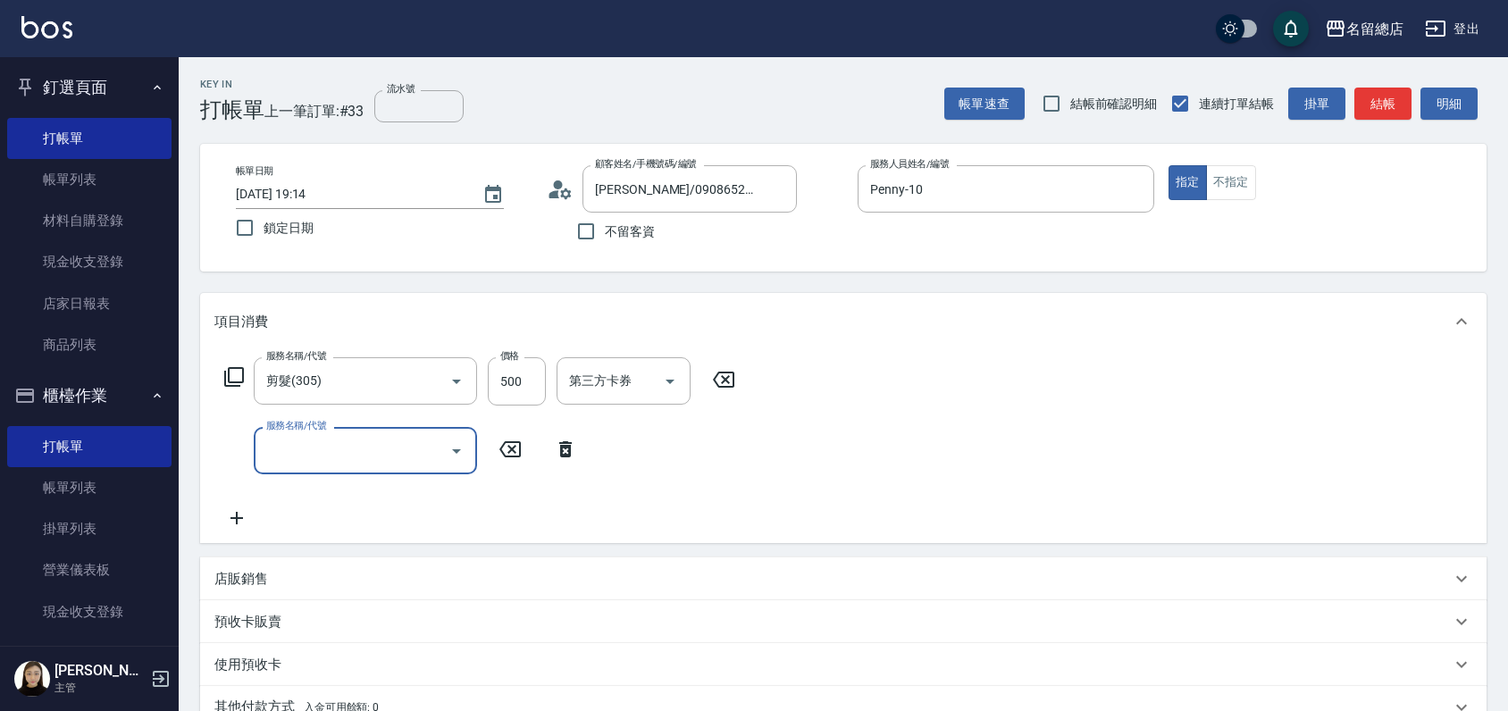
click at [240, 626] on p "預收卡販賣" at bounding box center [247, 622] width 67 height 19
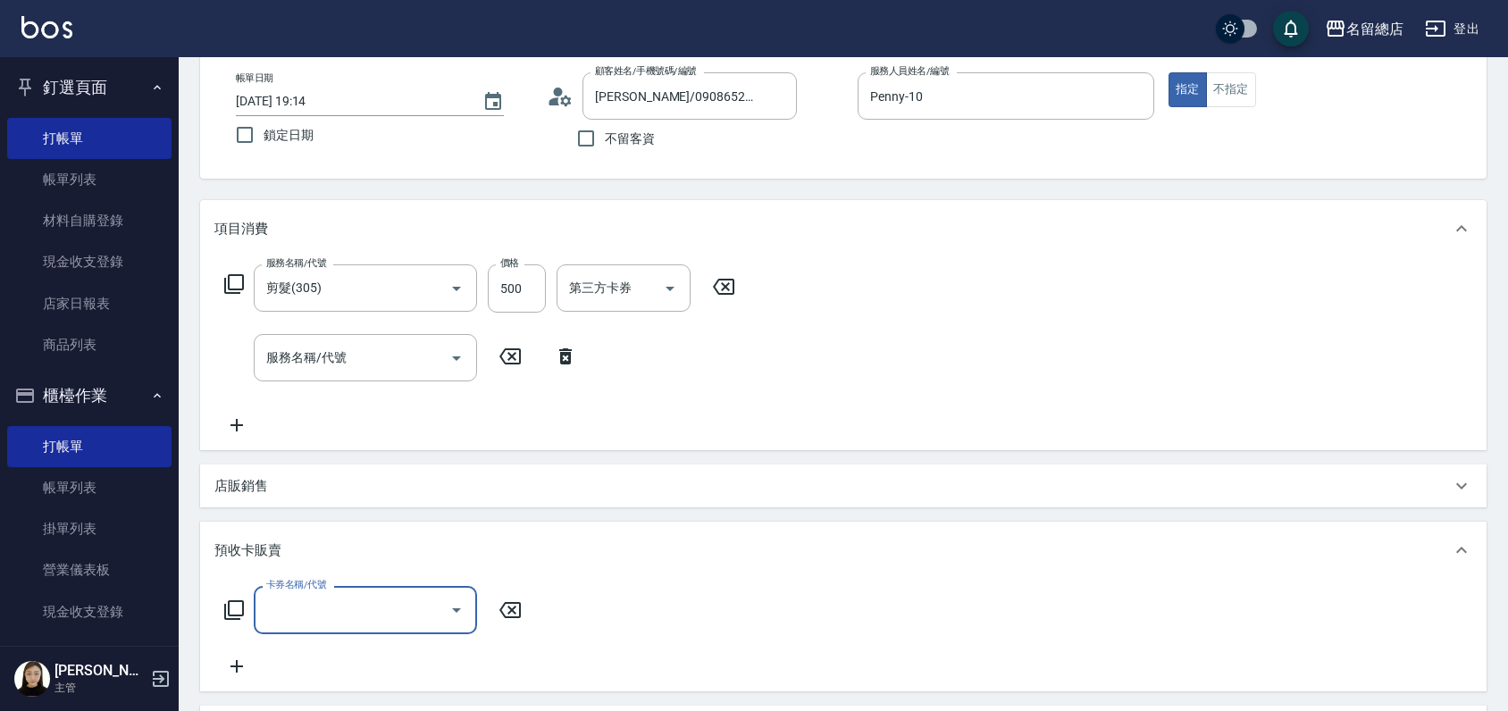
scroll to position [198, 0]
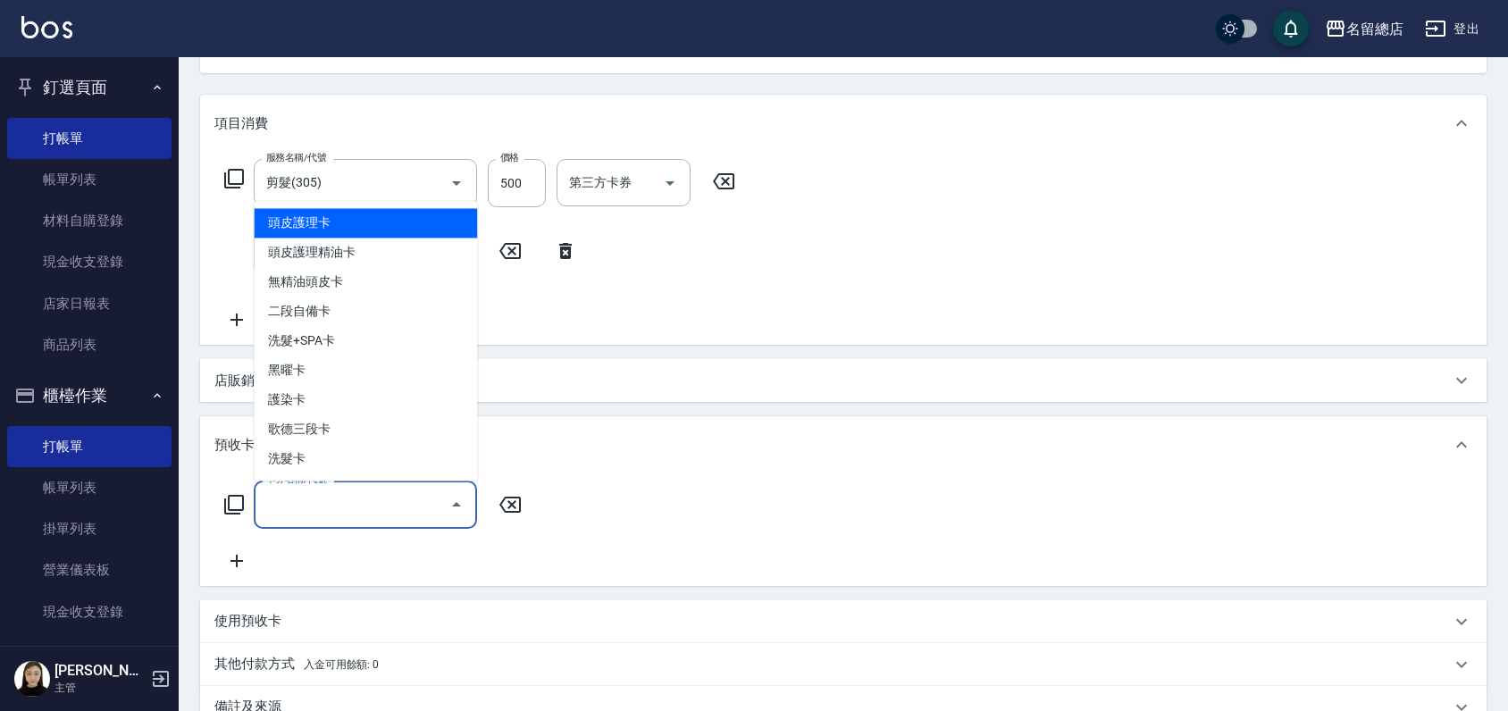
click at [323, 516] on input "卡券名稱/代號" at bounding box center [352, 504] width 181 height 31
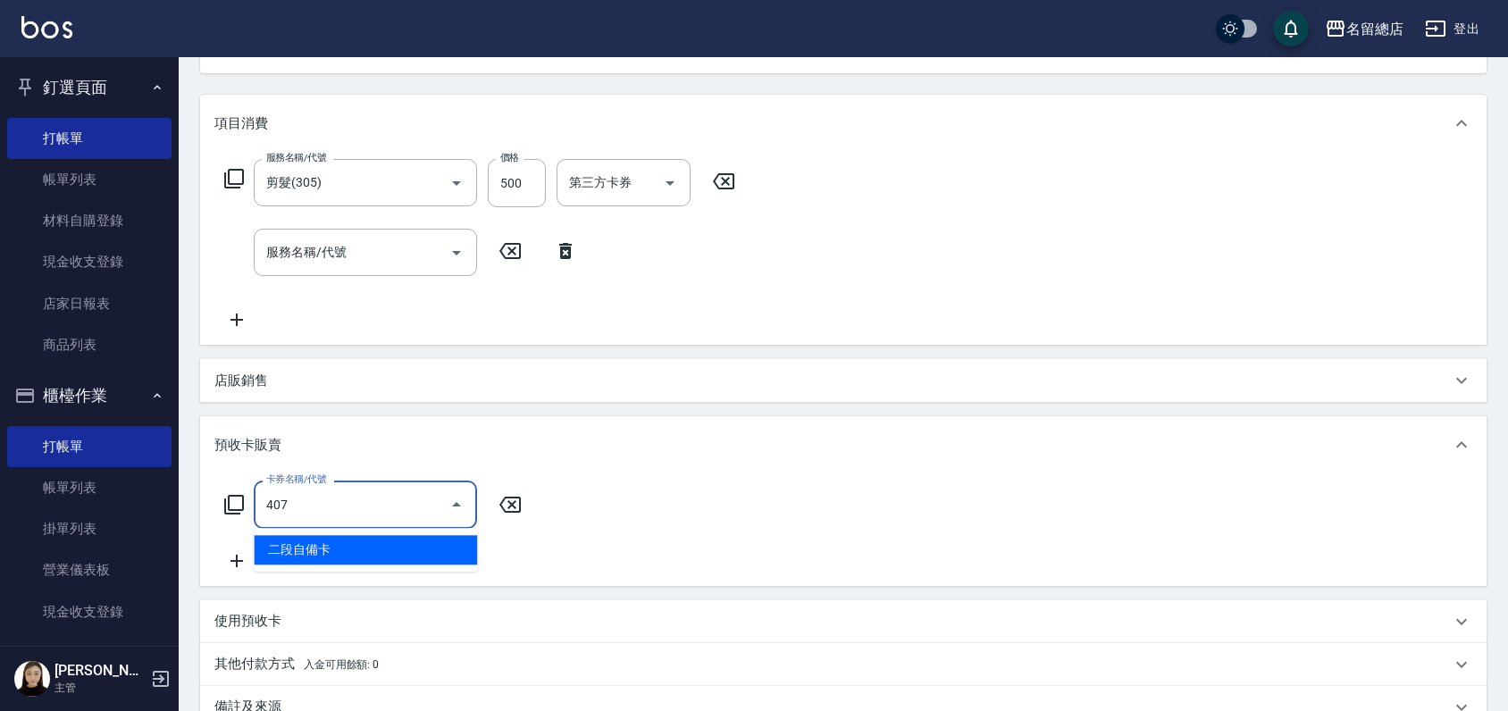
click at [344, 540] on span "二段自備卡" at bounding box center [365, 549] width 223 height 29
type input "二段自備卡(407)"
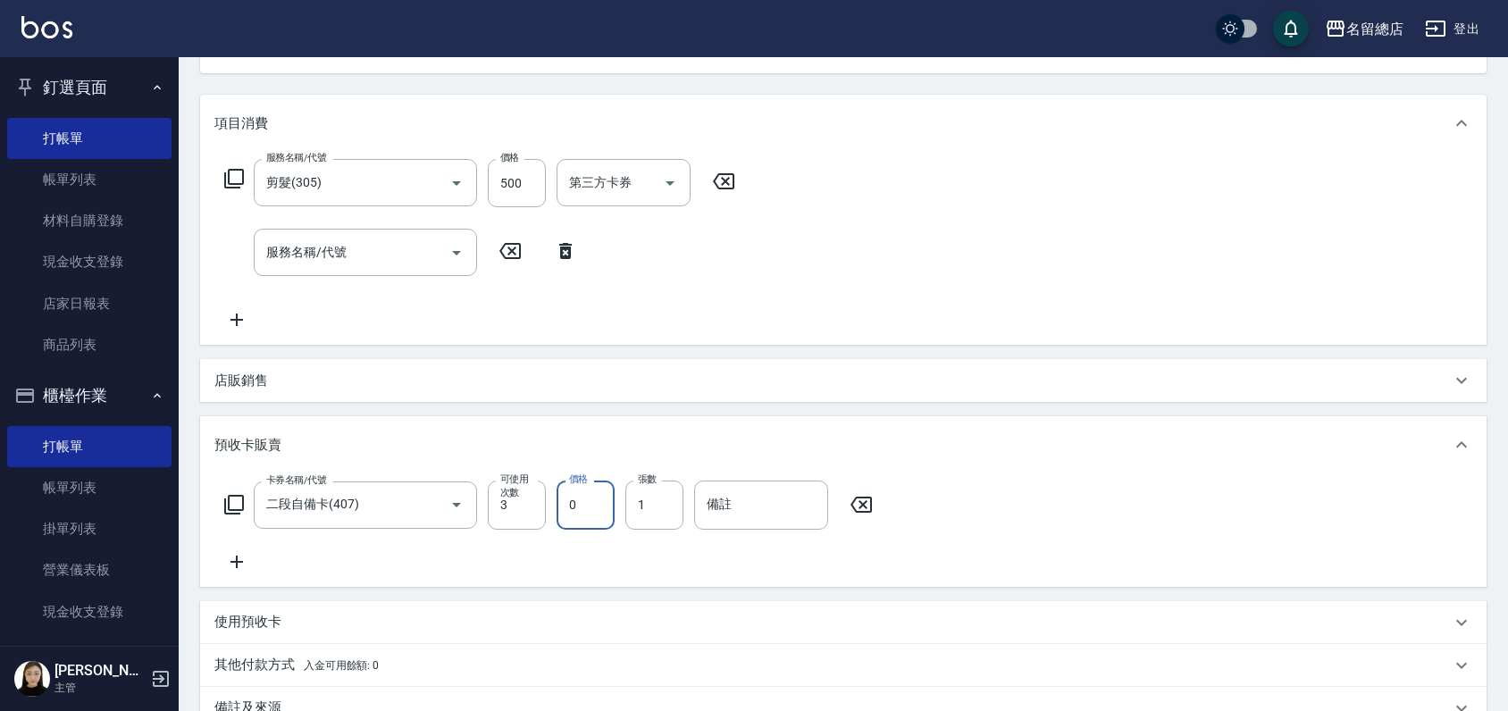
click at [585, 508] on input "0" at bounding box center [586, 505] width 58 height 48
type input "5500"
click at [727, 509] on input "備註" at bounding box center [761, 505] width 134 height 48
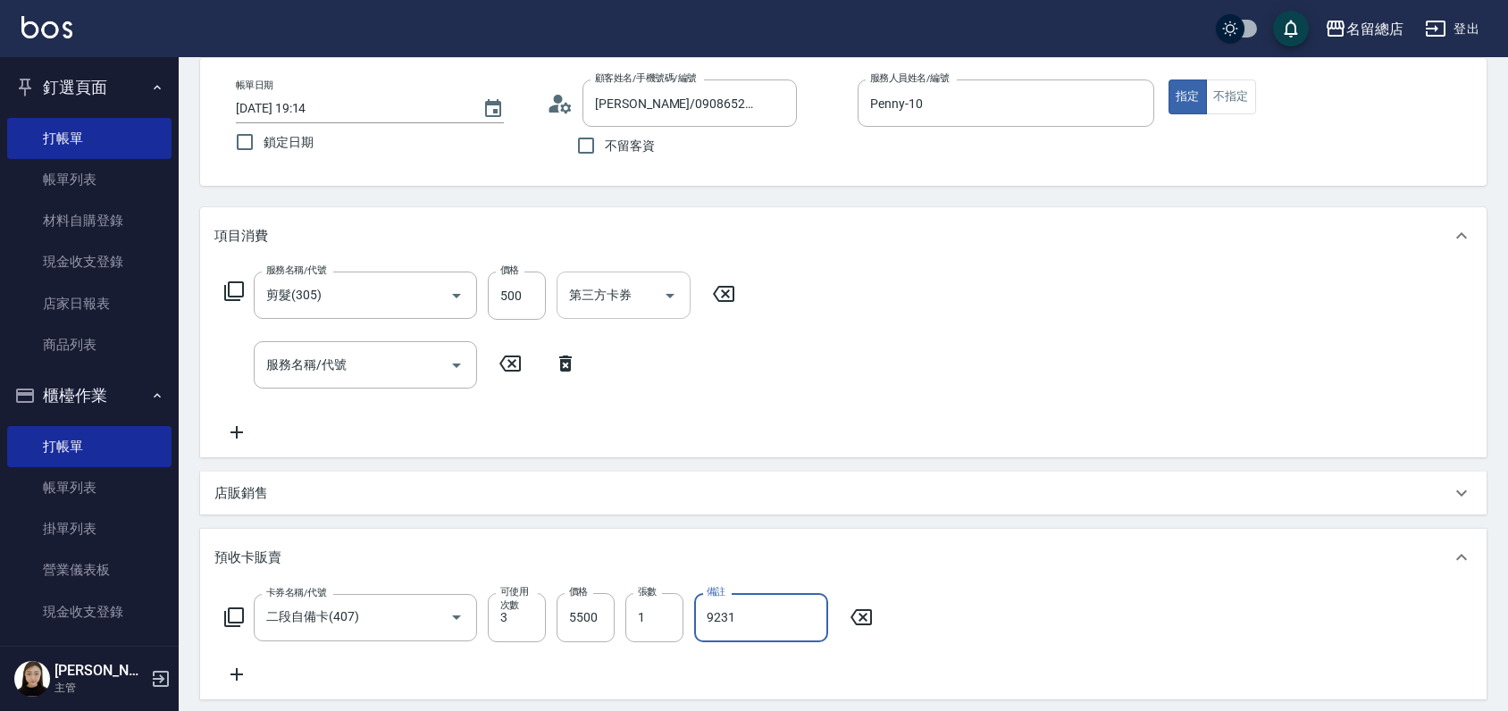
scroll to position [0, 0]
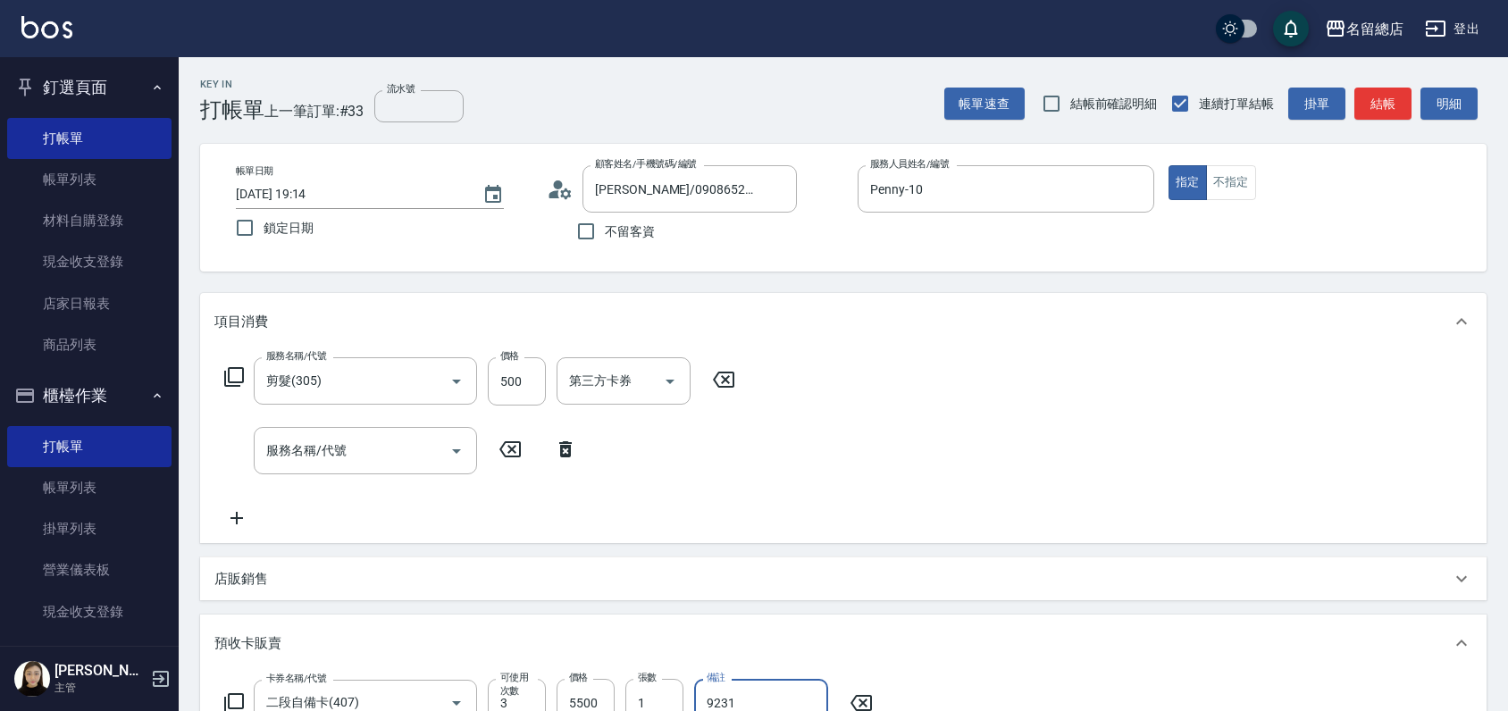
type input "9231"
click at [391, 88] on label "流水號" at bounding box center [401, 88] width 28 height 13
click at [391, 90] on input "流水號" at bounding box center [418, 106] width 89 height 32
click at [396, 96] on input "流水號" at bounding box center [418, 106] width 89 height 32
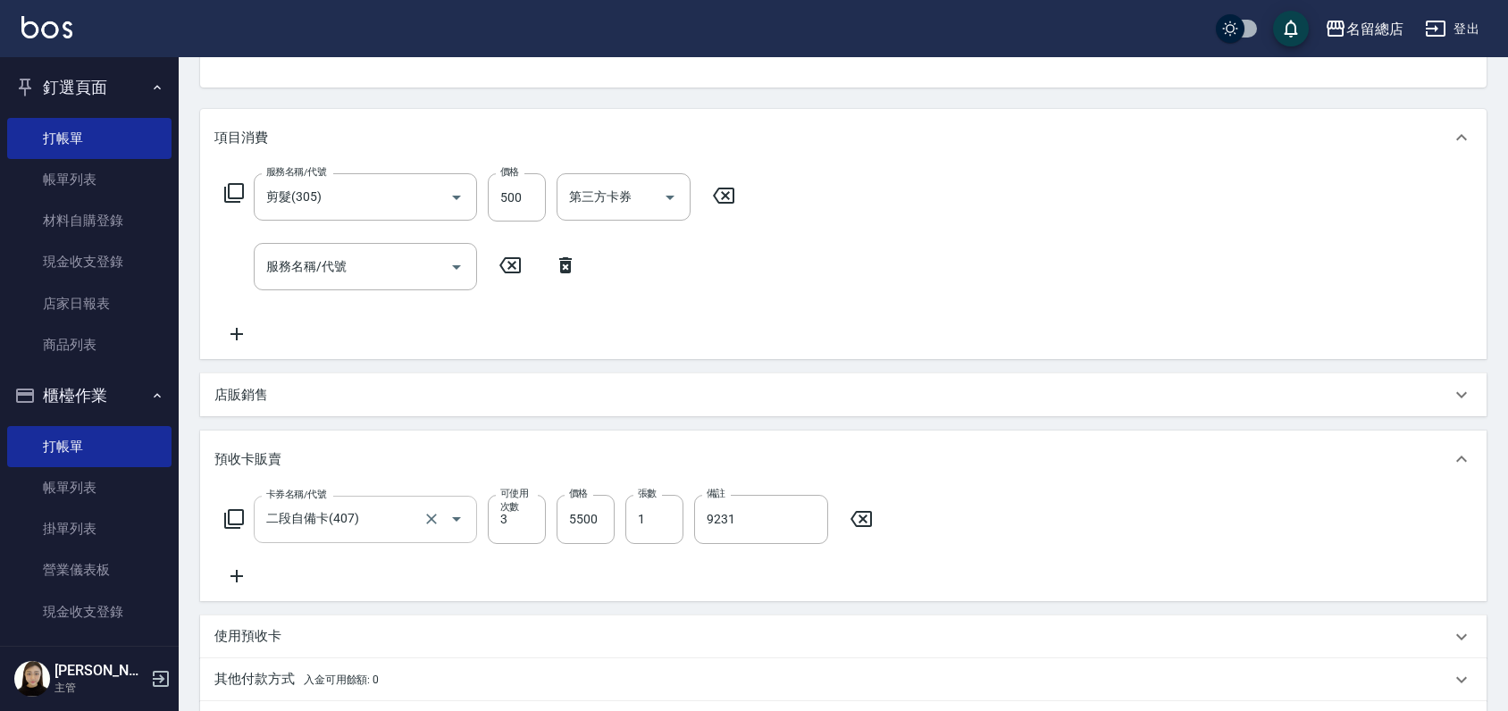
scroll to position [416, 0]
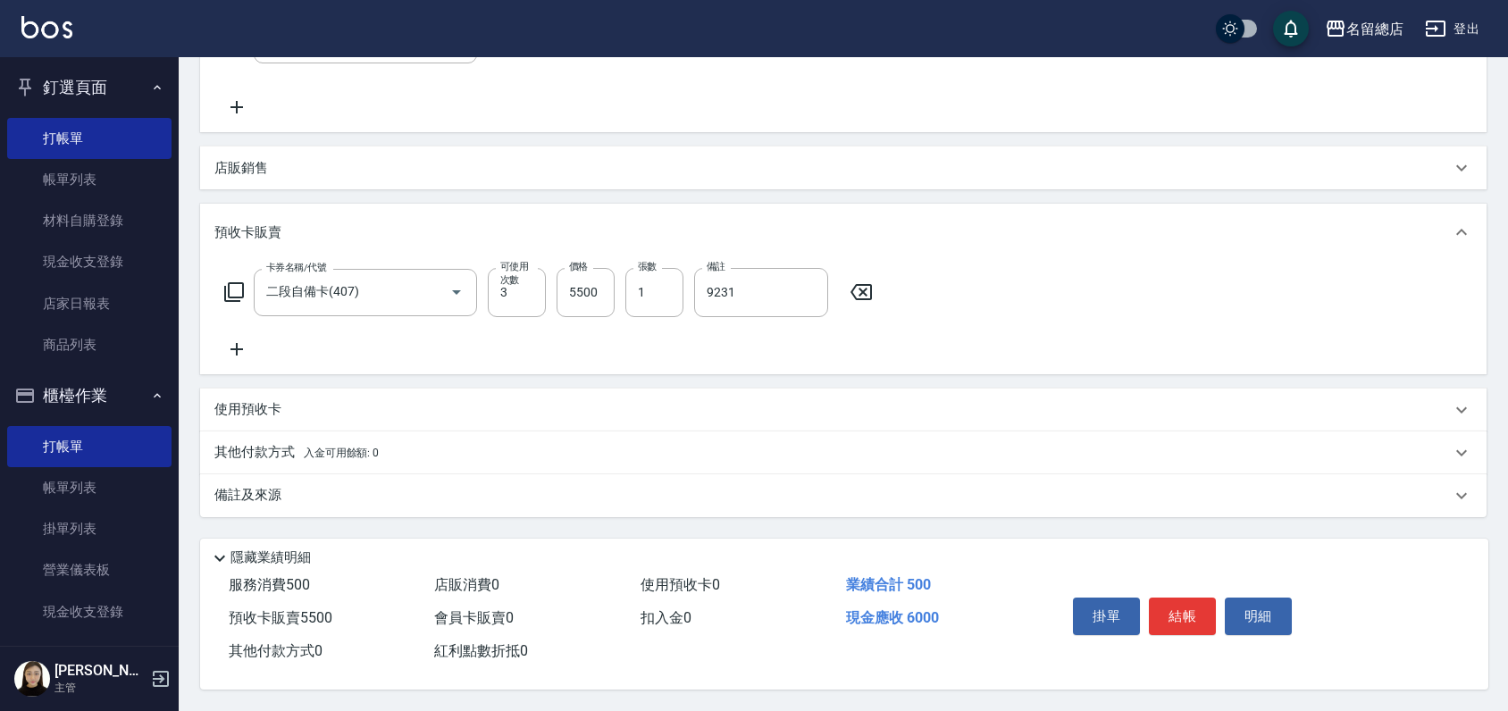
type input "9231"
click at [265, 443] on p "其他付款方式 入金可用餘額: 0" at bounding box center [296, 453] width 164 height 20
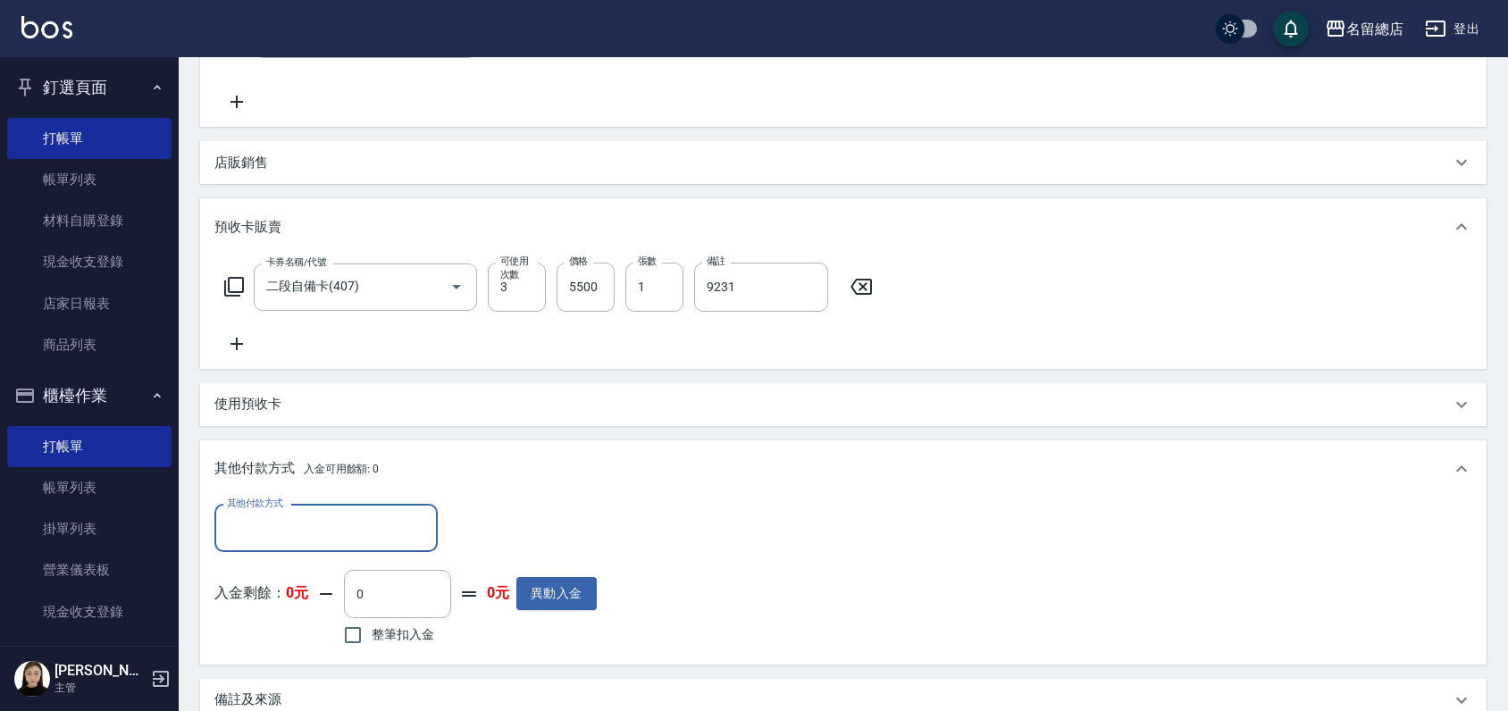
scroll to position [0, 0]
click at [249, 529] on input "其他付款方式" at bounding box center [326, 528] width 207 height 31
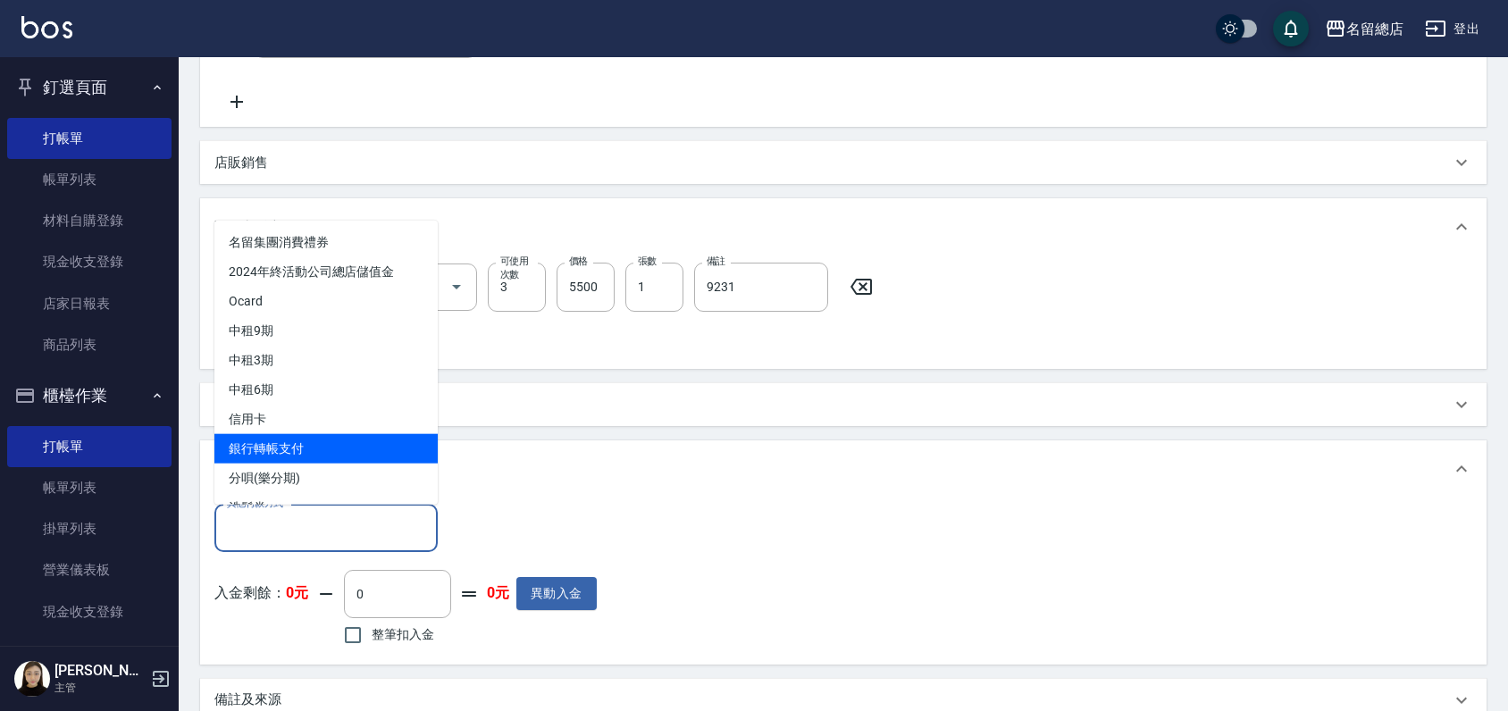
click at [283, 449] on span "銀行轉帳支付" at bounding box center [325, 447] width 223 height 29
type input "銀行轉帳支付"
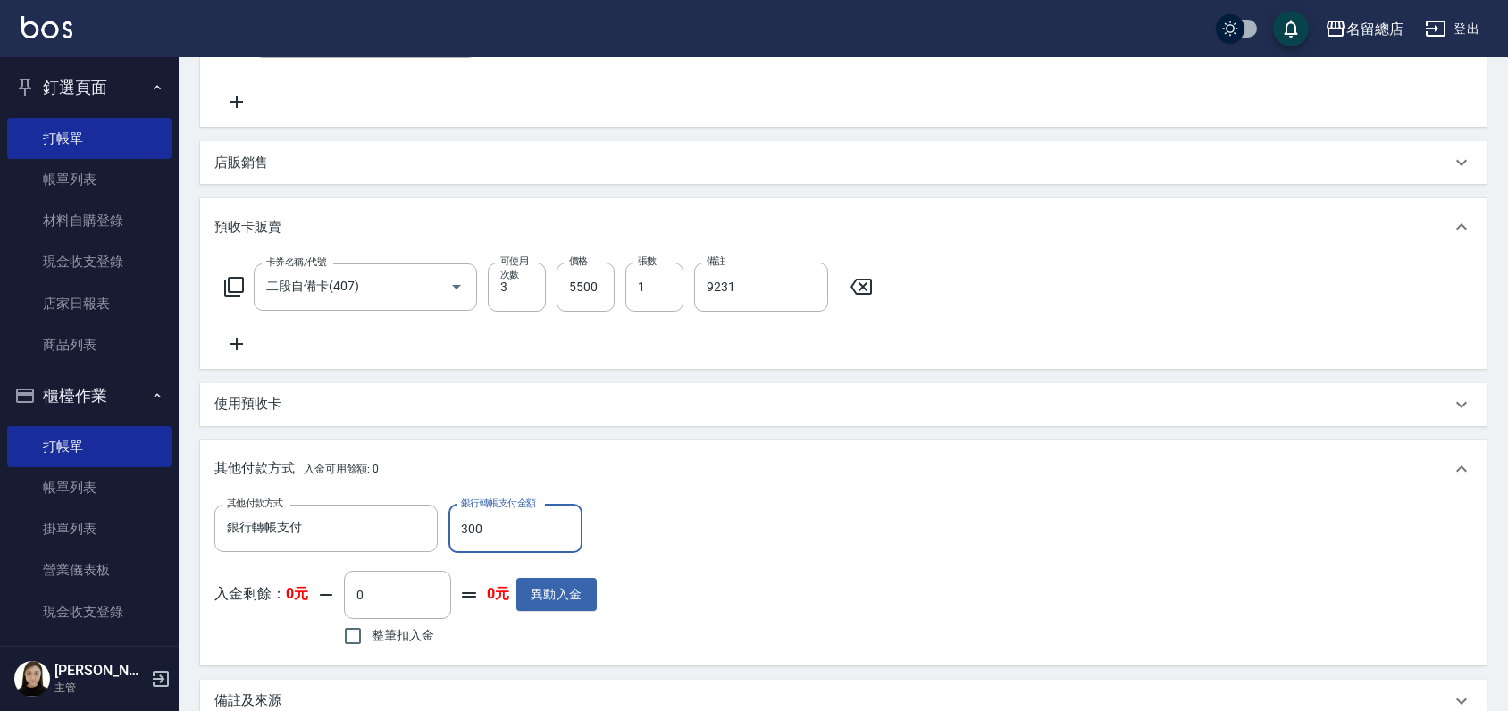
type input "3000"
click at [602, 422] on div "使用預收卡" at bounding box center [843, 404] width 1287 height 43
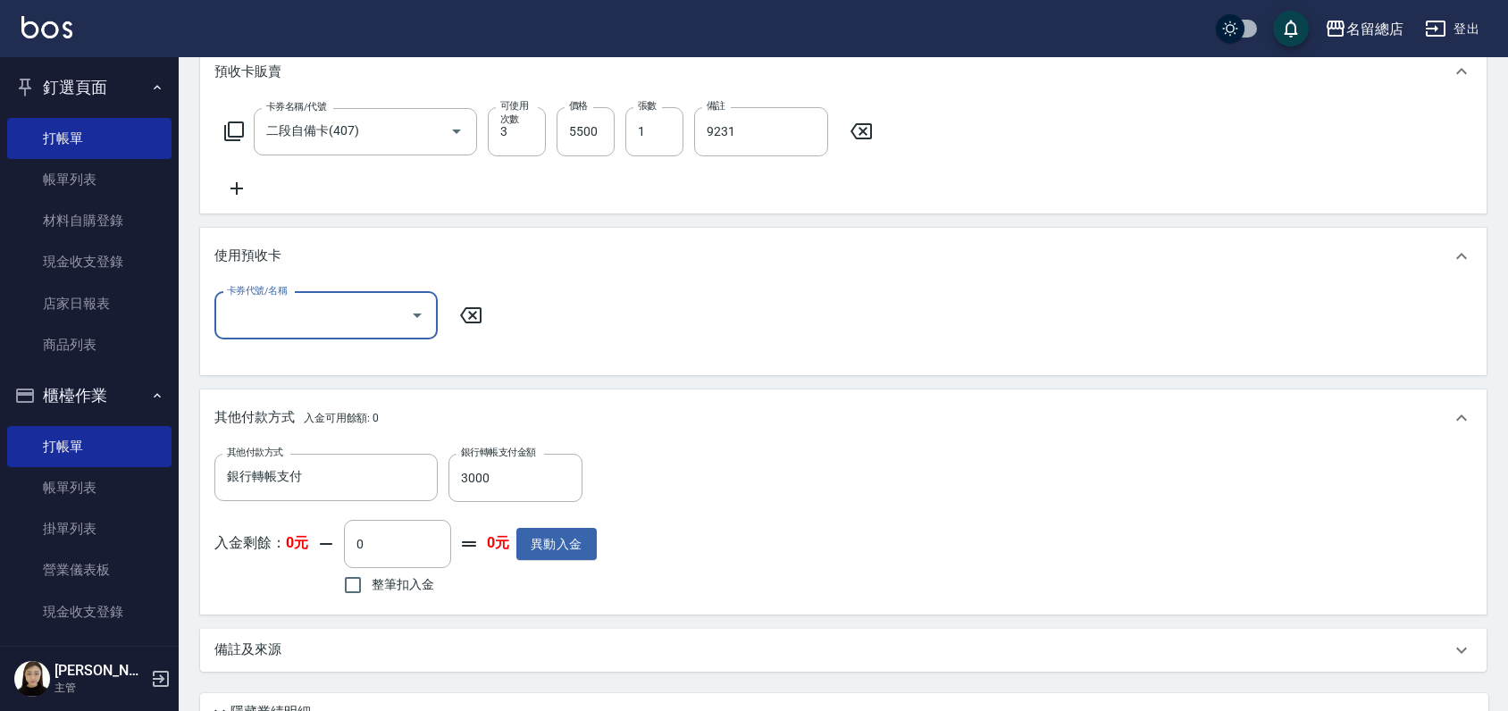
scroll to position [732, 0]
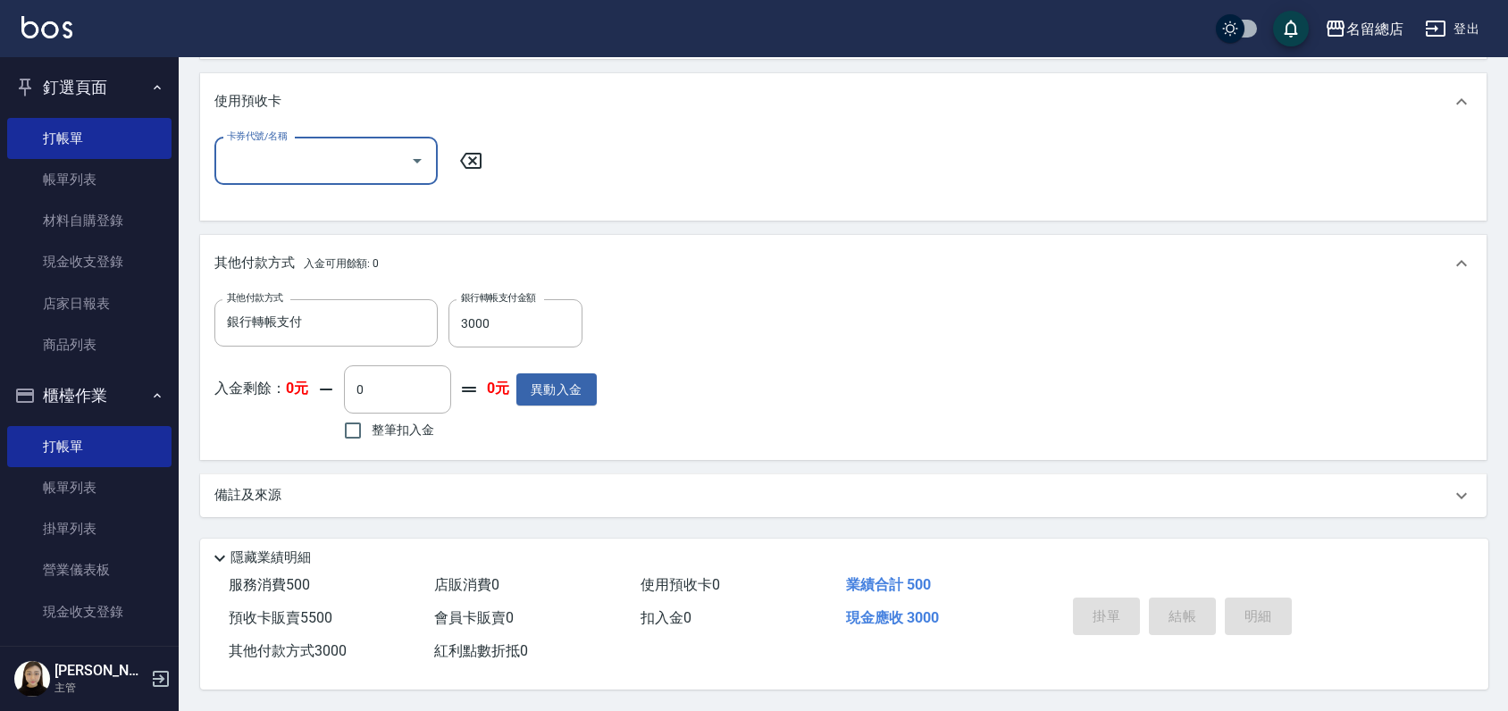
type input "[DATE] 19:27"
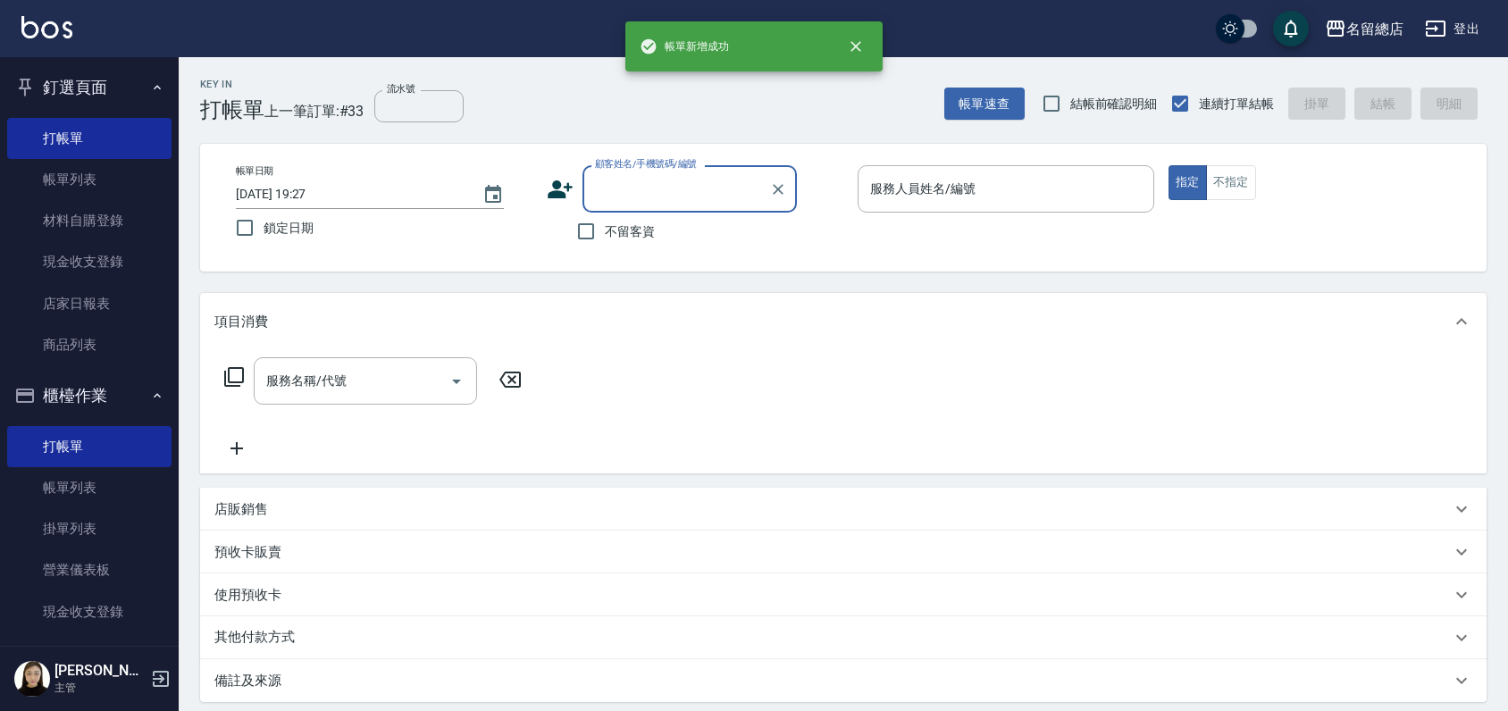
scroll to position [0, 0]
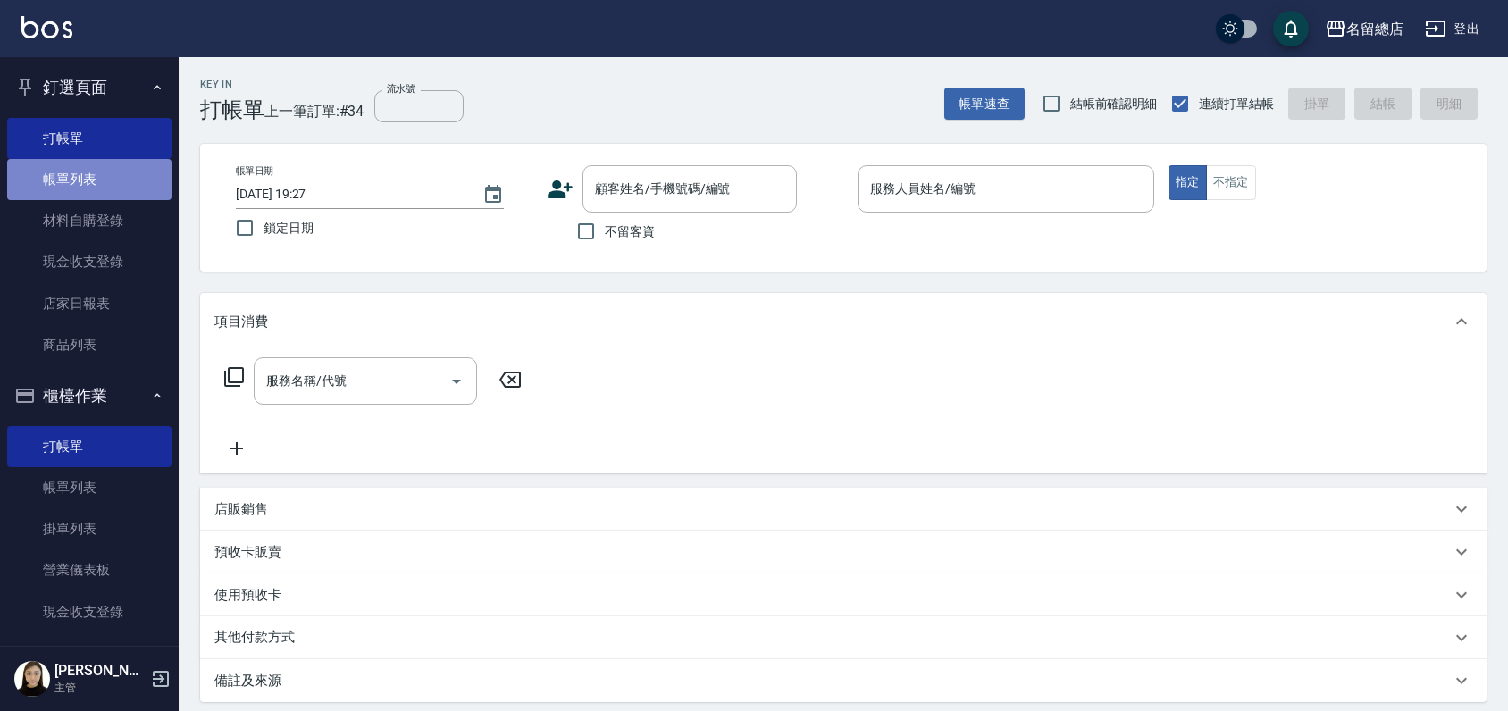
click at [126, 186] on link "帳單列表" at bounding box center [89, 179] width 164 height 41
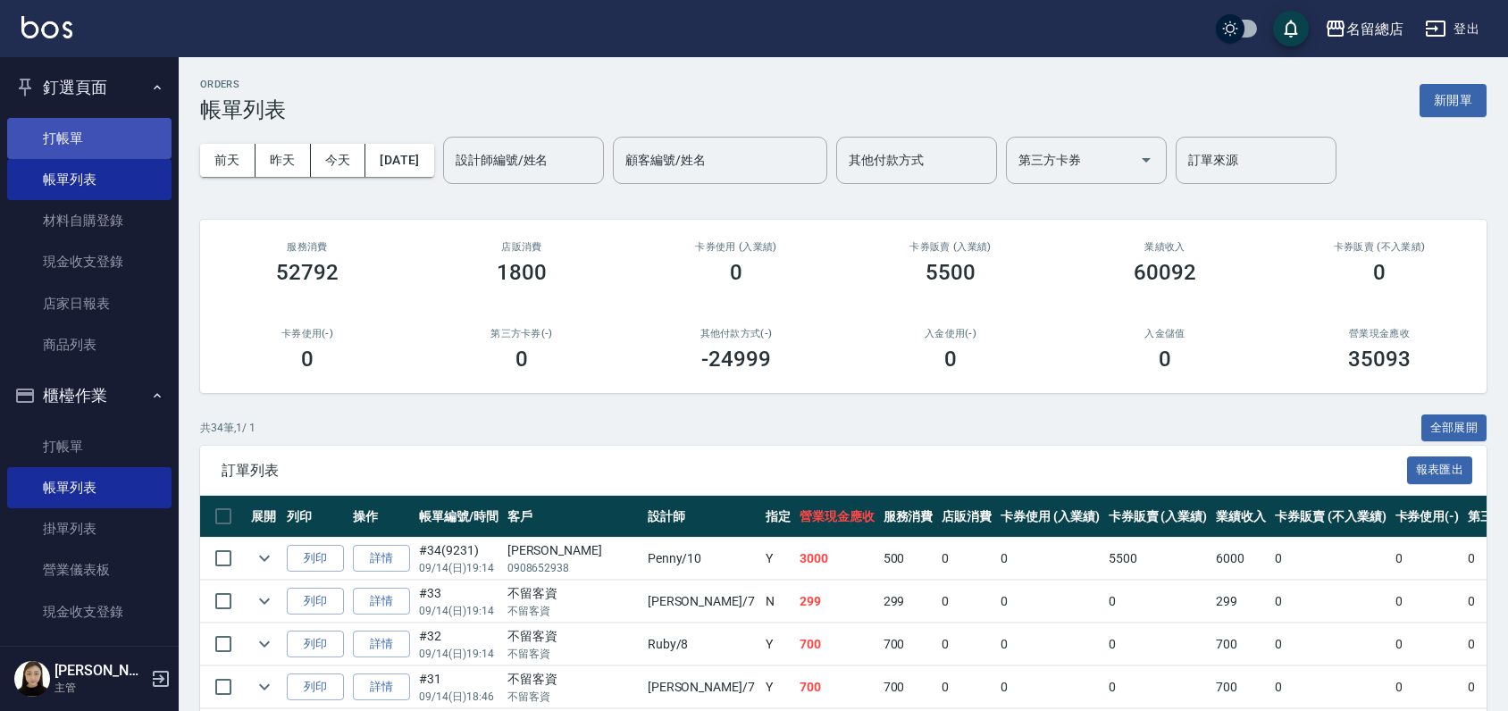
click at [107, 139] on link "打帳單" at bounding box center [89, 138] width 164 height 41
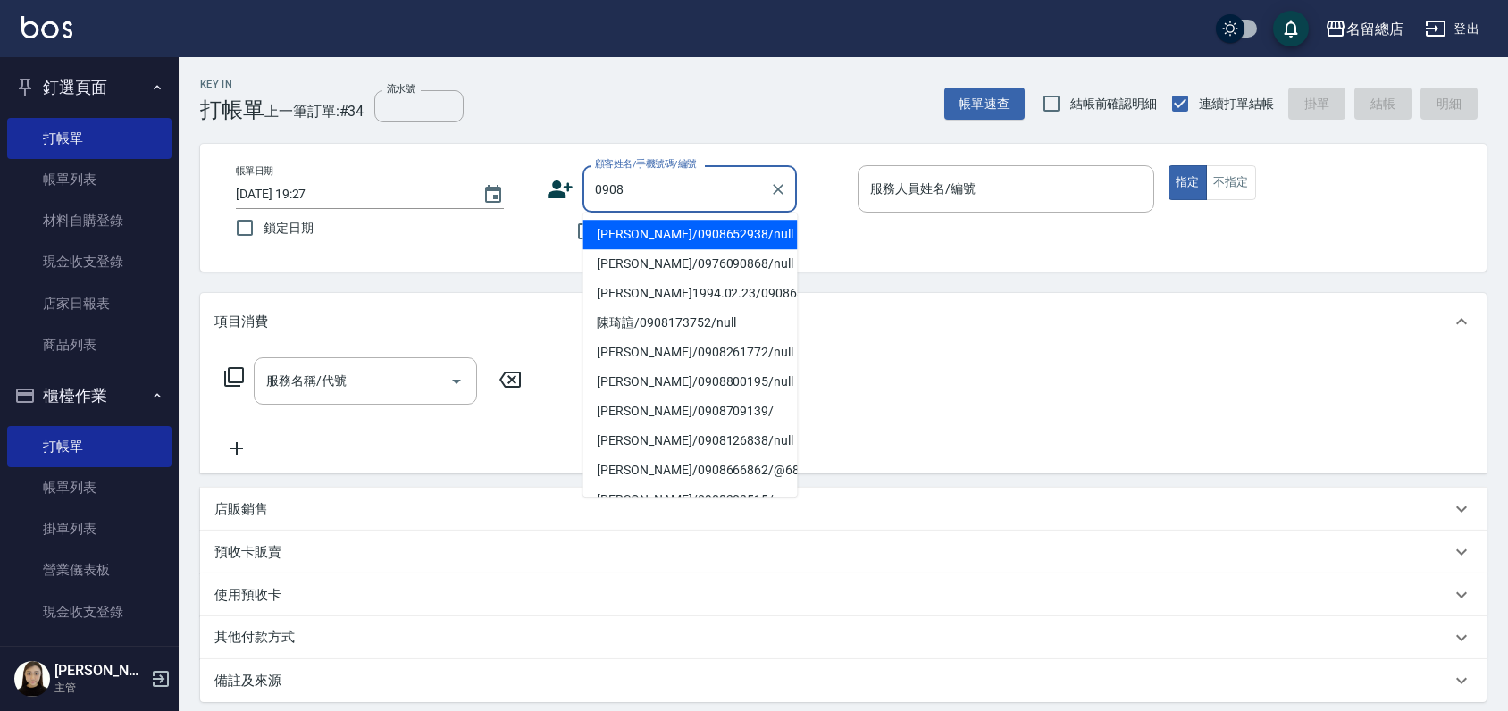
click at [667, 247] on li "[PERSON_NAME]/0908652938/null" at bounding box center [690, 234] width 214 height 29
type input "[PERSON_NAME]/0908652938/null"
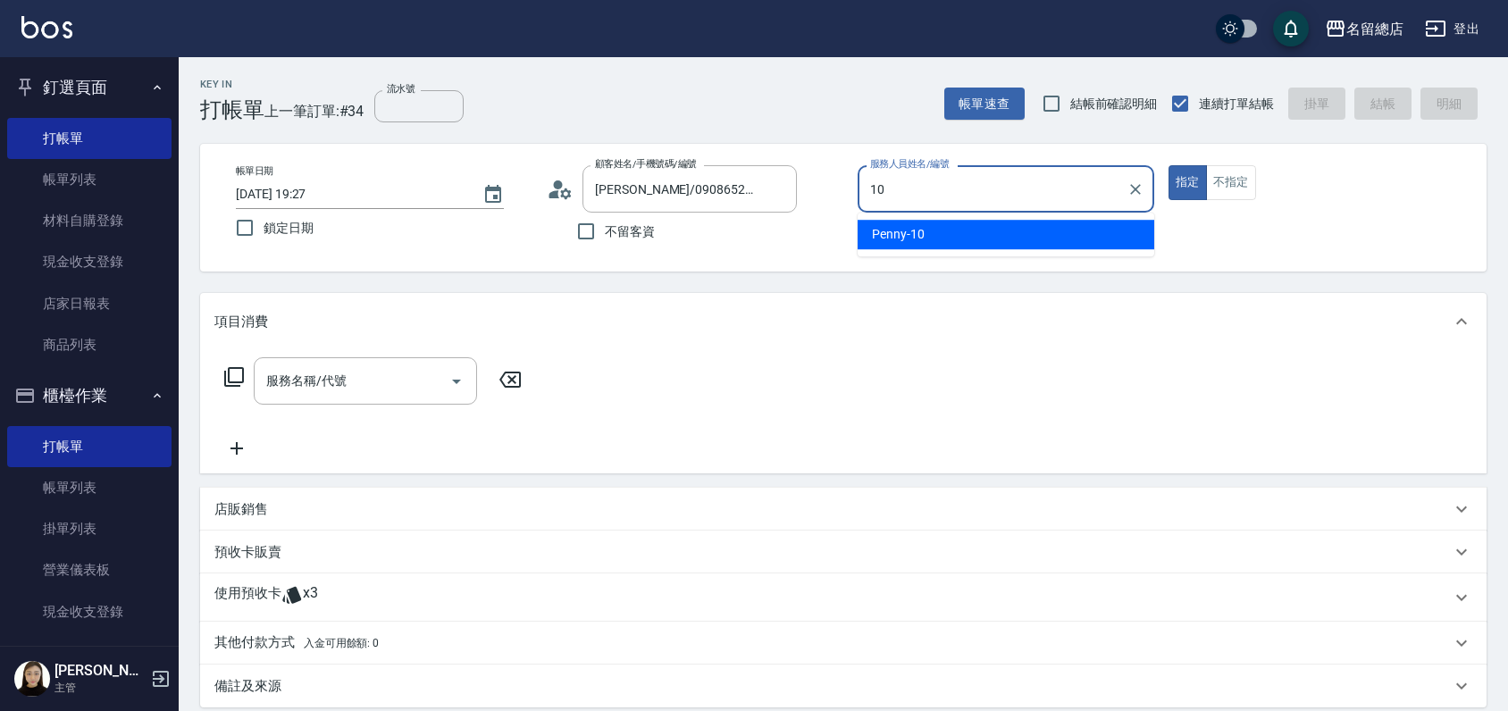
type input "Penny-10"
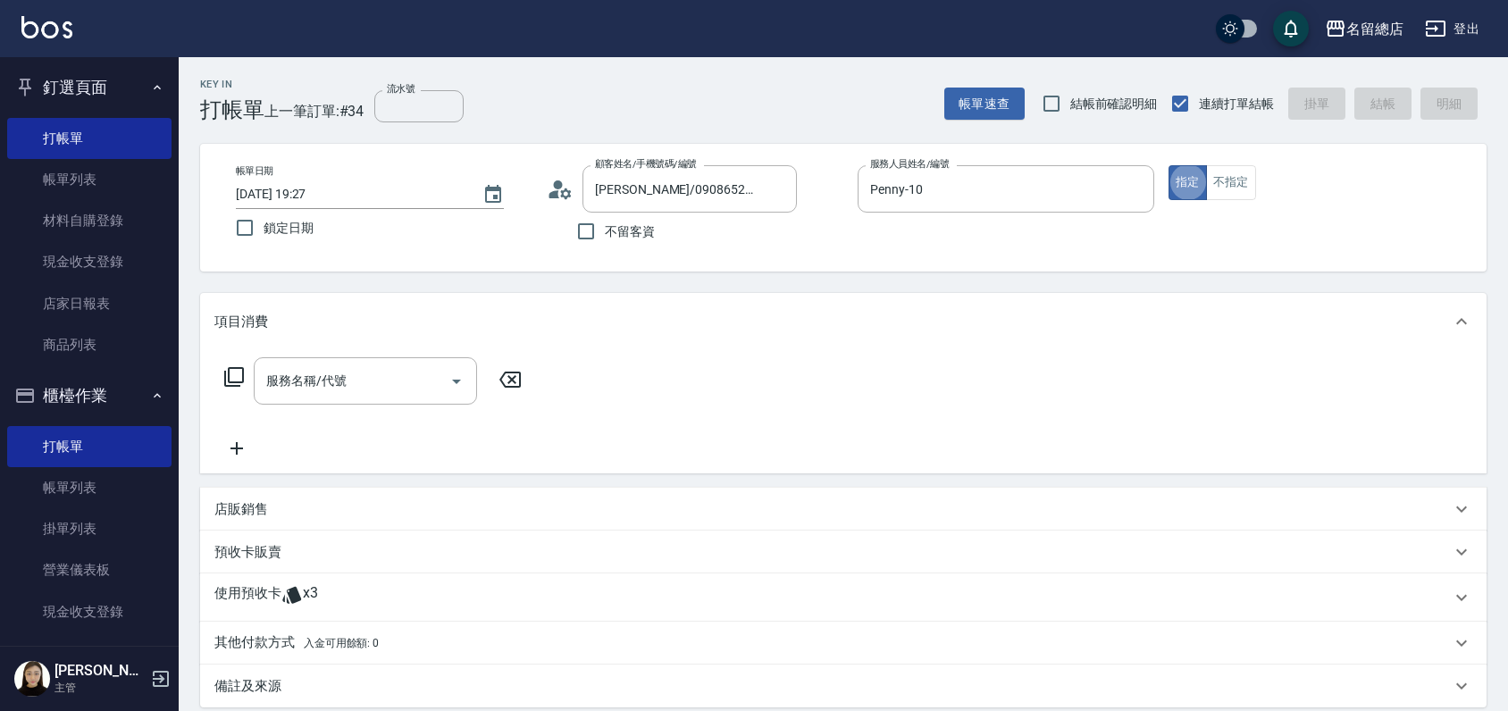
type button "true"
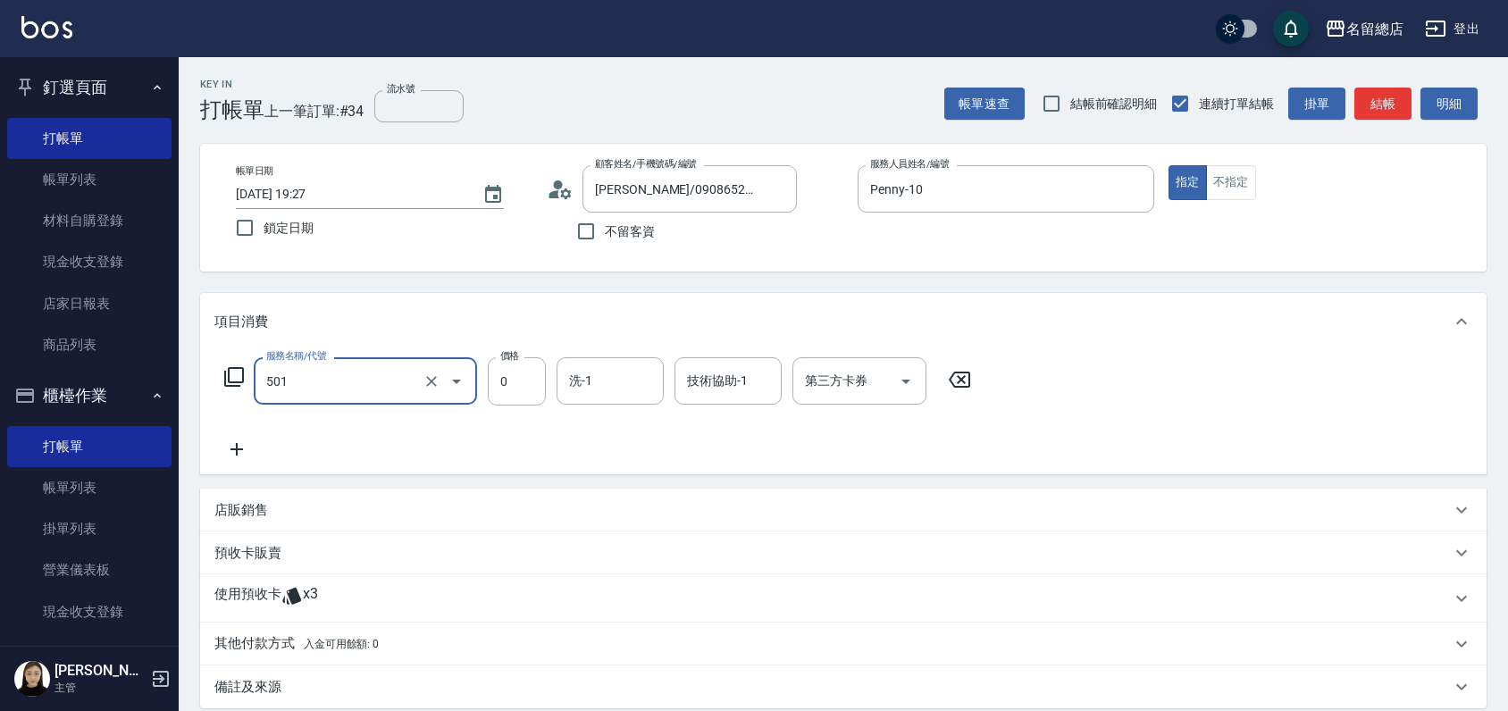
type input "2段蓋卡1300以上(501)"
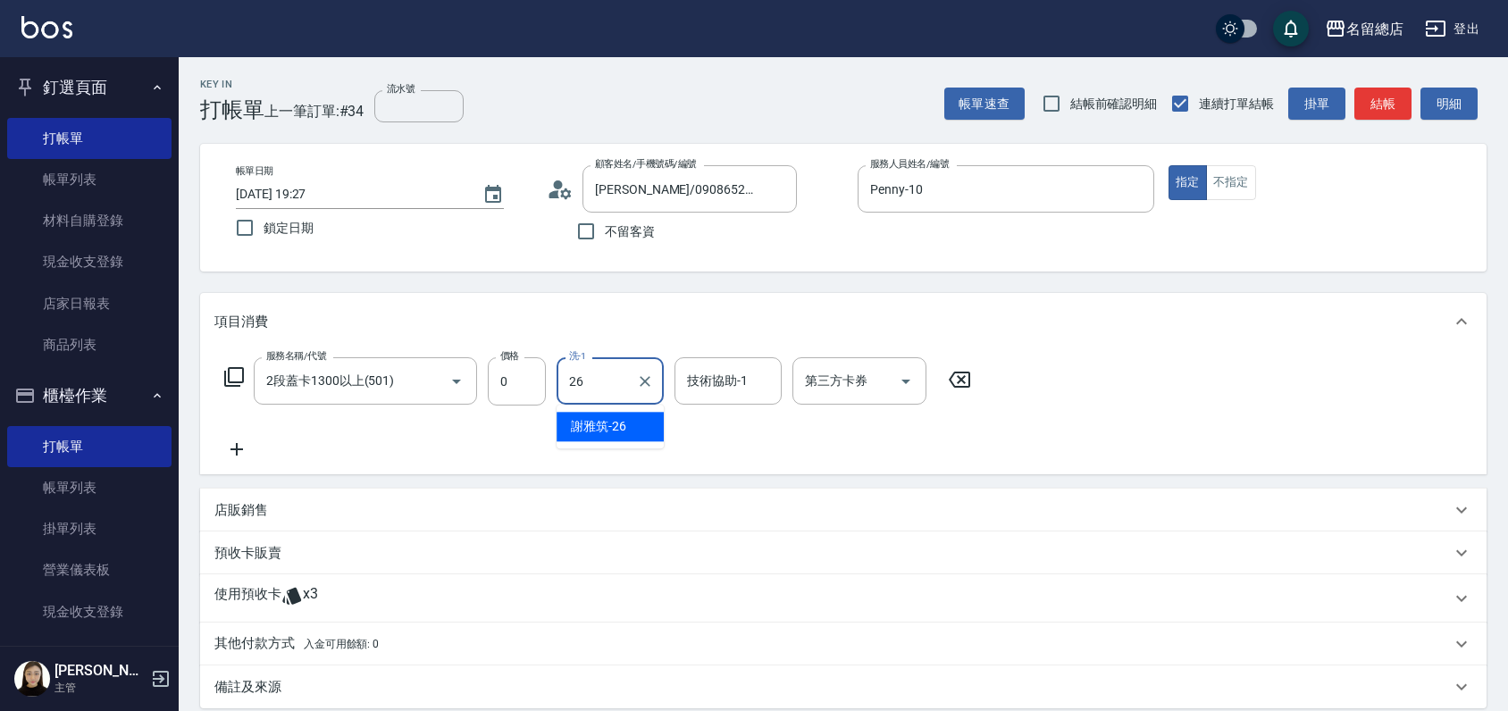
type input "[PERSON_NAME]-26"
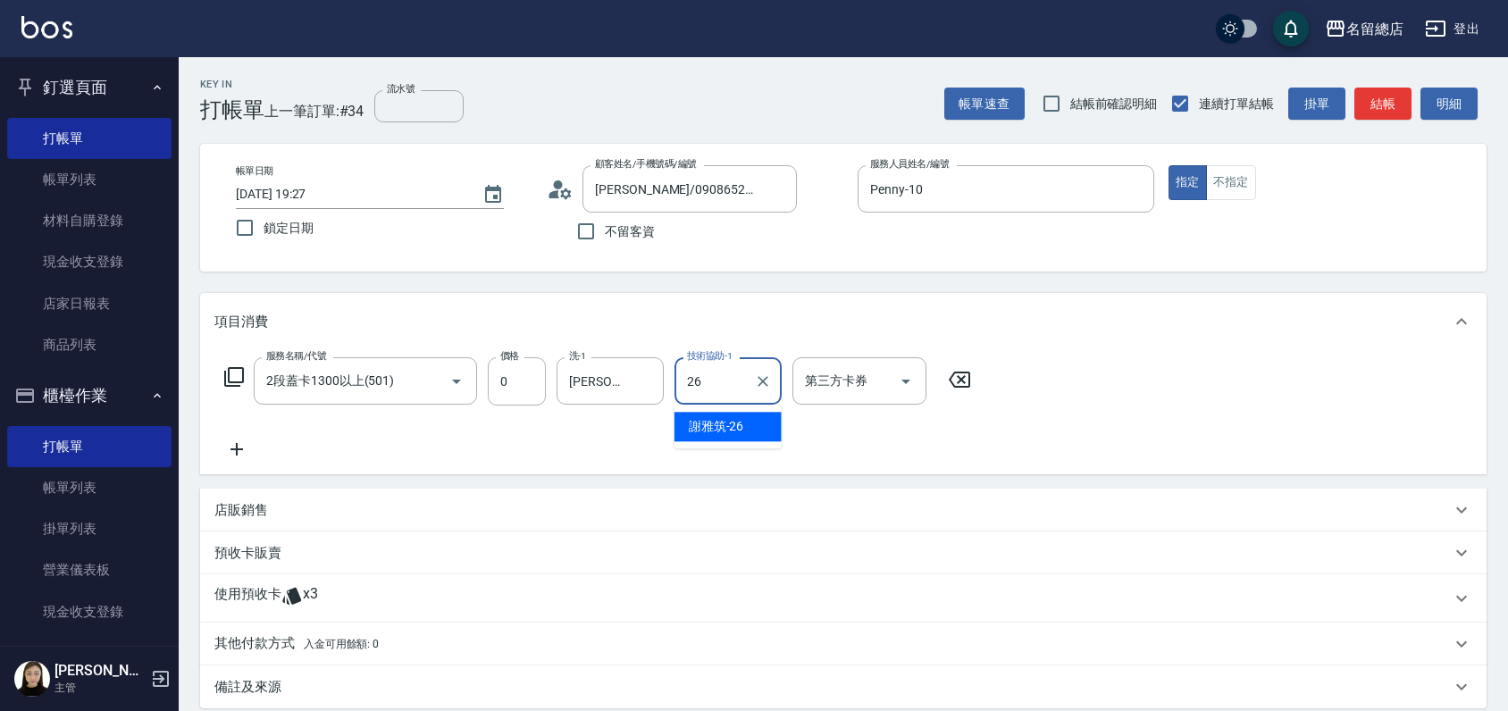
type input "[PERSON_NAME]-26"
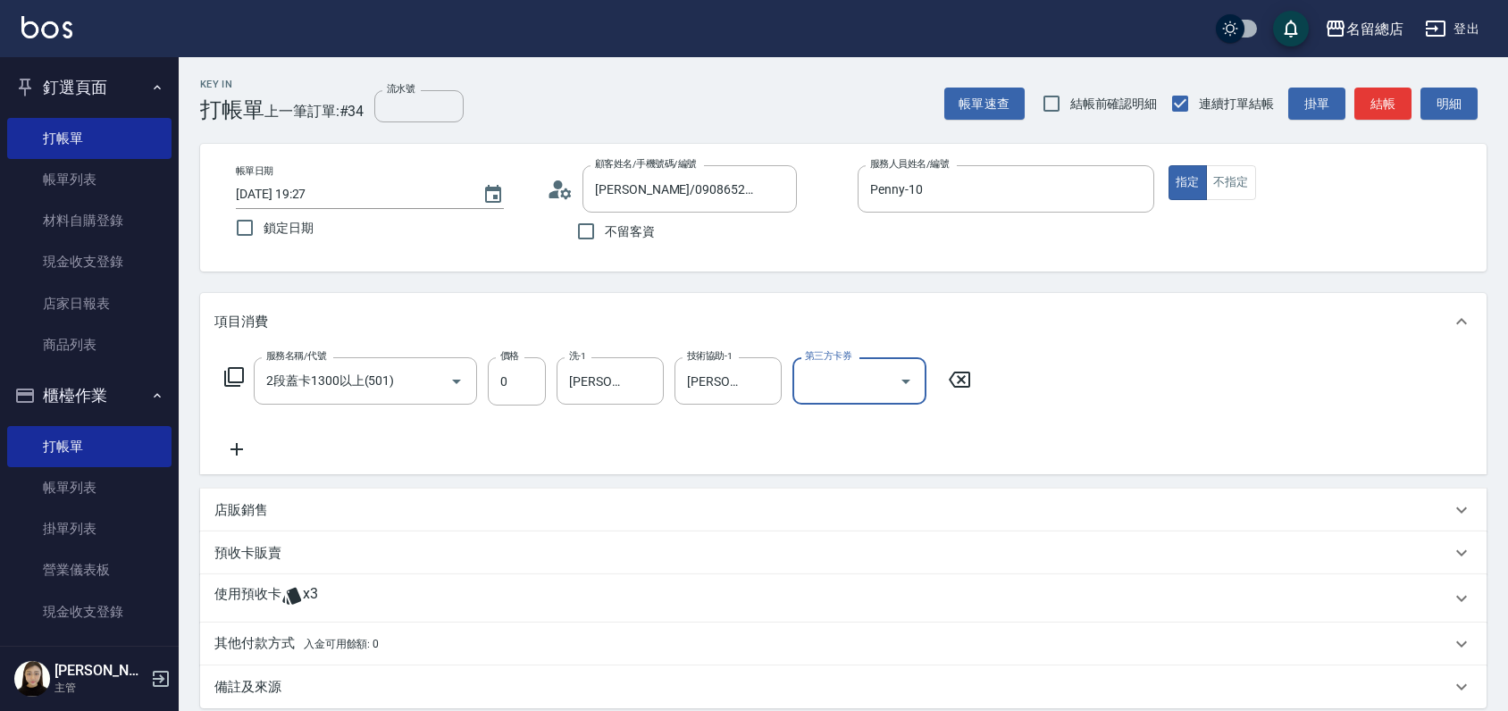
click at [266, 593] on p "使用預收卡" at bounding box center [247, 598] width 67 height 27
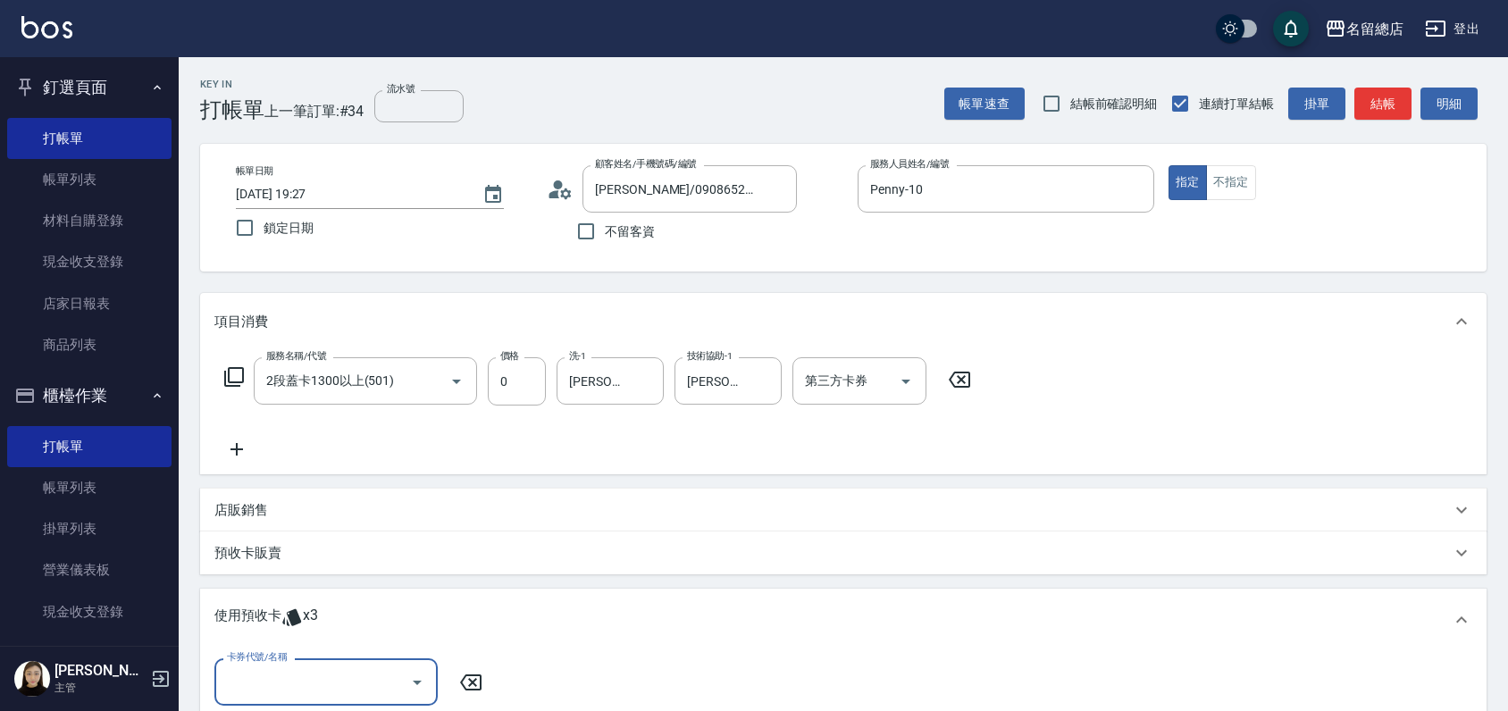
click at [289, 665] on div "卡券代號/名稱" at bounding box center [325, 682] width 223 height 47
click at [323, 646] on div "二段自備卡 剩餘3張 9231" at bounding box center [325, 636] width 223 height 29
type input "二段自備卡 9231"
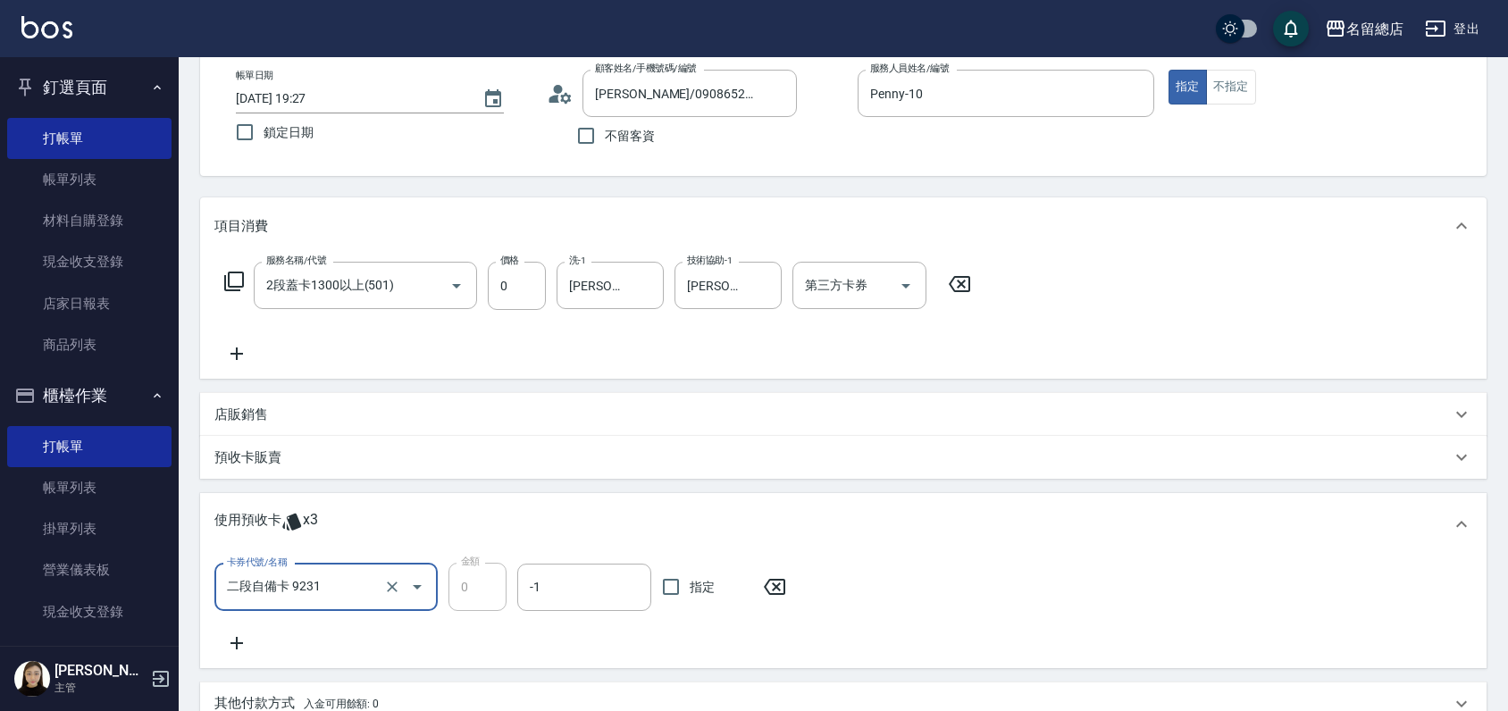
scroll to position [198, 0]
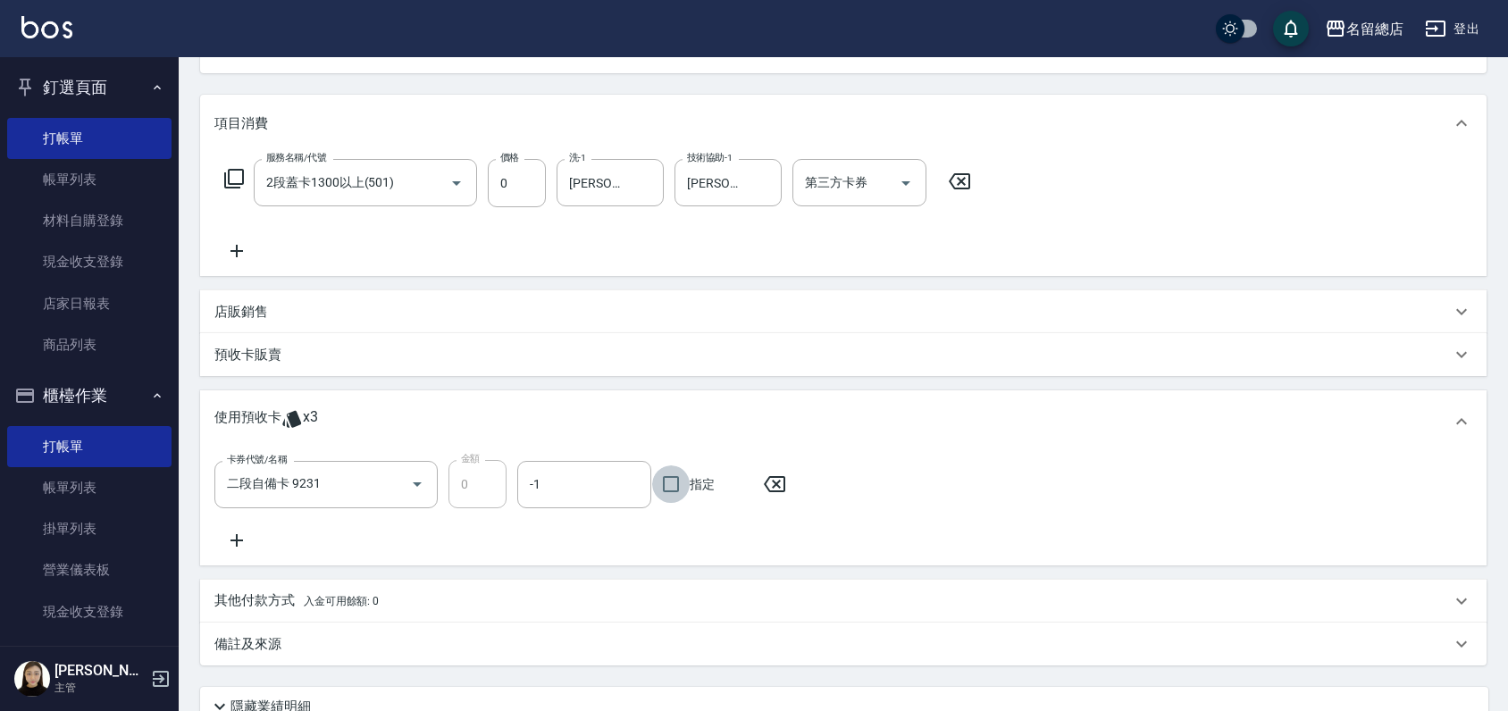
click at [666, 484] on input "指定" at bounding box center [671, 485] width 38 height 38
checkbox input "true"
type input "[DATE] 19:28"
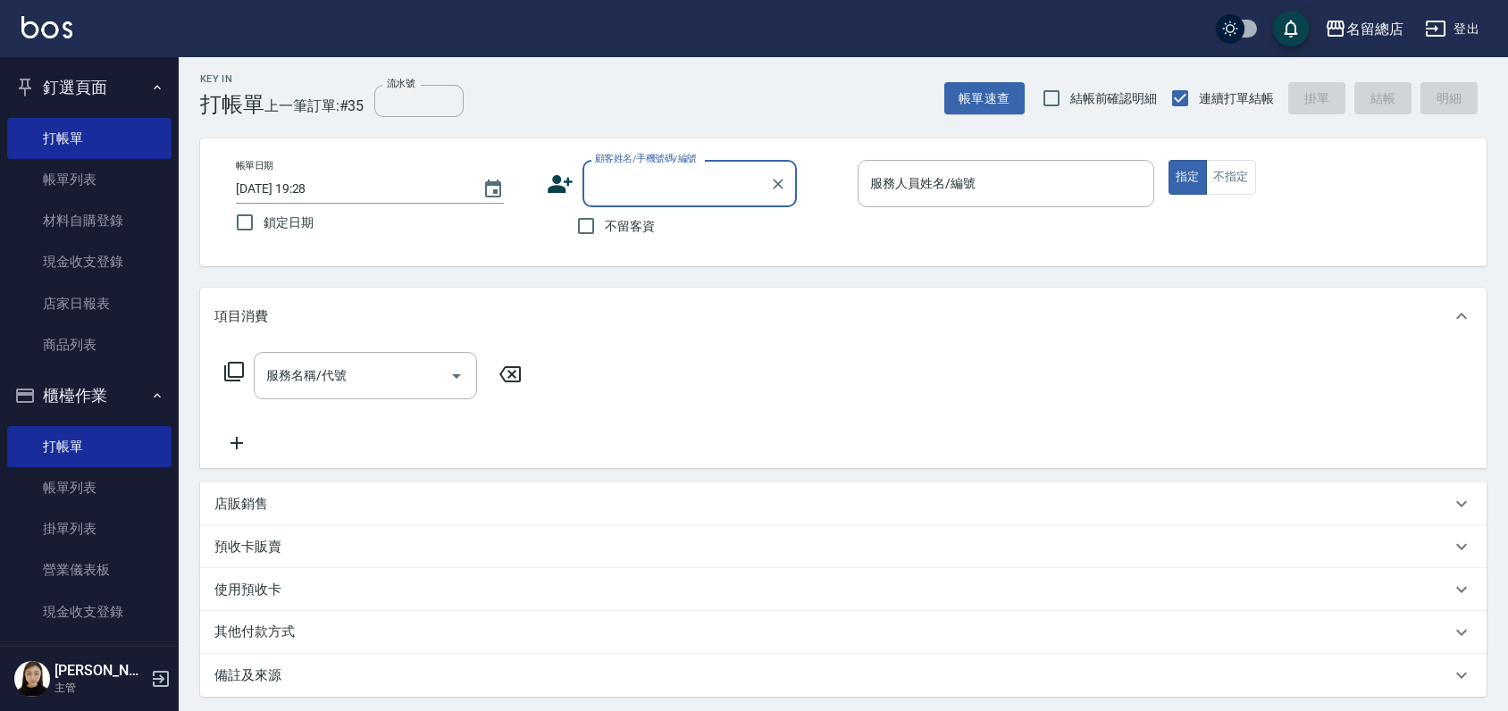
scroll to position [0, 0]
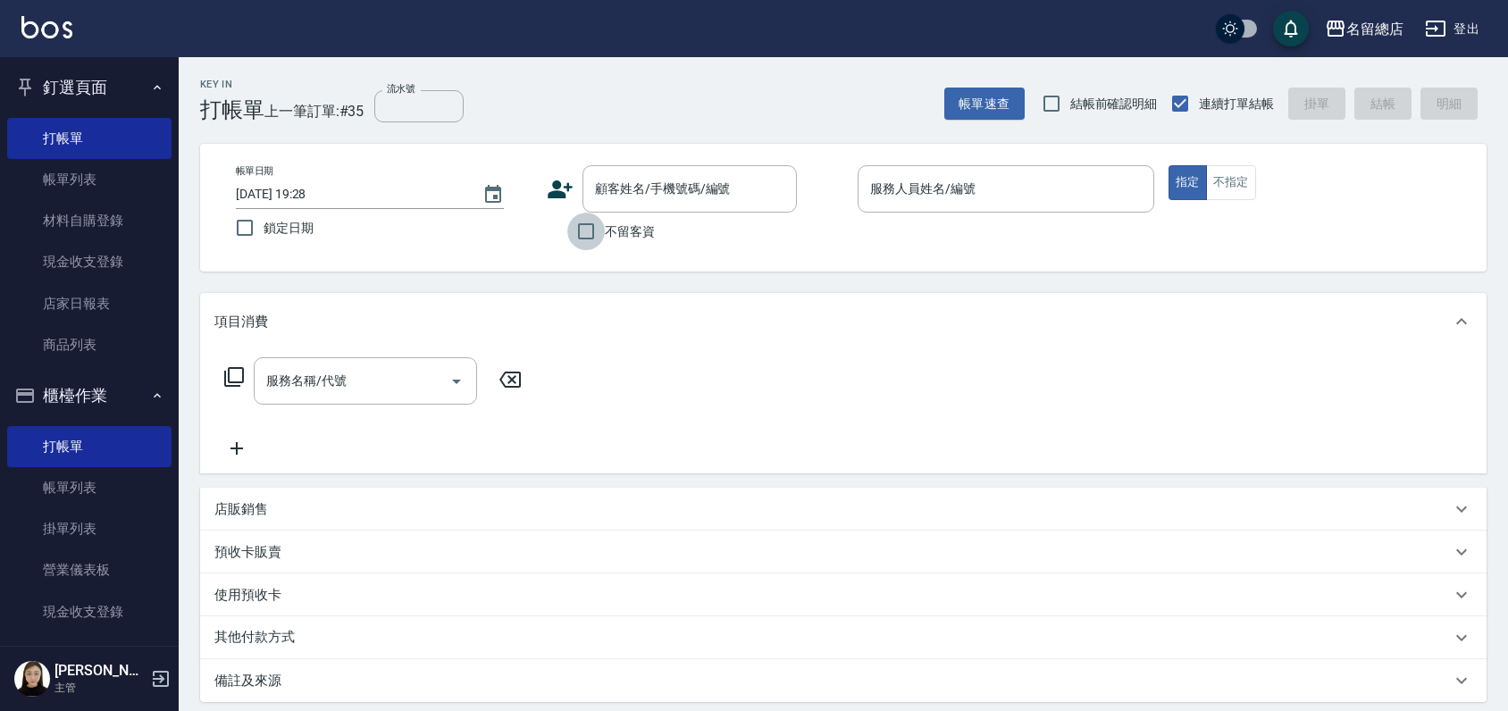
click at [576, 238] on input "不留客資" at bounding box center [586, 232] width 38 height 38
checkbox input "true"
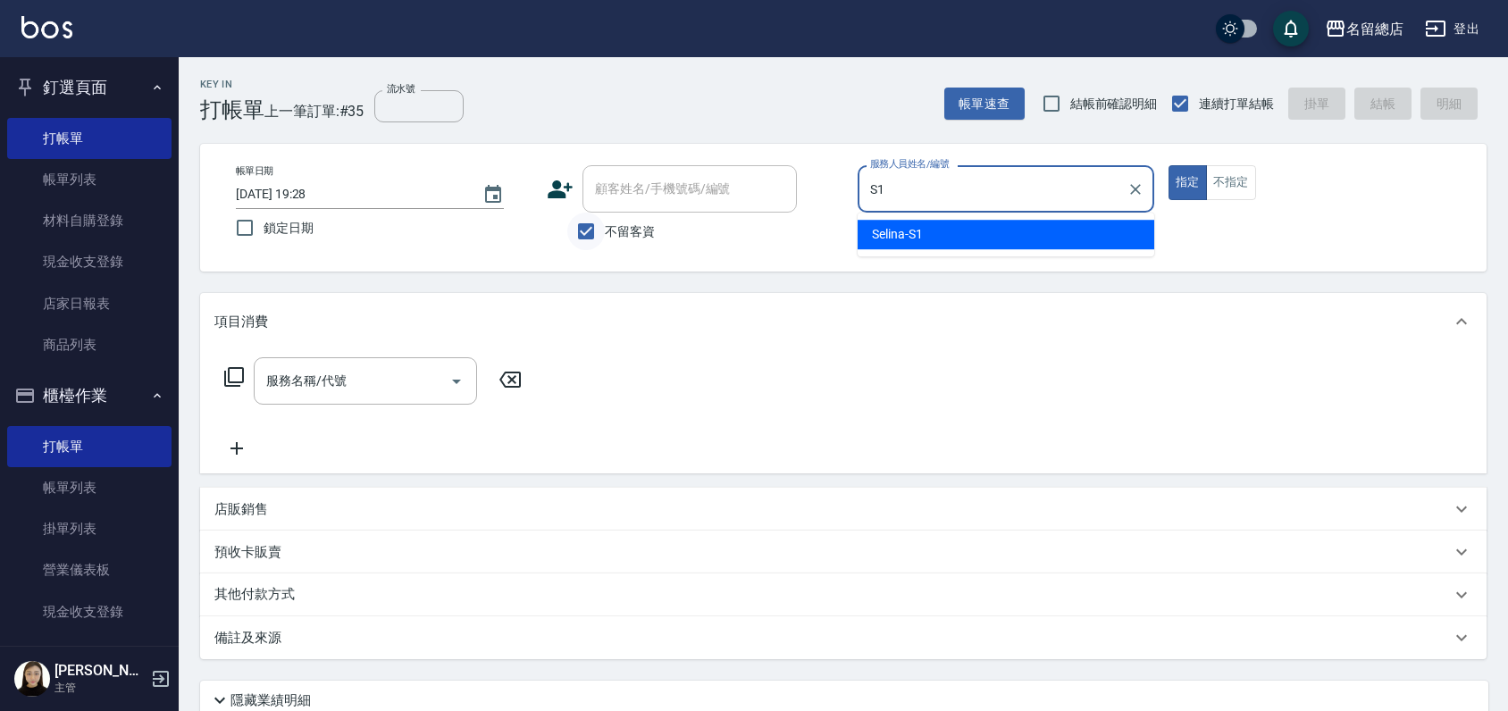
type input "Selina-S1"
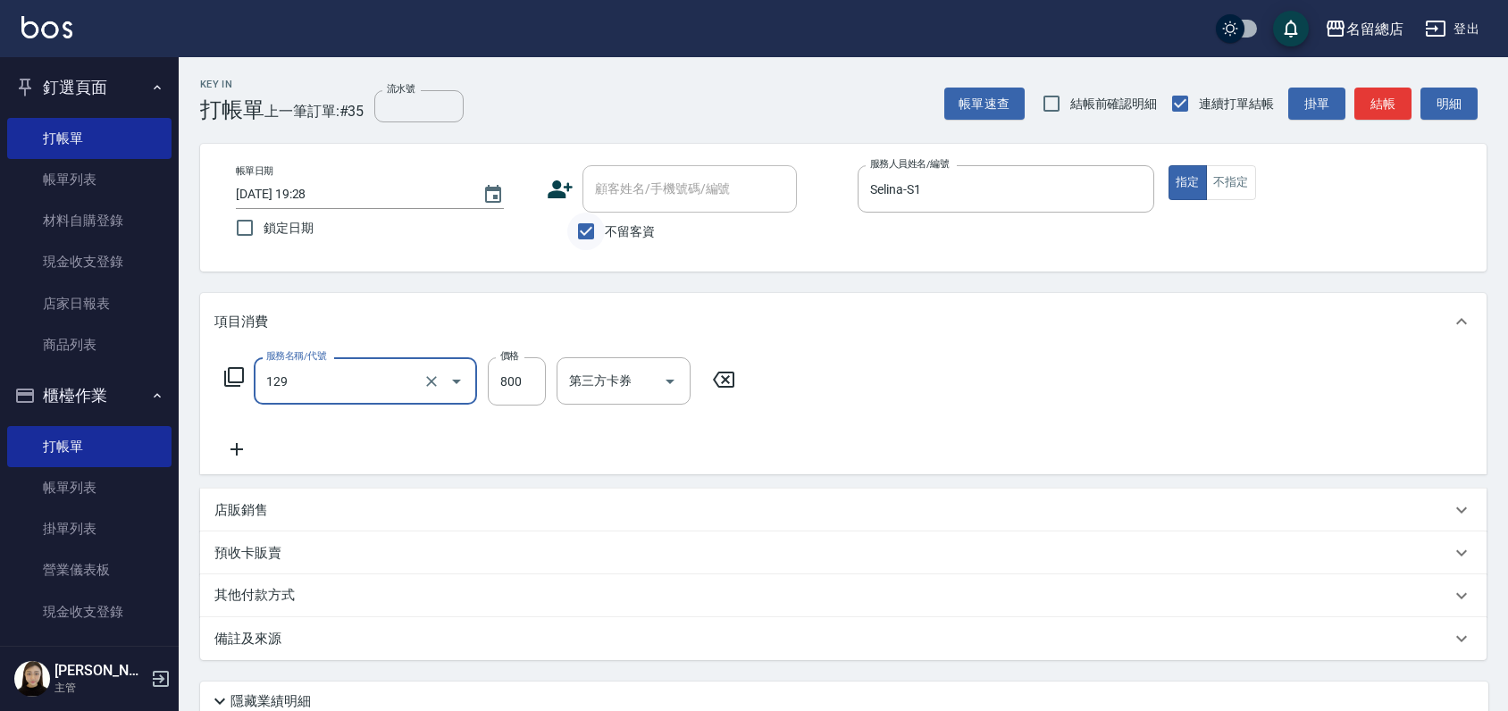
type input "MUYO頭皮(半套)(129)"
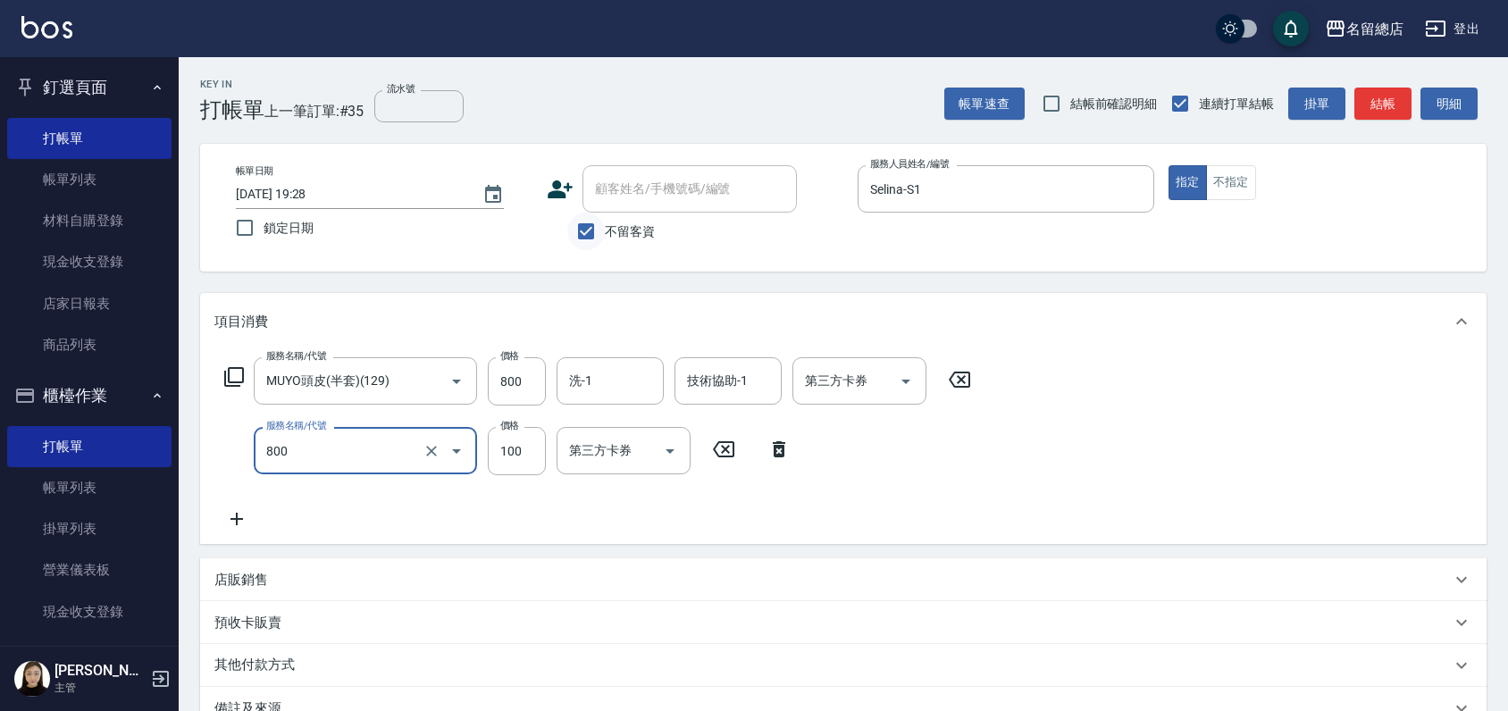
type input "梳髮(800)"
type input "400"
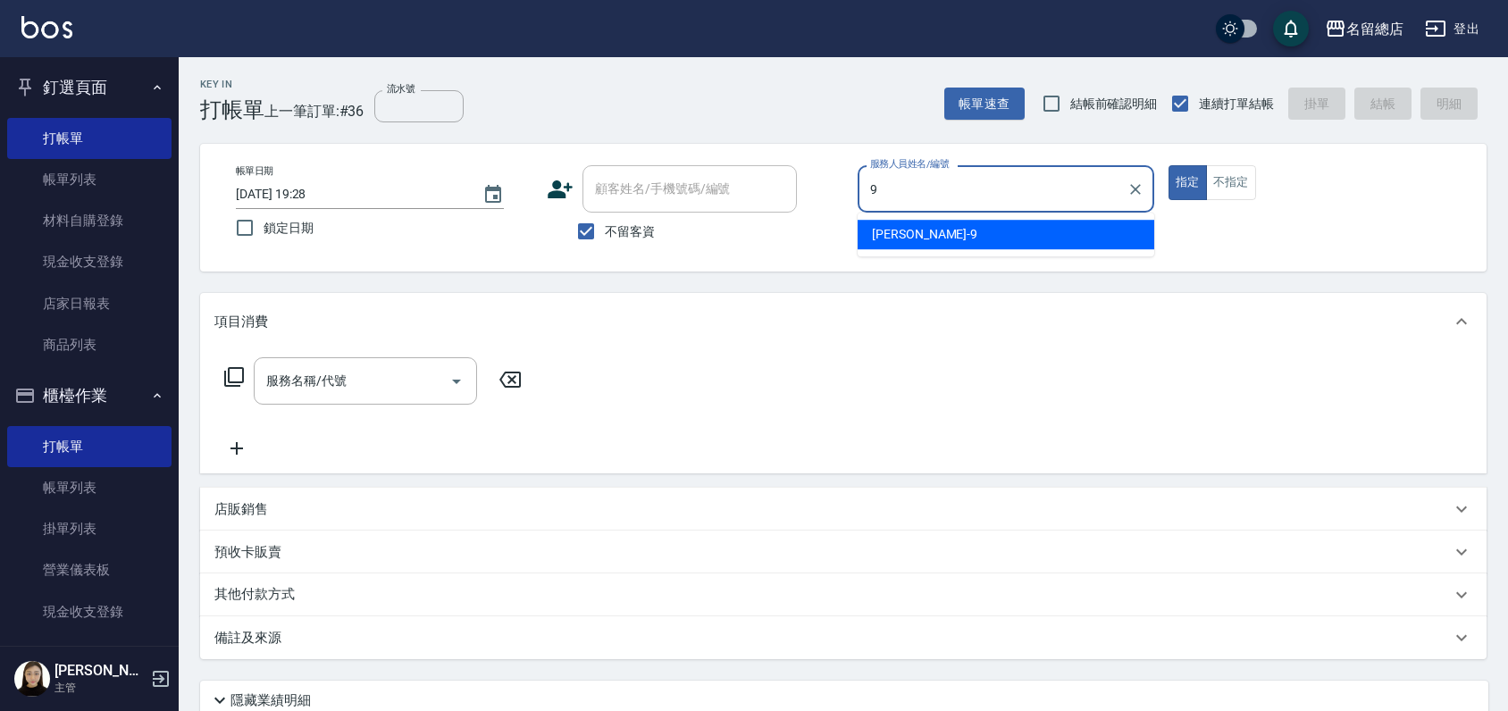
type input "[PERSON_NAME]-9"
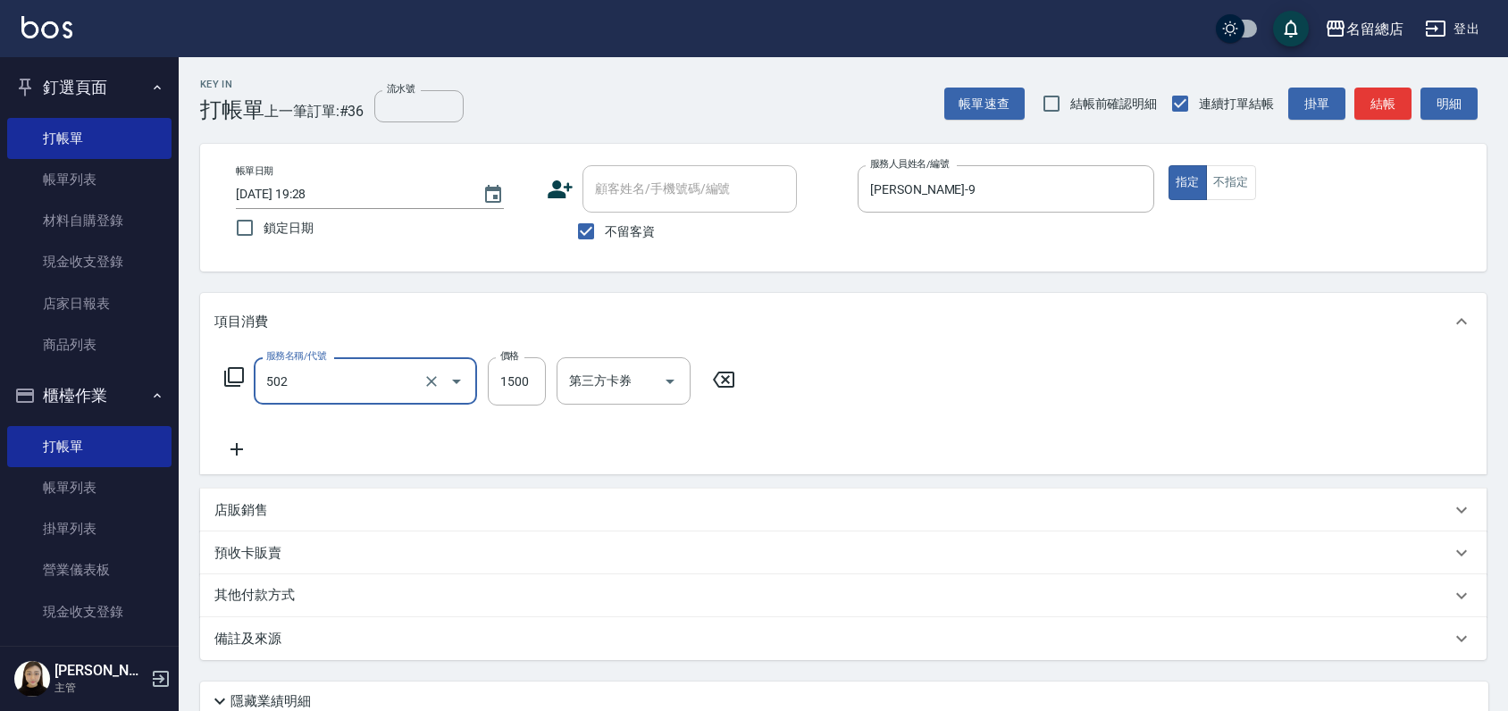
type input "染髮1500以上(502)"
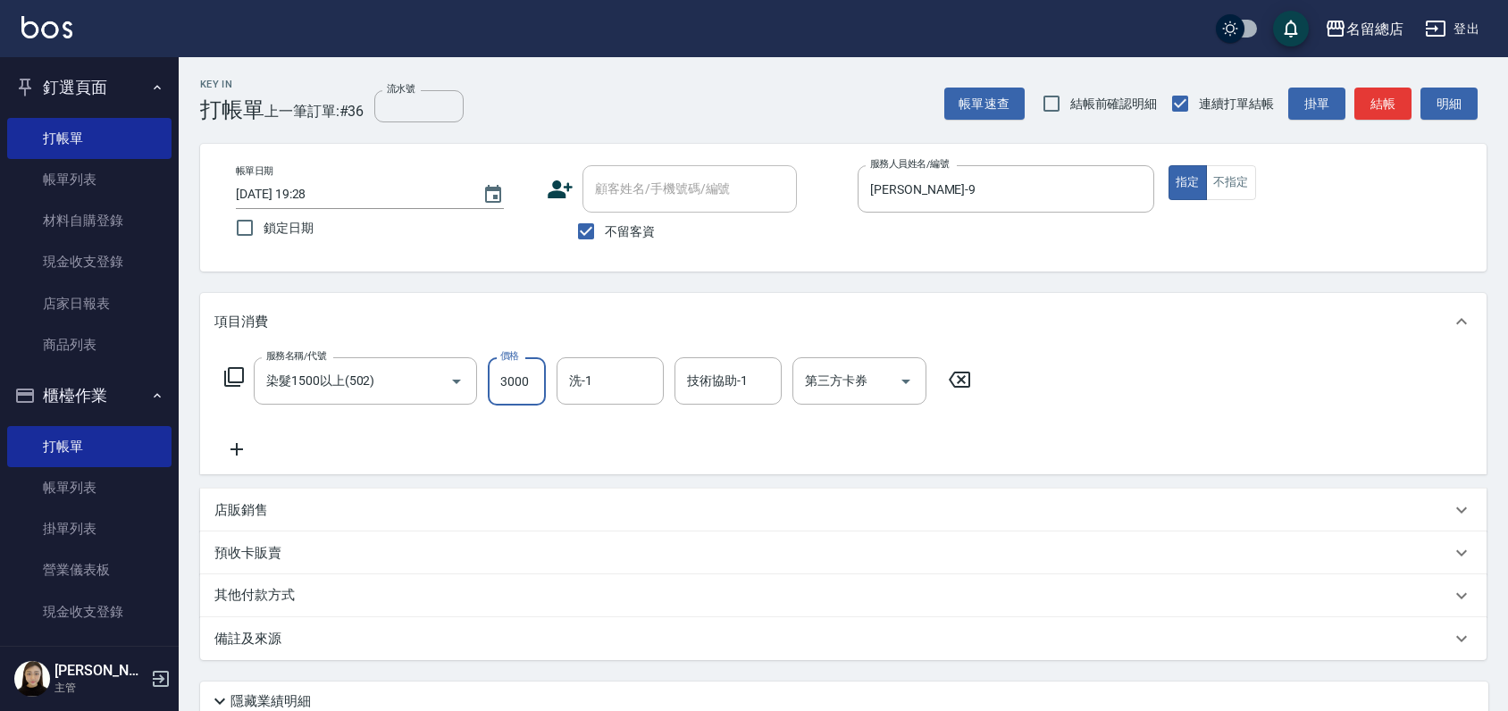
type input "3000"
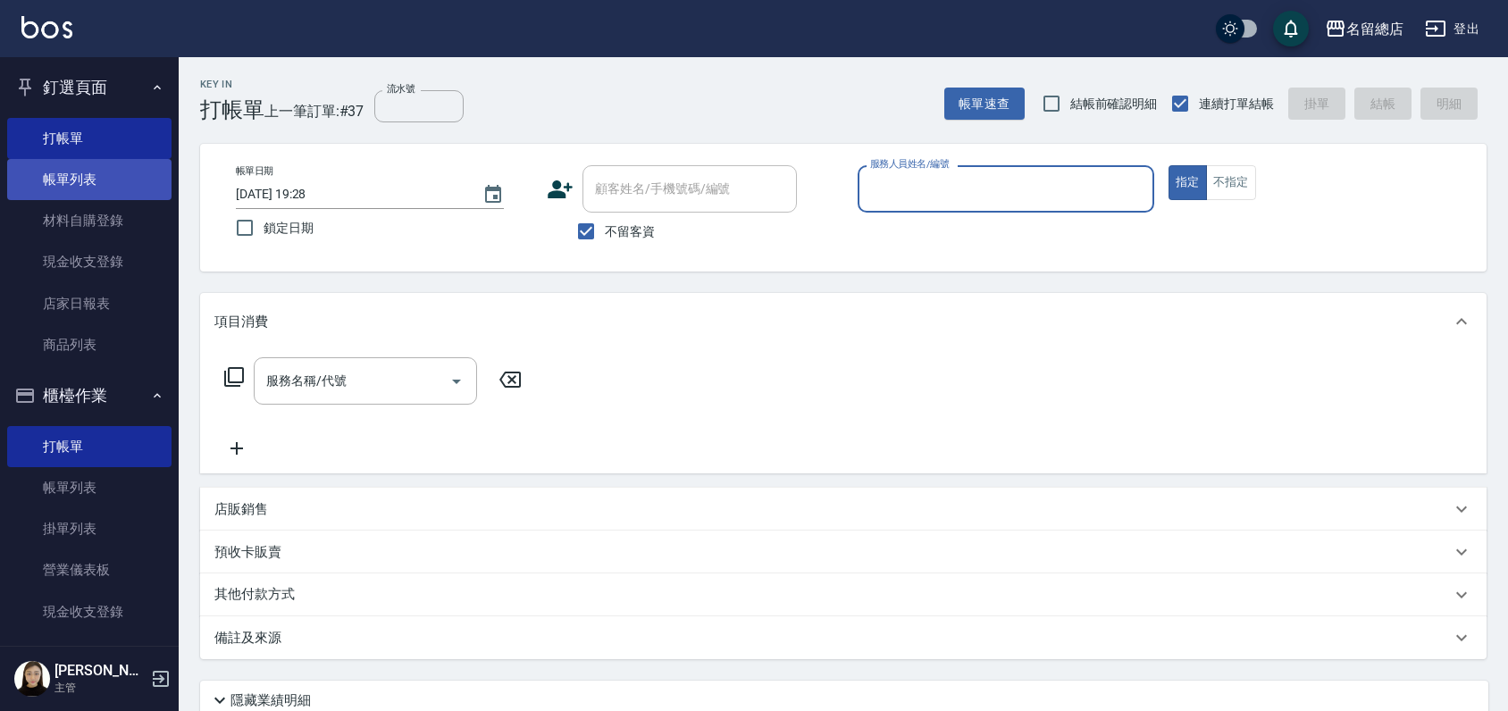
click at [78, 194] on link "帳單列表" at bounding box center [89, 179] width 164 height 41
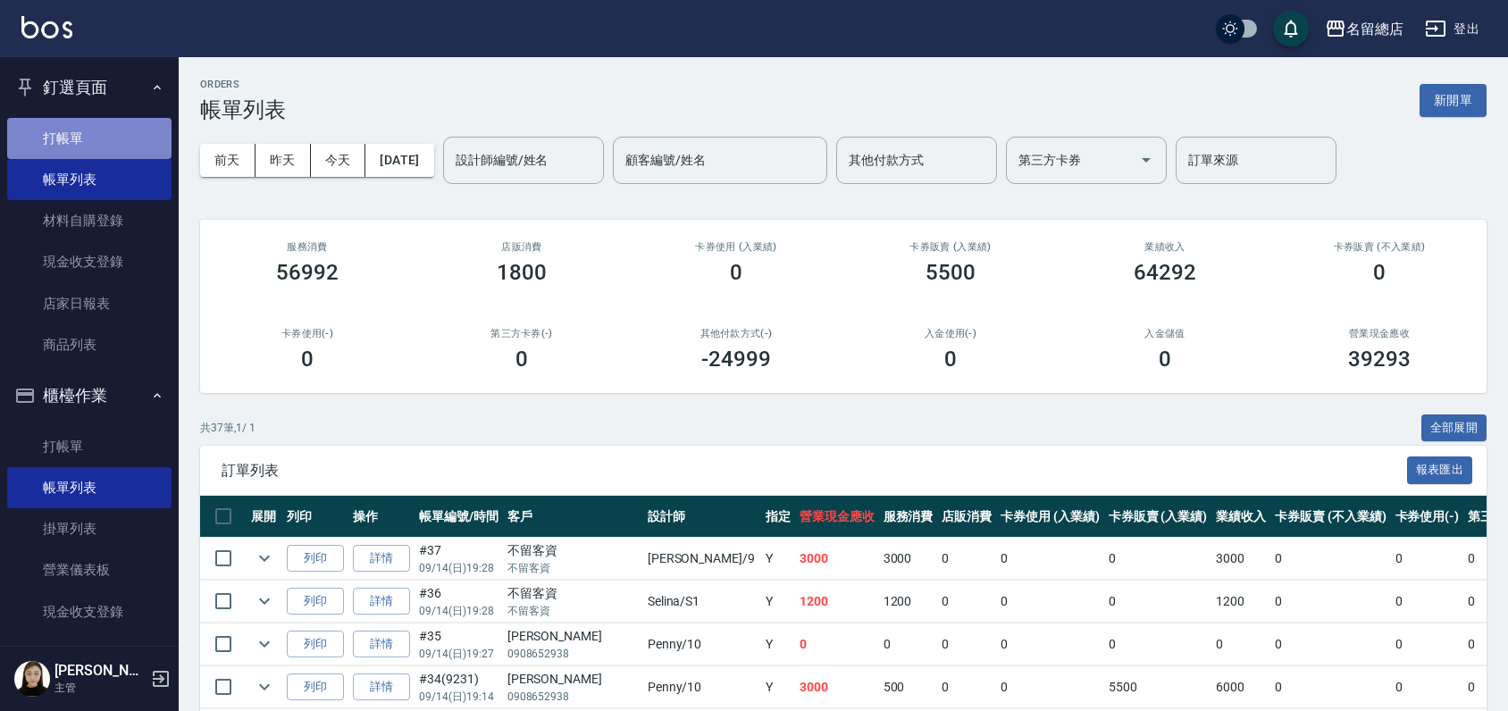
click at [119, 139] on link "打帳單" at bounding box center [89, 138] width 164 height 41
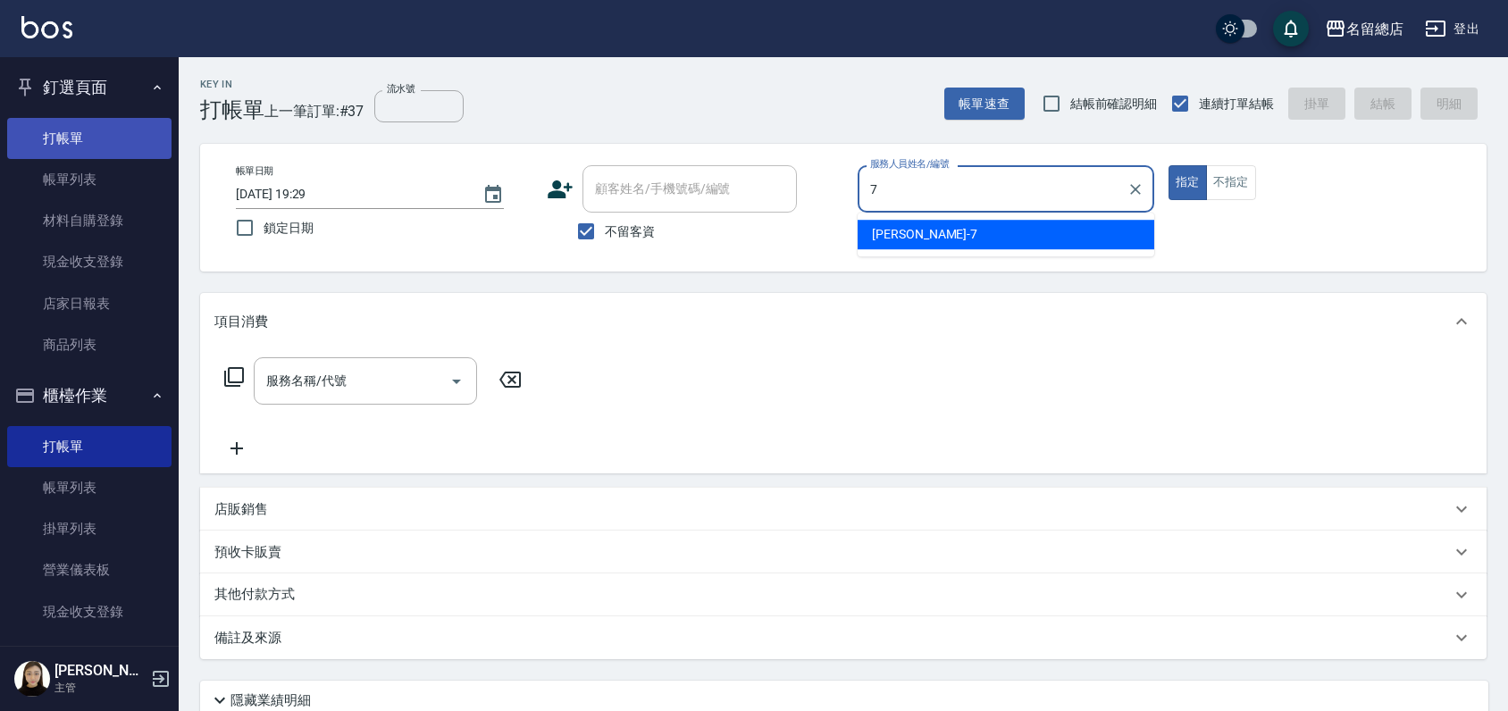
type input "Mick-7"
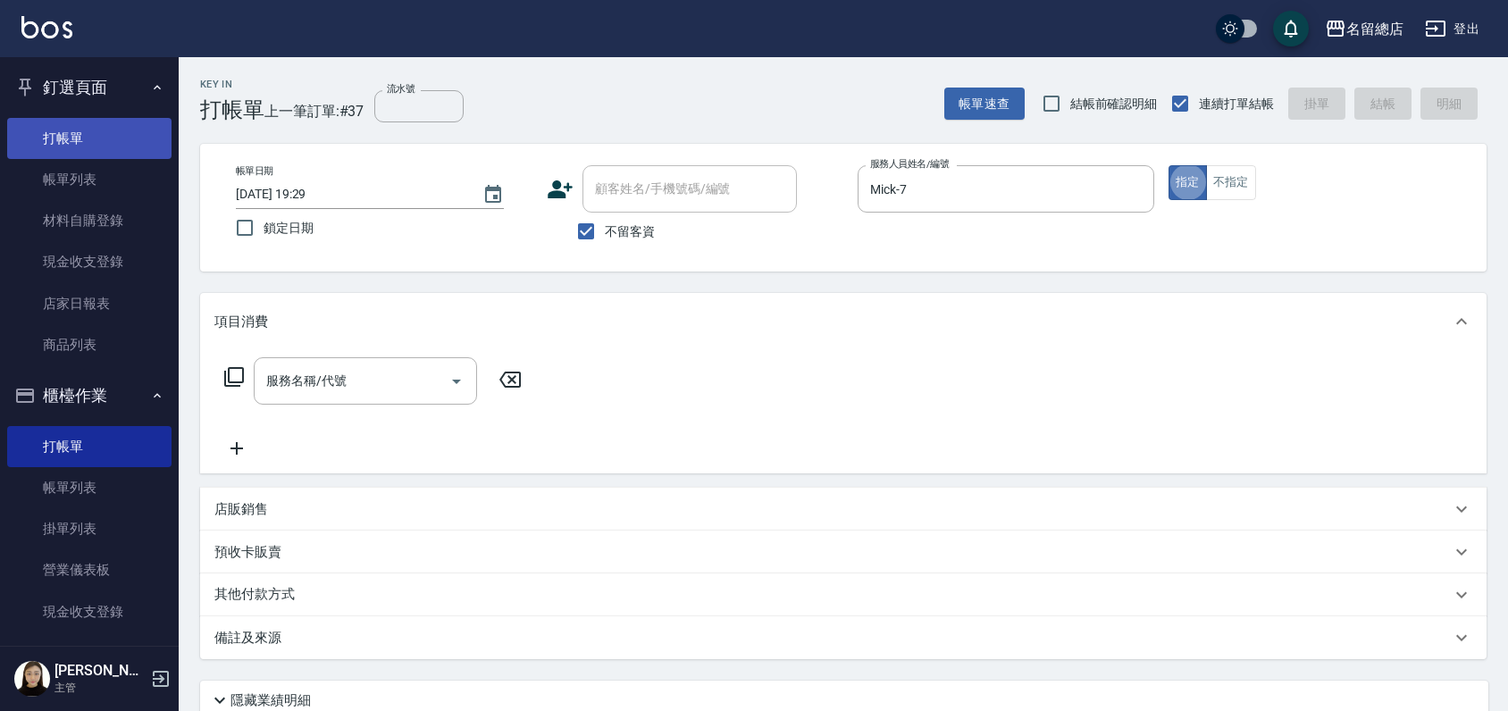
type button "true"
click at [1236, 180] on button "不指定" at bounding box center [1231, 182] width 50 height 35
type button "false"
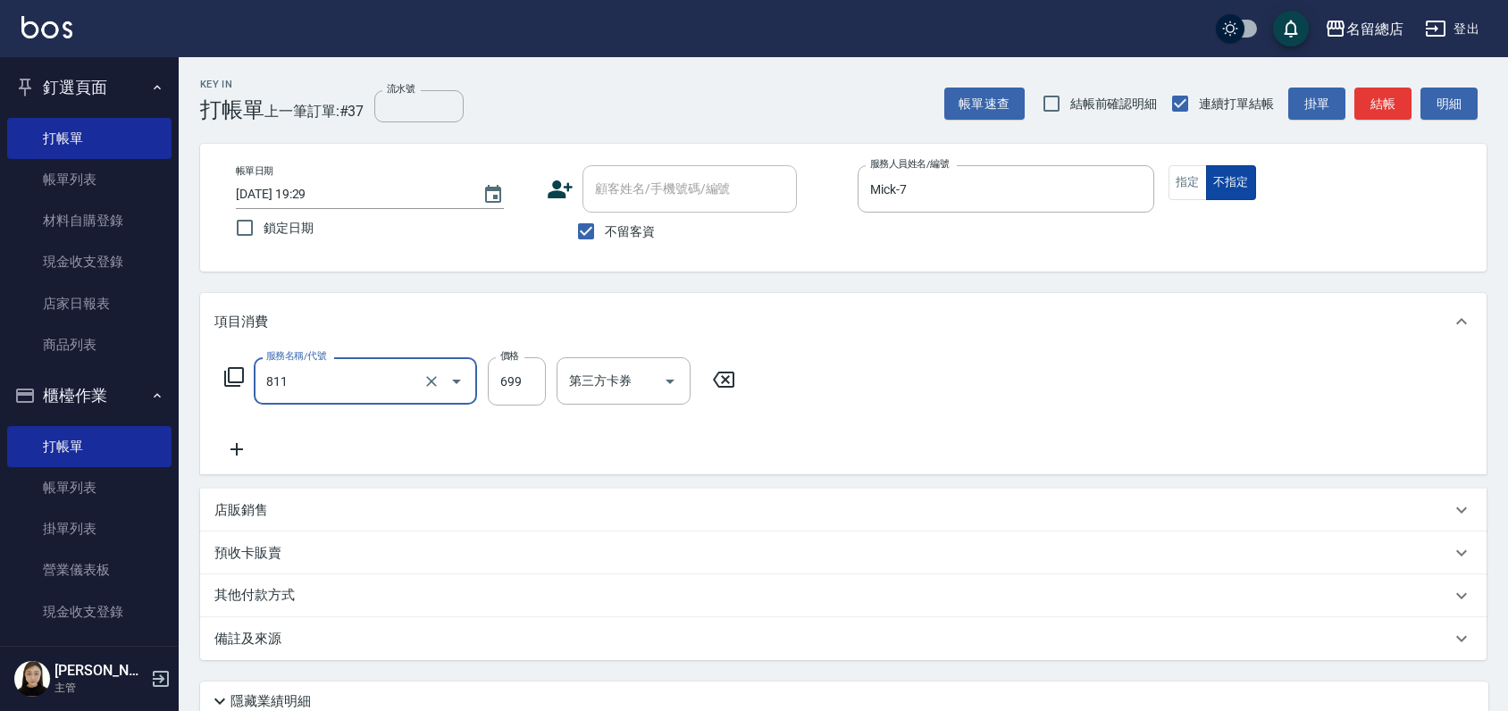
type input "洗+剪(811)"
type input "700"
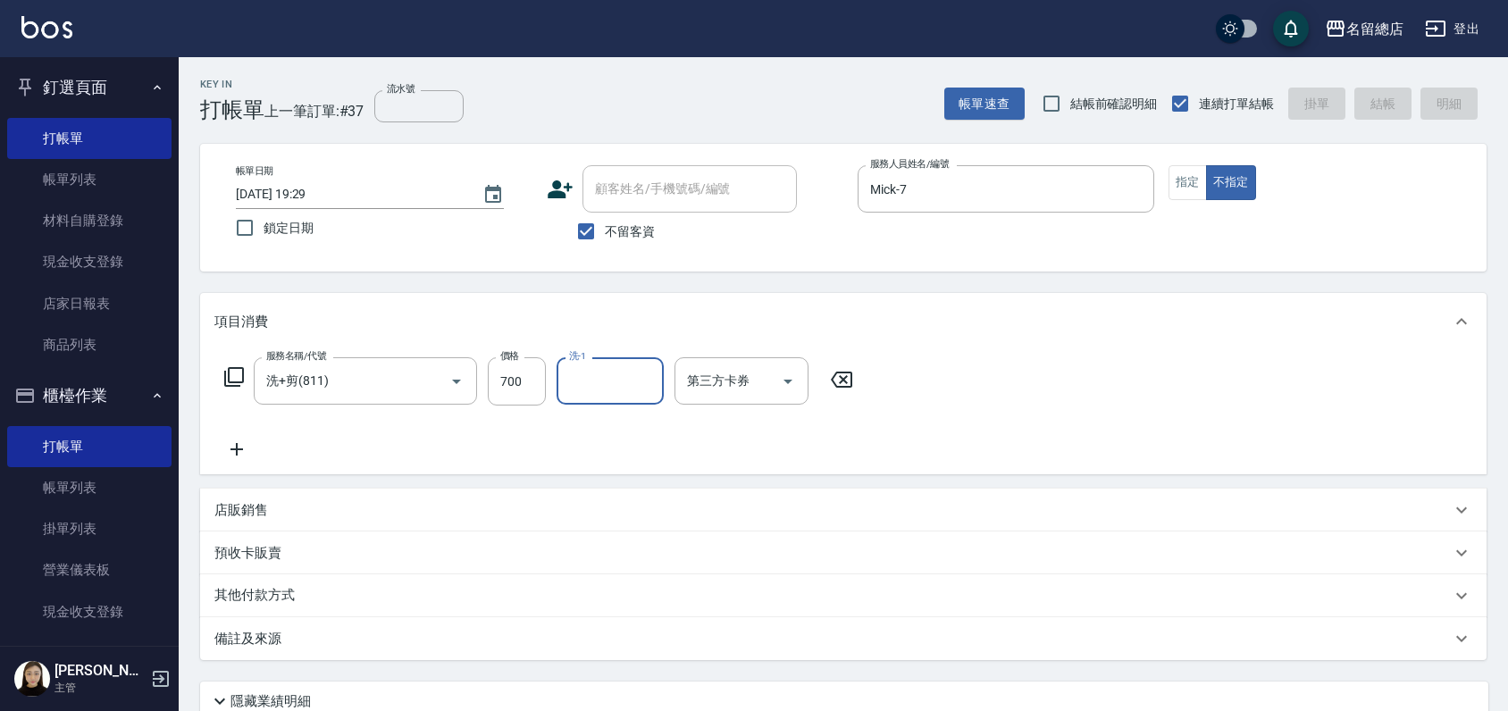
type input "[DATE] 19:38"
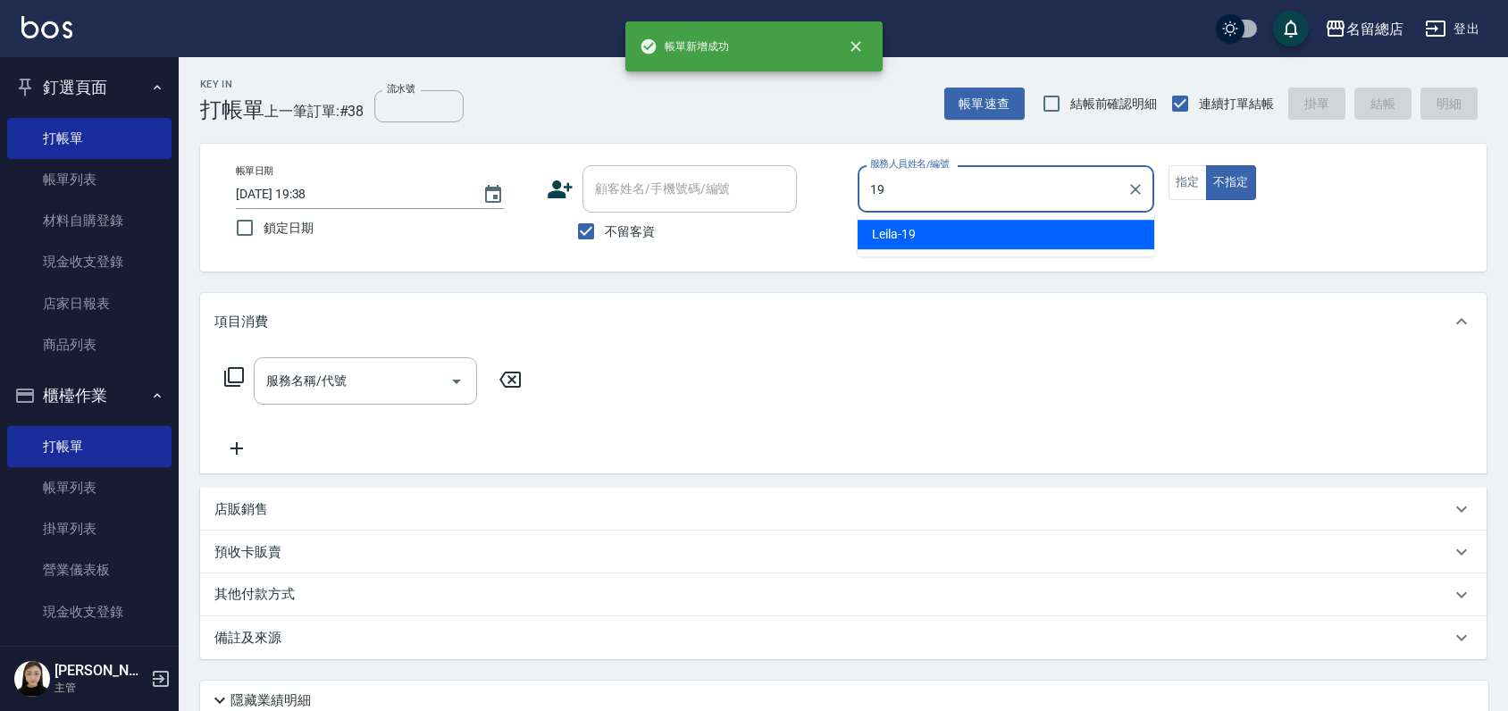
type input "Leila-19"
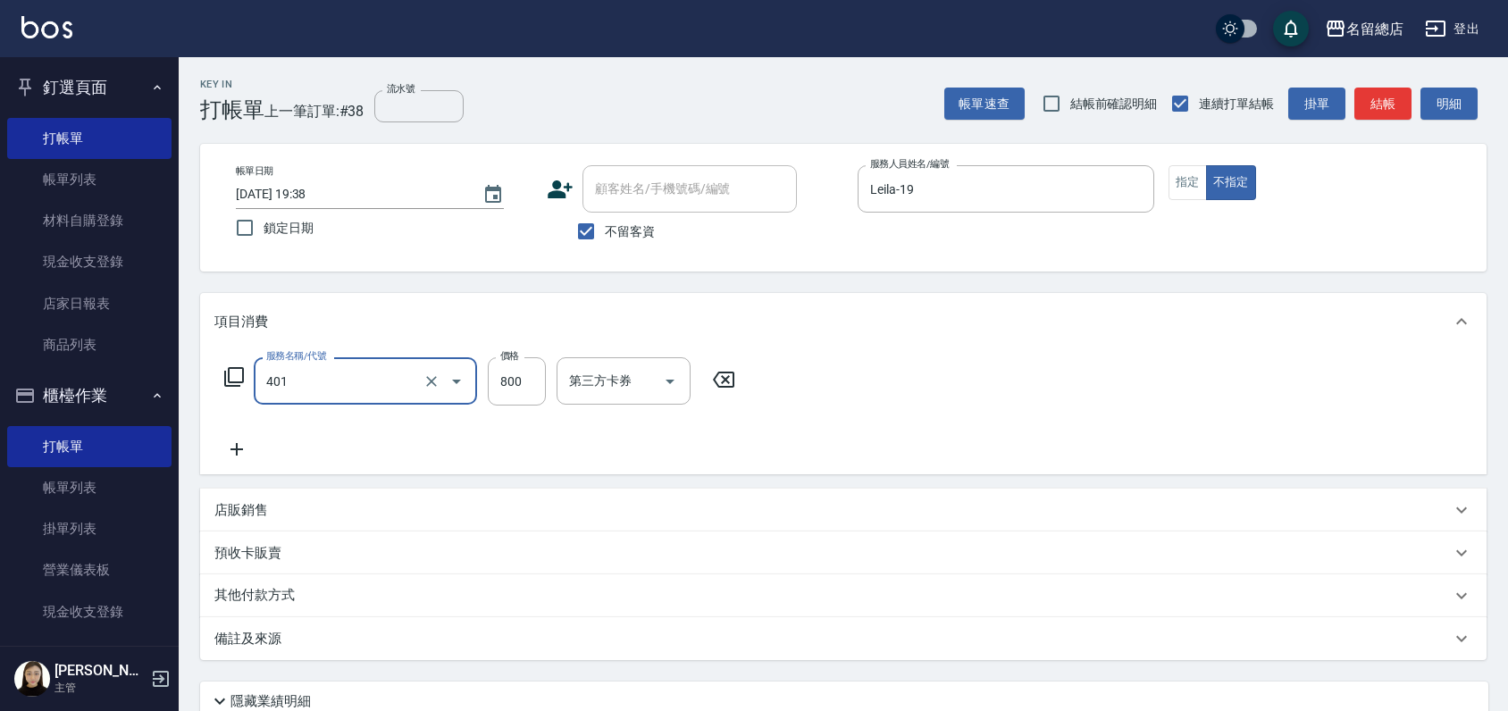
type input "自備護髮(401)"
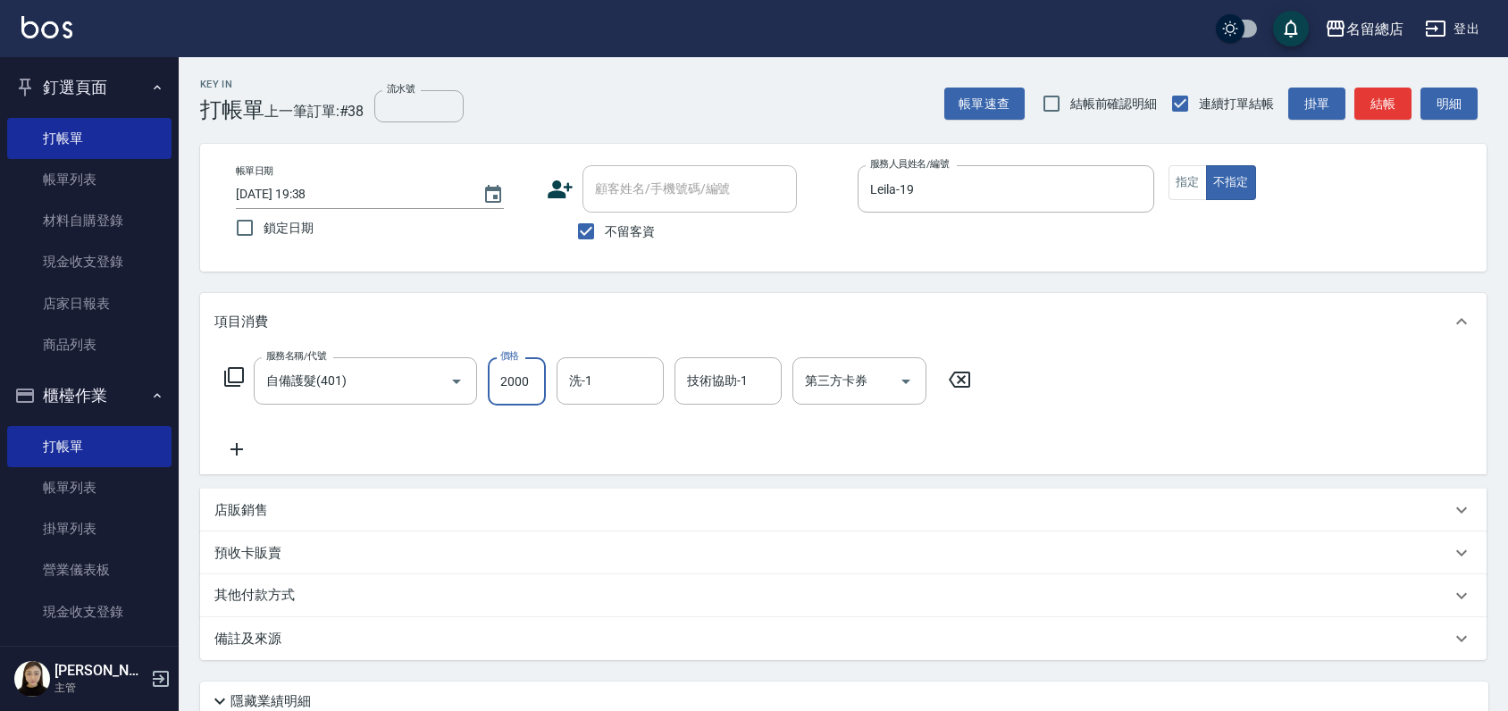
type input "2000"
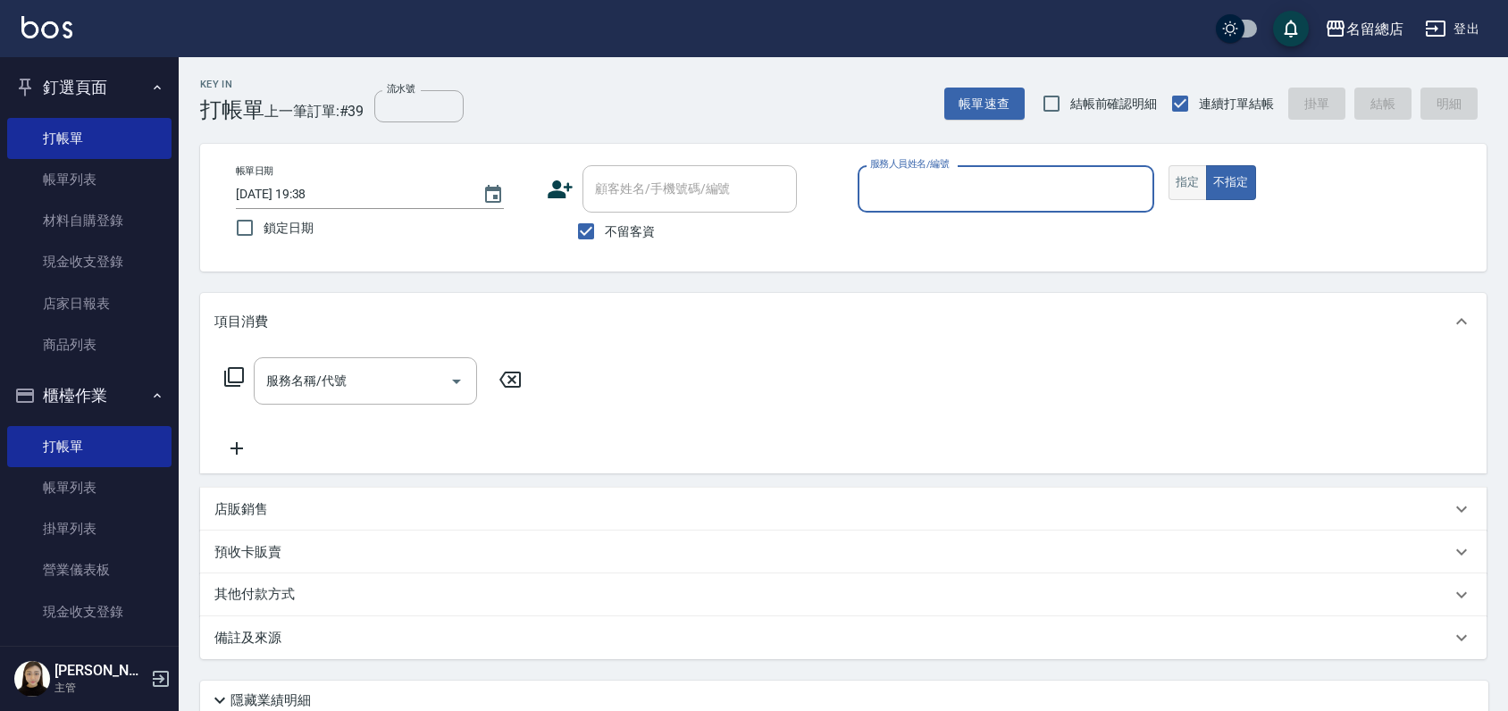
click at [1183, 169] on button "指定" at bounding box center [1188, 182] width 38 height 35
click at [1038, 189] on input "服務人員姓名/編號" at bounding box center [1006, 188] width 281 height 31
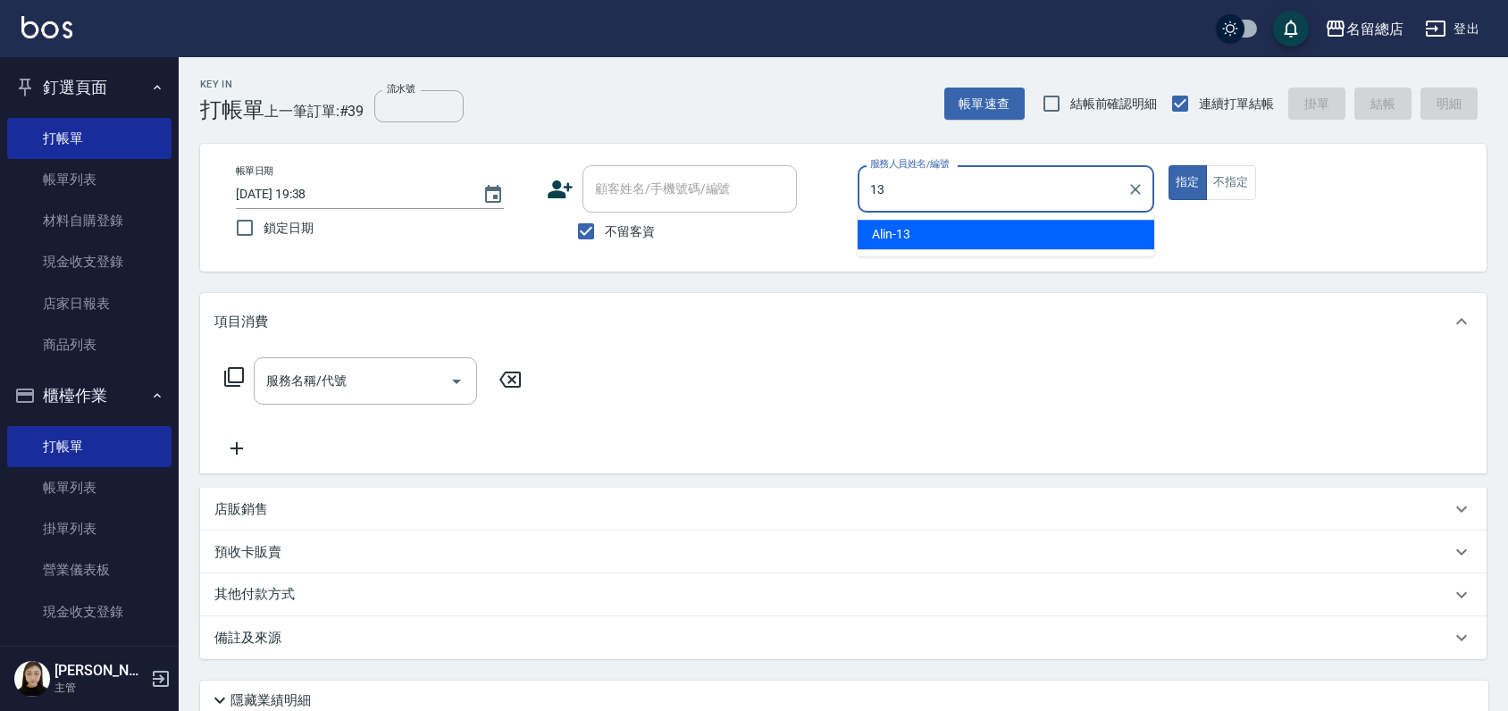
type input "Alin-13"
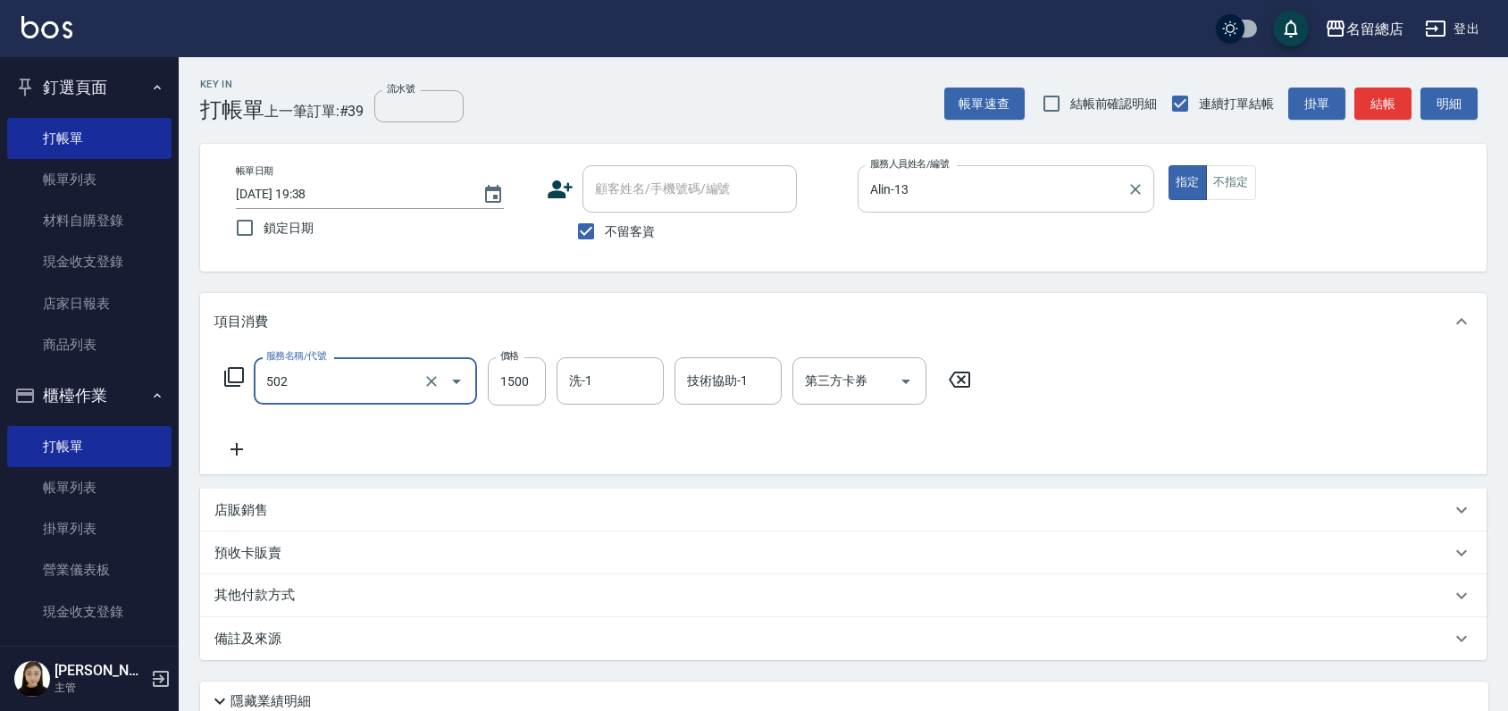
type input "染髮1500以上(502)"
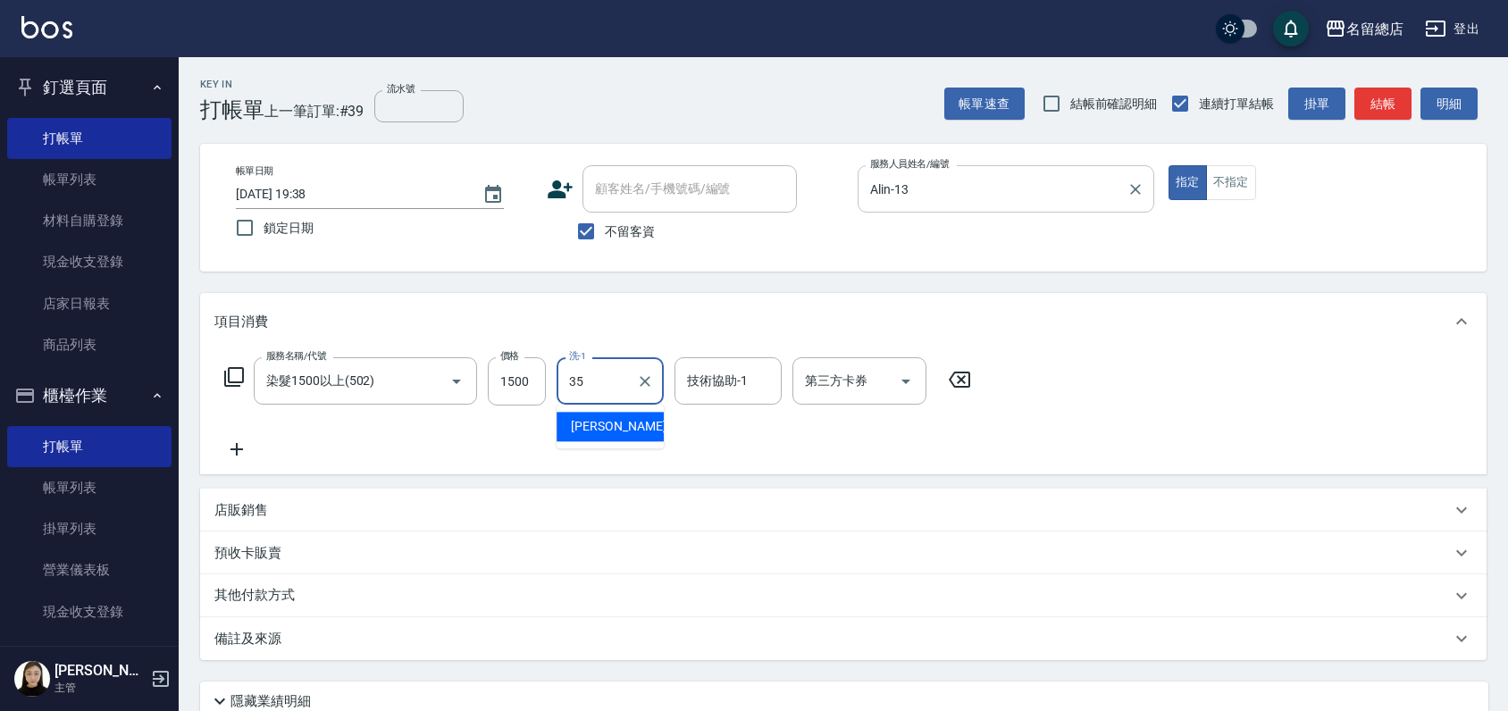
type input "[PERSON_NAME]-35"
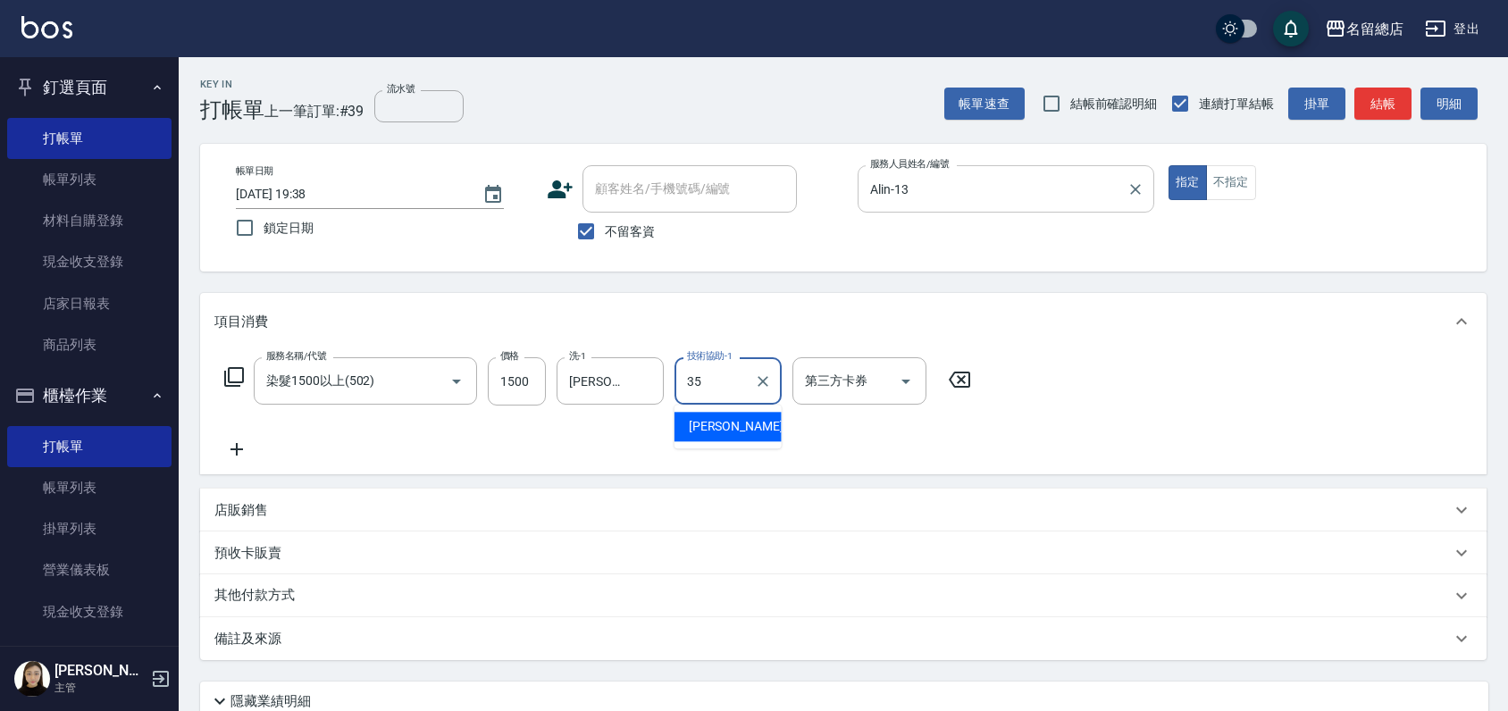
type input "[PERSON_NAME]-35"
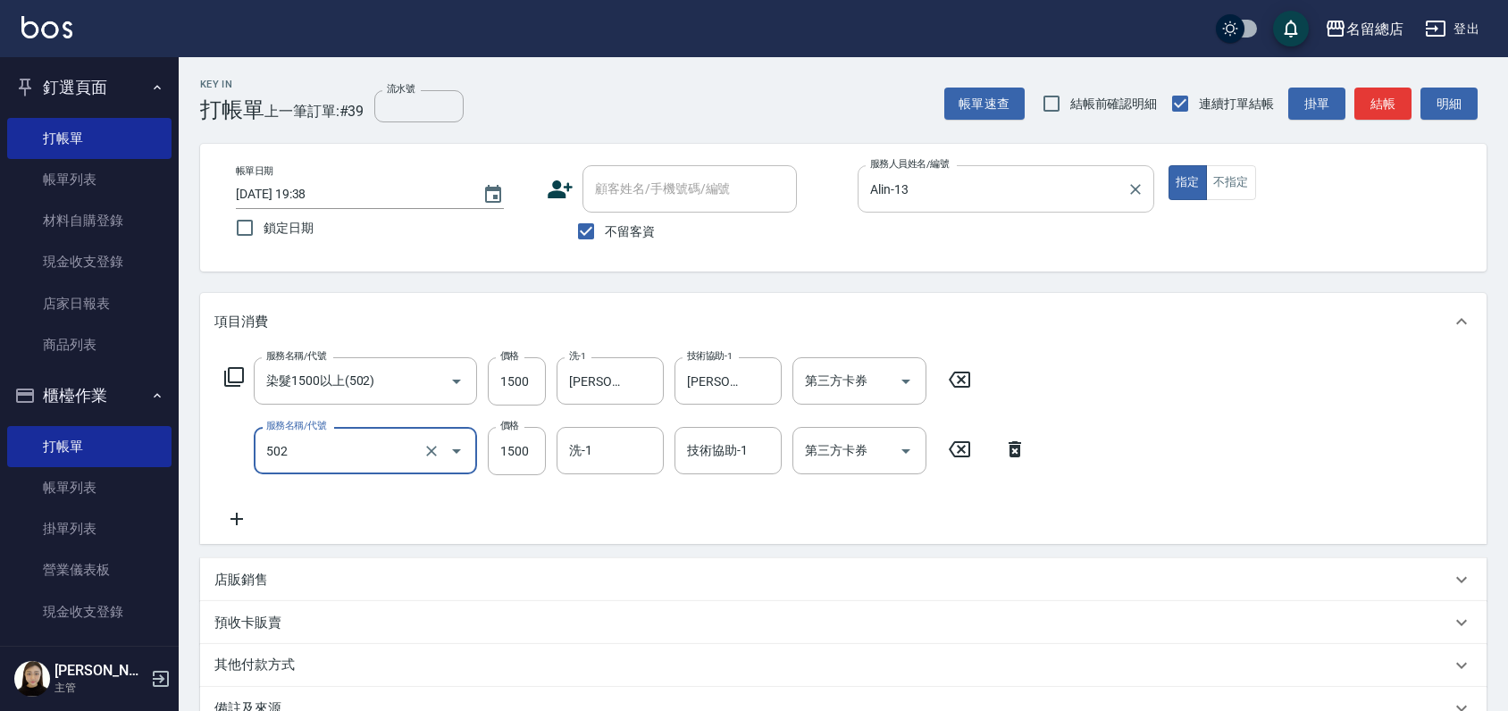
type input "染髮1500以上(502)"
type input "3500"
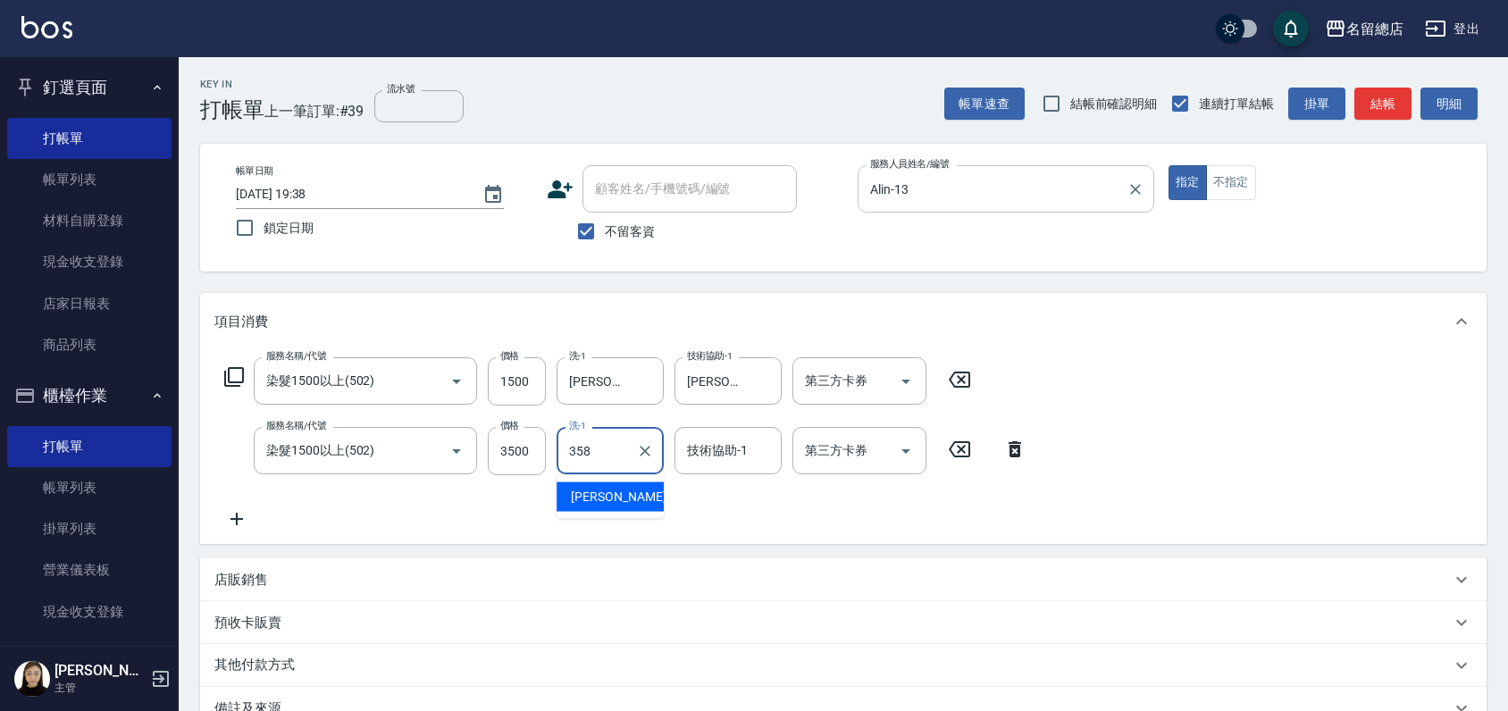
type input "358"
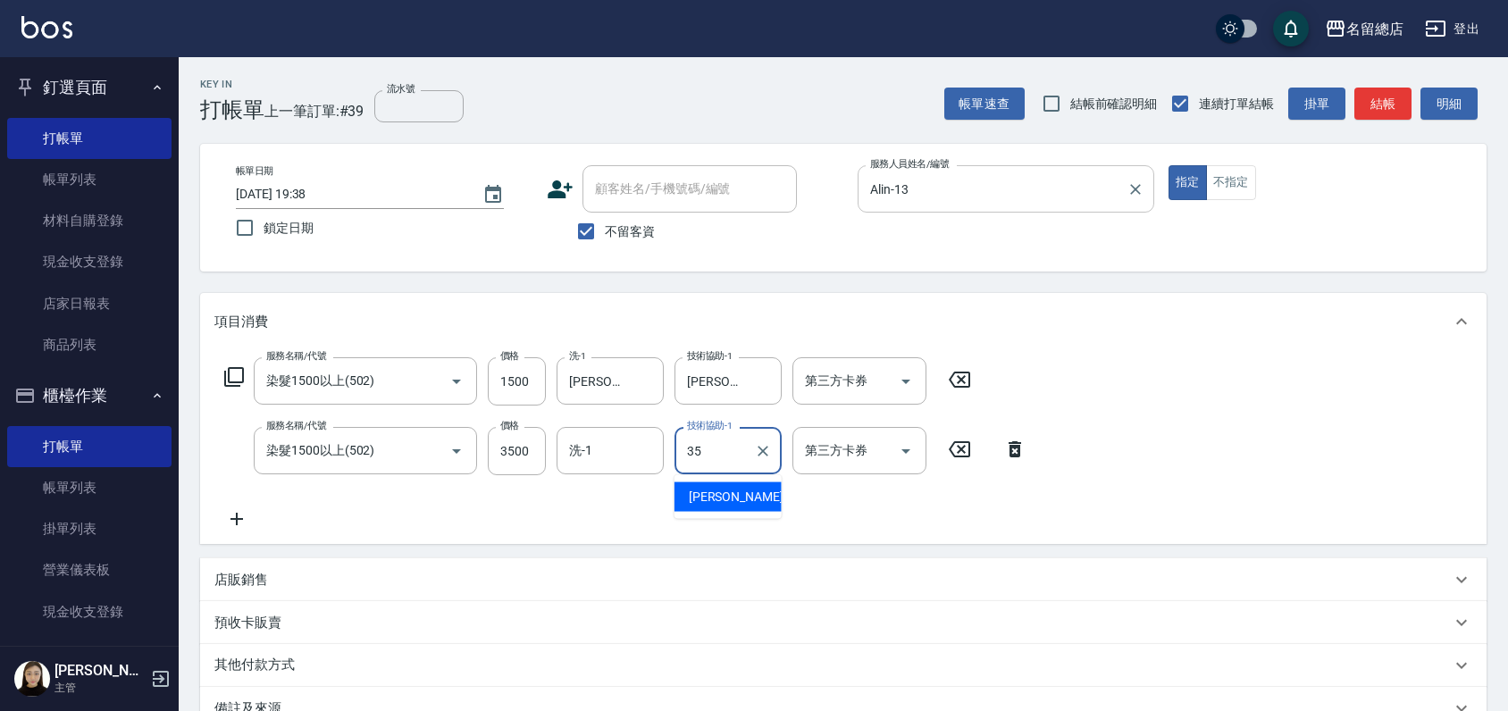
type input "[PERSON_NAME]-35"
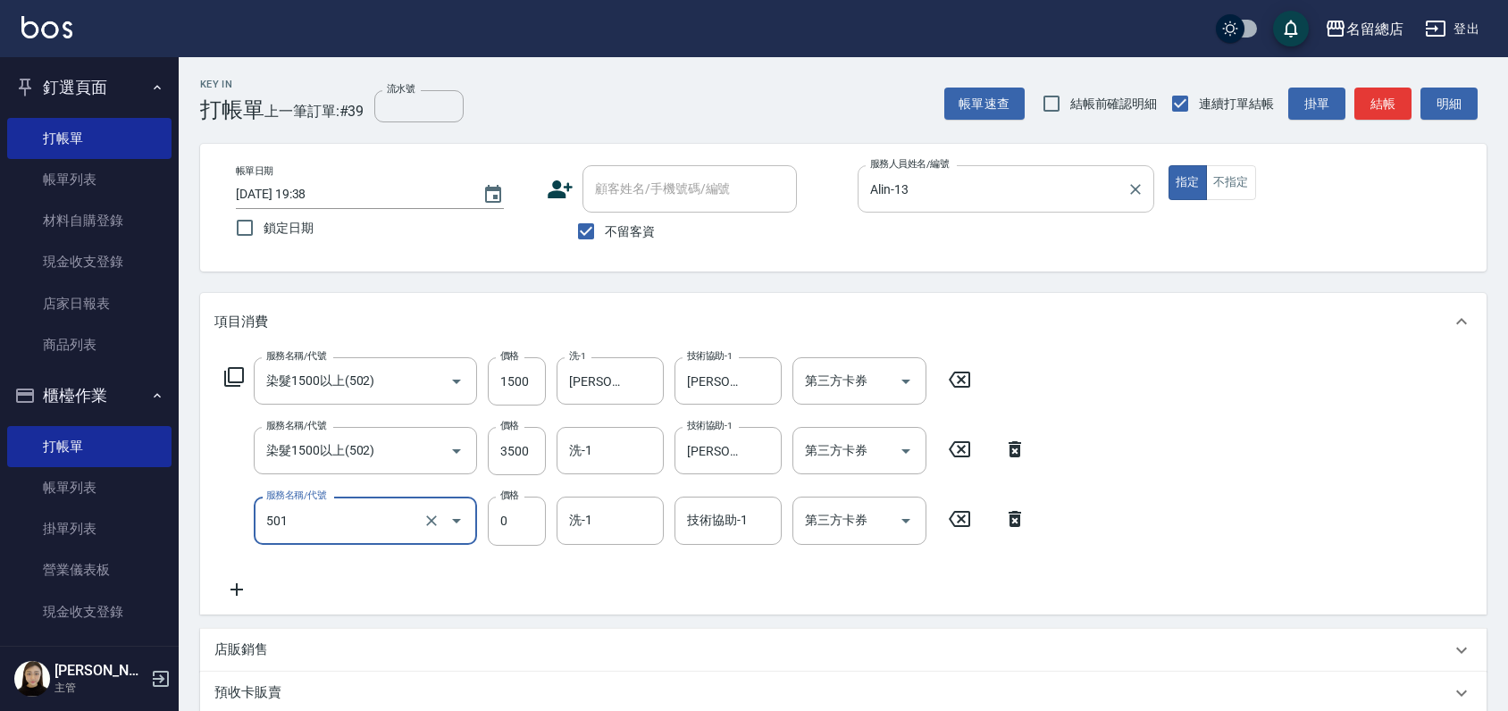
type input "2段蓋卡1300以上(501)"
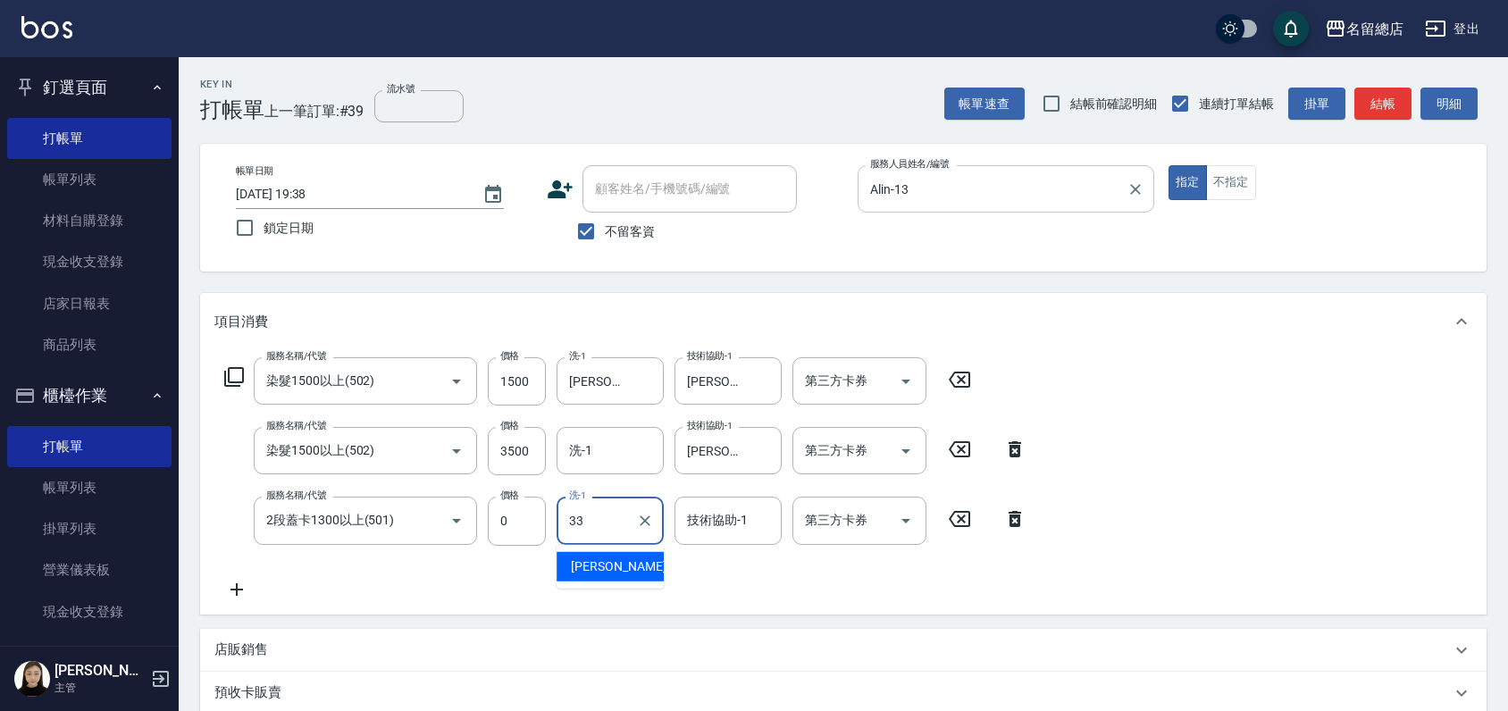
type input "[PERSON_NAME]-33"
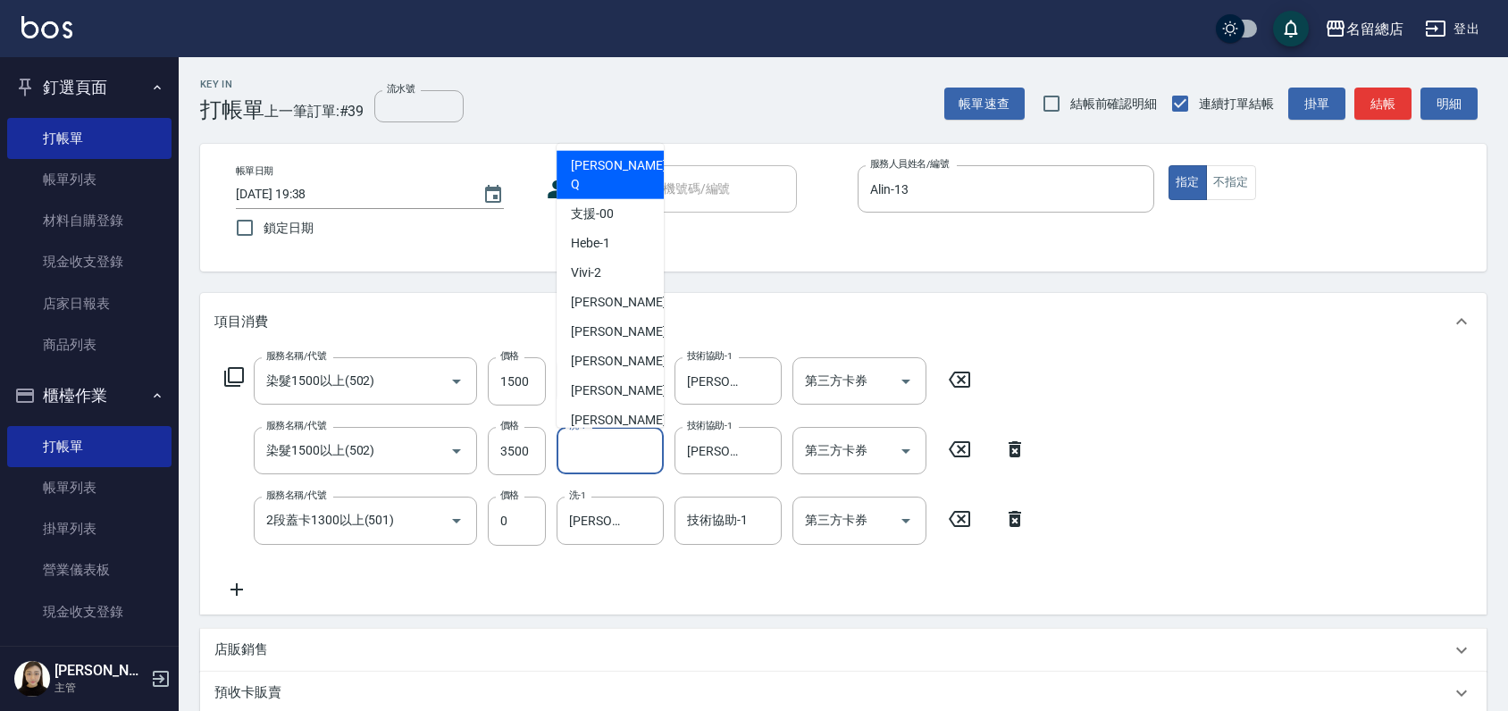
click at [576, 456] on input "洗-1" at bounding box center [610, 450] width 91 height 31
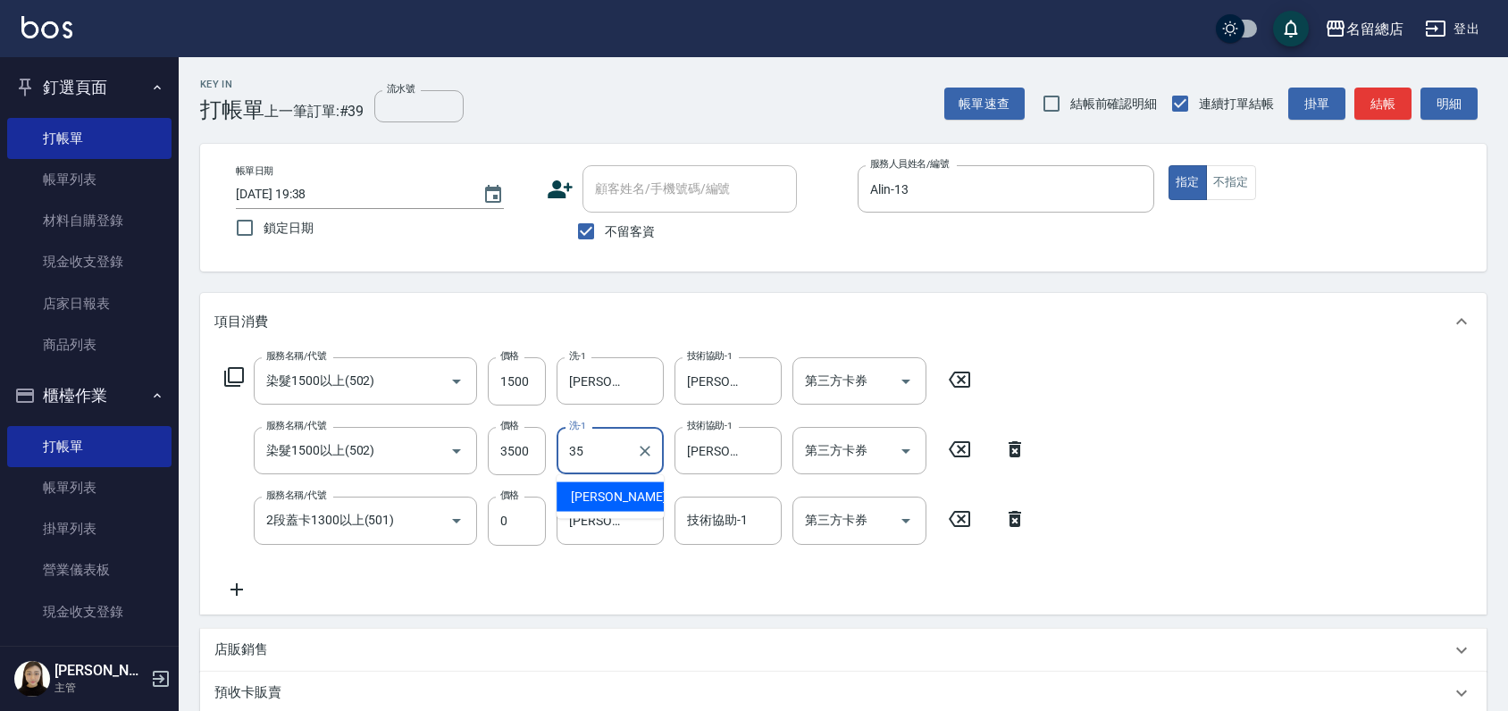
type input "[PERSON_NAME]-35"
click at [694, 528] on input "技術協助-1" at bounding box center [728, 520] width 91 height 31
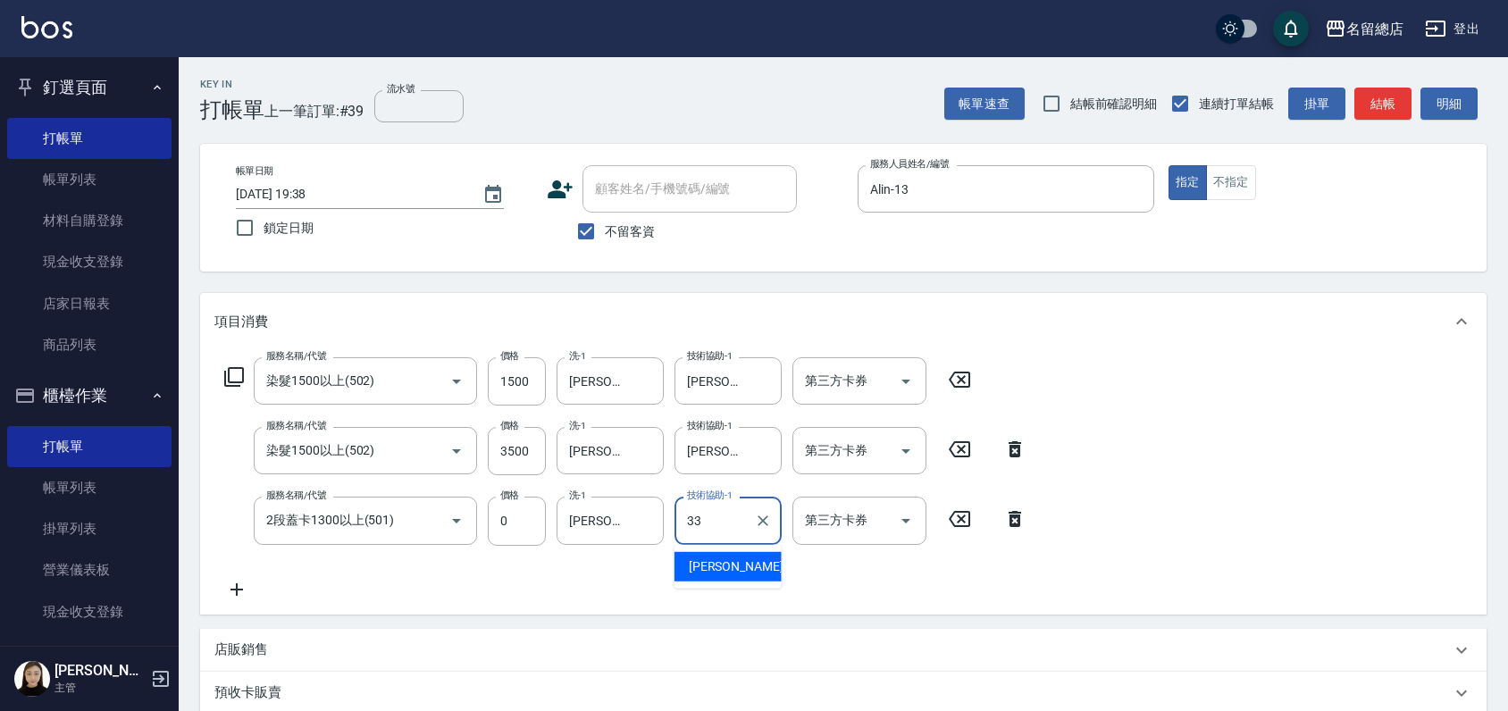
type input "[PERSON_NAME]-33"
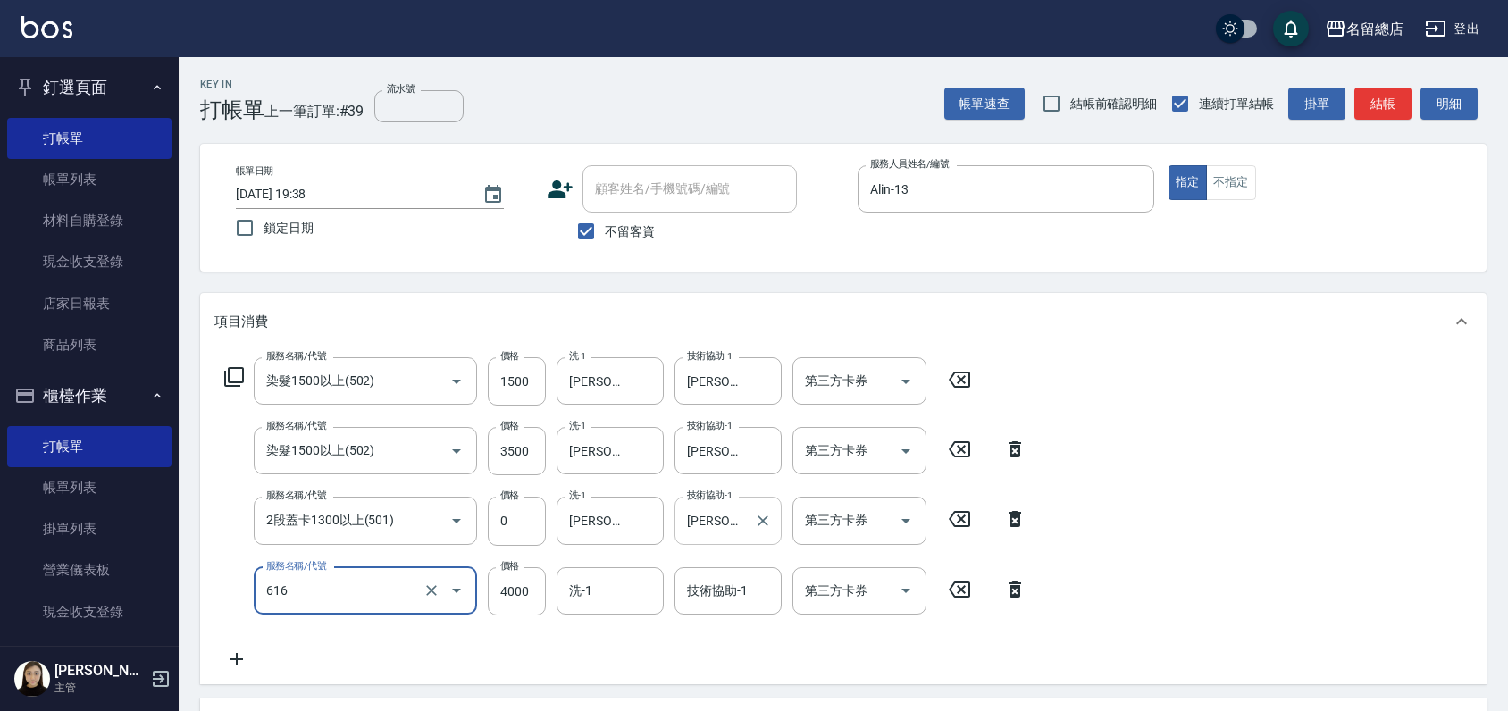
type input "自備接髮(616)"
type input "4500"
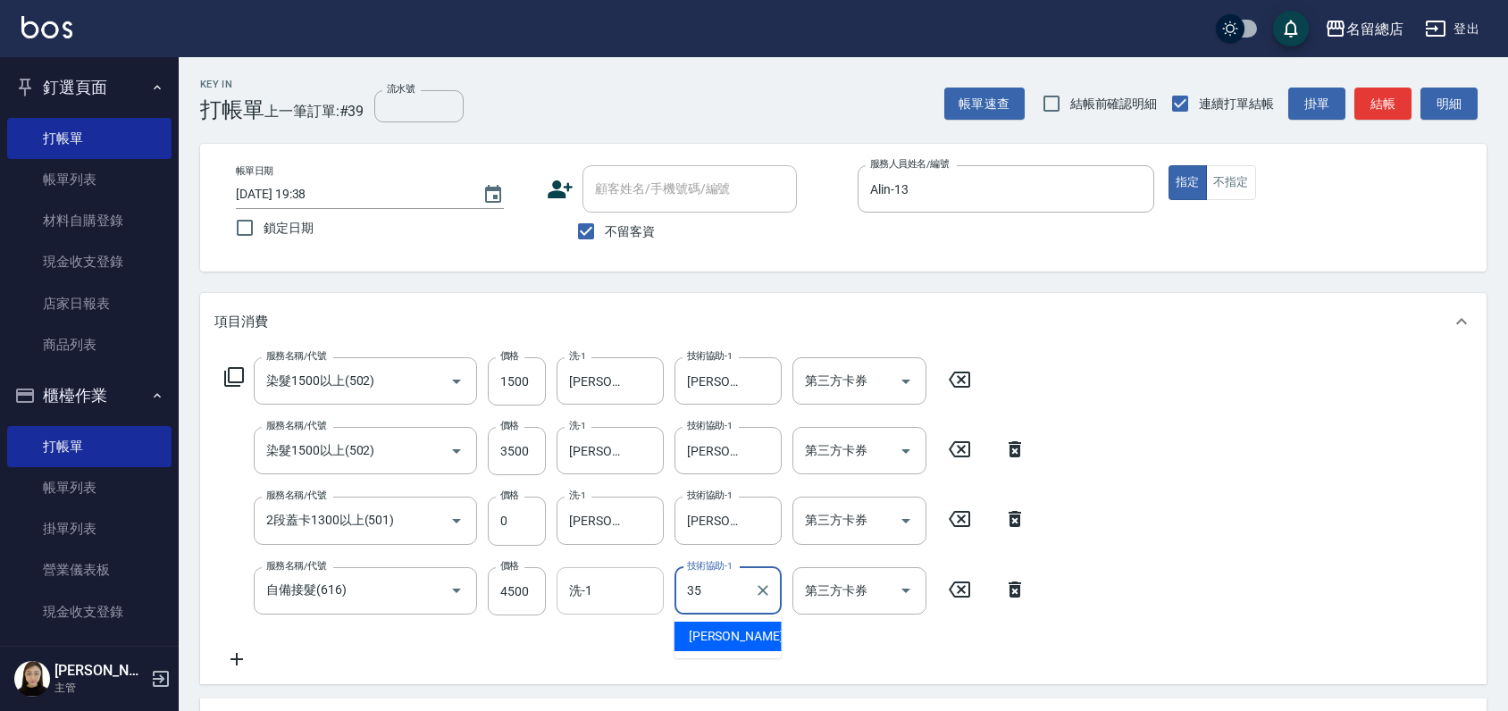
click at [601, 607] on div "洗-1" at bounding box center [610, 590] width 107 height 47
type input "35"
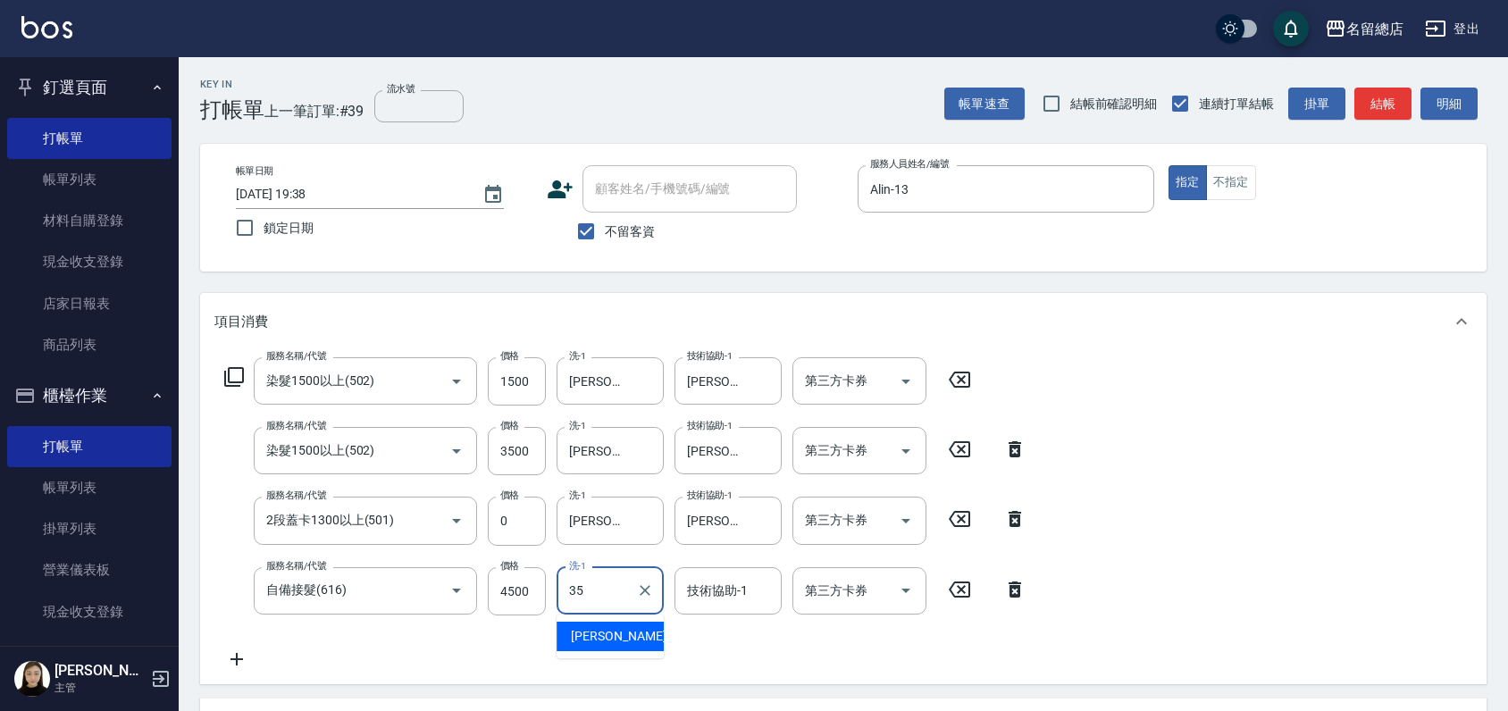
type input "[PERSON_NAME]-35"
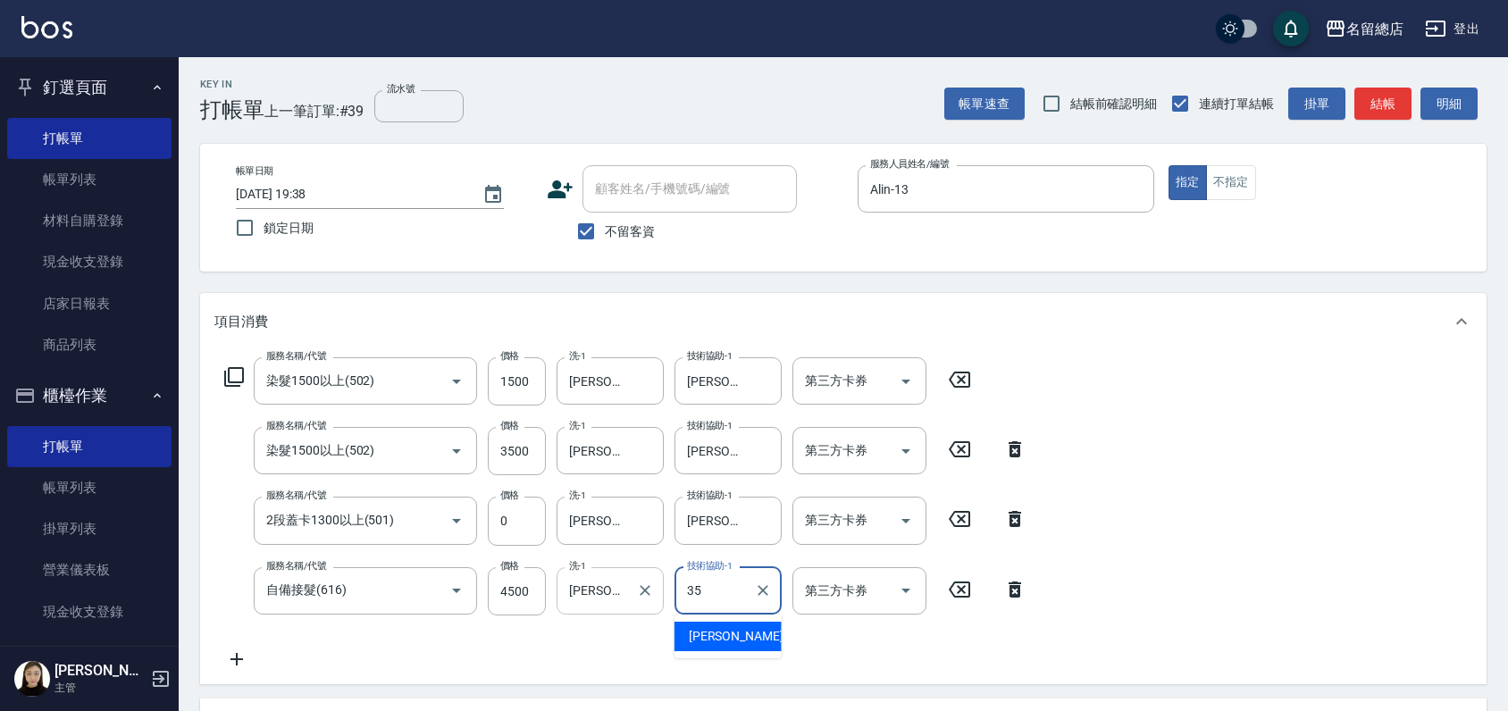
type input "[PERSON_NAME]-35"
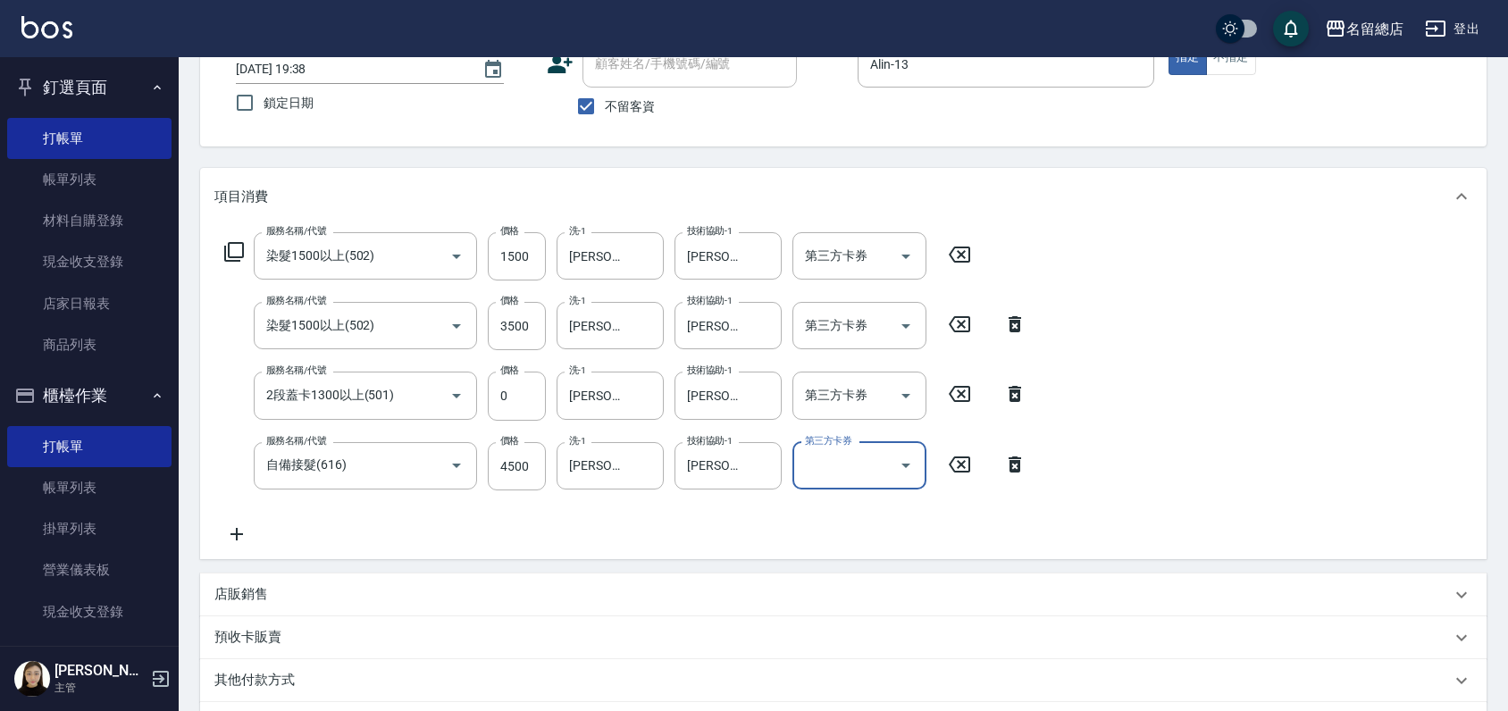
scroll to position [298, 0]
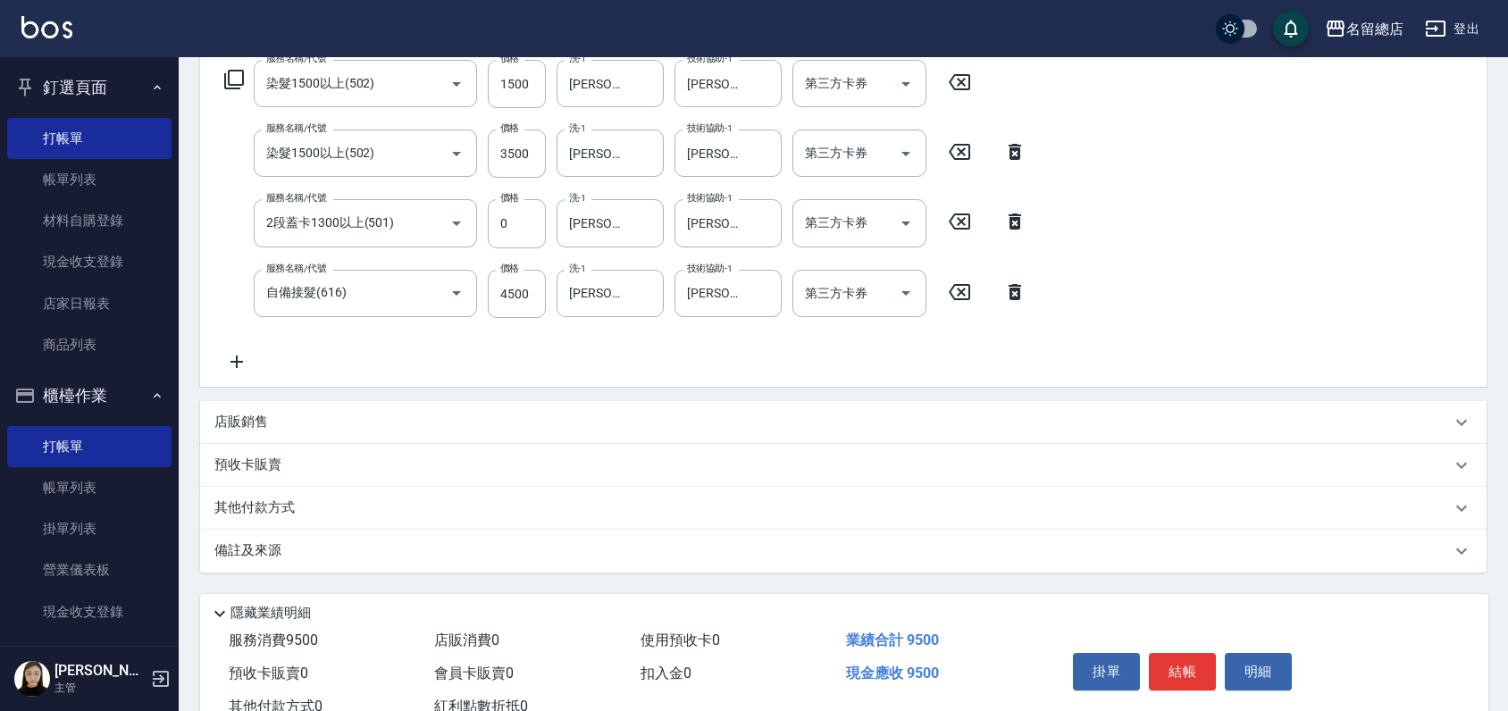
click at [248, 508] on p "其他付款方式" at bounding box center [258, 509] width 89 height 20
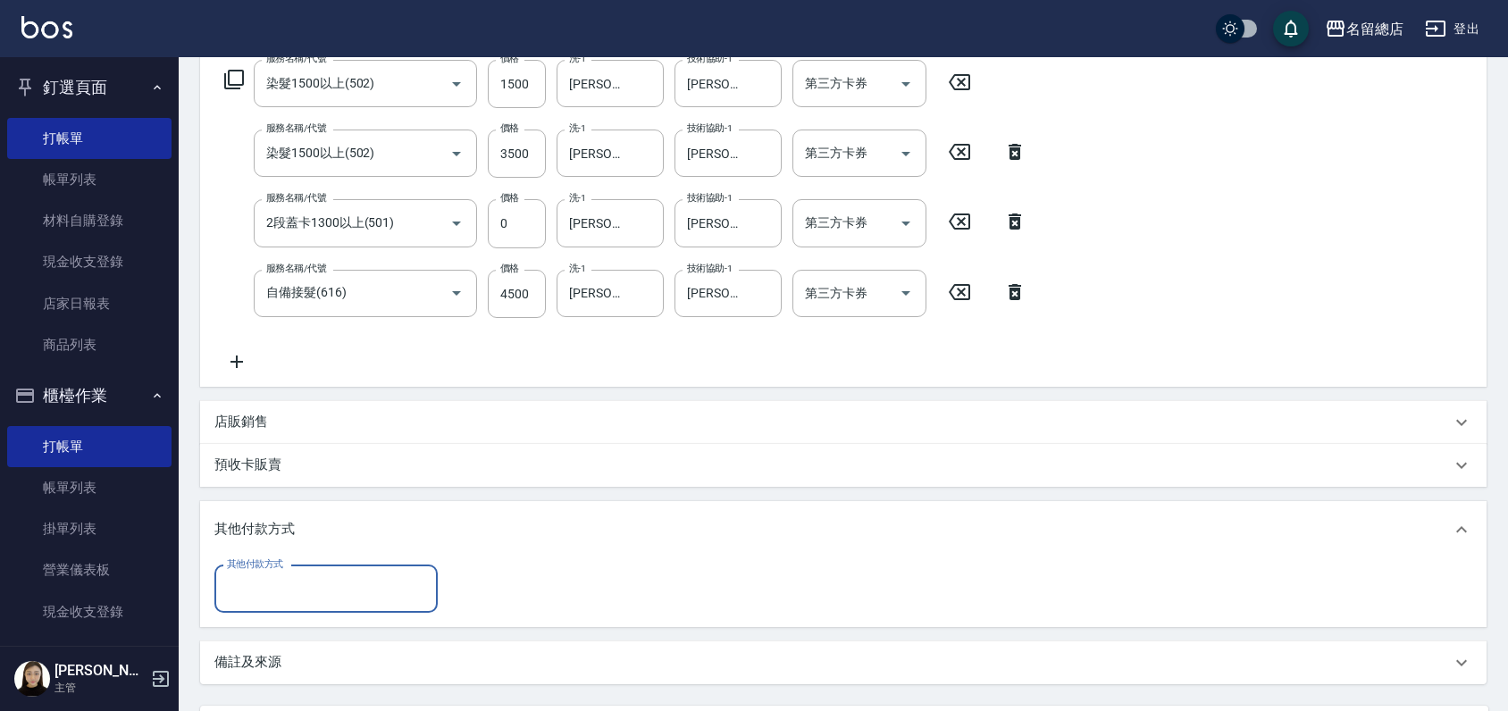
scroll to position [0, 0]
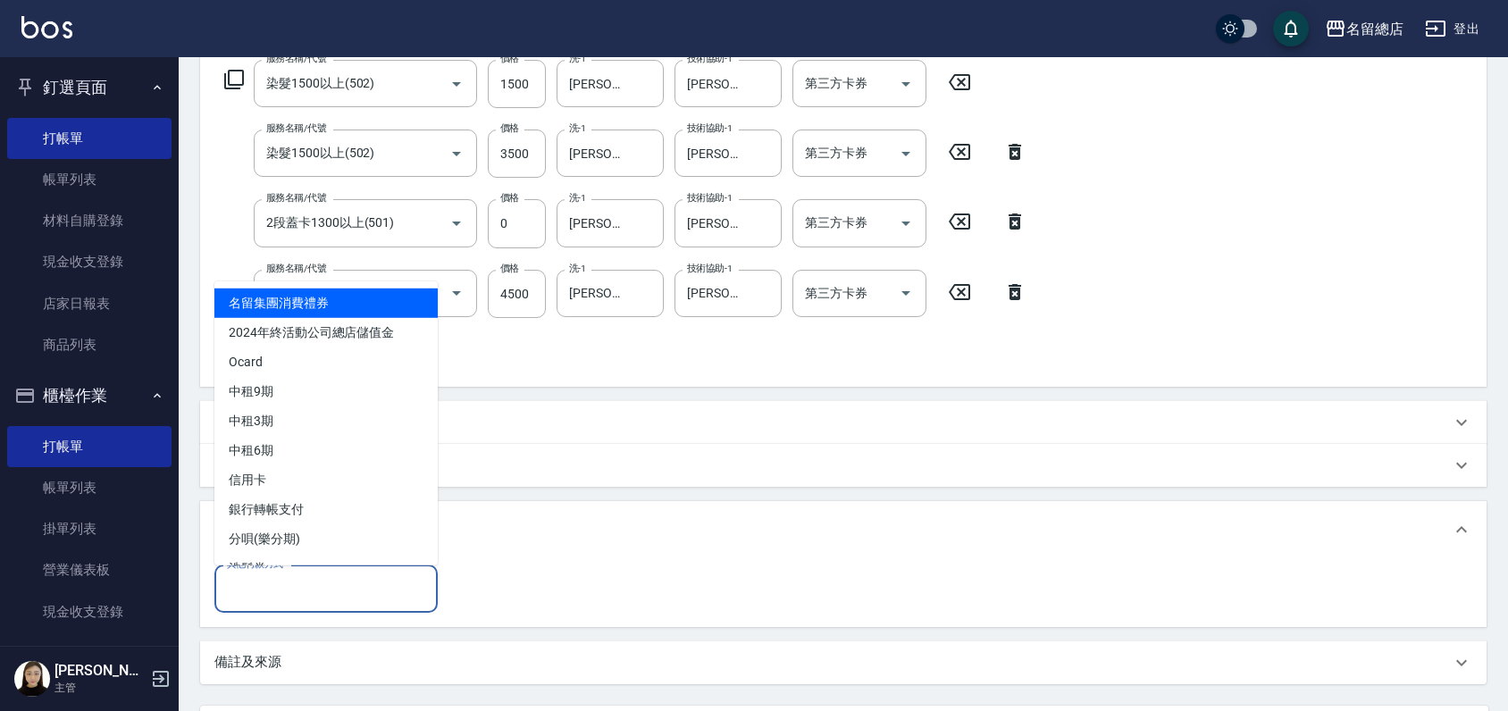
click at [265, 586] on input "其他付款方式" at bounding box center [326, 589] width 207 height 31
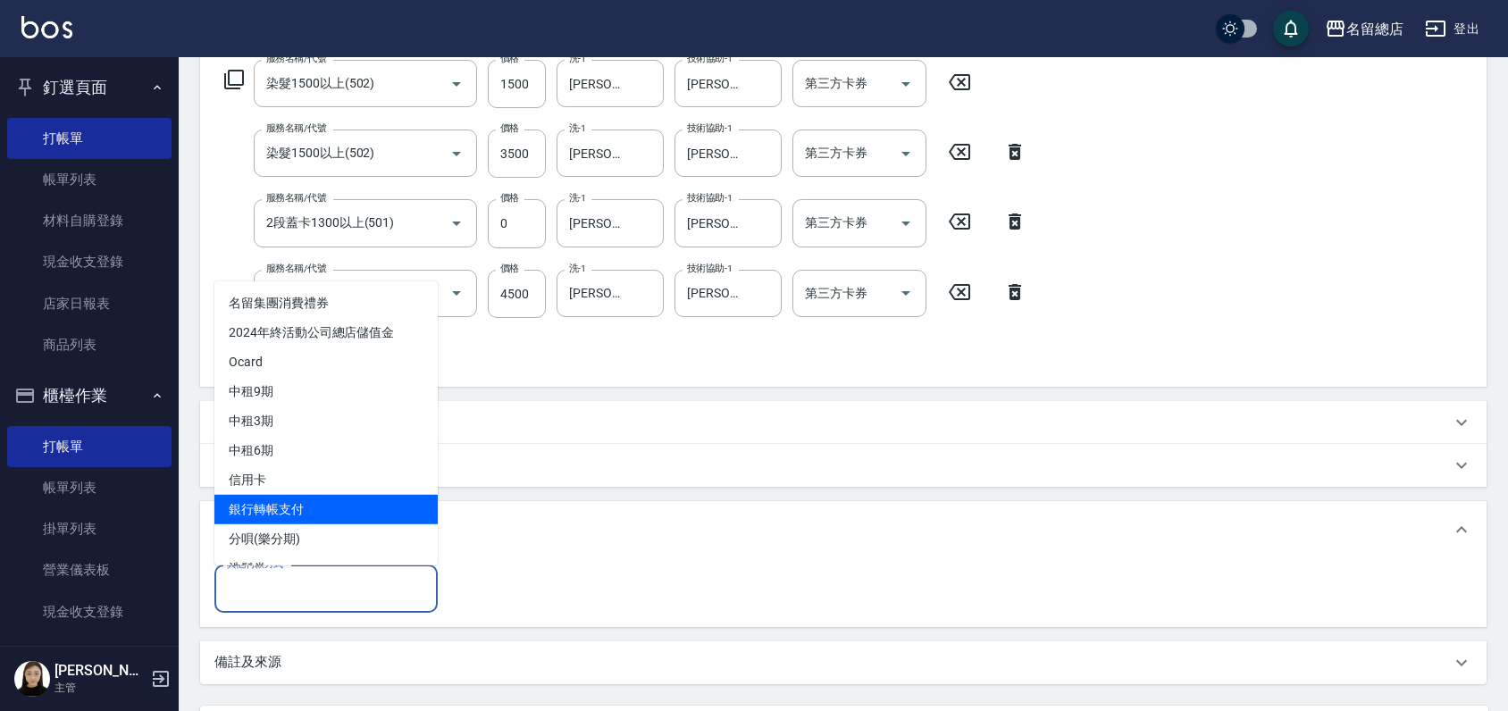
drag, startPoint x: 286, startPoint y: 508, endPoint x: 296, endPoint y: 509, distance: 10.0
click at [286, 507] on span "銀行轉帳支付" at bounding box center [325, 508] width 223 height 29
type input "銀行轉帳支付"
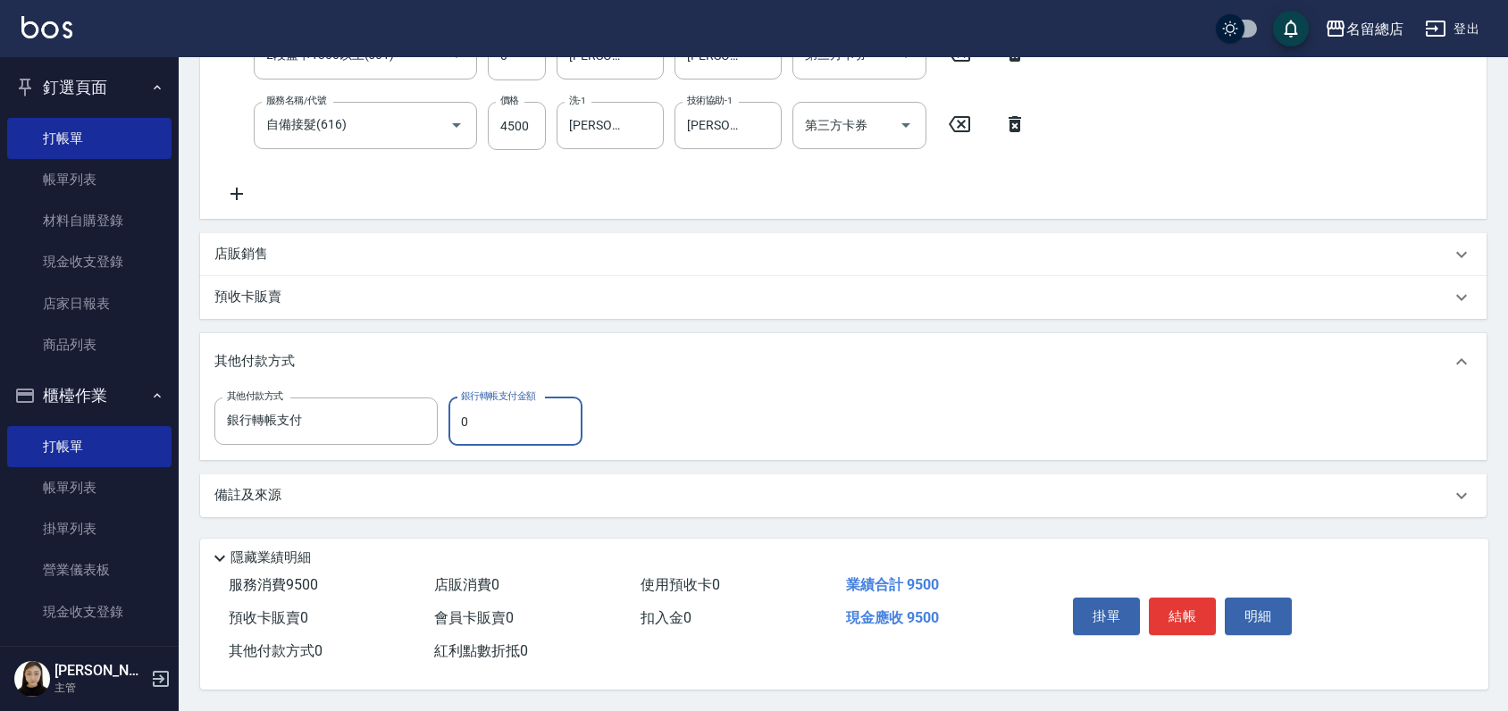
scroll to position [471, 0]
click at [825, 493] on div "備註及來源" at bounding box center [832, 495] width 1237 height 19
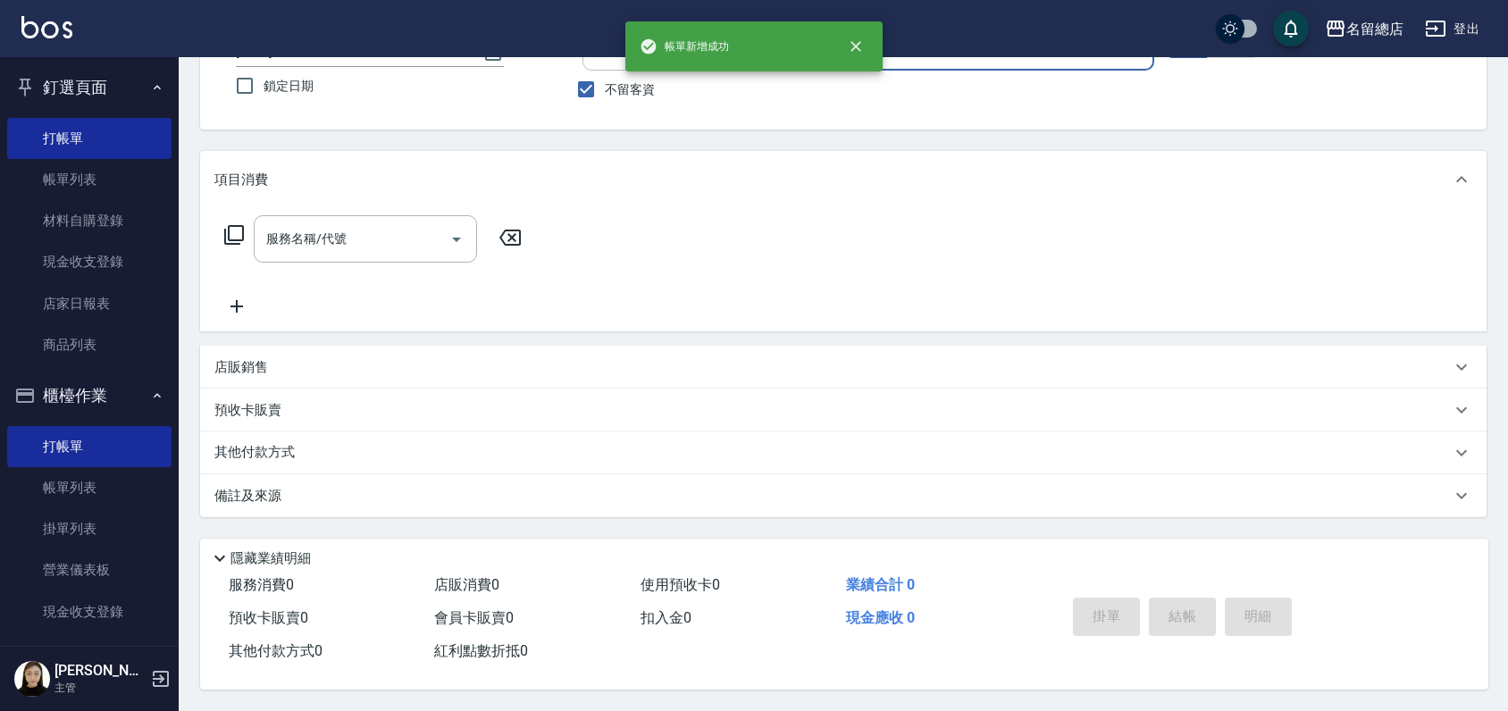
scroll to position [0, 0]
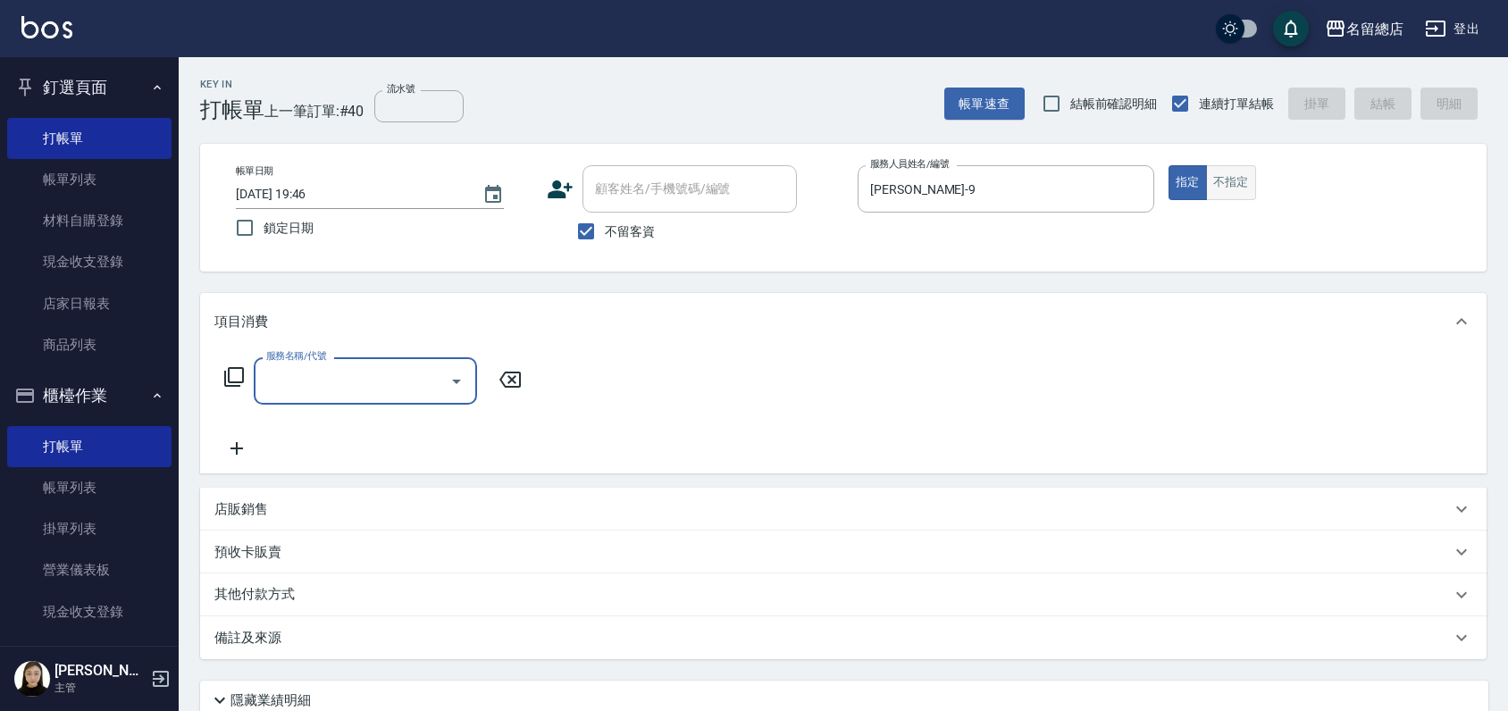
click at [1216, 181] on button "不指定" at bounding box center [1231, 182] width 50 height 35
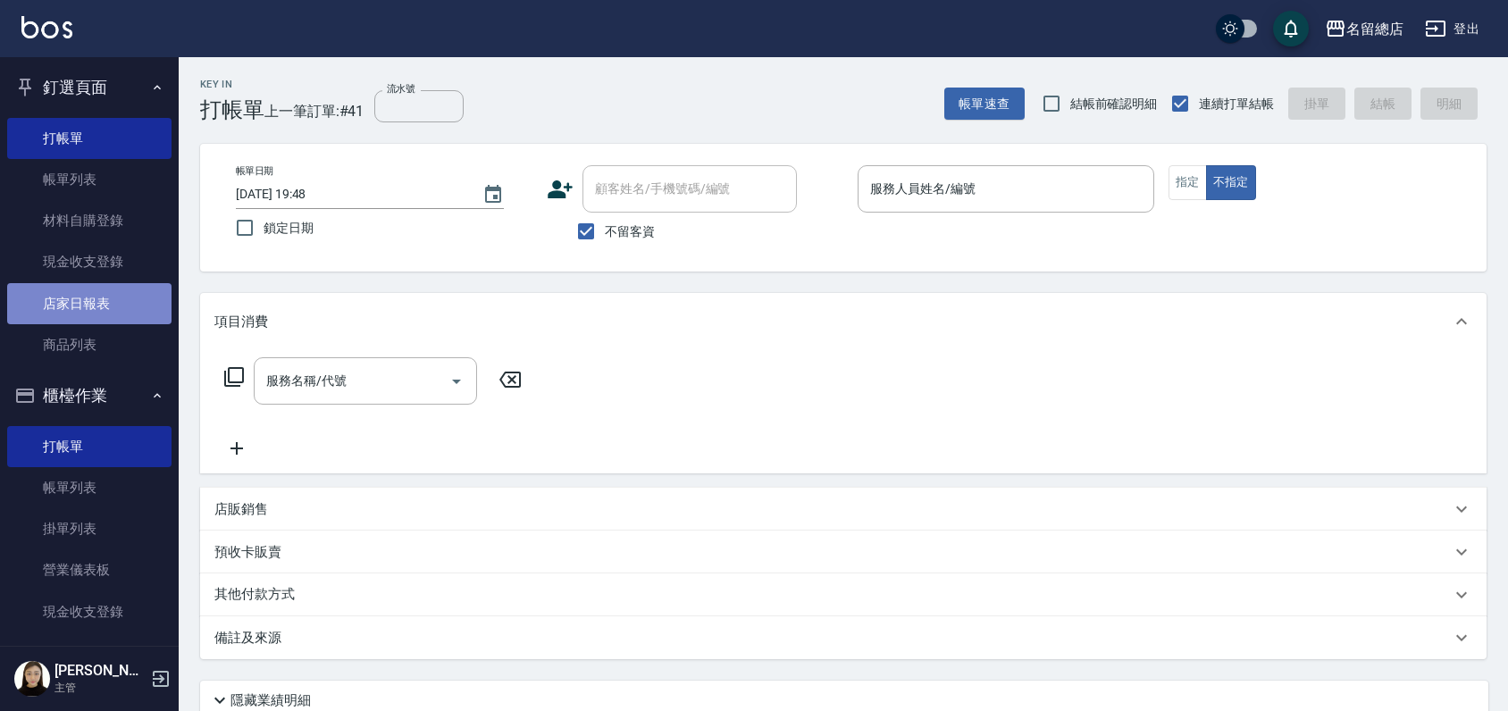
click at [94, 300] on link "店家日報表" at bounding box center [89, 303] width 164 height 41
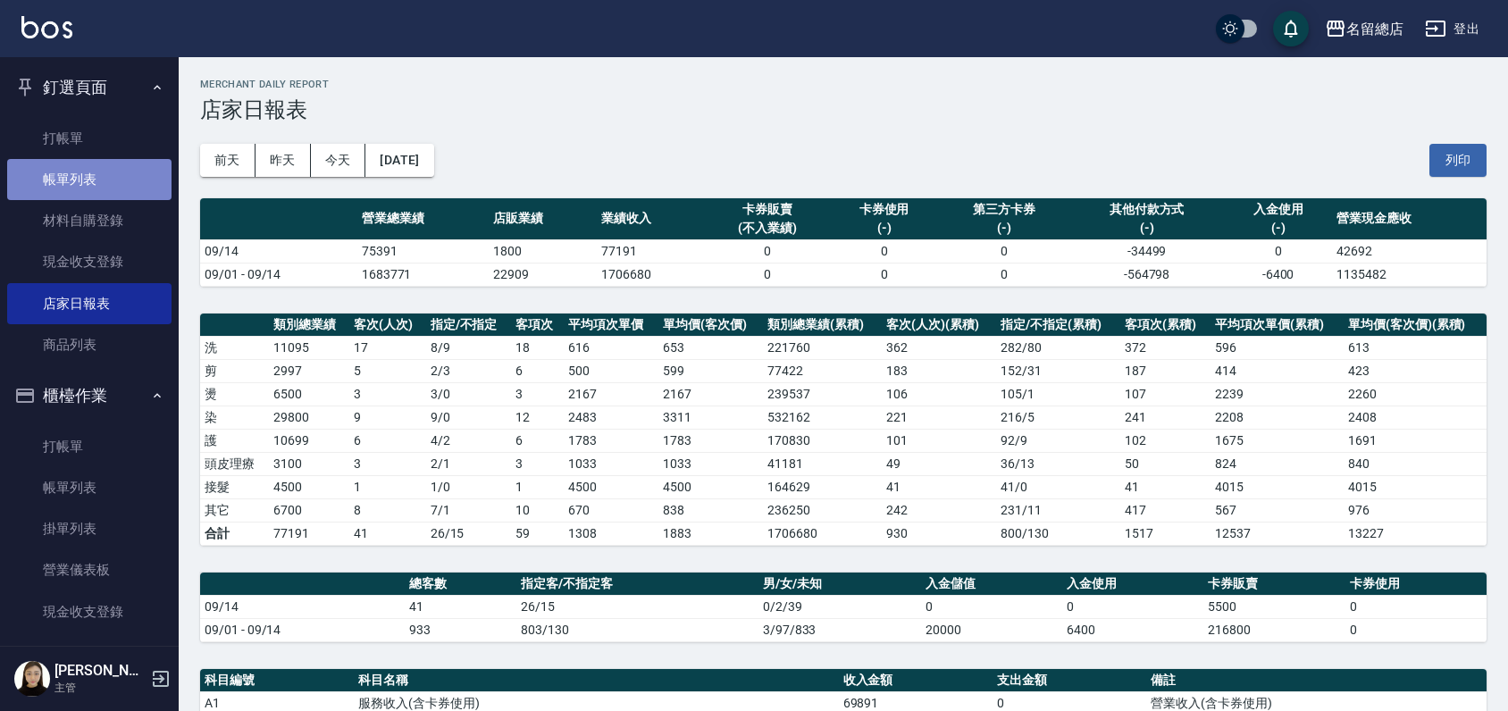
click at [92, 181] on link "帳單列表" at bounding box center [89, 179] width 164 height 41
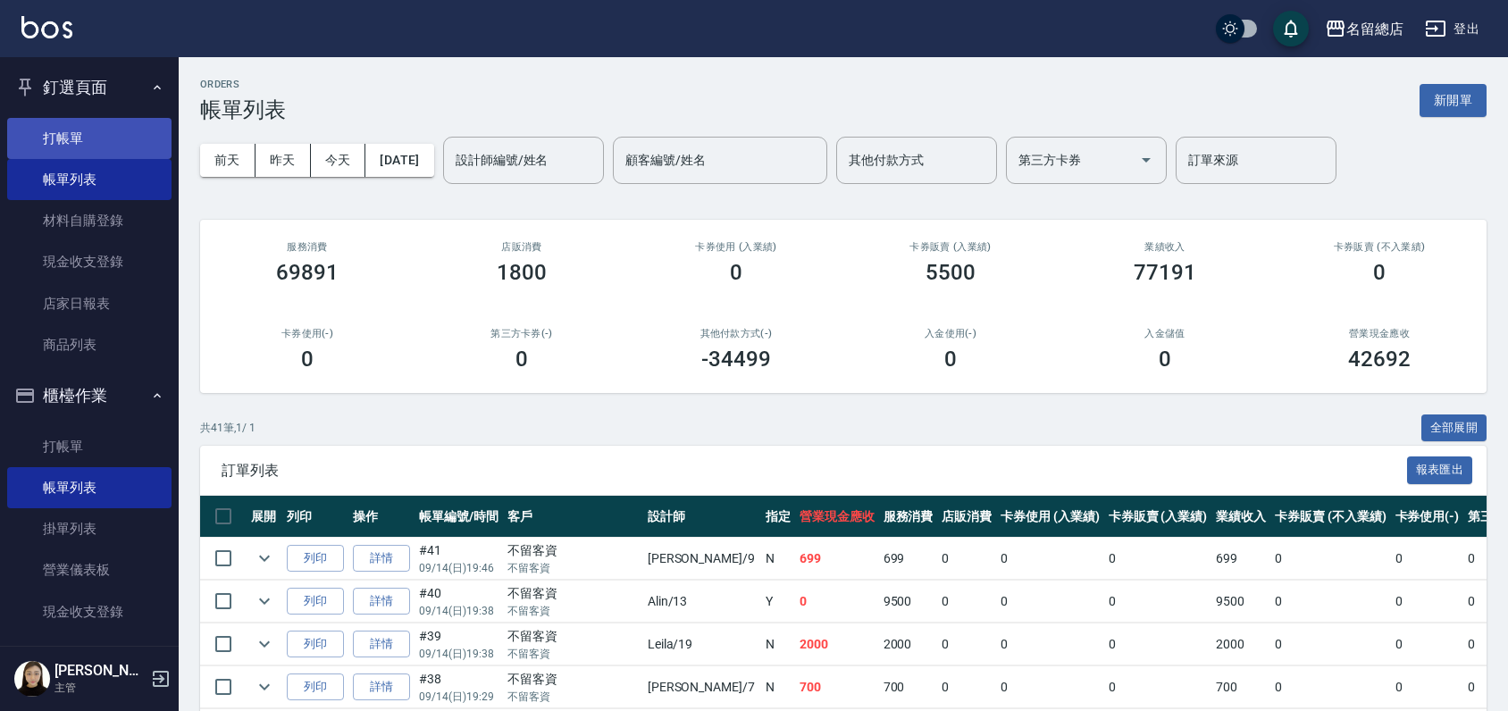
click at [92, 123] on link "打帳單" at bounding box center [89, 138] width 164 height 41
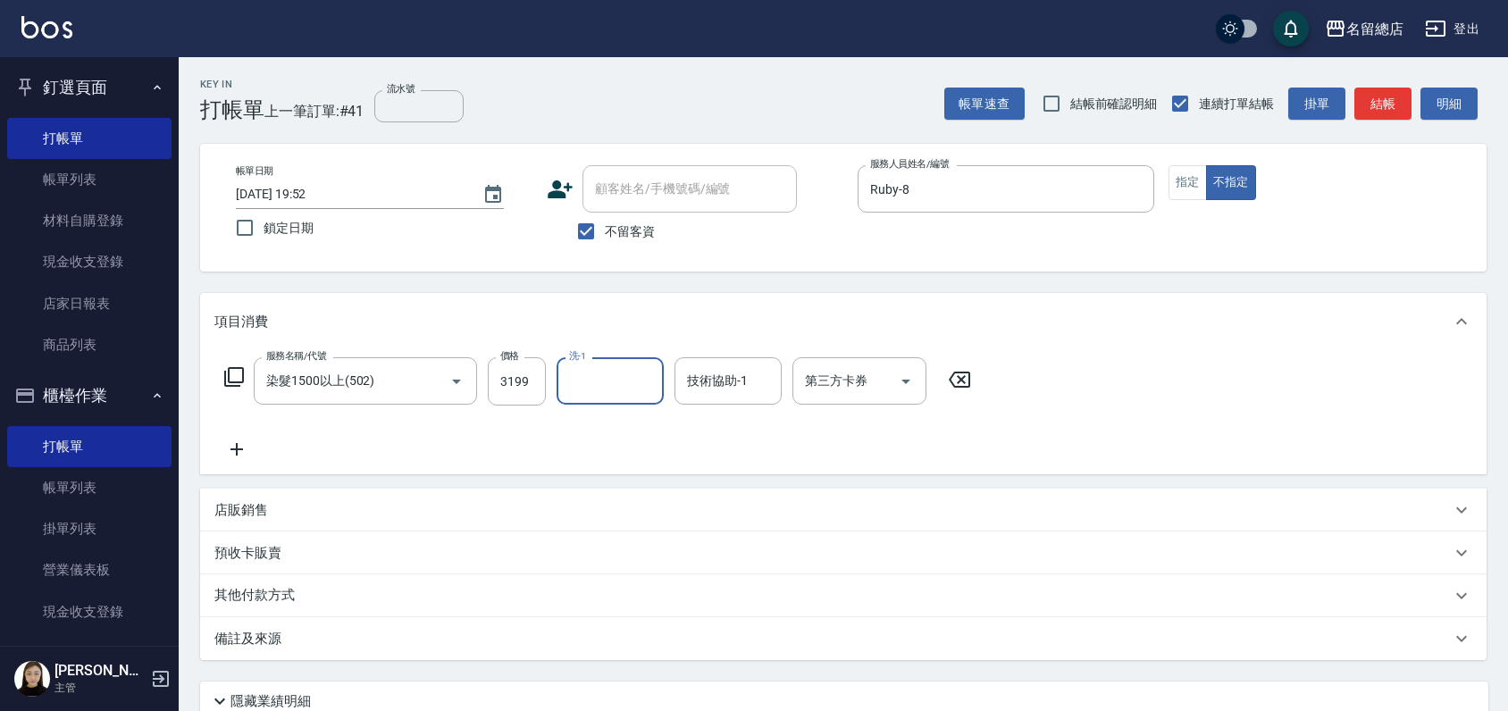
click at [223, 599] on p "其他付款方式" at bounding box center [258, 596] width 89 height 20
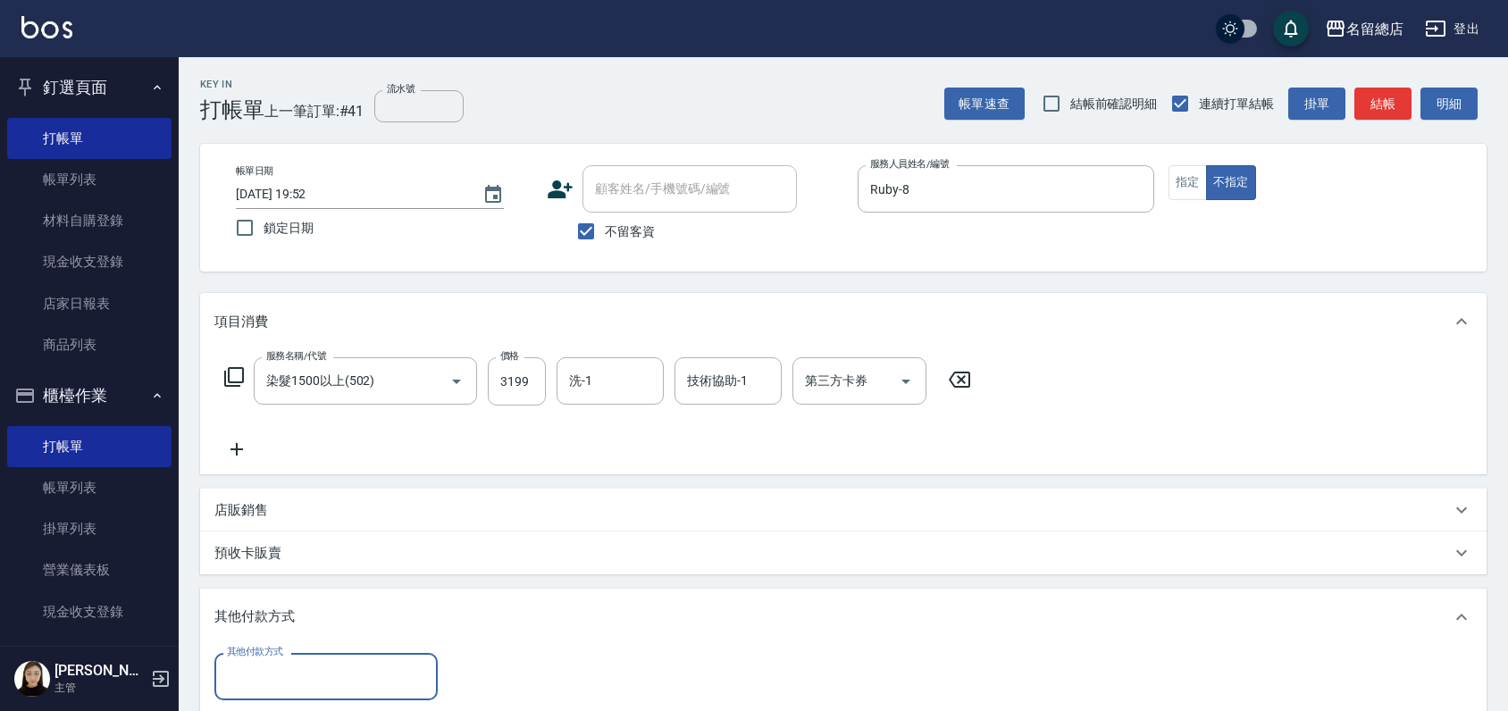
click at [254, 658] on label "其他付款方式" at bounding box center [255, 651] width 56 height 13
click at [254, 661] on input "其他付款方式" at bounding box center [326, 676] width 207 height 31
click at [256, 675] on input "其他付款方式" at bounding box center [326, 676] width 207 height 31
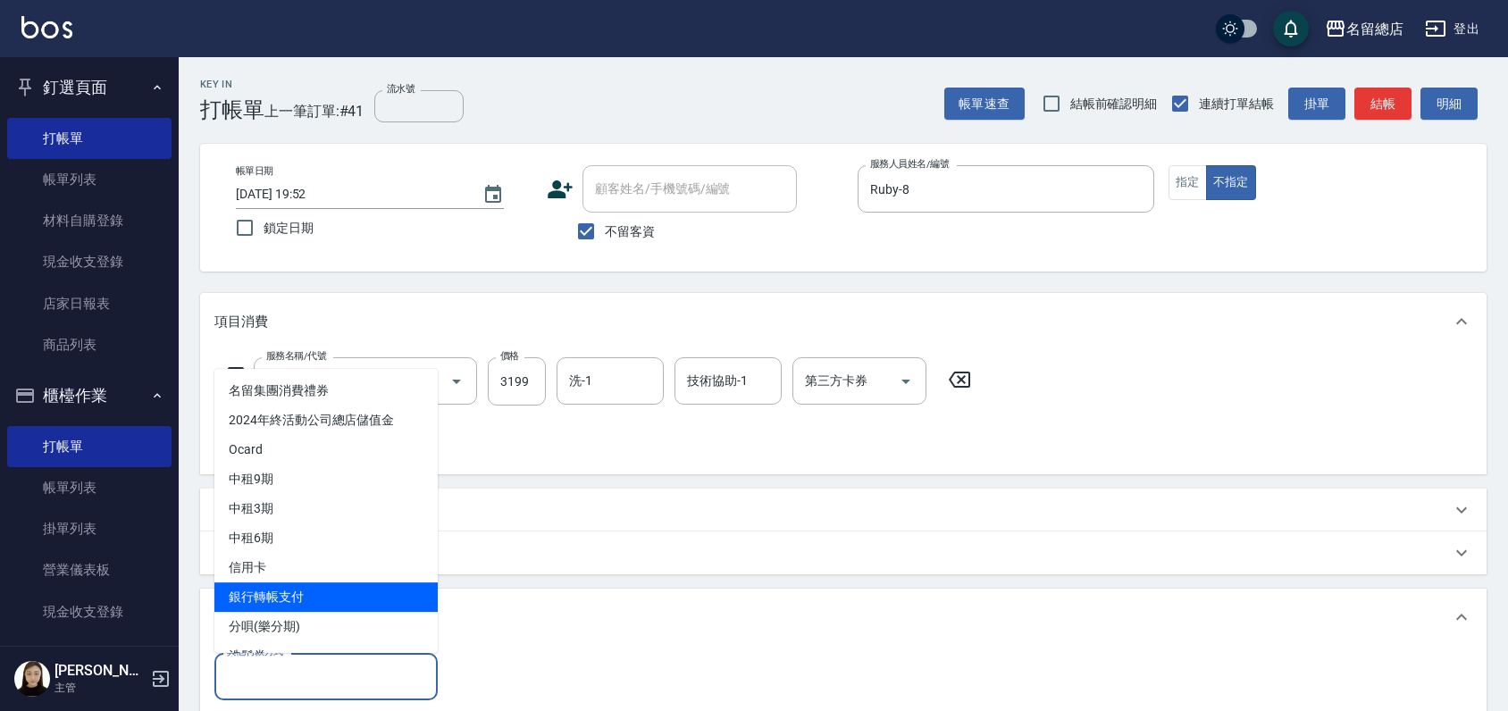
click at [294, 605] on span "銀行轉帳支付" at bounding box center [325, 597] width 223 height 29
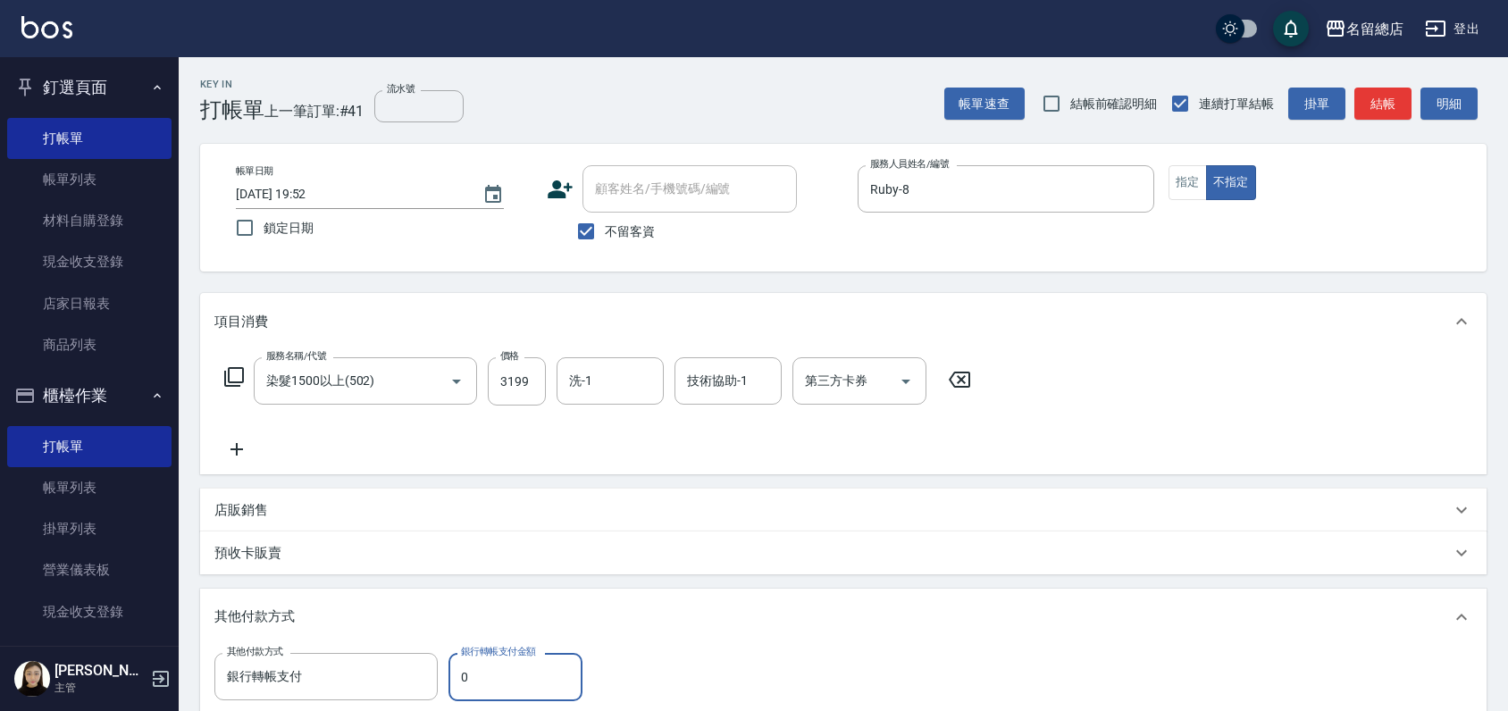
click at [520, 673] on input "0" at bounding box center [516, 677] width 134 height 48
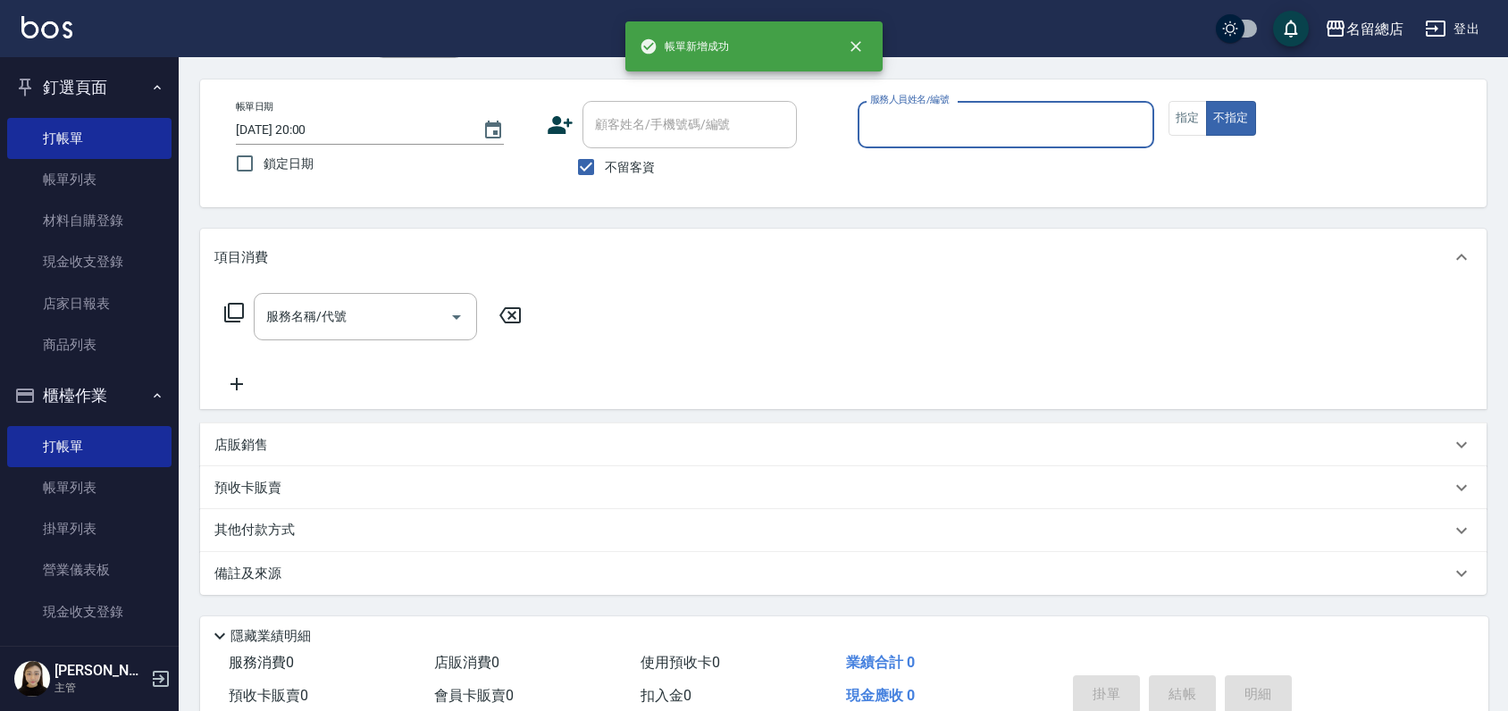
scroll to position [99, 0]
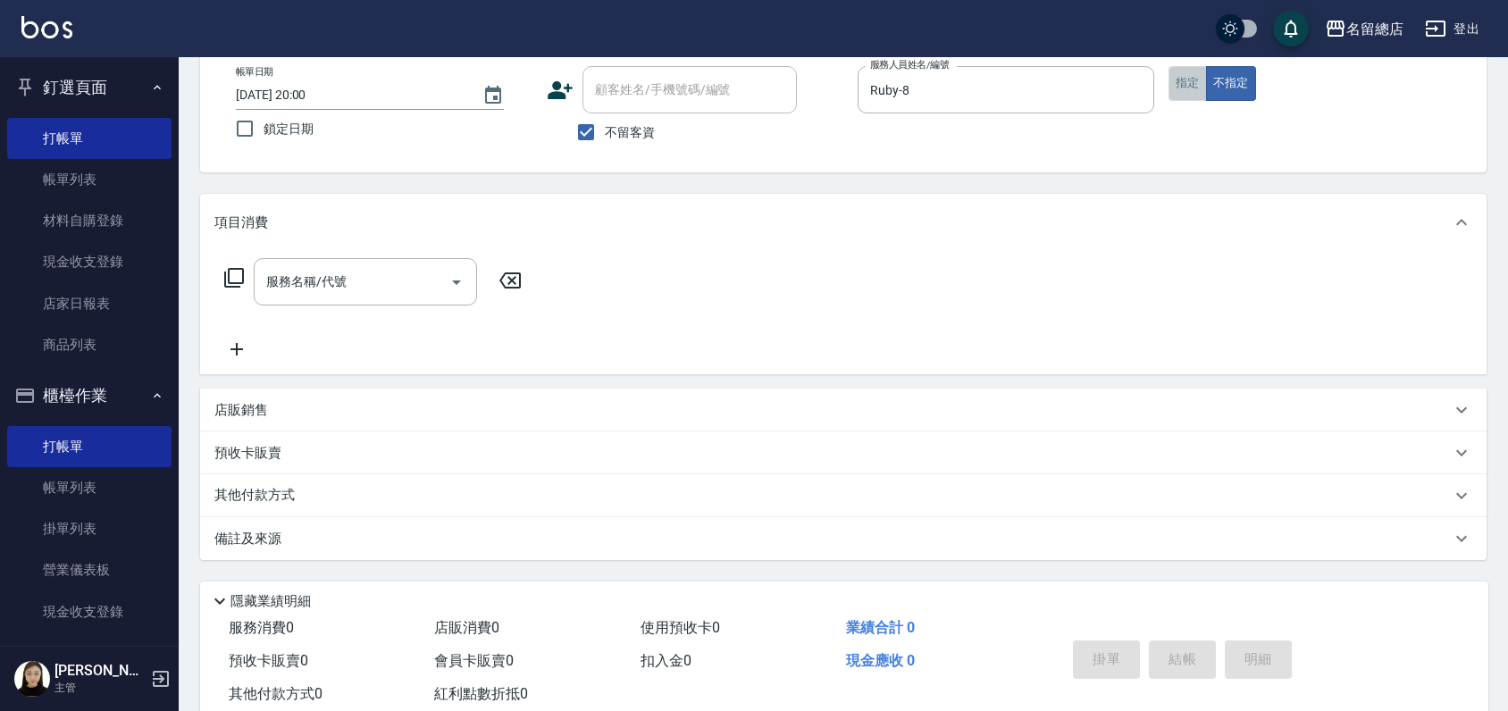
click at [1190, 71] on button "指定" at bounding box center [1188, 83] width 38 height 35
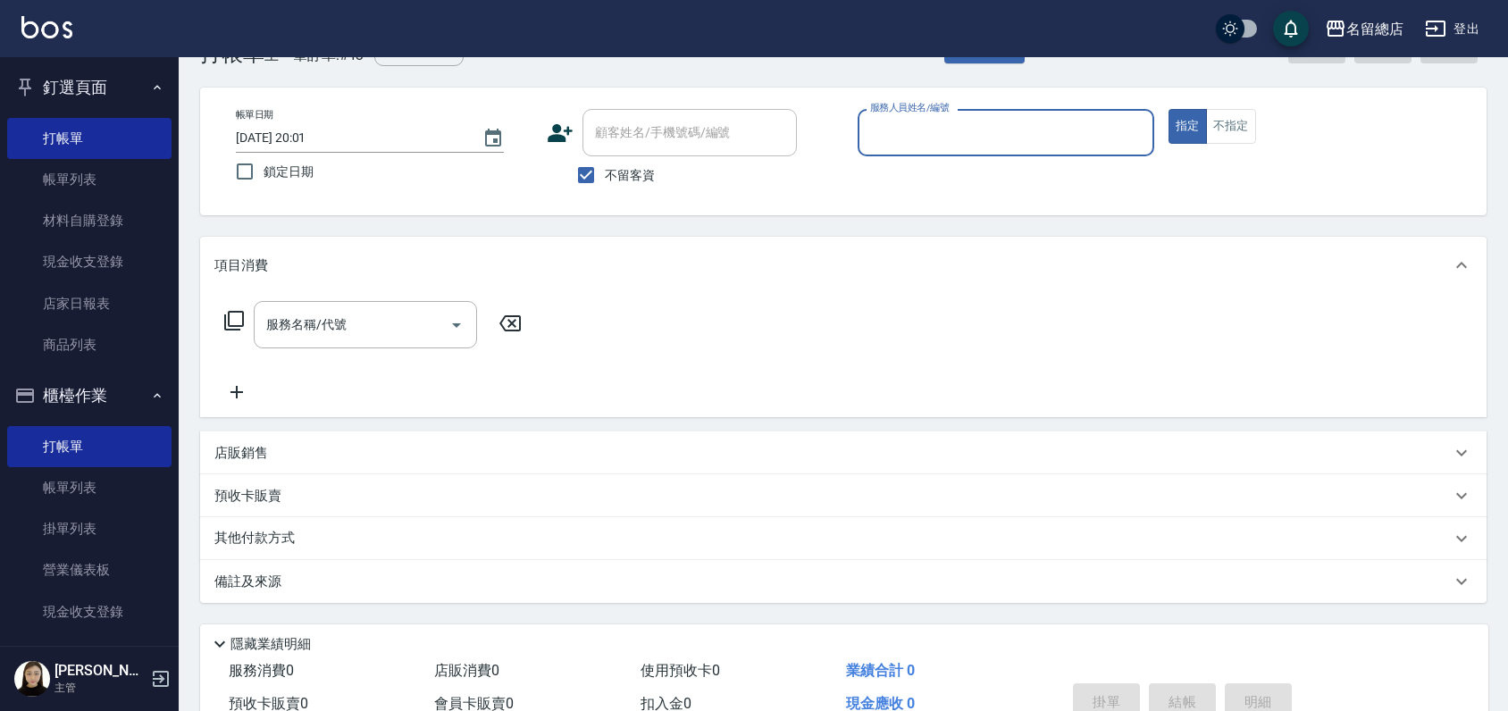
scroll to position [0, 0]
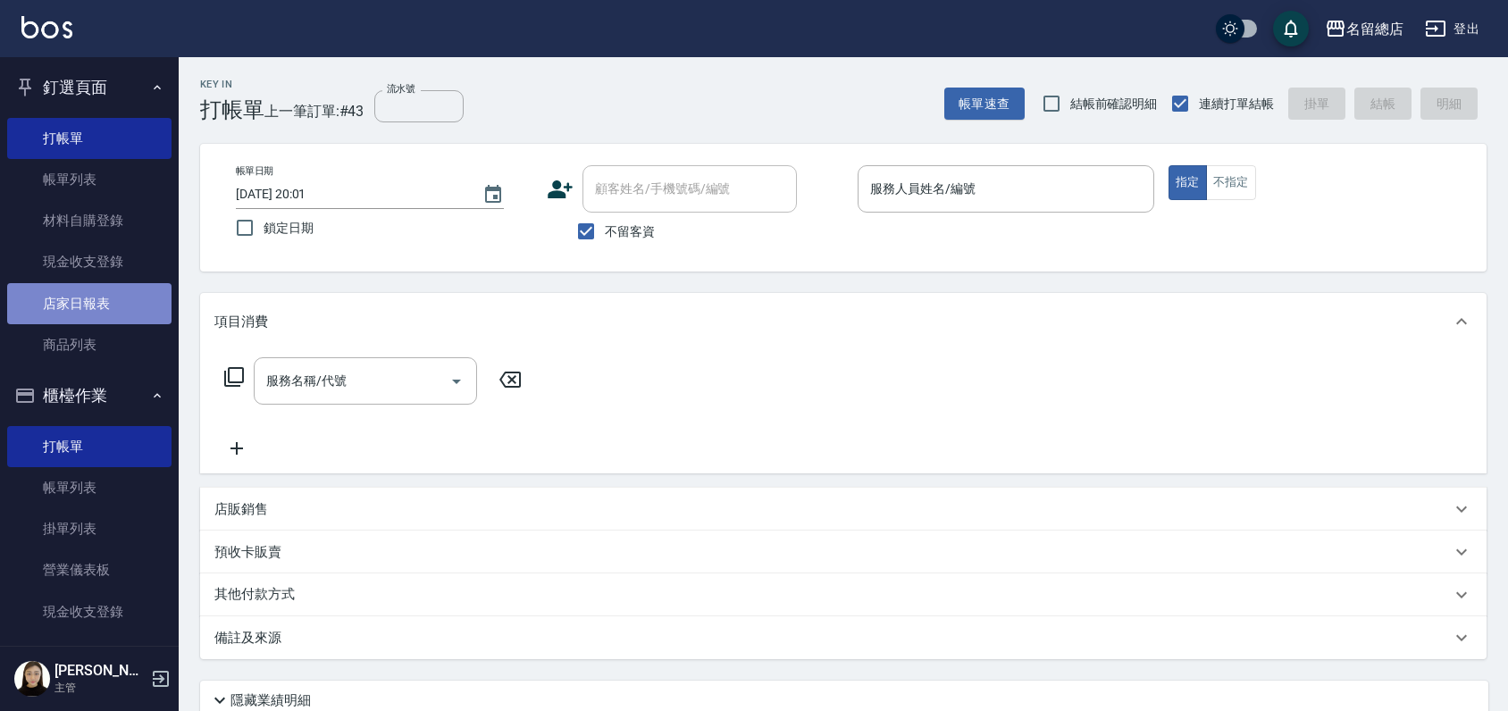
click at [100, 291] on link "店家日報表" at bounding box center [89, 303] width 164 height 41
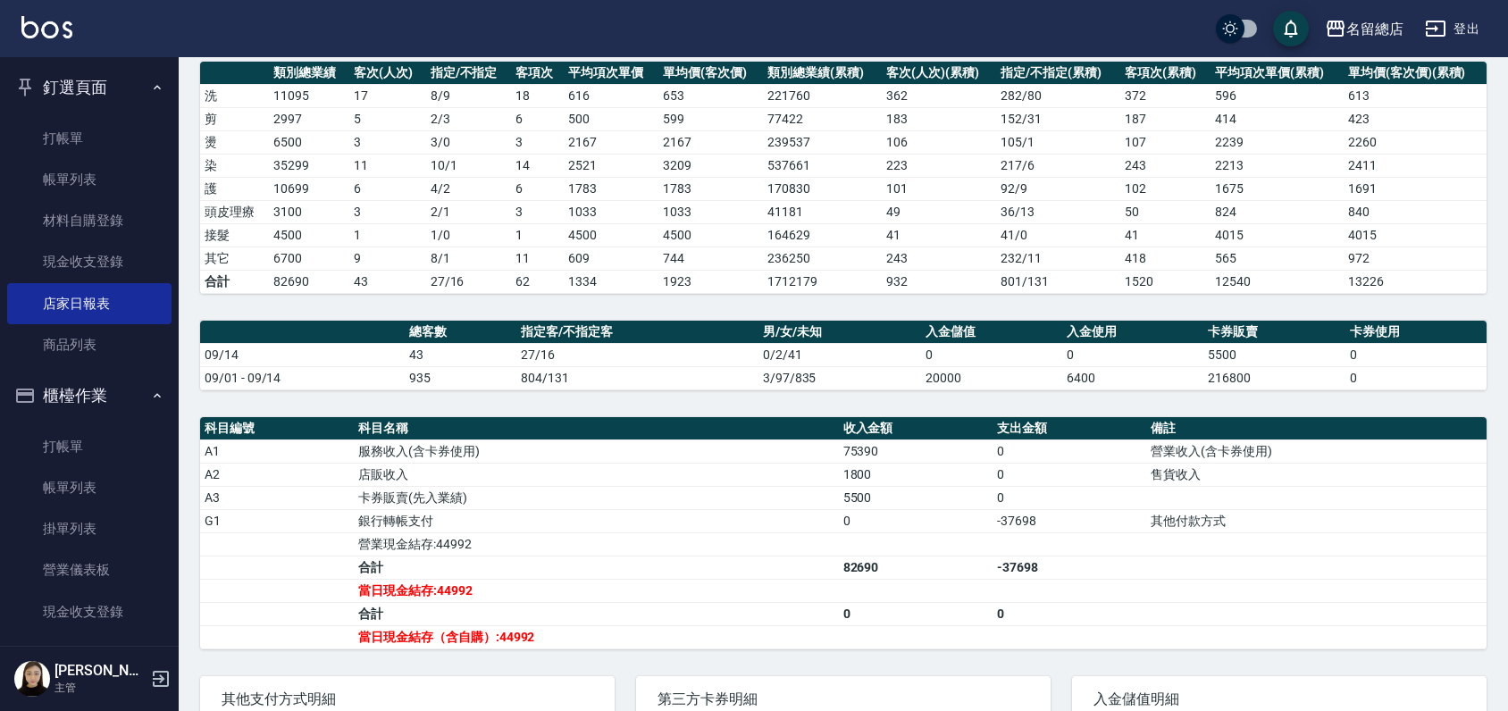
scroll to position [99, 0]
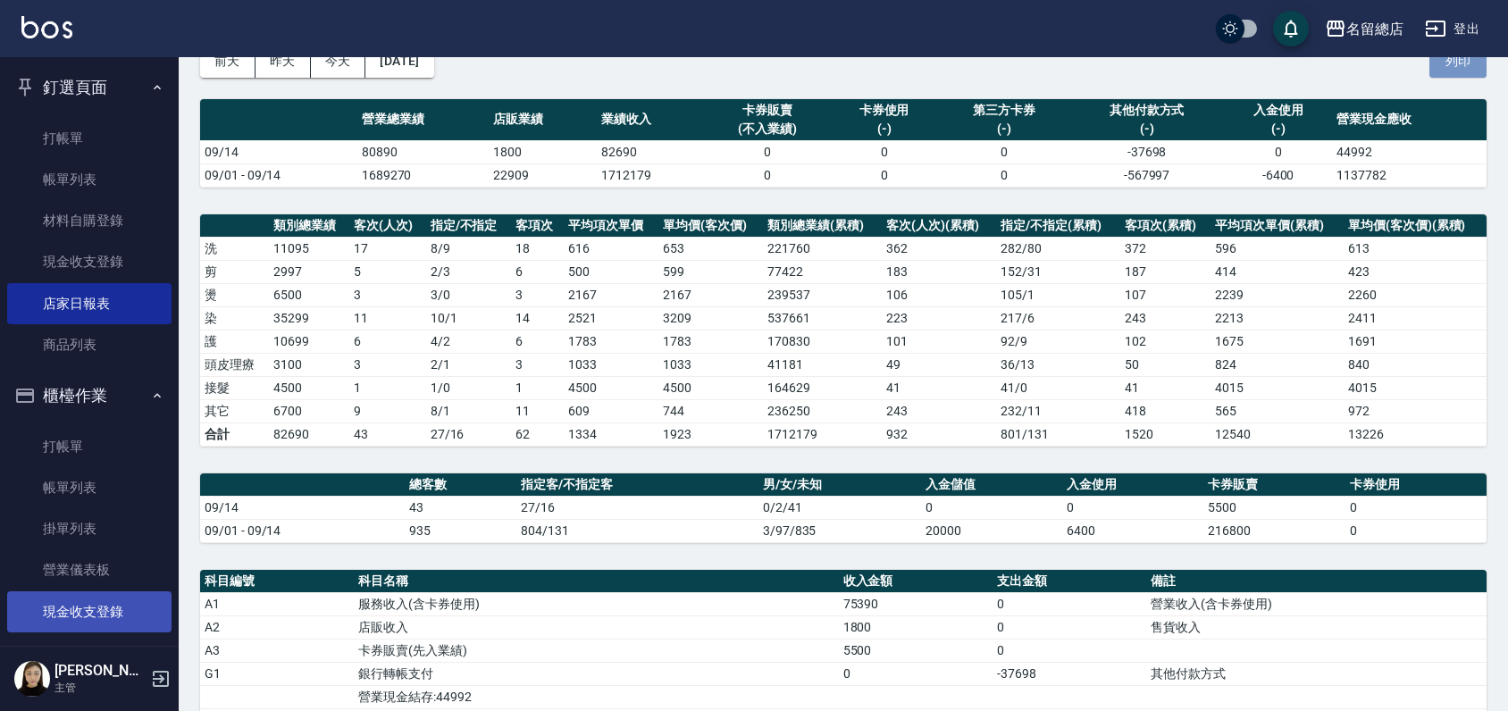
drag, startPoint x: 1449, startPoint y: 59, endPoint x: 157, endPoint y: 598, distance: 1400.0
click at [1449, 60] on button "列印" at bounding box center [1458, 61] width 57 height 33
